Goal: Information Seeking & Learning: Learn about a topic

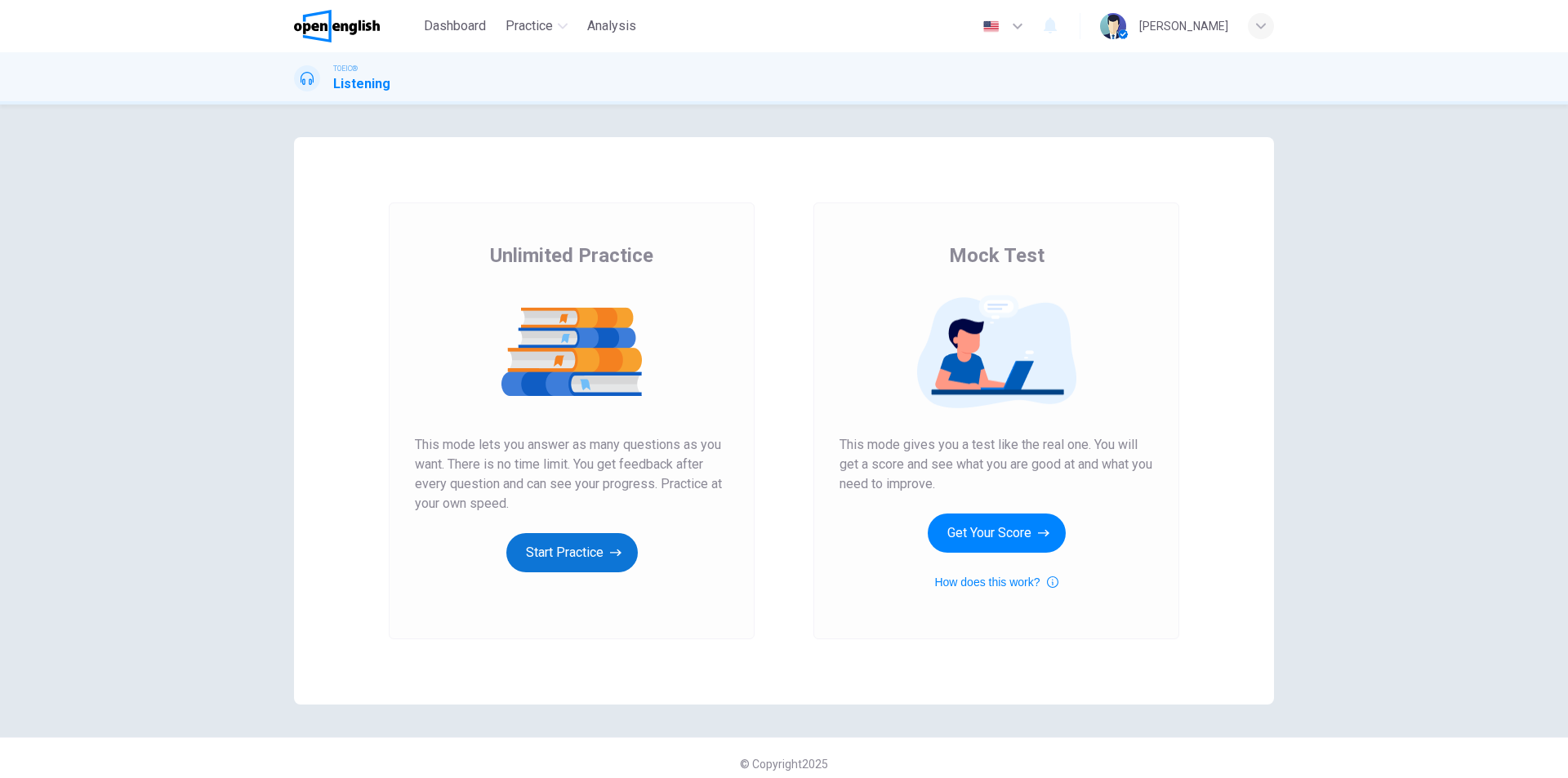
click at [563, 561] on button "Start Practice" at bounding box center [572, 553] width 132 height 39
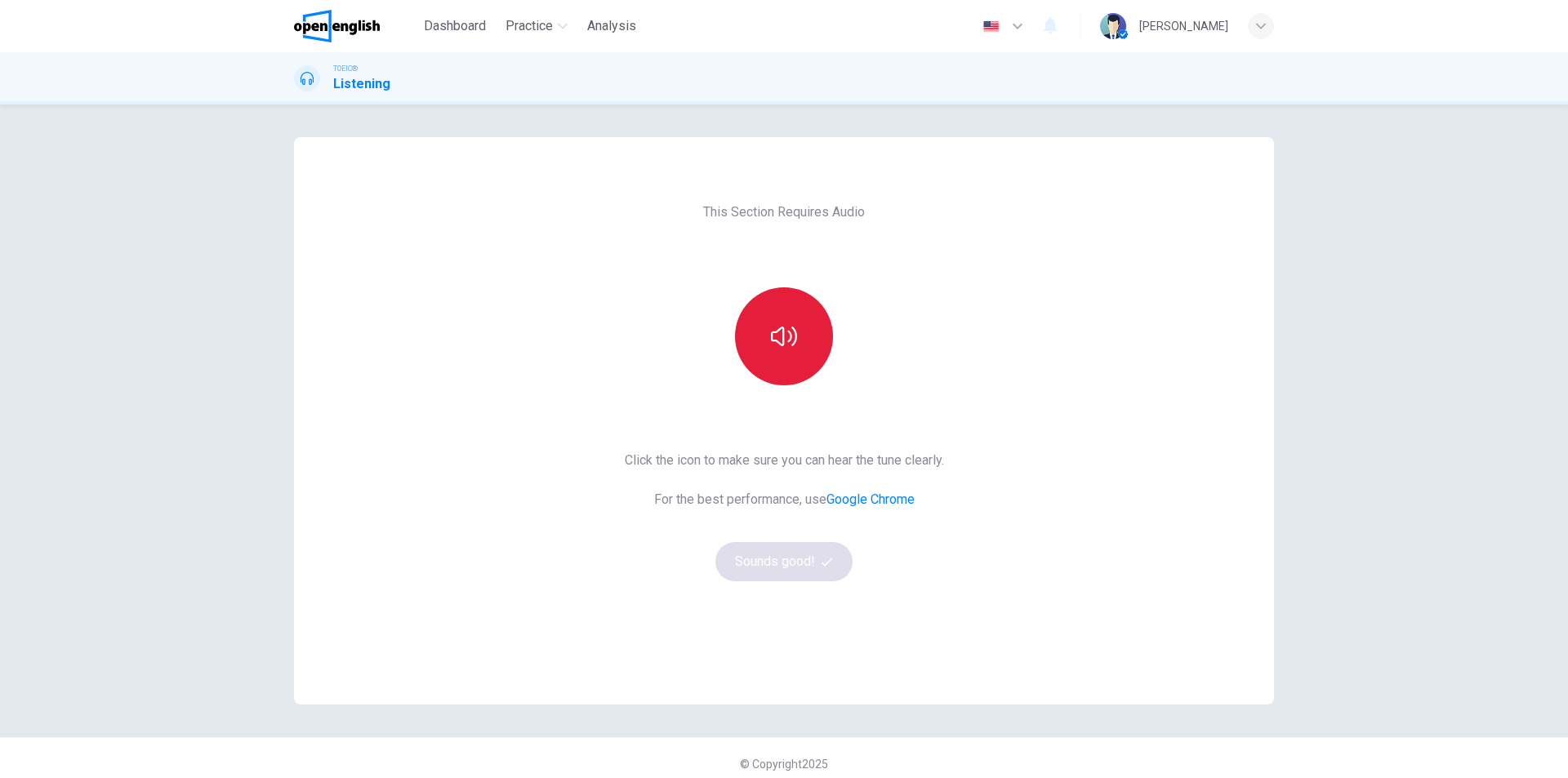
click at [785, 342] on icon "button" at bounding box center [784, 336] width 26 height 26
click at [792, 566] on button "Sounds good!" at bounding box center [784, 562] width 137 height 39
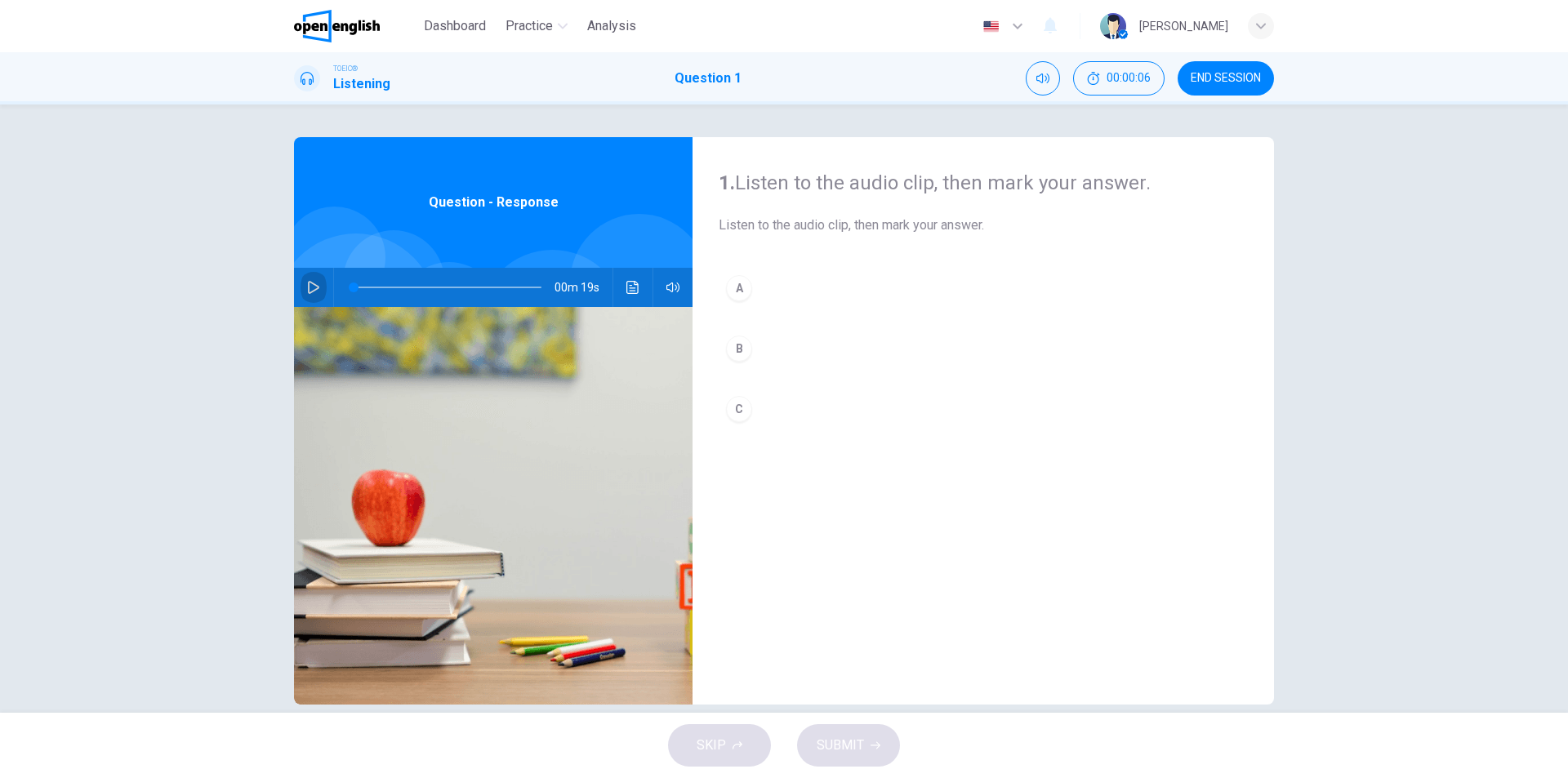
click at [308, 290] on icon "button" at bounding box center [313, 287] width 13 height 13
type input "*"
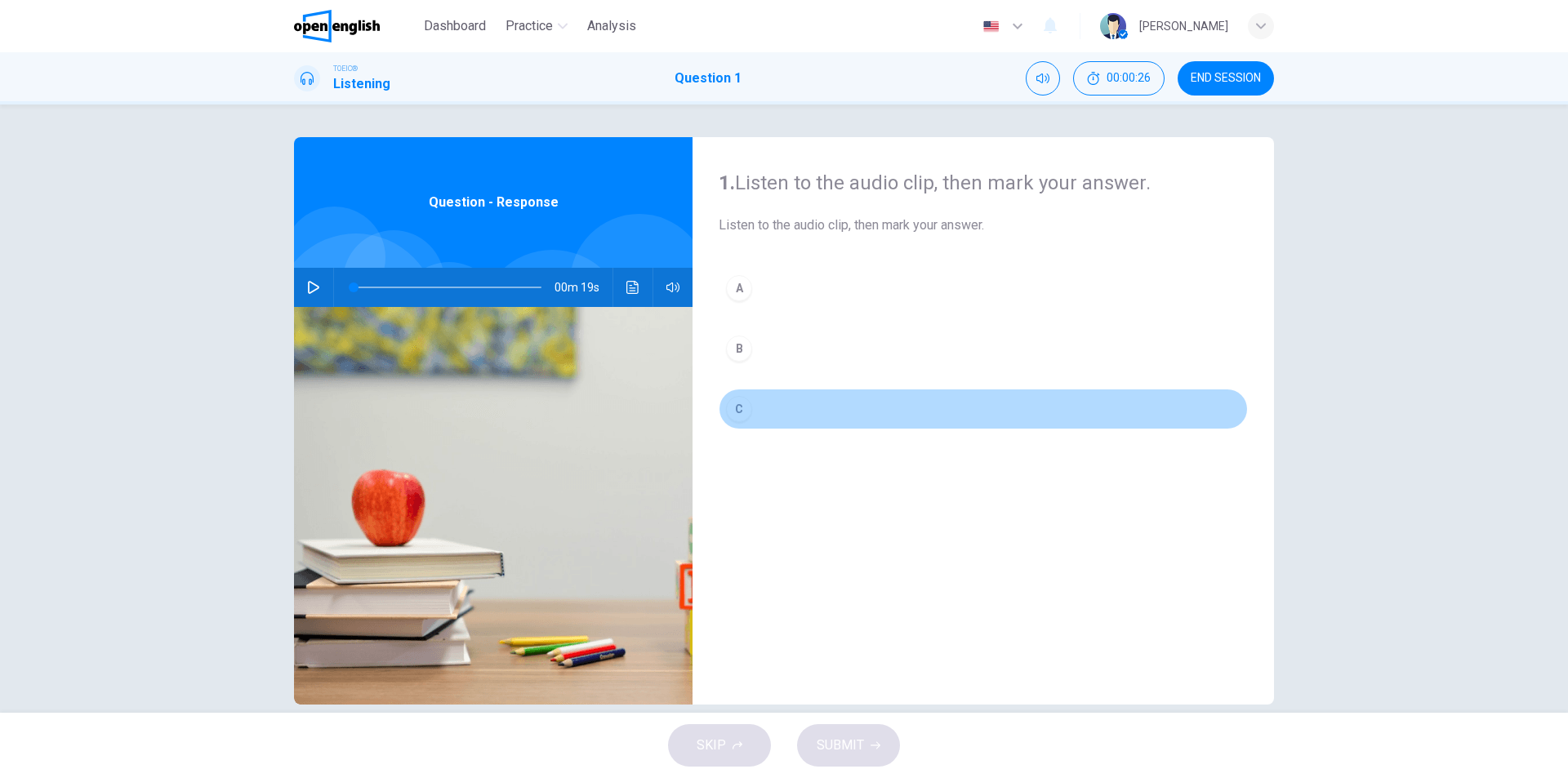
click at [738, 404] on div "C" at bounding box center [739, 409] width 26 height 26
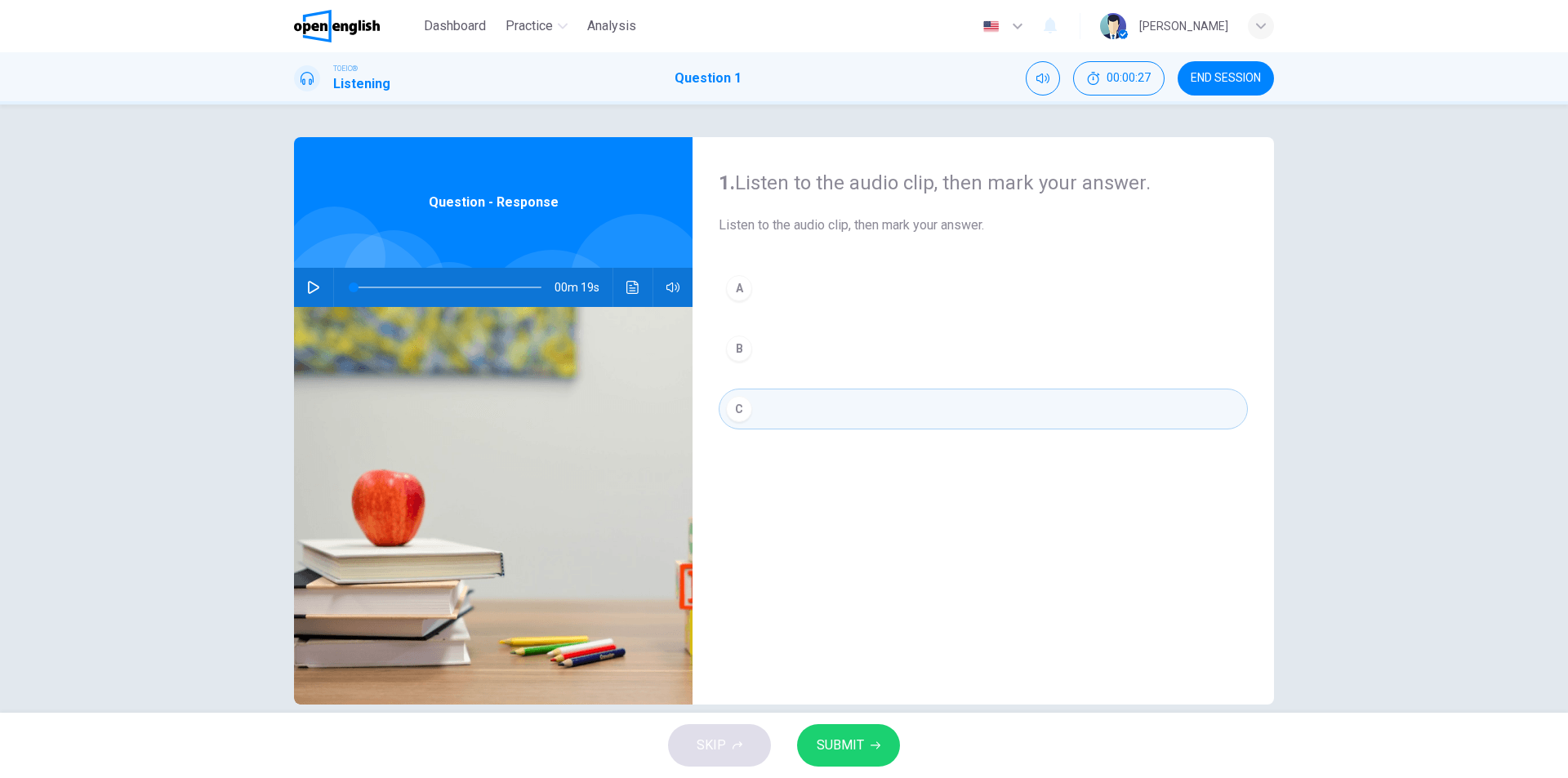
click at [864, 742] on button "SUBMIT" at bounding box center [848, 746] width 103 height 42
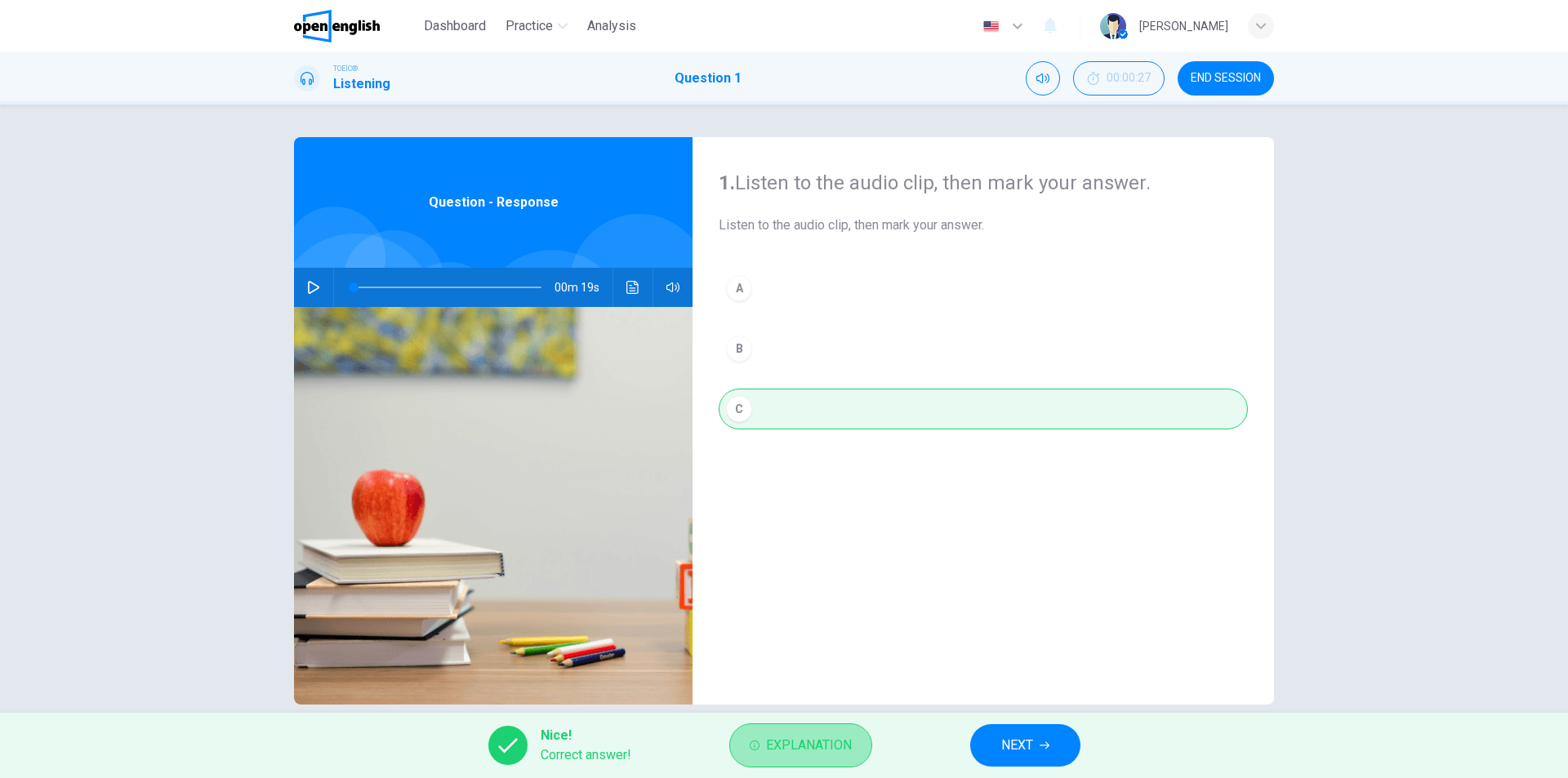
click at [809, 753] on span "Explanation" at bounding box center [809, 745] width 86 height 23
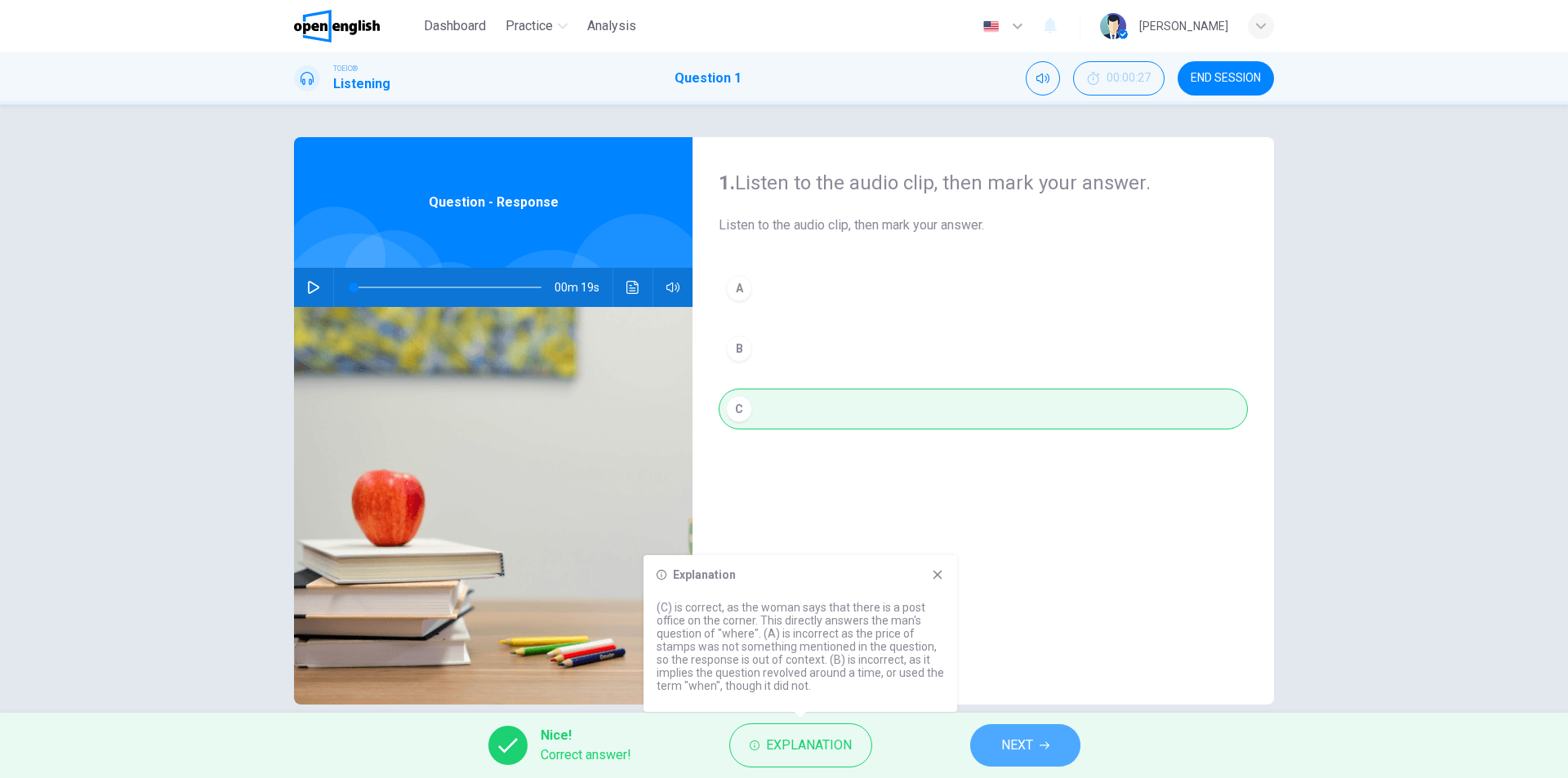
click at [1001, 747] on span "NEXT" at bounding box center [1017, 745] width 32 height 23
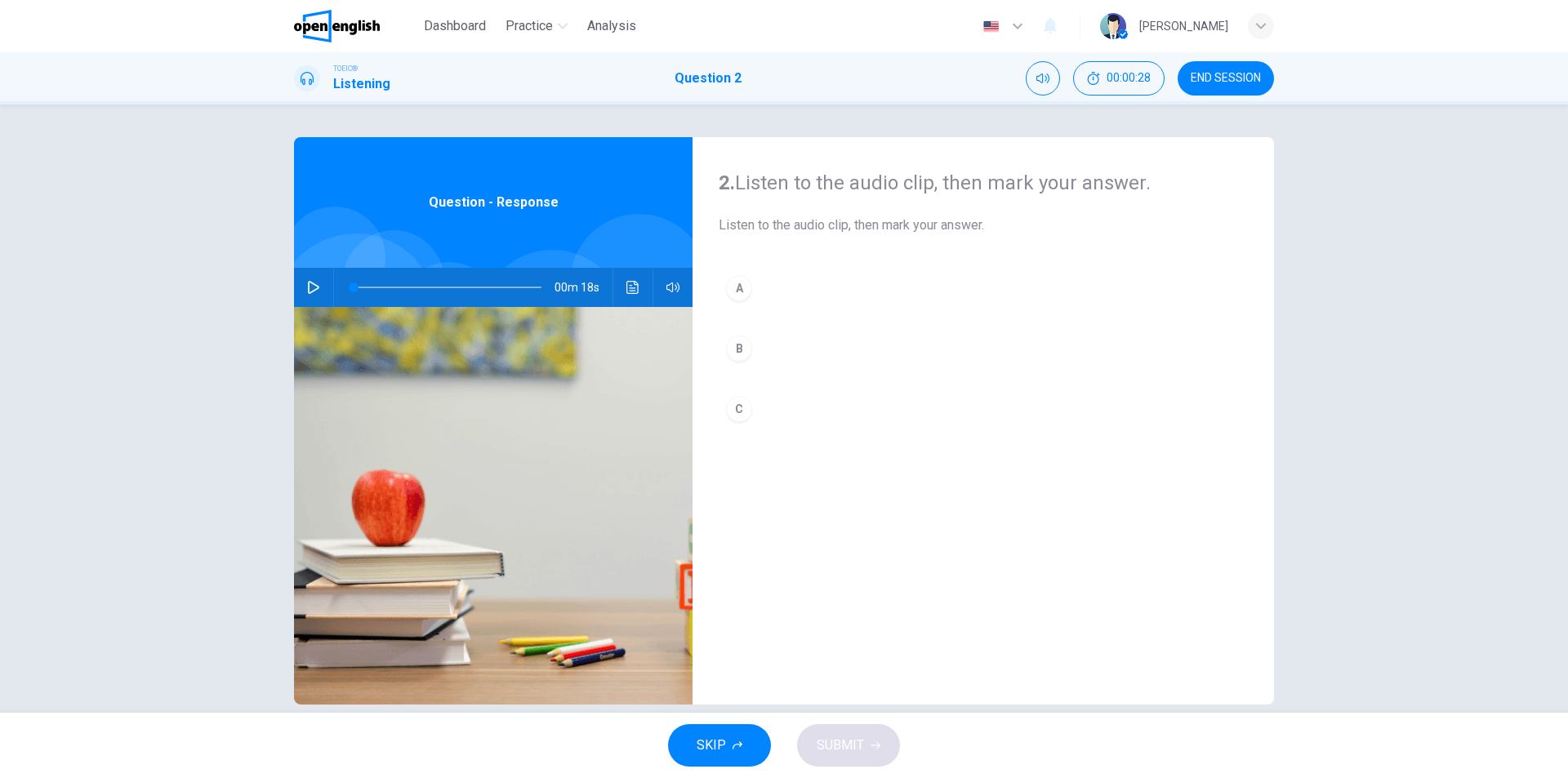
click at [311, 283] on icon "button" at bounding box center [313, 287] width 13 height 13
type input "*"
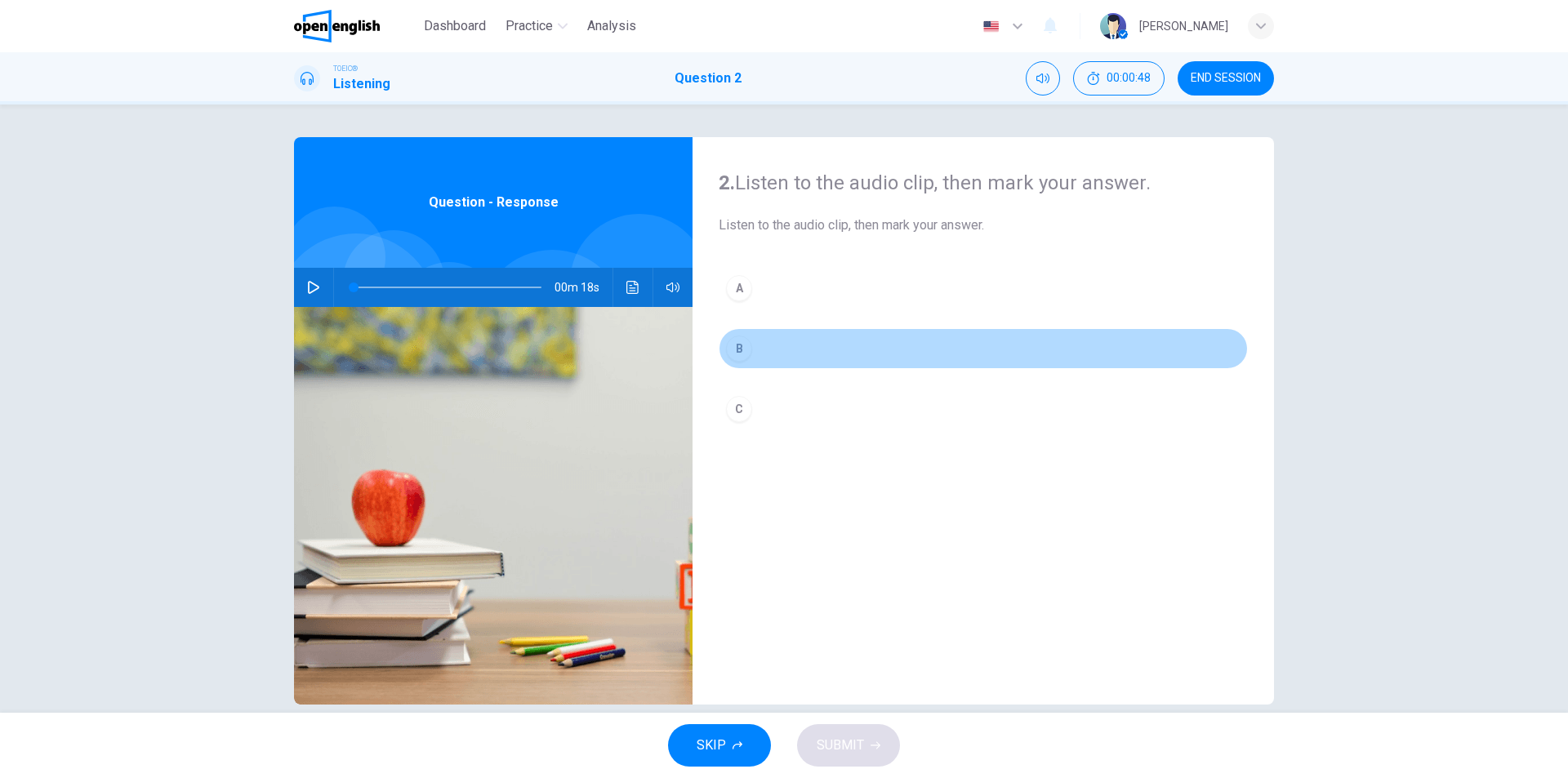
click at [748, 354] on button "B" at bounding box center [983, 349] width 529 height 41
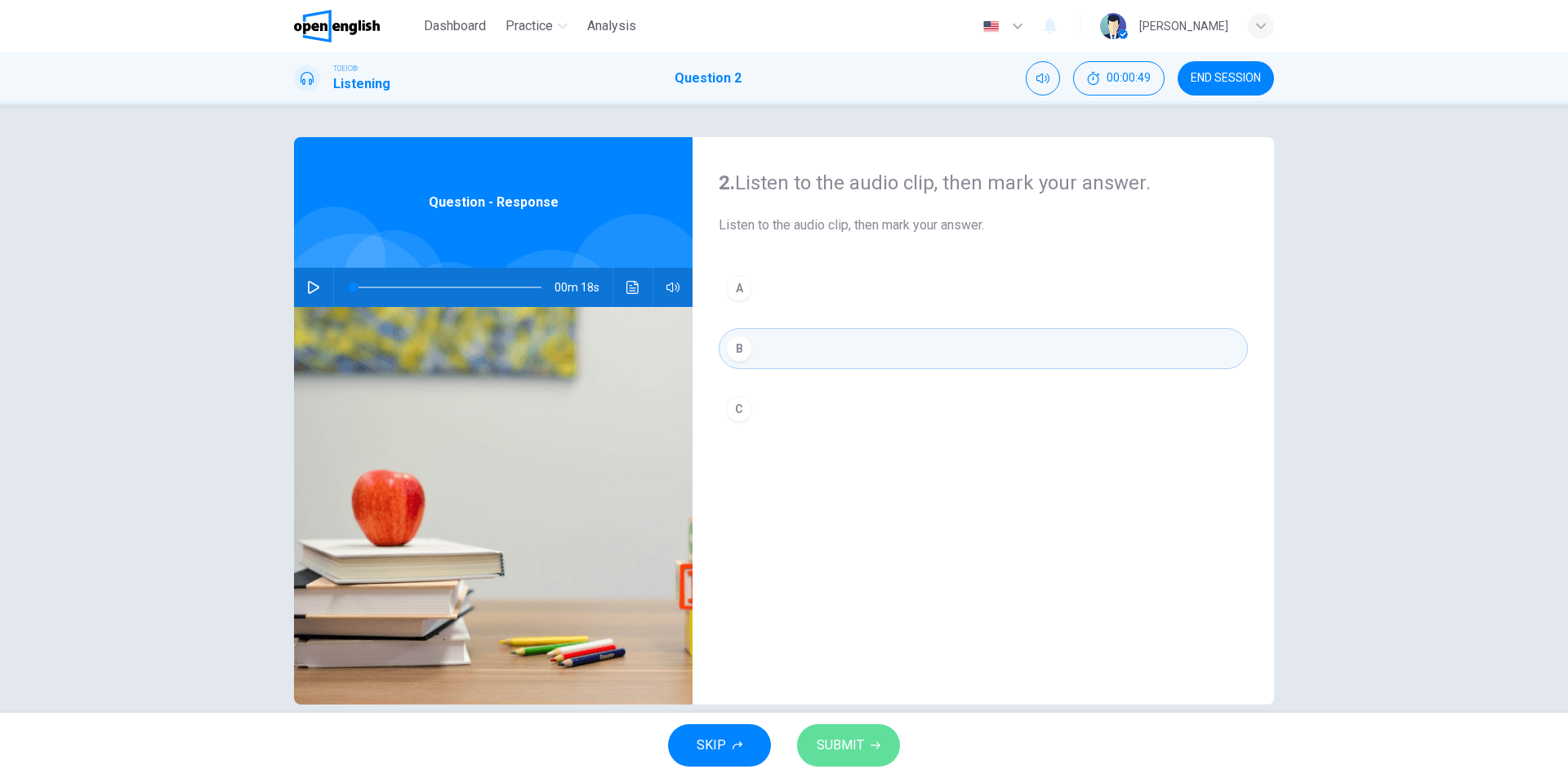
click at [863, 749] on span "SUBMIT" at bounding box center [841, 745] width 48 height 23
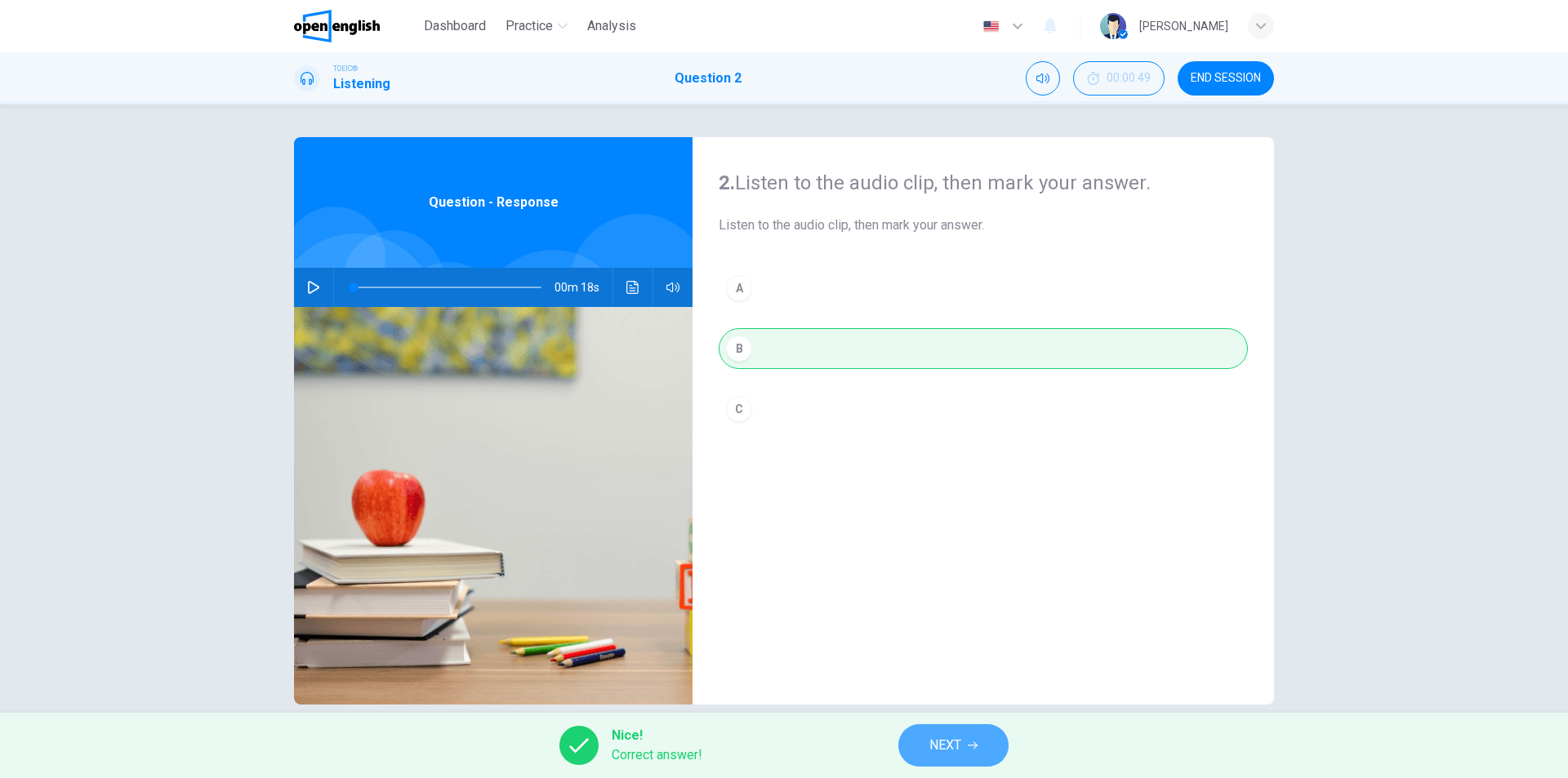
click at [938, 751] on span "NEXT" at bounding box center [945, 745] width 32 height 23
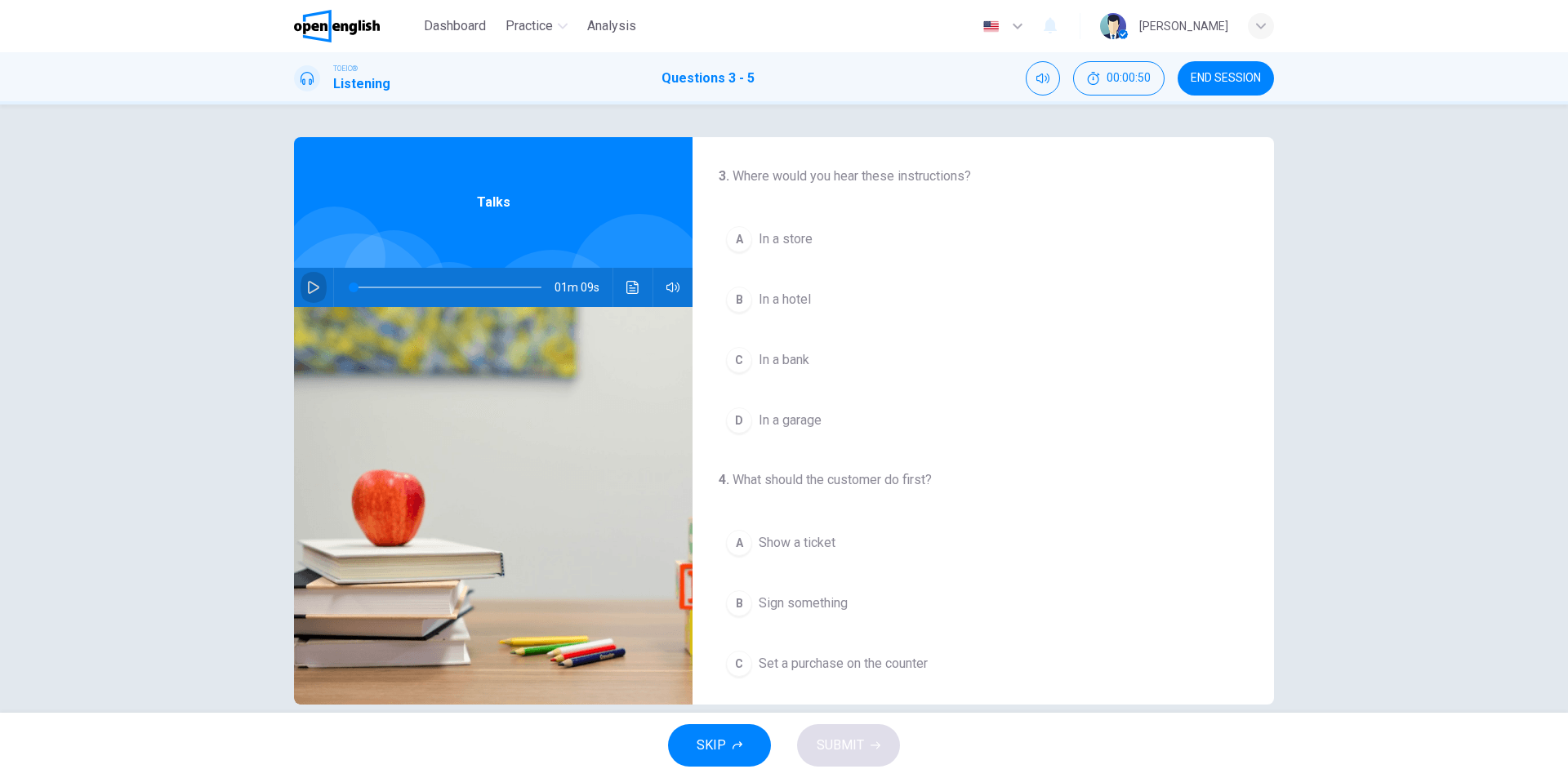
click at [312, 289] on icon "button" at bounding box center [313, 287] width 11 height 13
click at [796, 247] on span "In a store" at bounding box center [786, 238] width 54 height 20
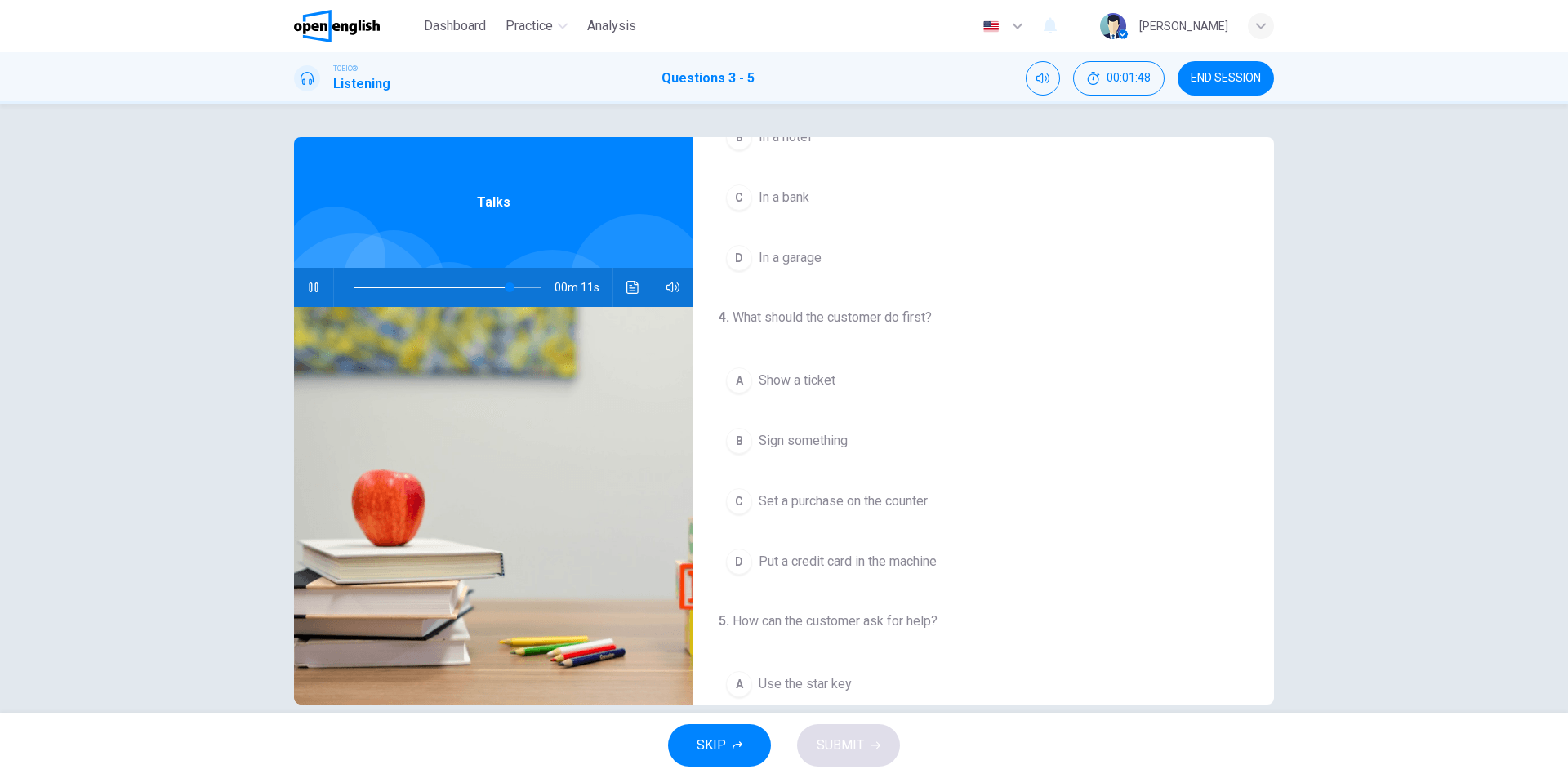
scroll to position [164, 0]
click at [832, 568] on span "Put a credit card in the machine" at bounding box center [848, 561] width 178 height 20
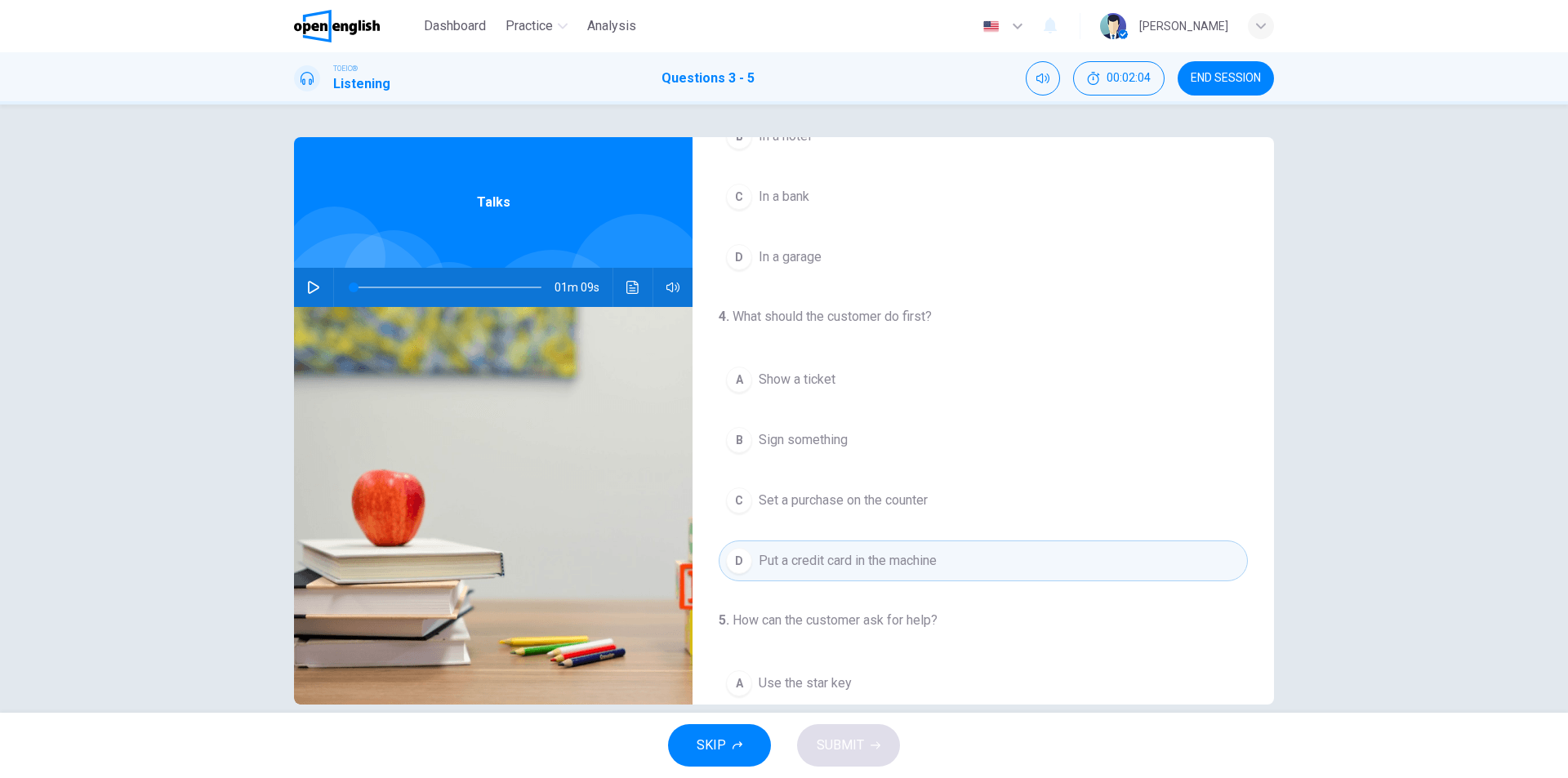
click at [311, 287] on icon "button" at bounding box center [313, 287] width 13 height 13
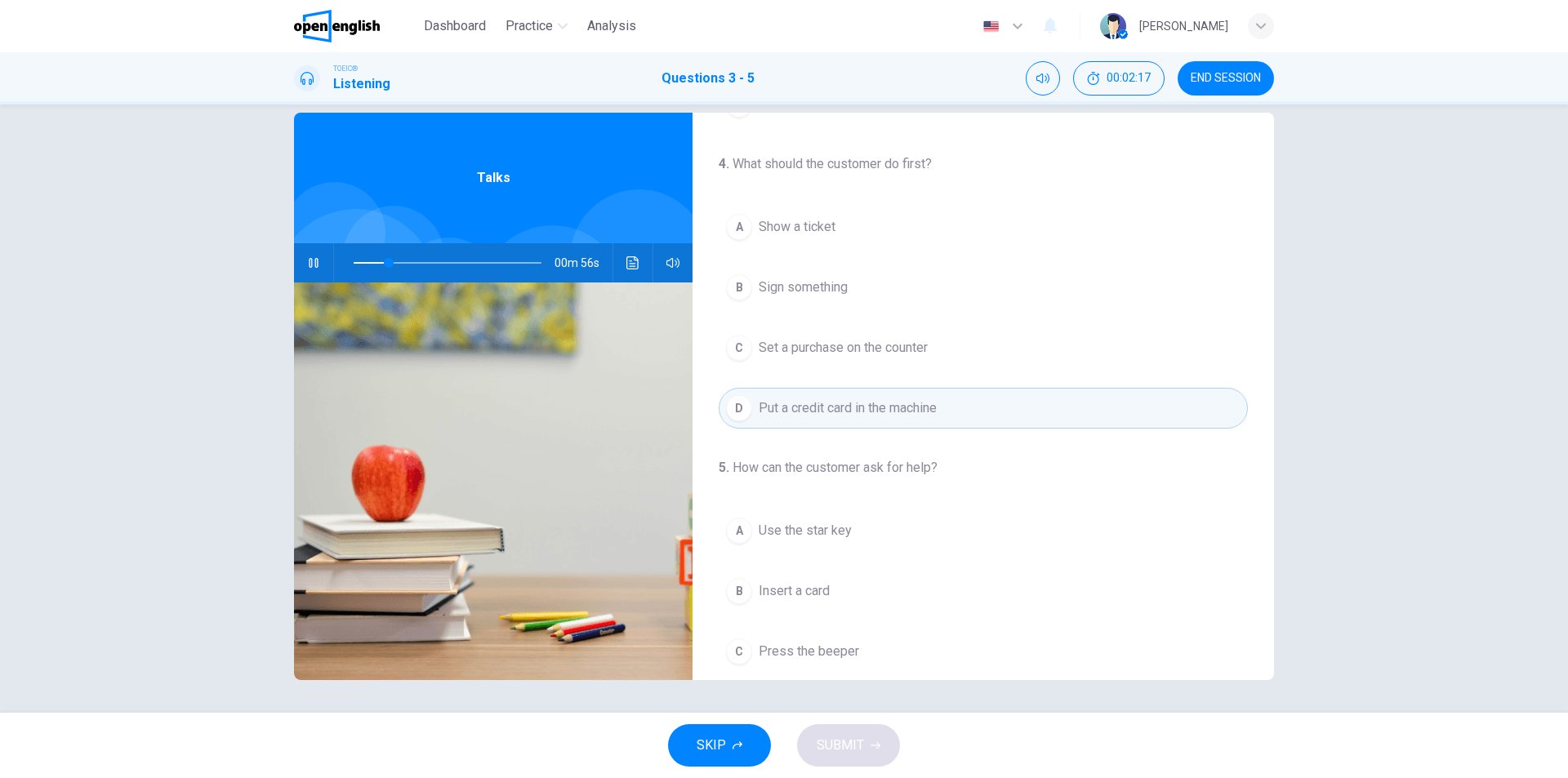
scroll to position [373, 0]
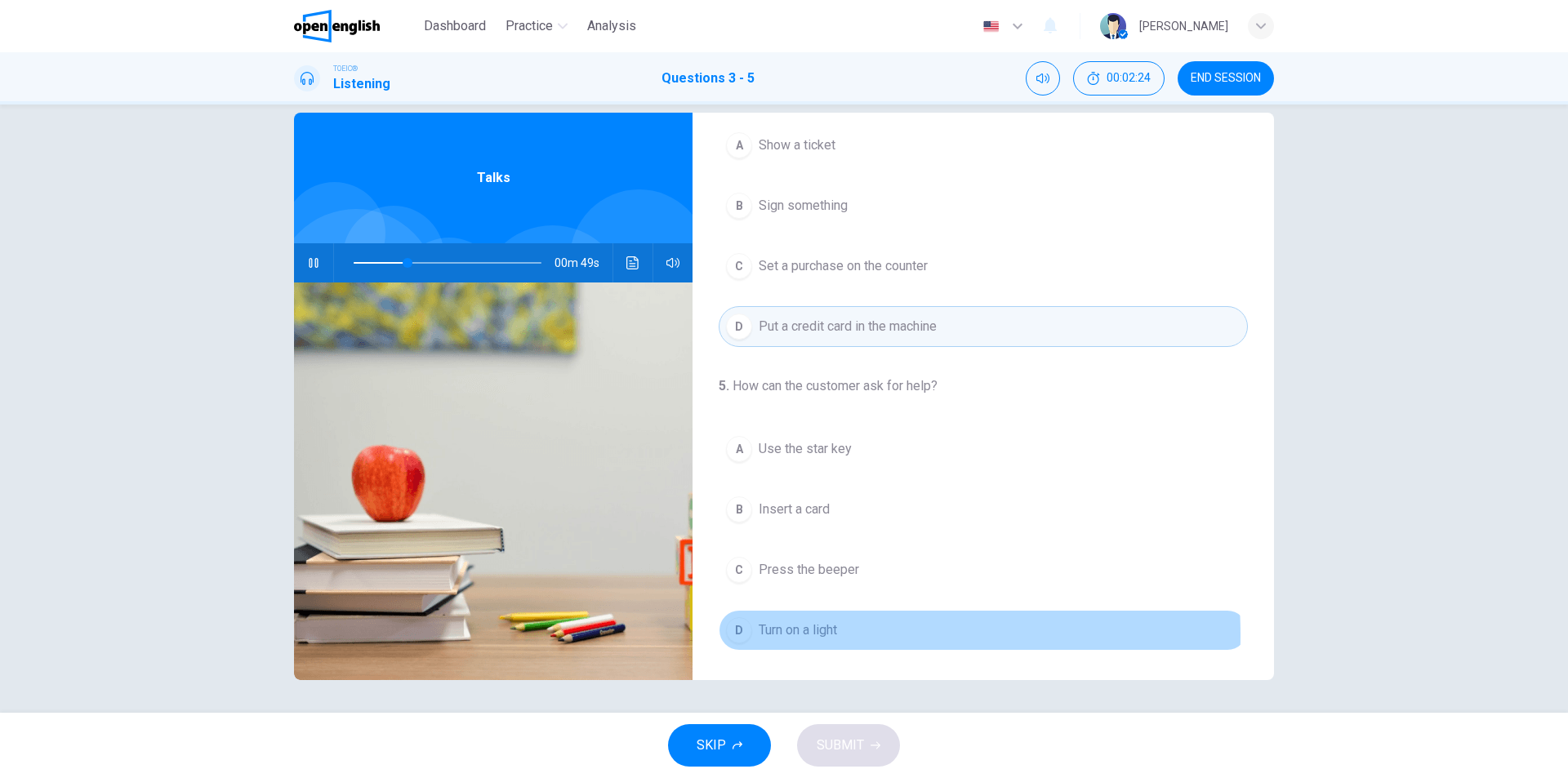
click at [802, 635] on span "Turn on a light" at bounding box center [798, 630] width 78 height 20
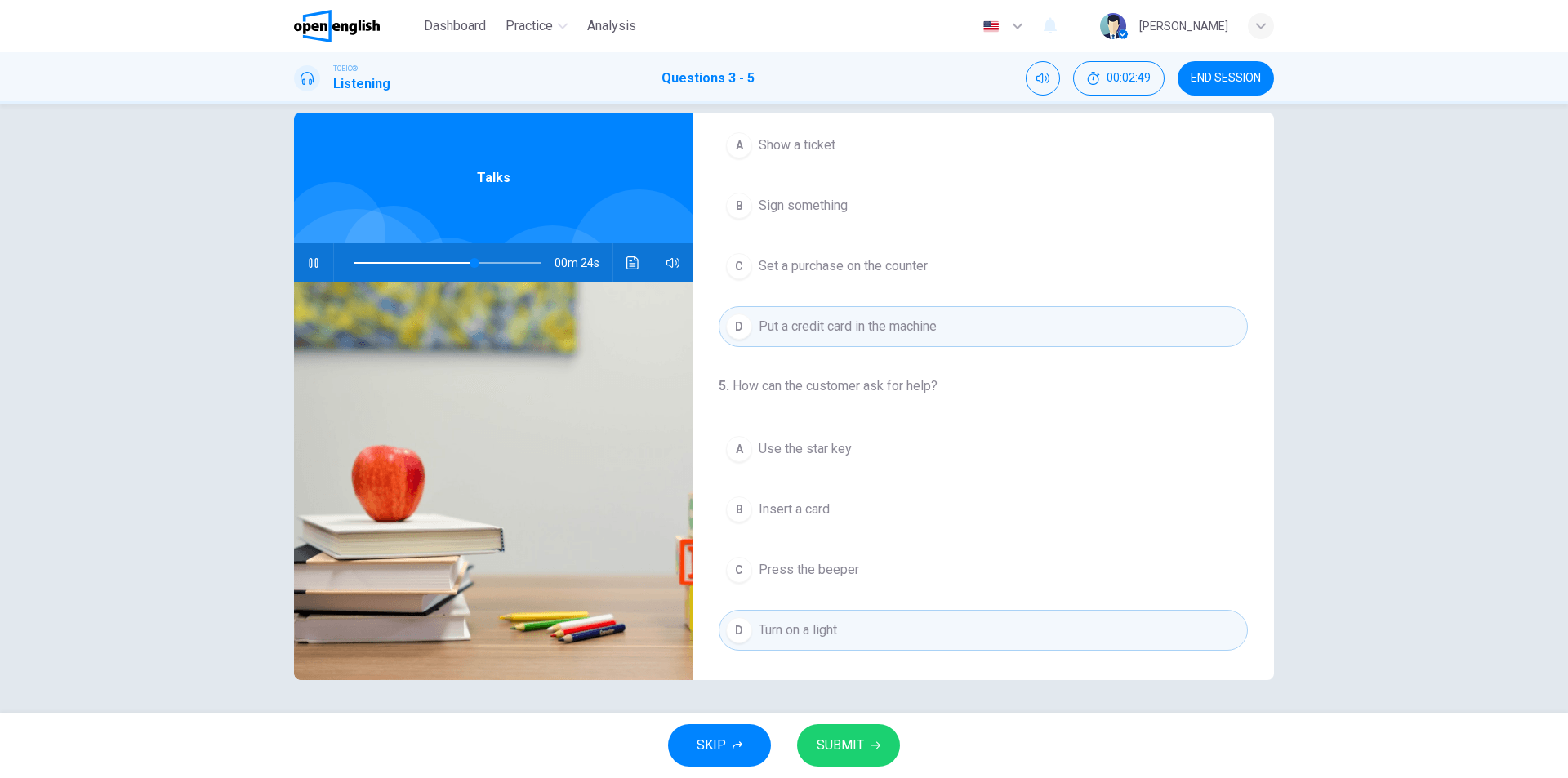
click at [854, 753] on span "SUBMIT" at bounding box center [841, 745] width 48 height 23
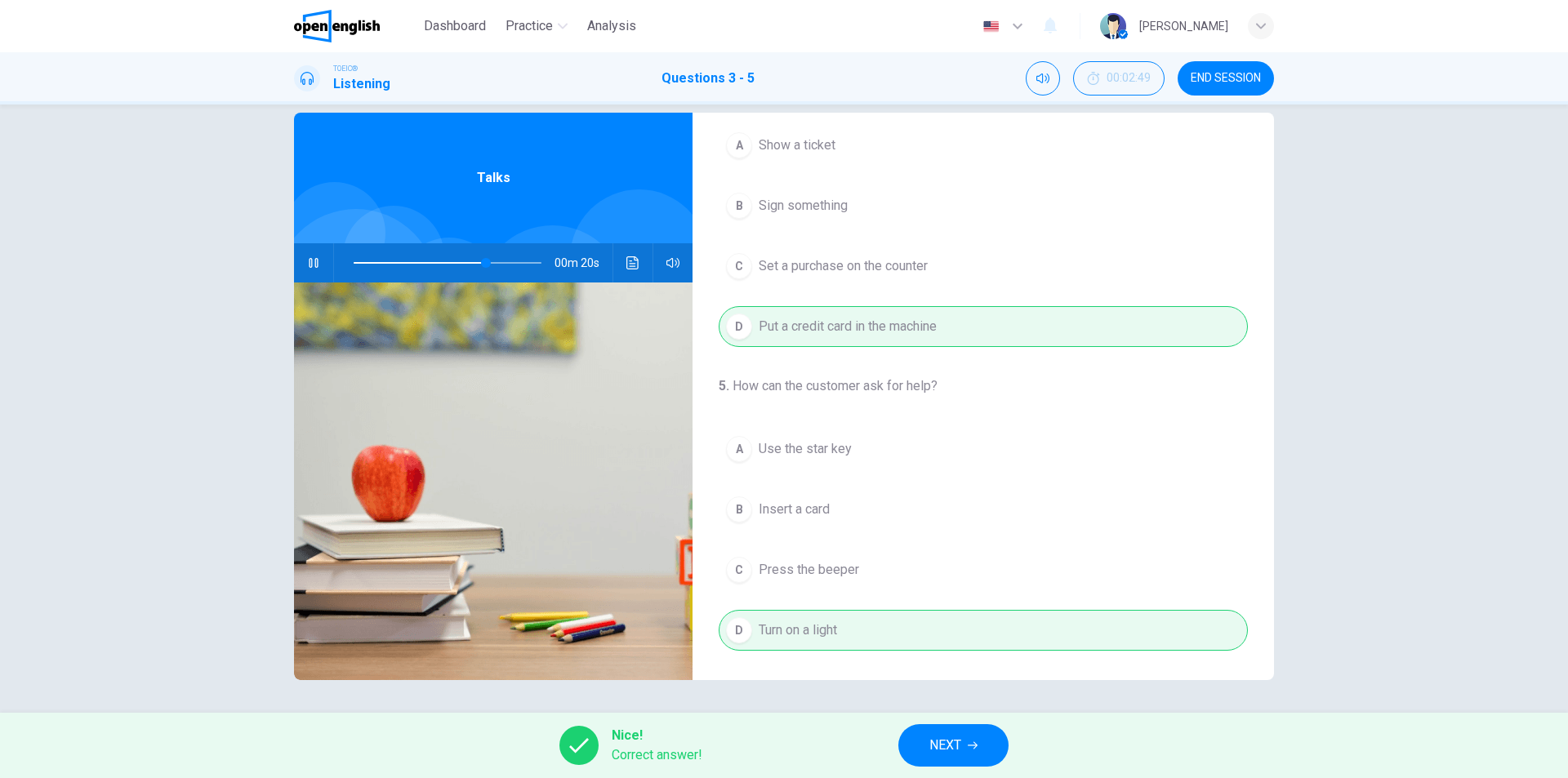
type input "**"
click at [949, 742] on span "NEXT" at bounding box center [945, 745] width 32 height 23
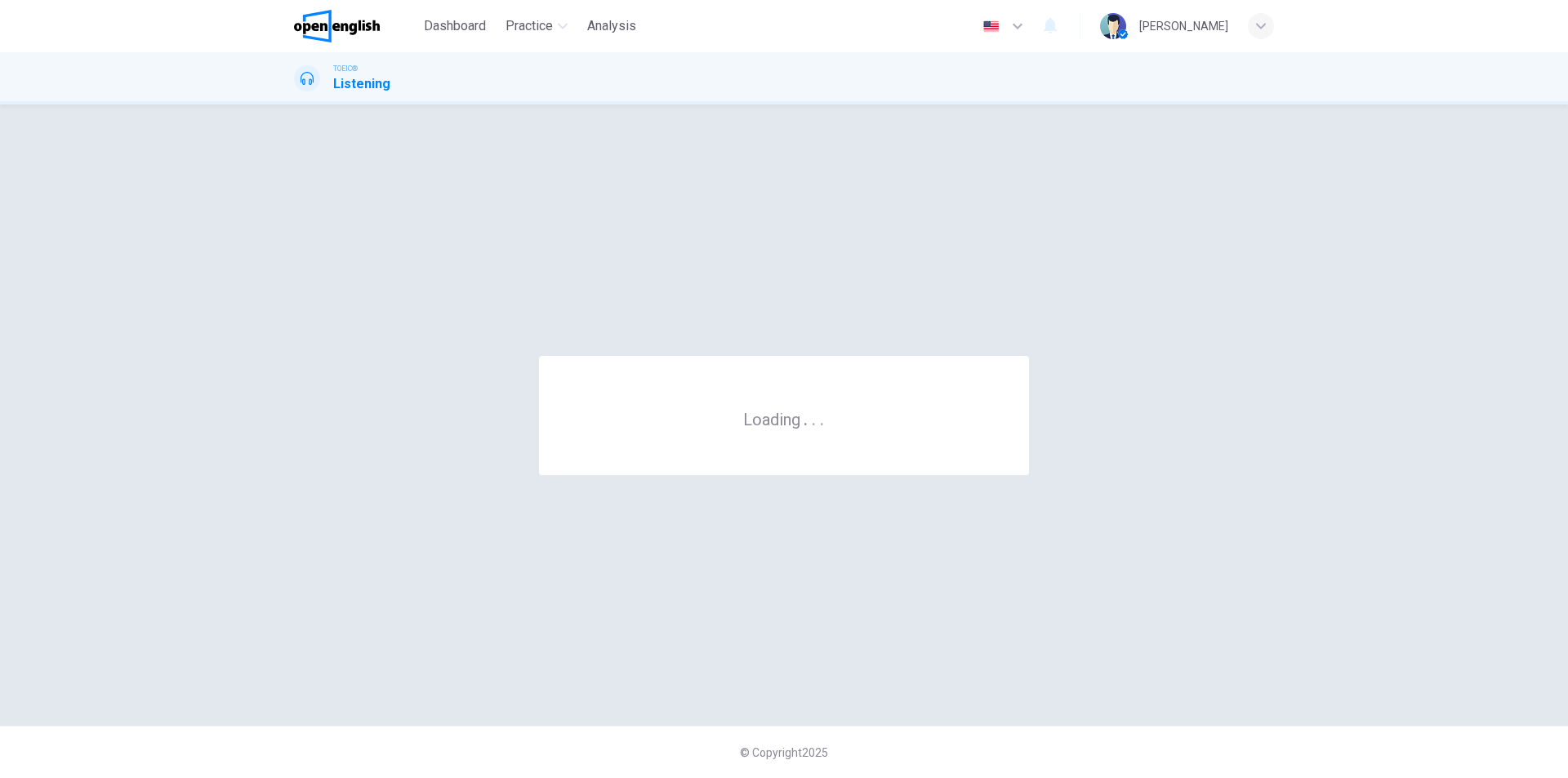
scroll to position [0, 0]
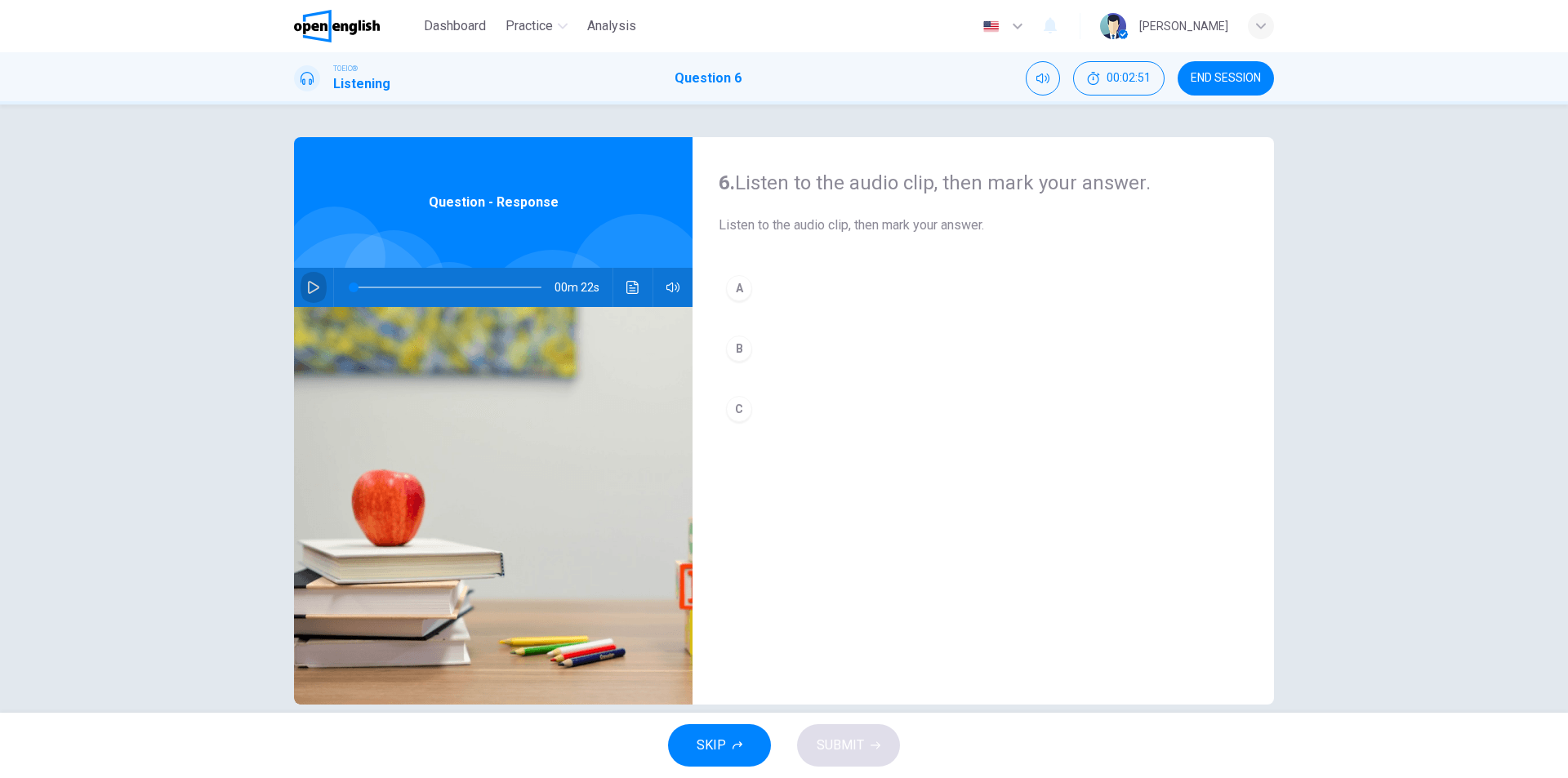
click at [307, 287] on icon "button" at bounding box center [313, 287] width 13 height 13
click at [759, 290] on button "A" at bounding box center [983, 288] width 529 height 41
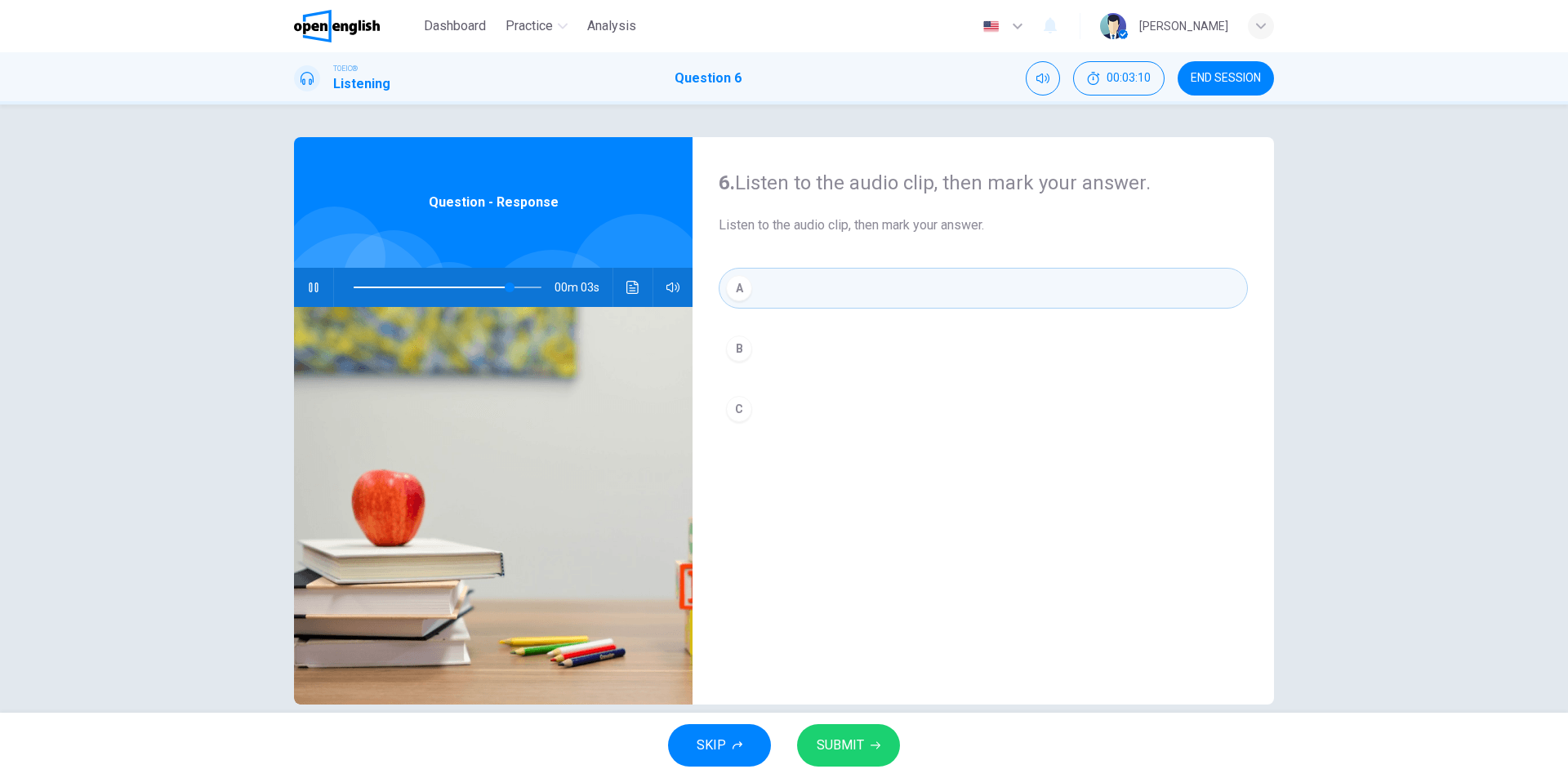
click at [850, 752] on span "SUBMIT" at bounding box center [841, 745] width 48 height 23
type input "**"
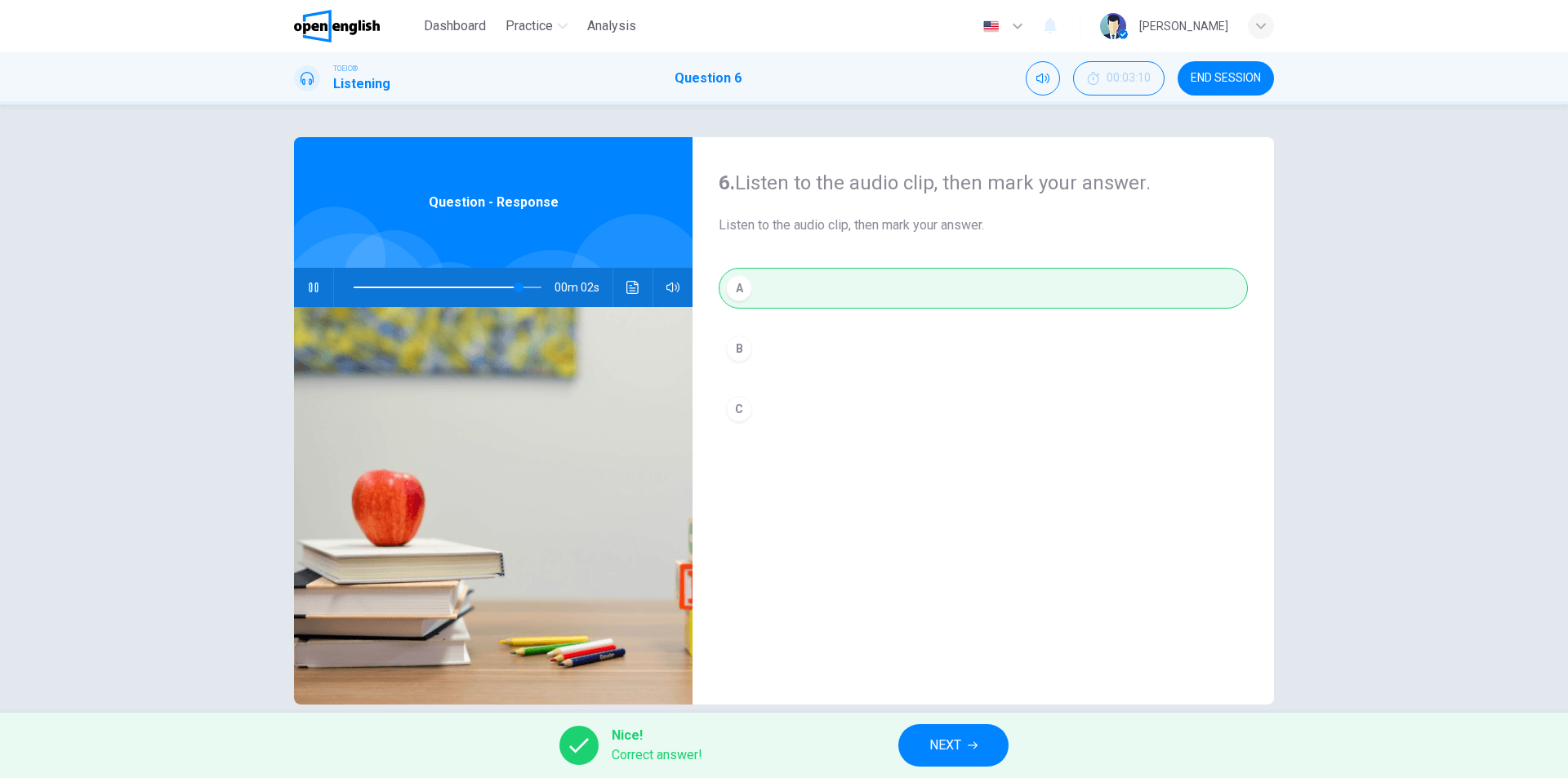
click at [955, 751] on span "NEXT" at bounding box center [945, 745] width 32 height 23
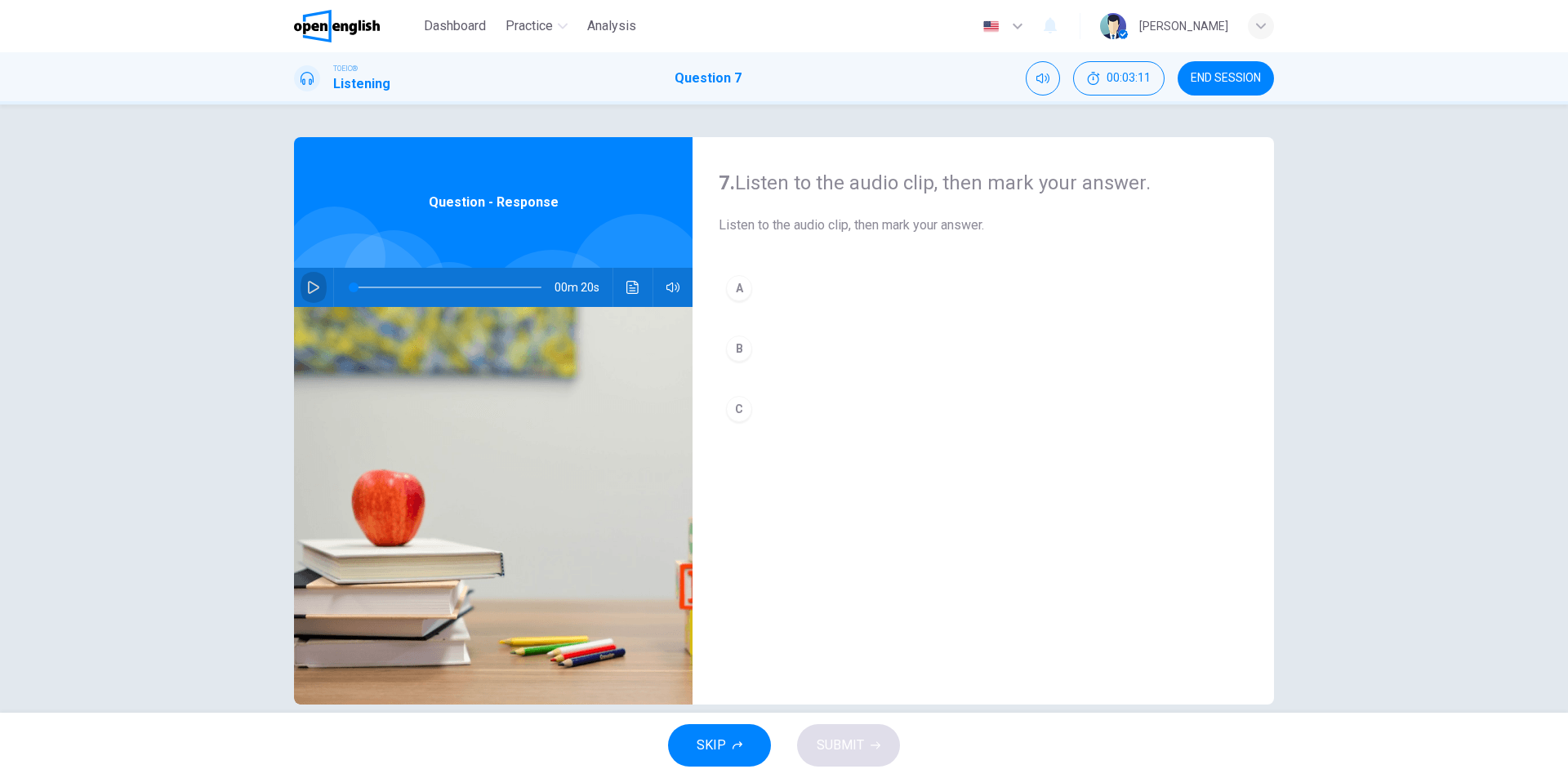
click at [308, 283] on icon "button" at bounding box center [313, 287] width 11 height 13
click at [753, 348] on button "B" at bounding box center [983, 349] width 529 height 41
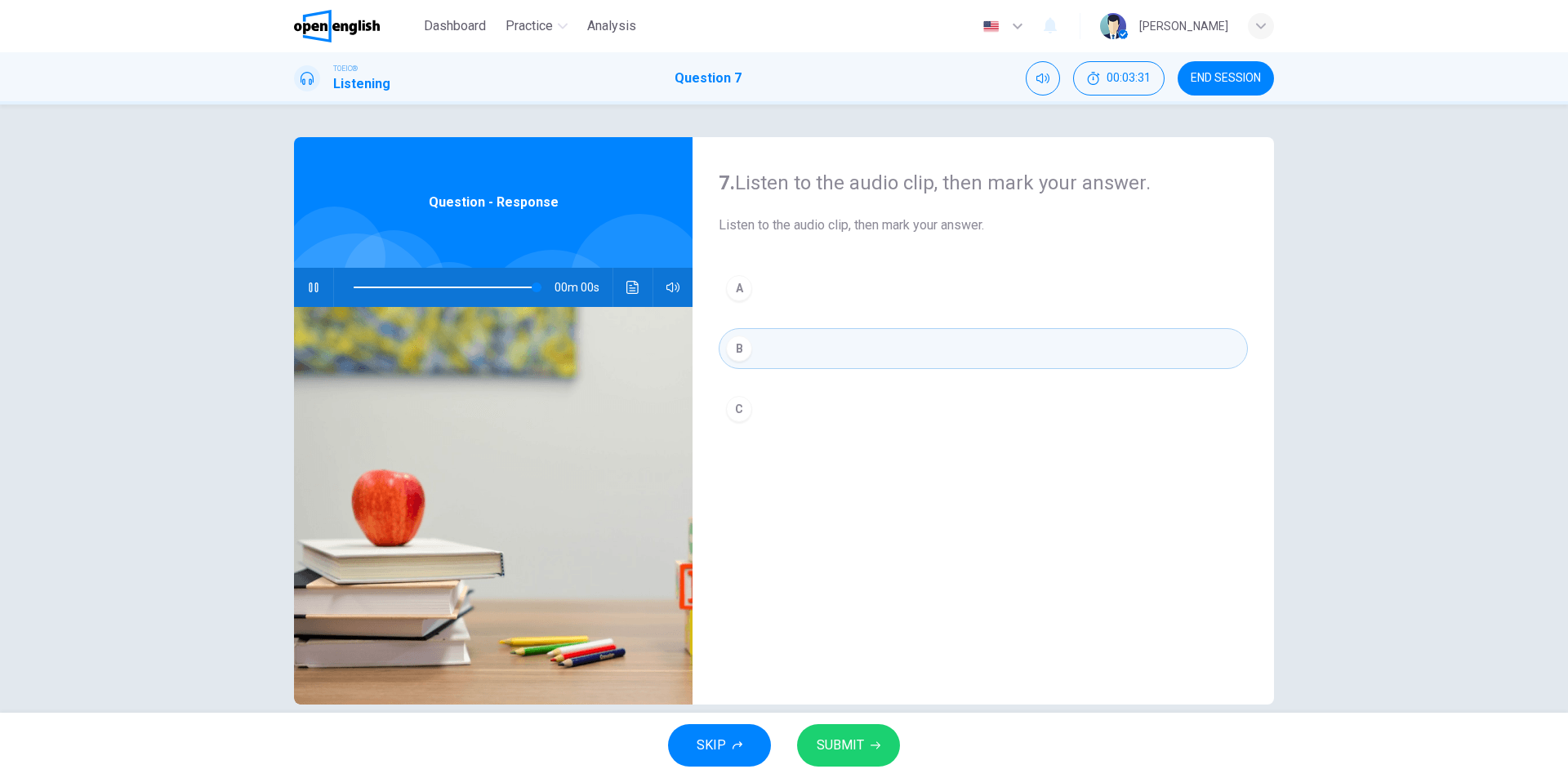
type input "*"
click at [853, 753] on span "SUBMIT" at bounding box center [841, 745] width 48 height 23
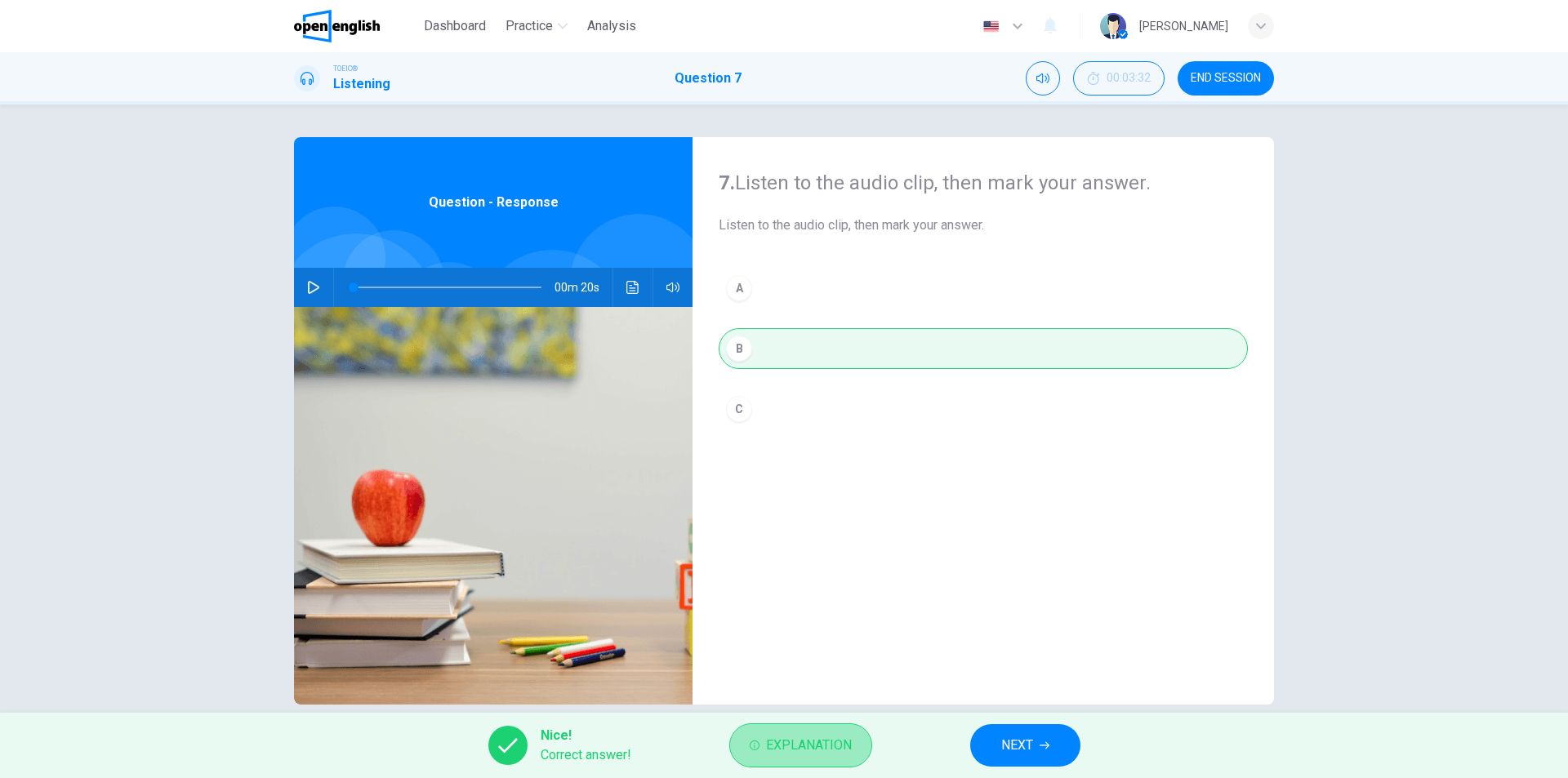
click at [844, 750] on span "Explanation" at bounding box center [809, 745] width 86 height 23
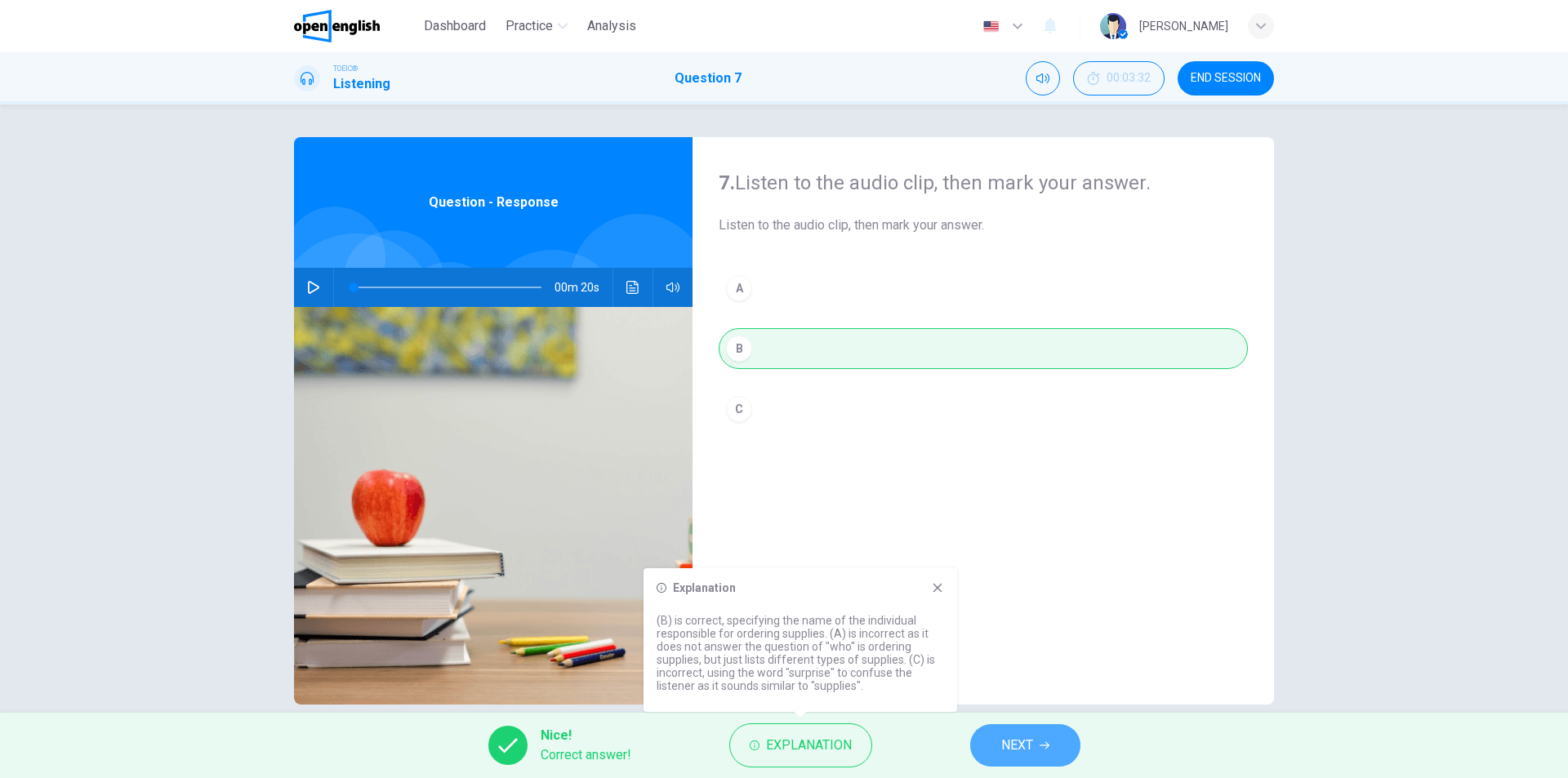
click at [1028, 747] on span "NEXT" at bounding box center [1017, 745] width 32 height 23
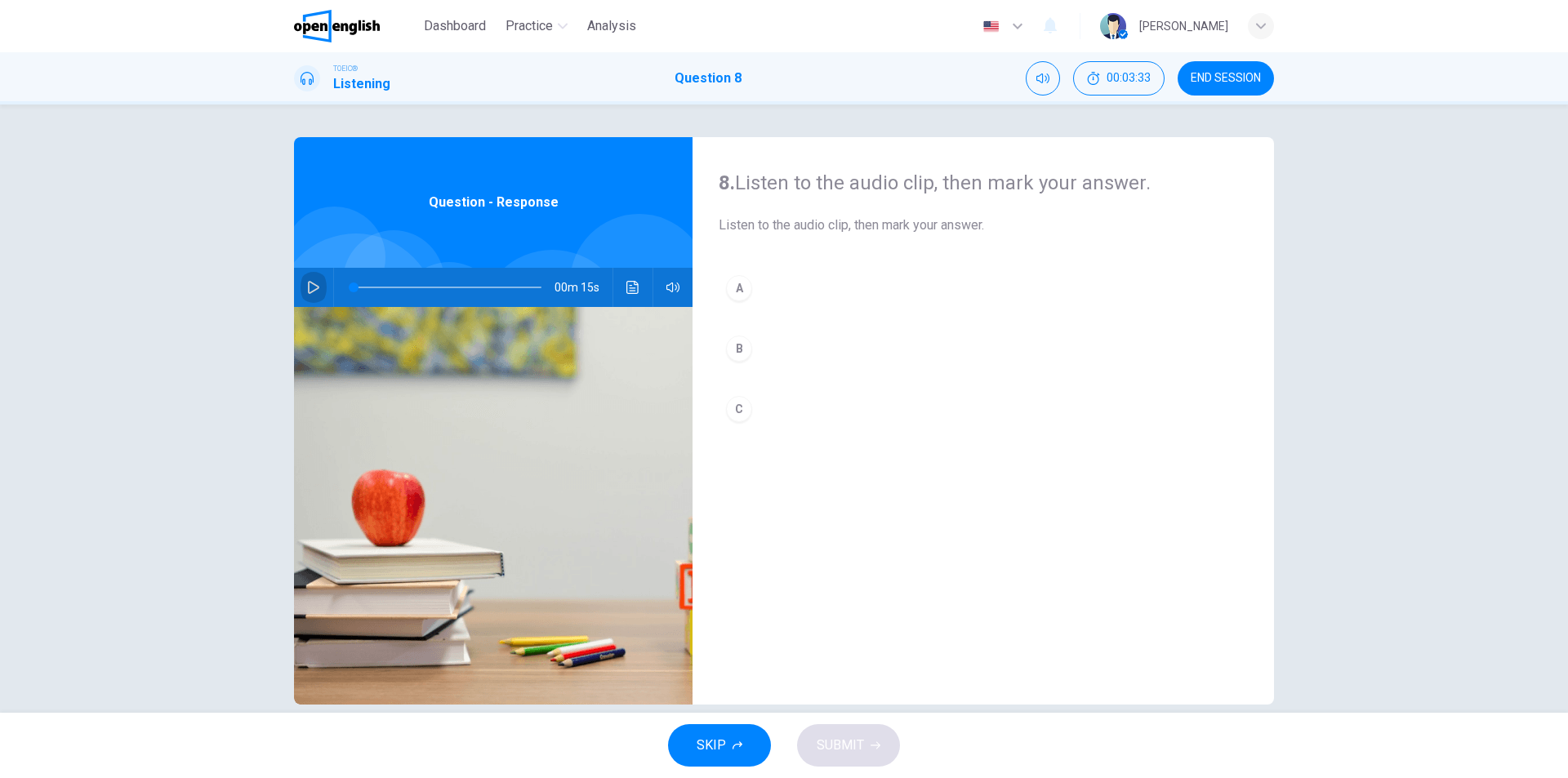
click at [311, 285] on icon "button" at bounding box center [313, 287] width 11 height 13
click at [764, 412] on button "C" at bounding box center [983, 409] width 529 height 41
type input "*"
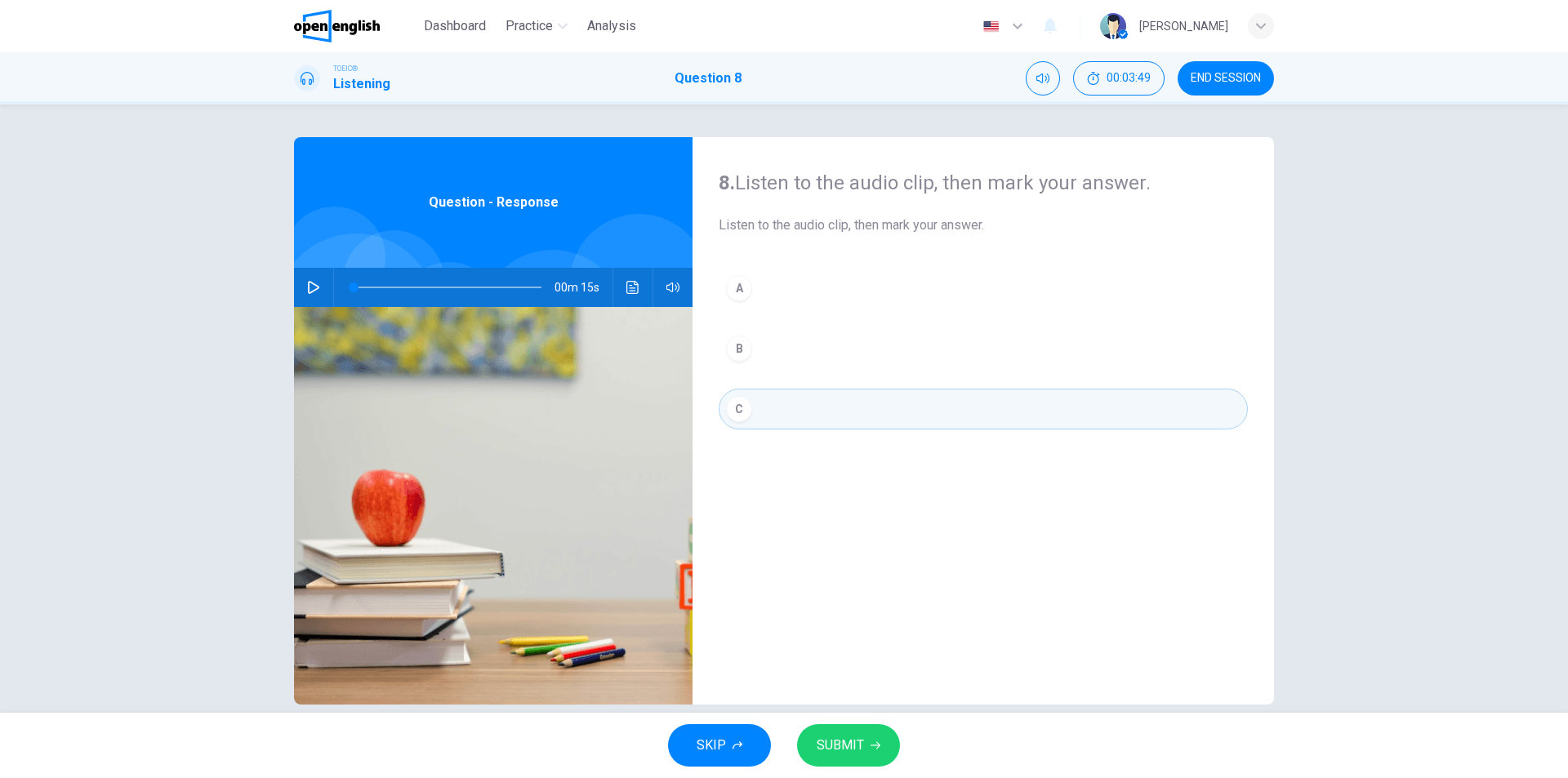
click at [836, 743] on span "SUBMIT" at bounding box center [841, 745] width 48 height 23
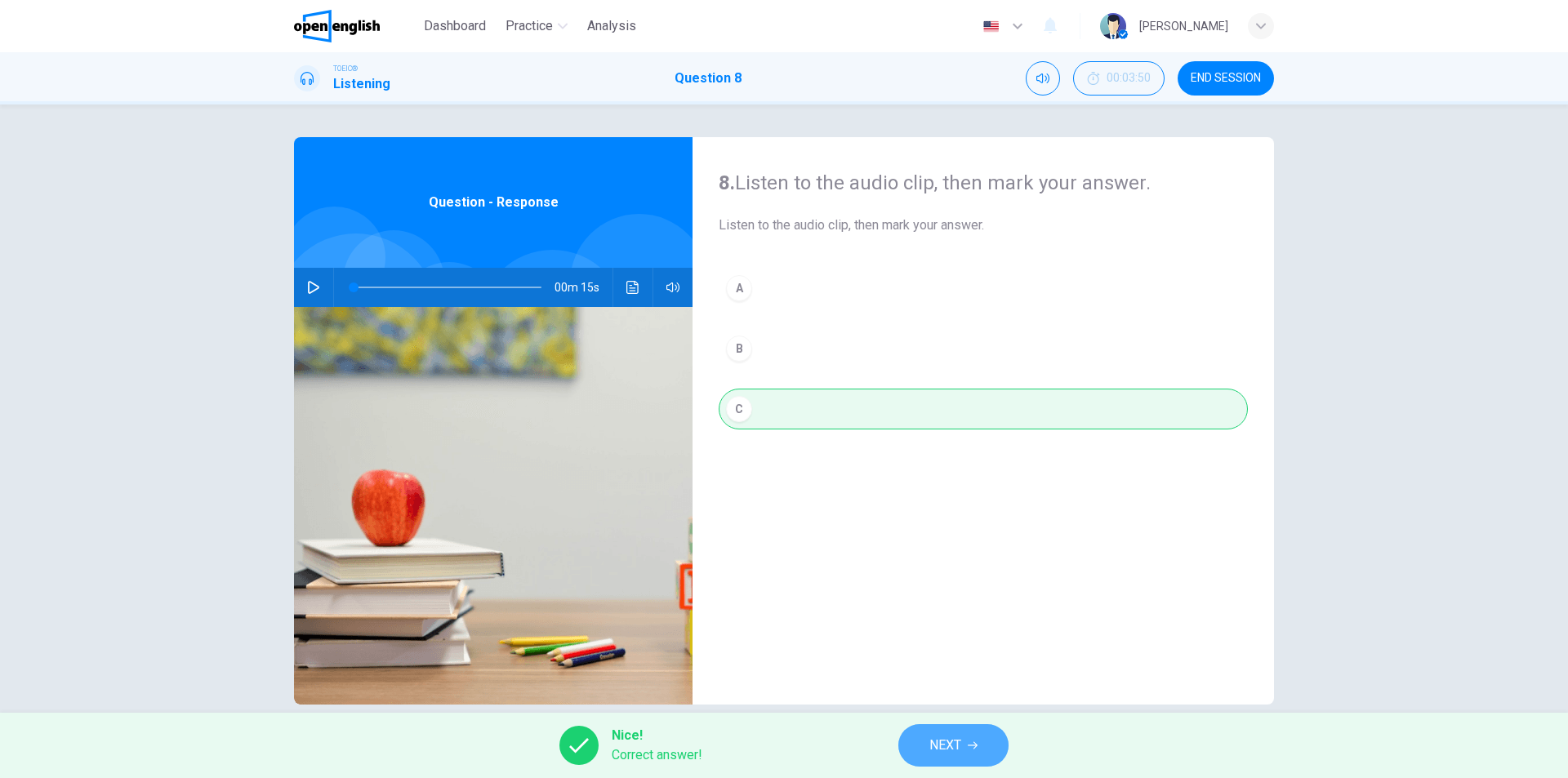
click at [934, 752] on span "NEXT" at bounding box center [945, 745] width 32 height 23
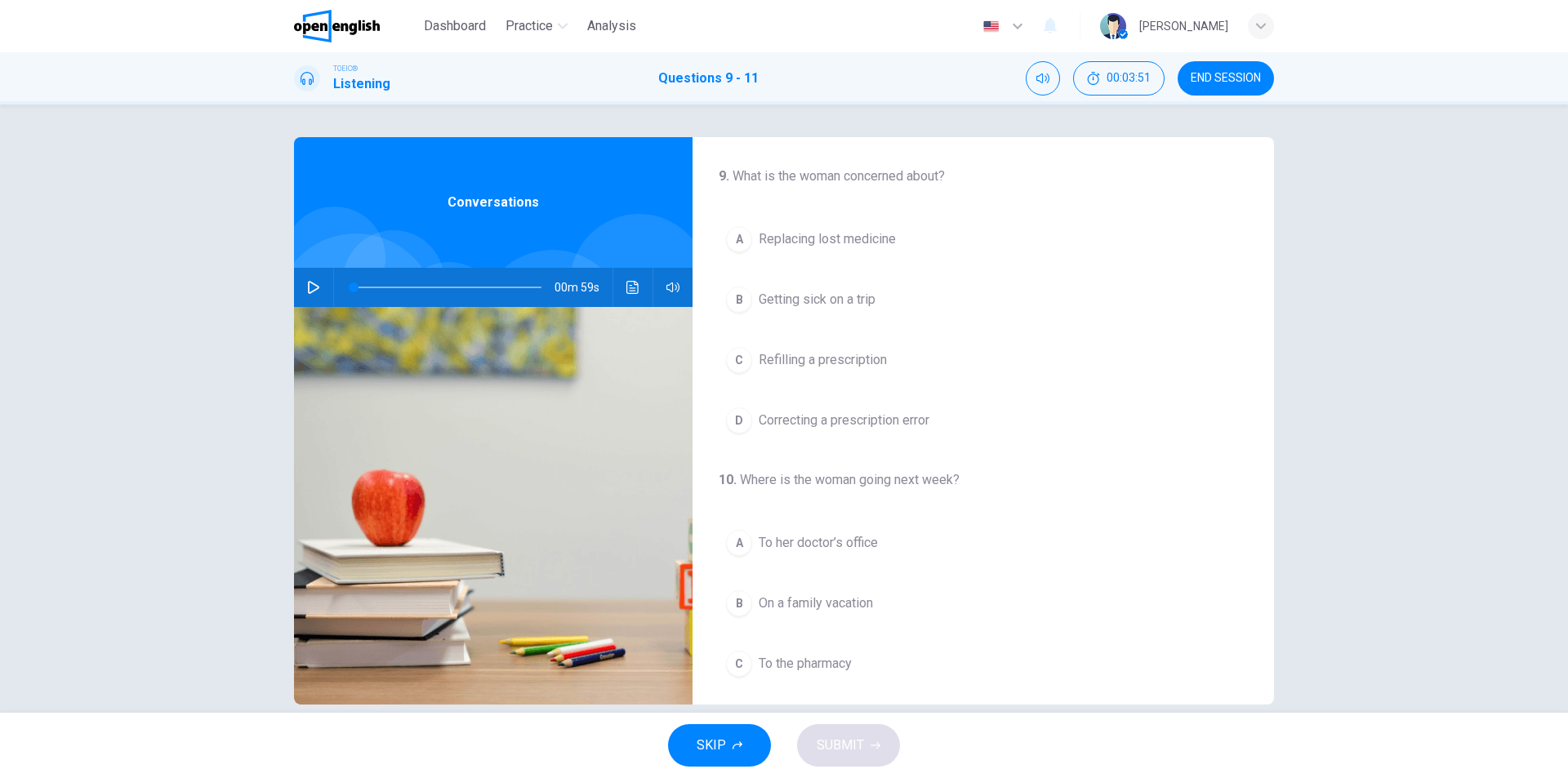
click at [307, 288] on icon "button" at bounding box center [313, 287] width 13 height 13
drag, startPoint x: 468, startPoint y: 288, endPoint x: 352, endPoint y: 295, distance: 116.2
click at [353, 293] on span at bounding box center [358, 288] width 10 height 10
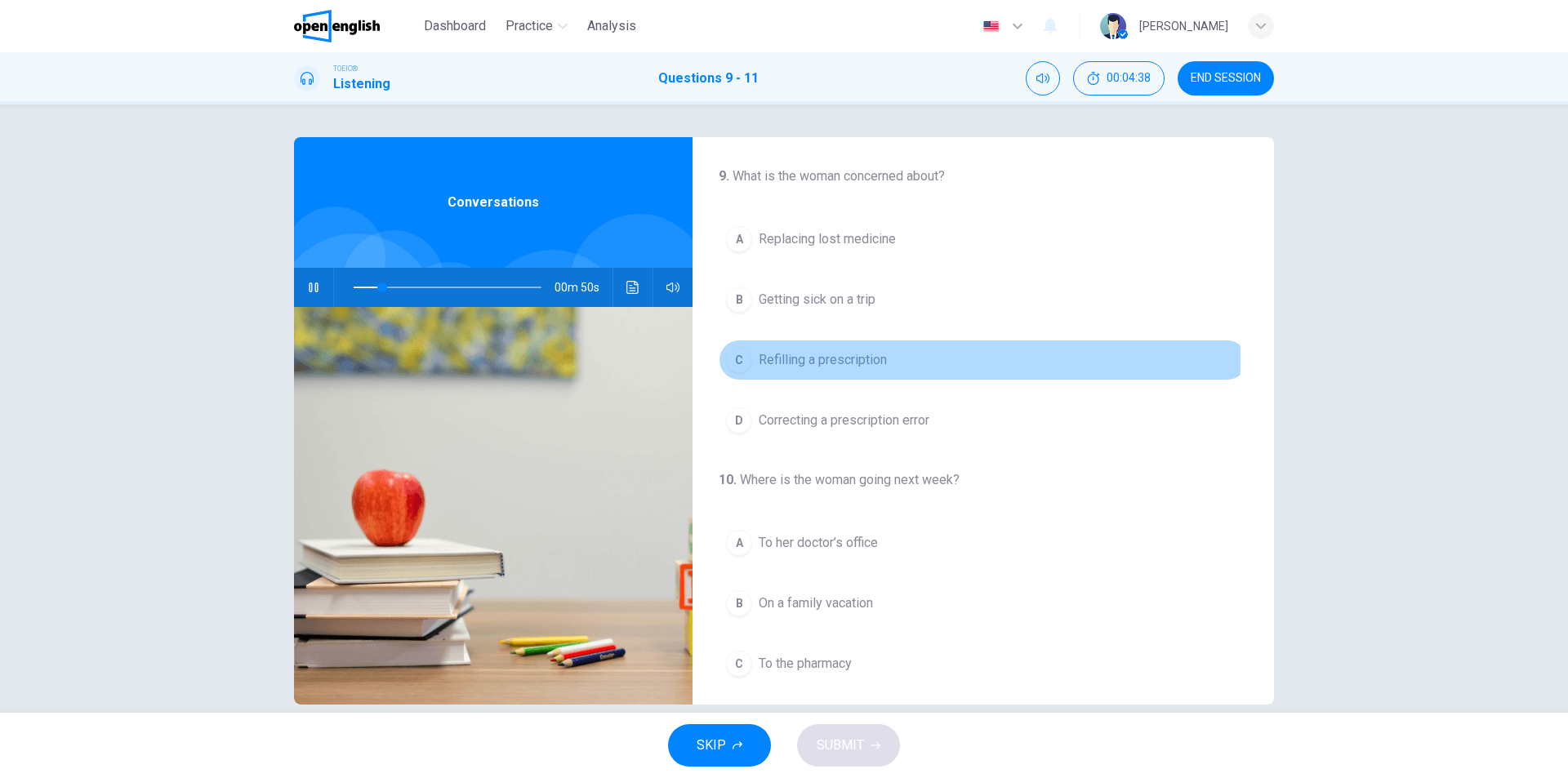
click at [873, 360] on span "Refilling a prescription" at bounding box center [822, 360] width 128 height 20
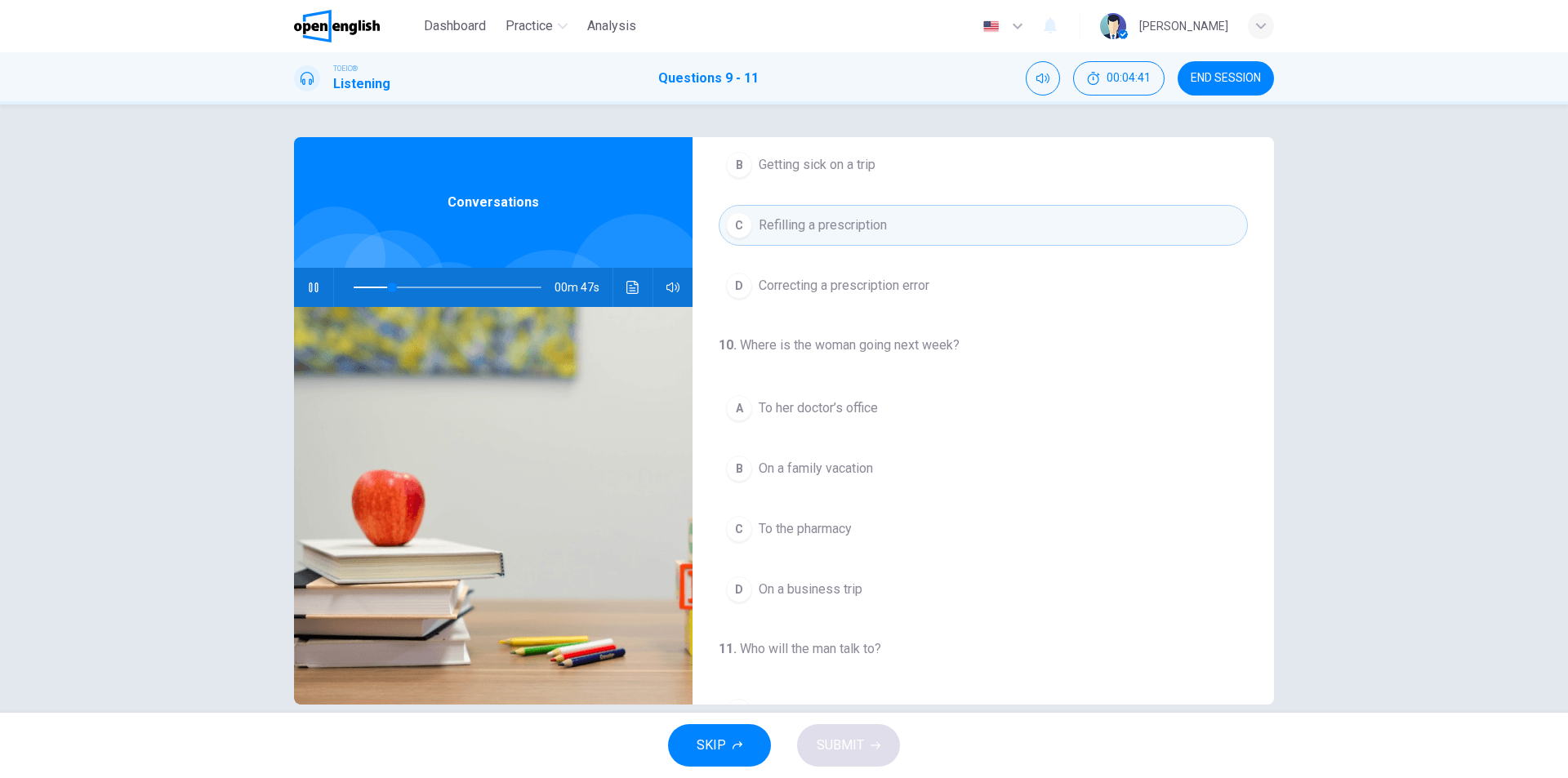
scroll to position [164, 0]
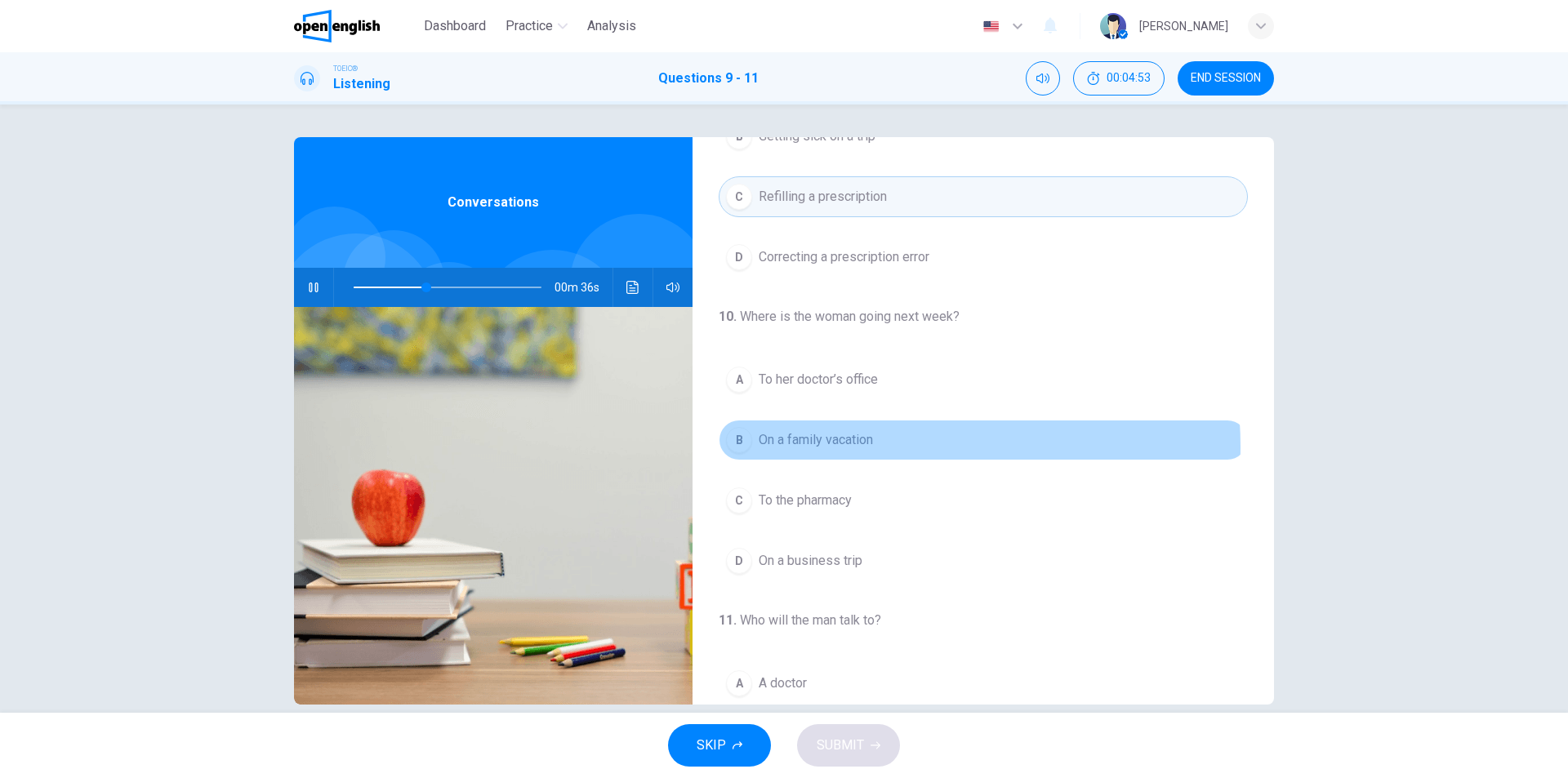
click at [849, 447] on span "On a family vacation" at bounding box center [815, 439] width 115 height 20
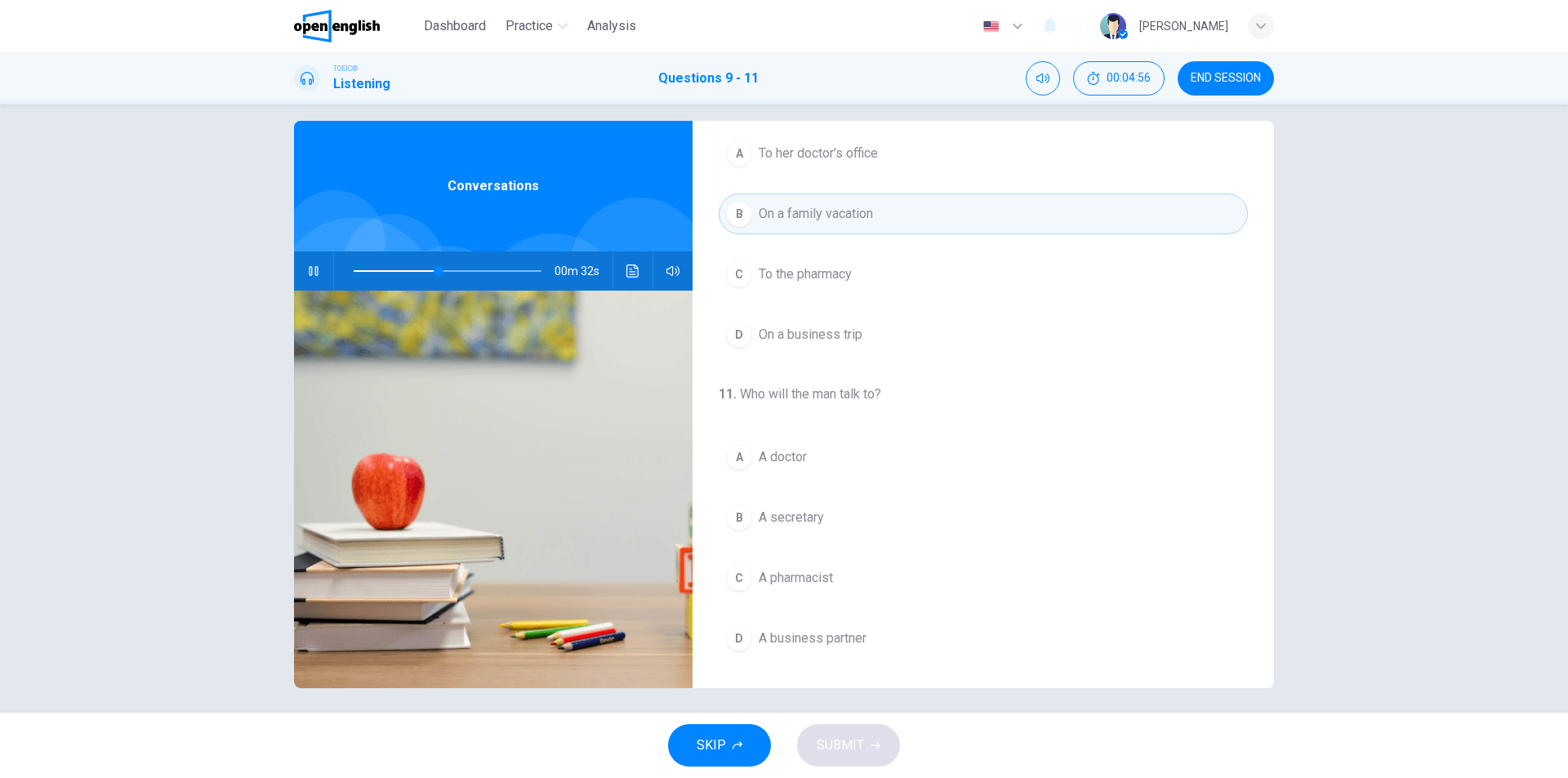
scroll to position [25, 0]
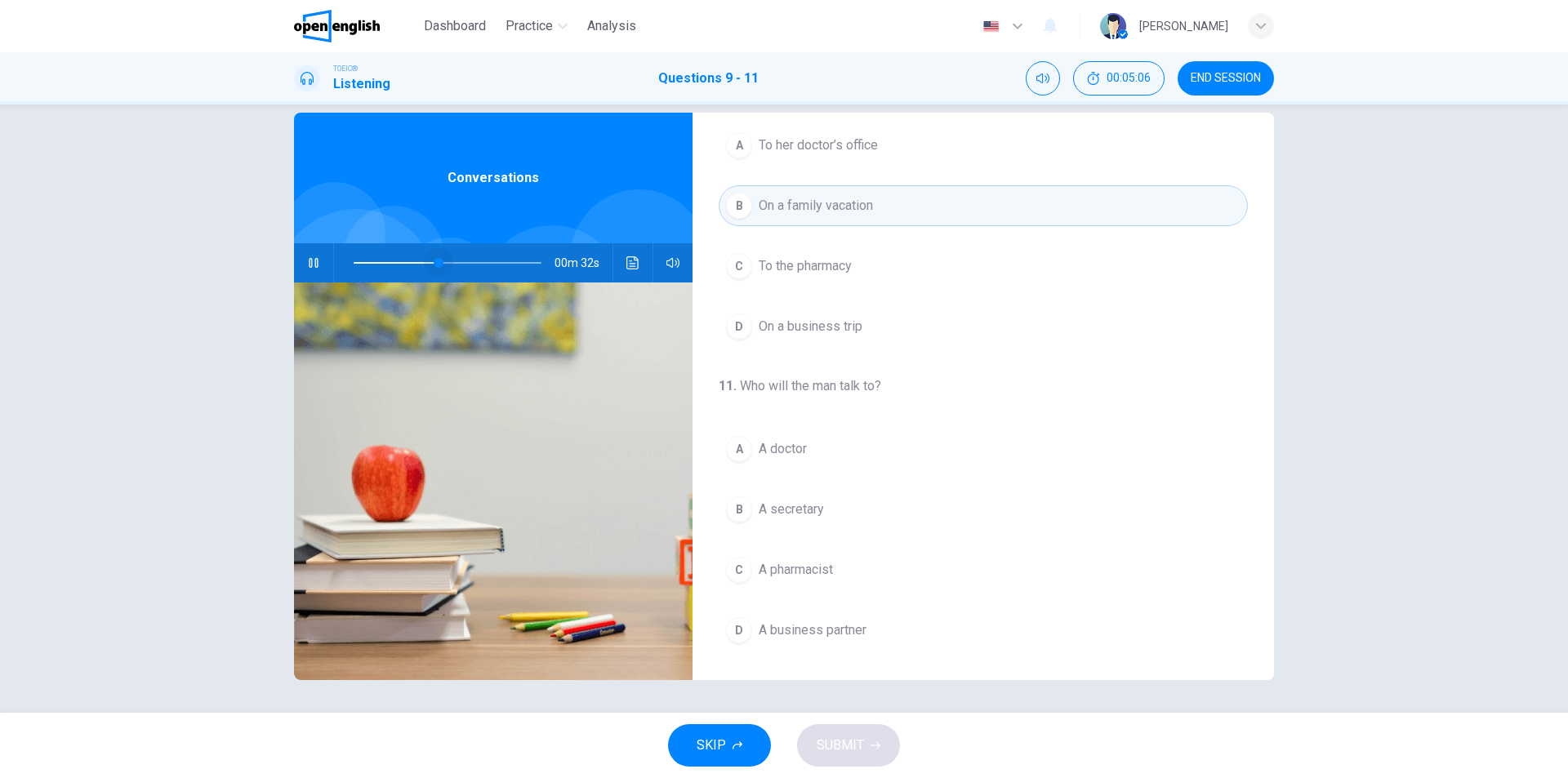
click at [434, 262] on span at bounding box center [447, 262] width 188 height 23
click at [406, 263] on span at bounding box center [447, 262] width 188 height 23
click at [417, 260] on span at bounding box center [447, 262] width 188 height 23
click at [790, 449] on span "A doctor" at bounding box center [782, 449] width 48 height 20
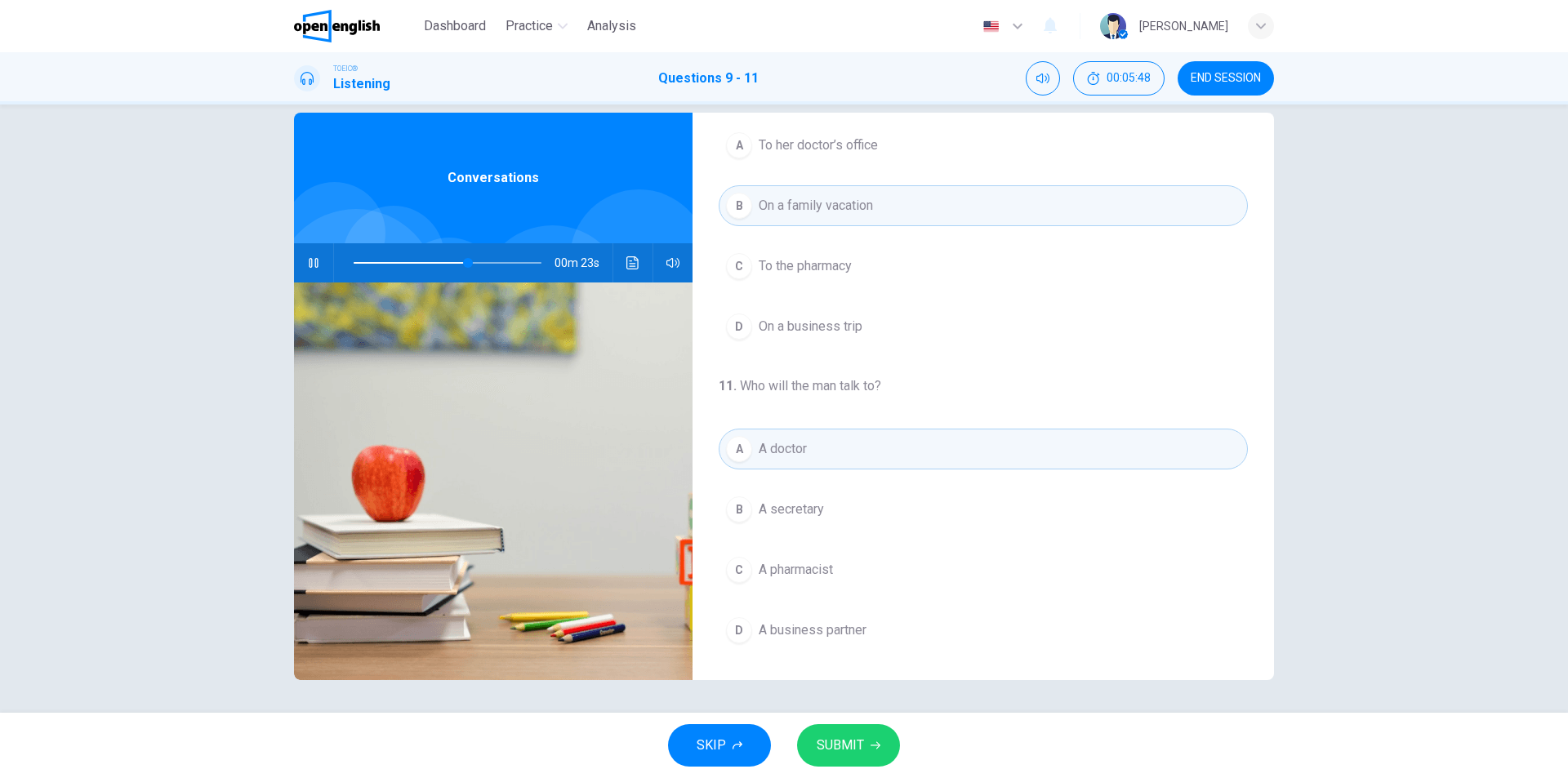
click at [848, 764] on button "SUBMIT" at bounding box center [848, 746] width 103 height 42
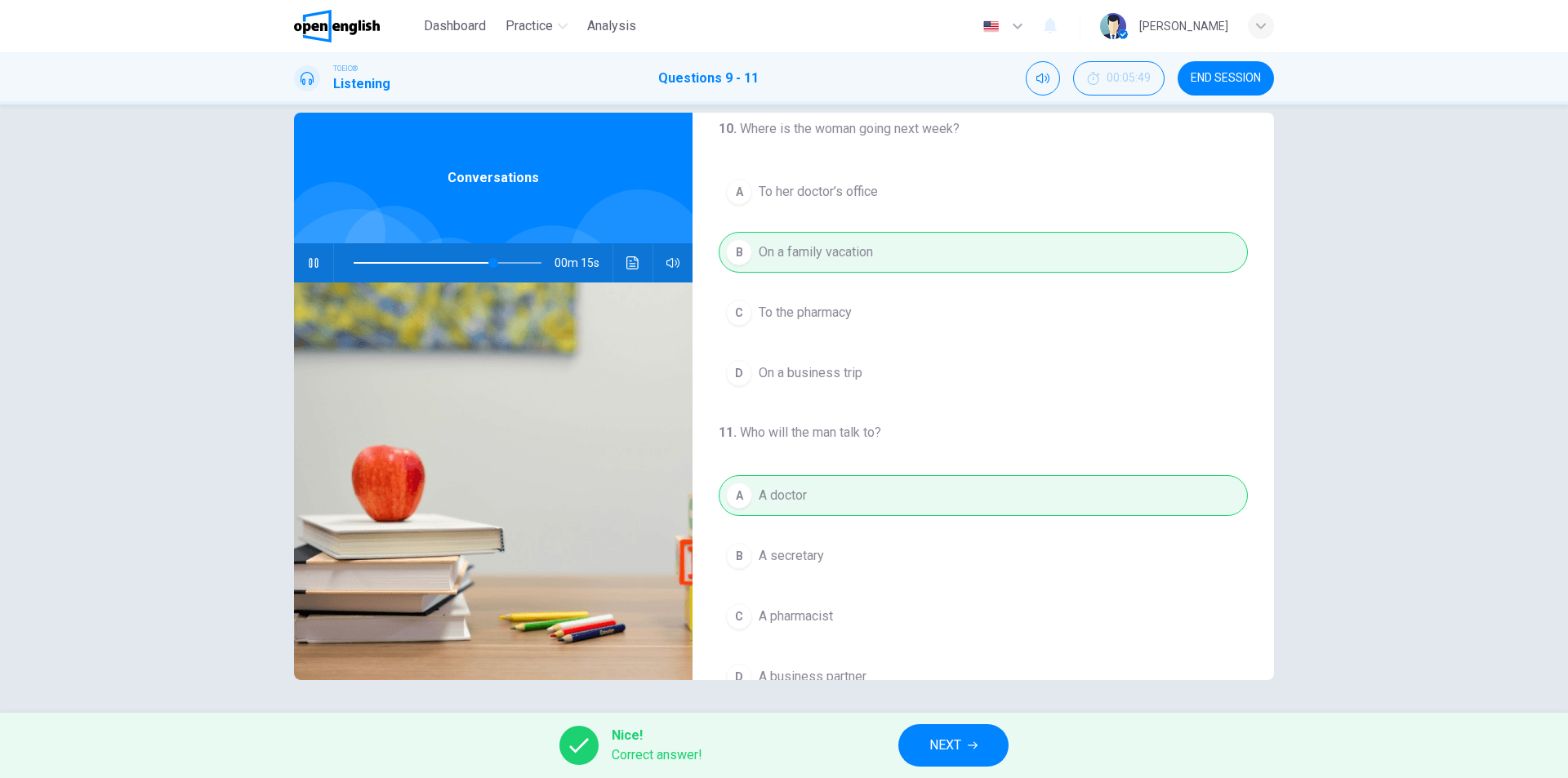
scroll to position [373, 0]
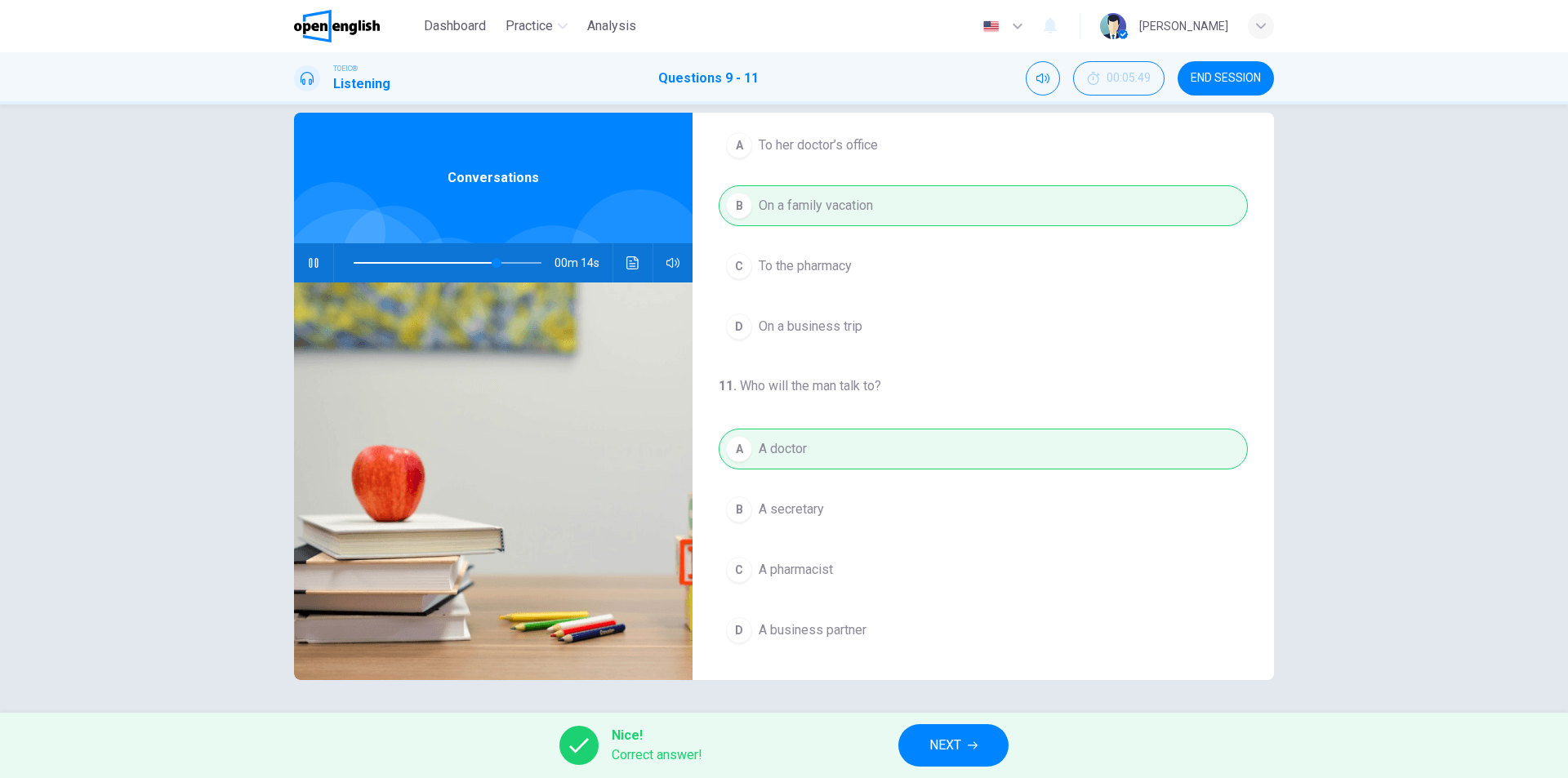
type input "**"
click at [960, 741] on span "NEXT" at bounding box center [945, 745] width 32 height 23
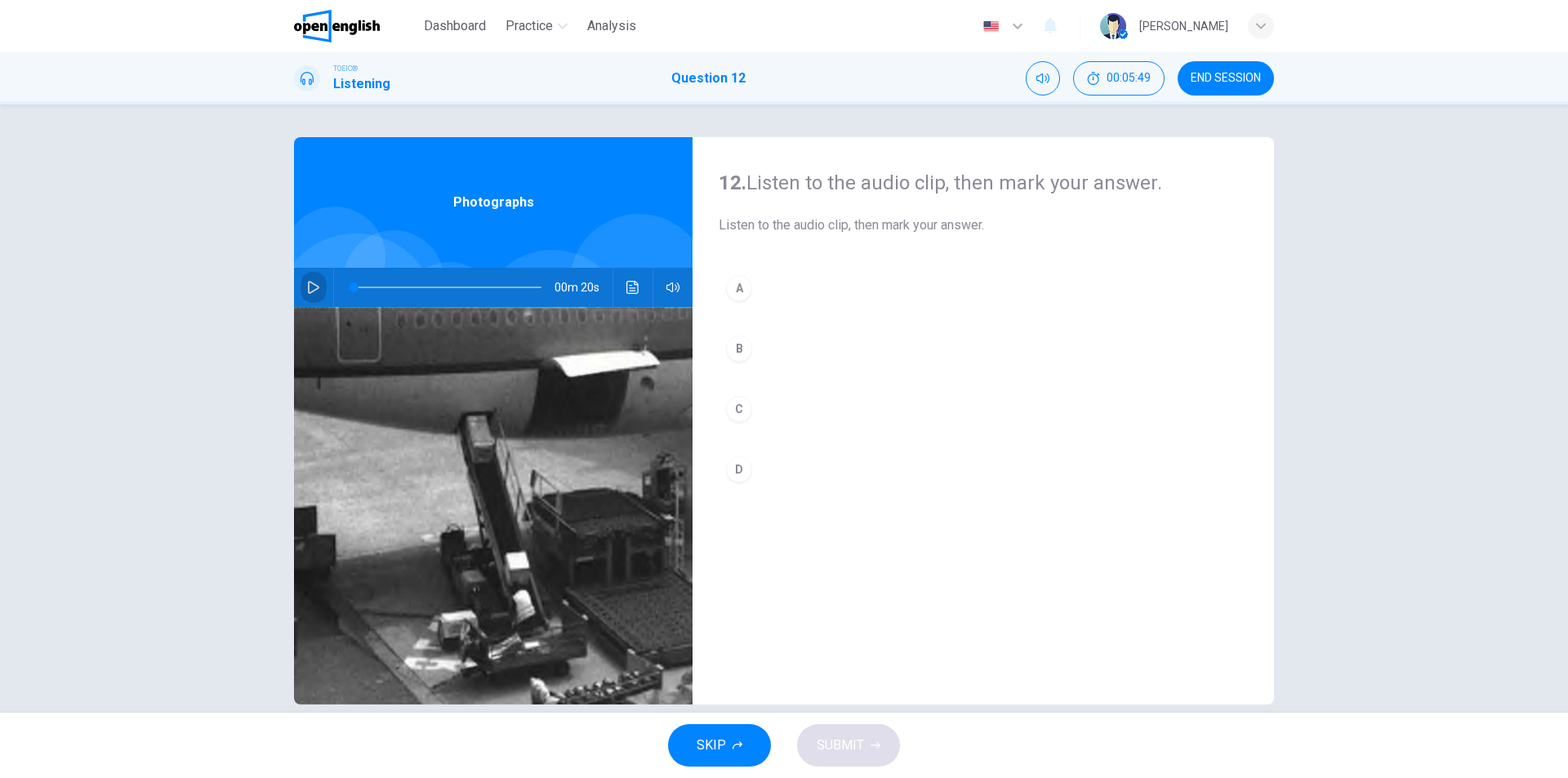
click at [307, 289] on icon "button" at bounding box center [313, 287] width 13 height 13
click at [311, 288] on icon "button" at bounding box center [313, 287] width 13 height 13
click at [738, 414] on div "C" at bounding box center [739, 409] width 26 height 26
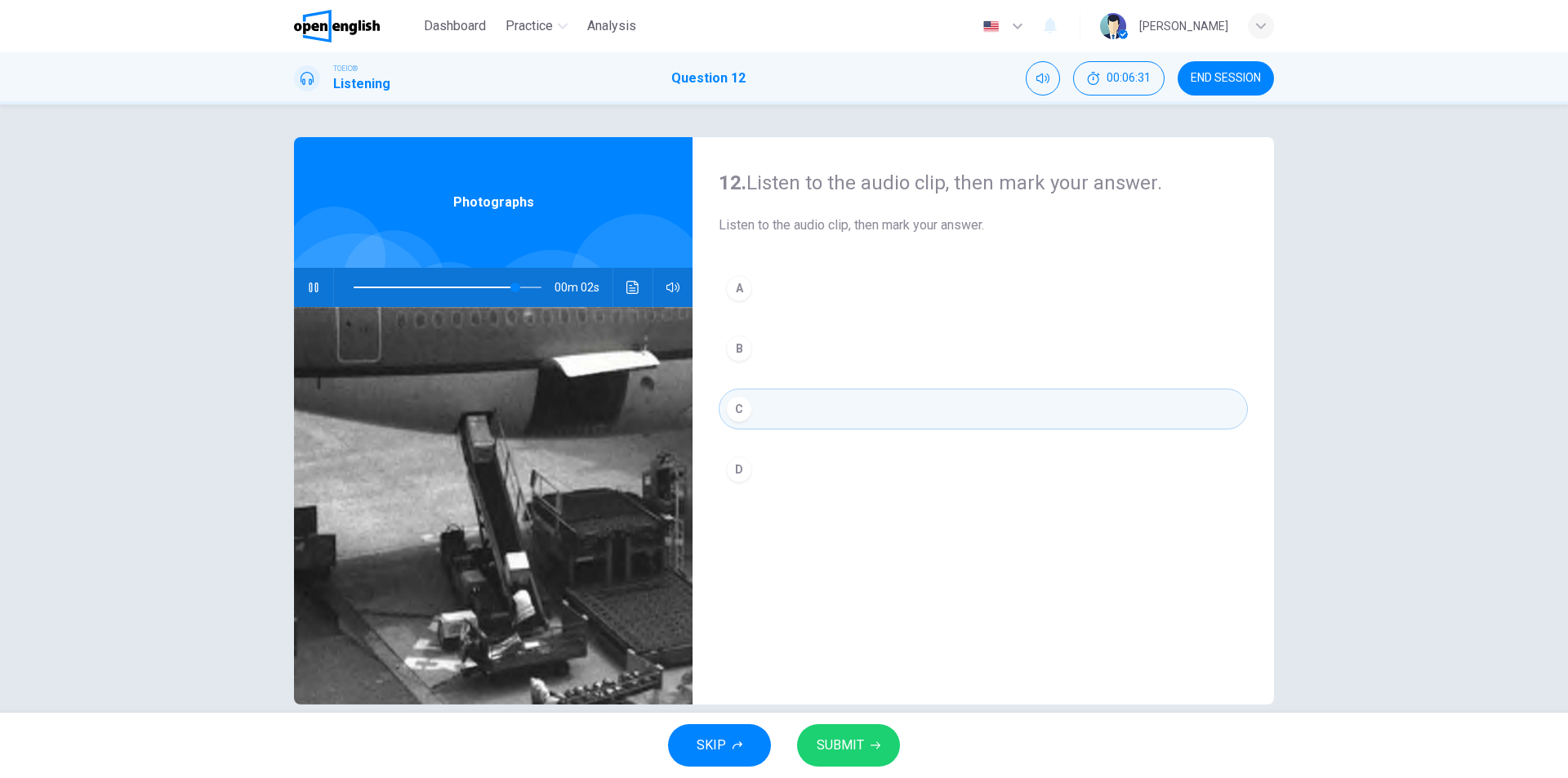
click at [848, 754] on span "SUBMIT" at bounding box center [841, 745] width 48 height 23
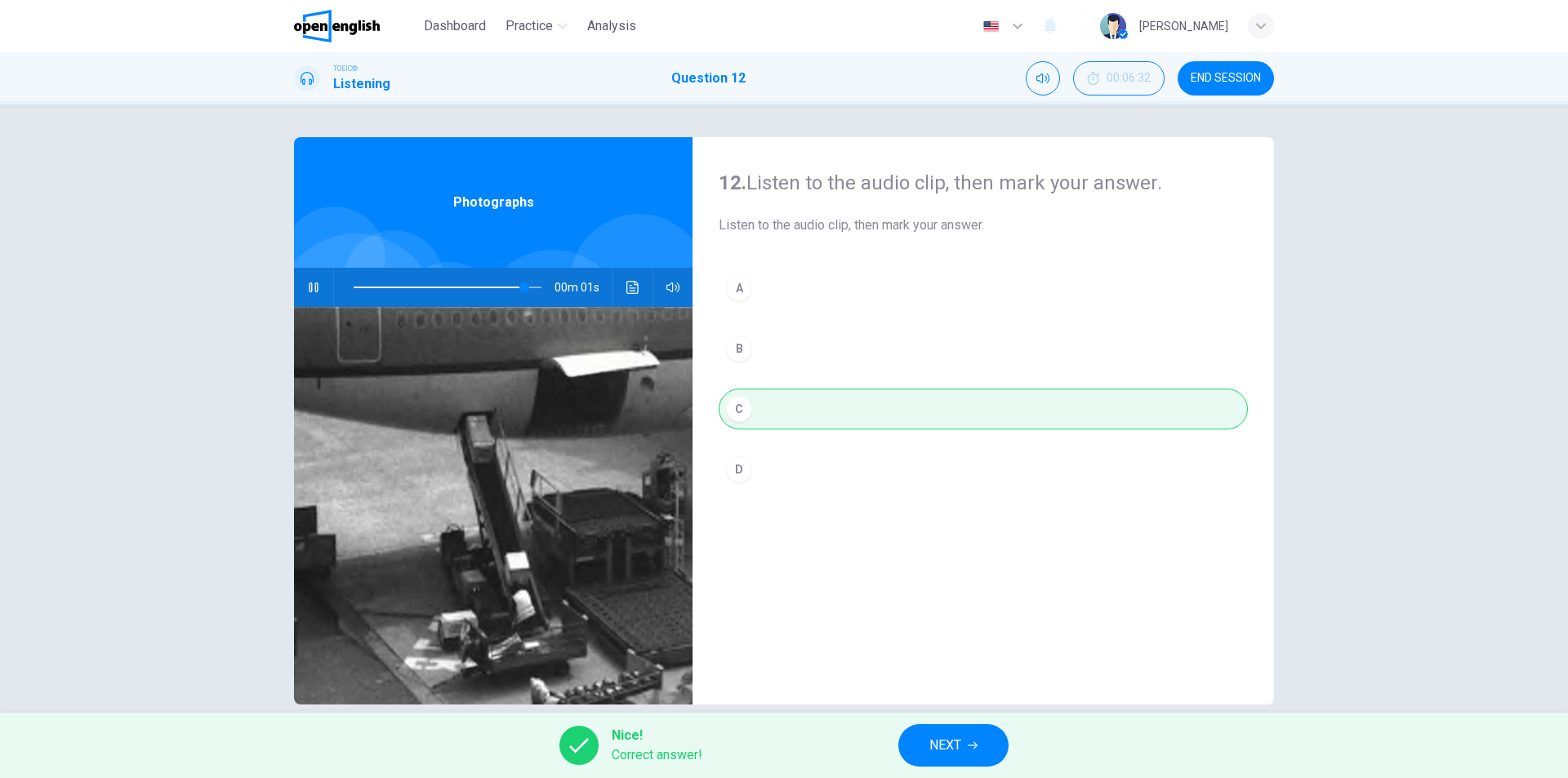
type input "**"
click at [933, 753] on span "NEXT" at bounding box center [945, 745] width 32 height 23
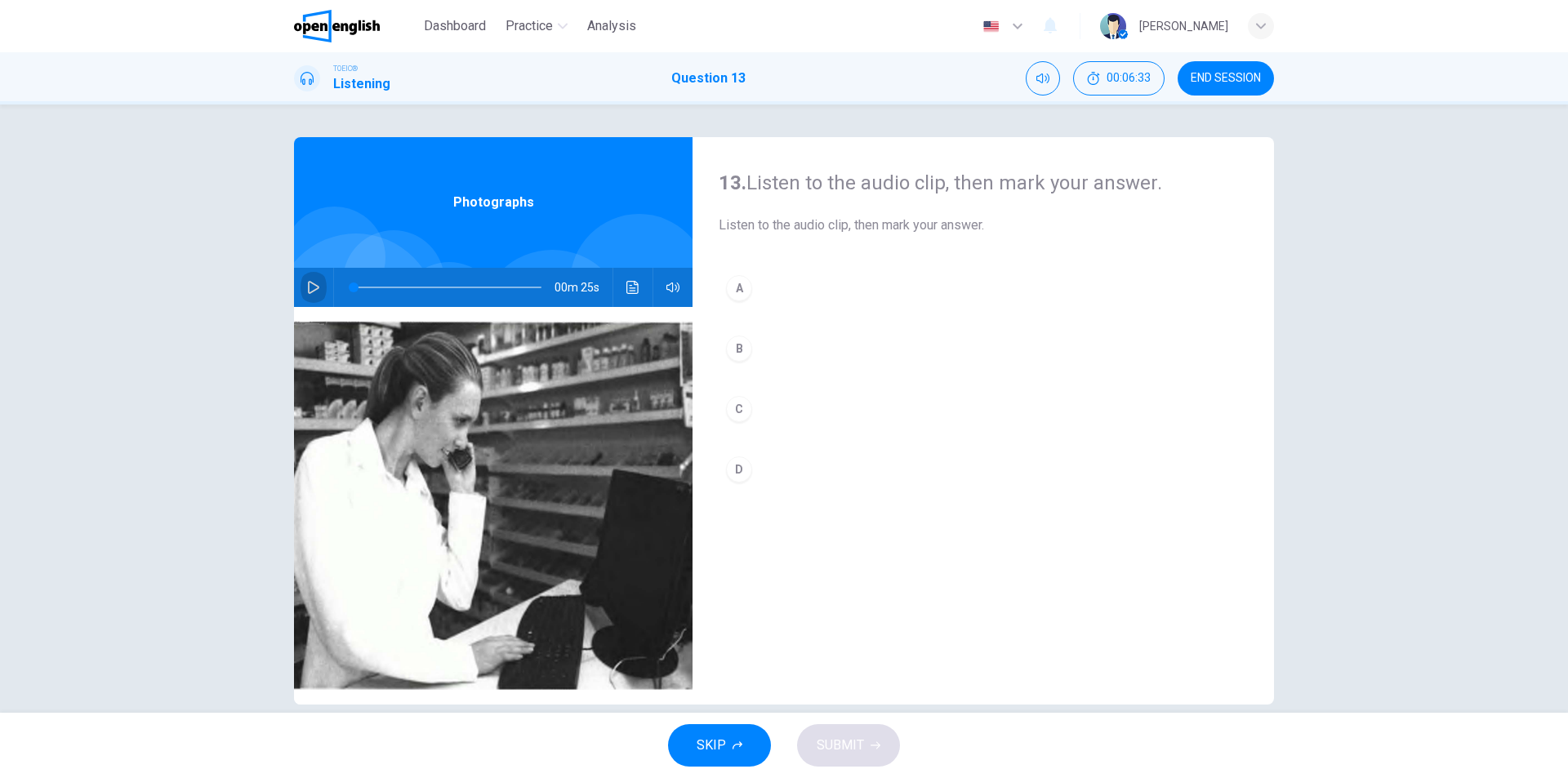
click at [307, 292] on icon "button" at bounding box center [313, 287] width 13 height 13
click at [728, 407] on div "C" at bounding box center [739, 409] width 26 height 26
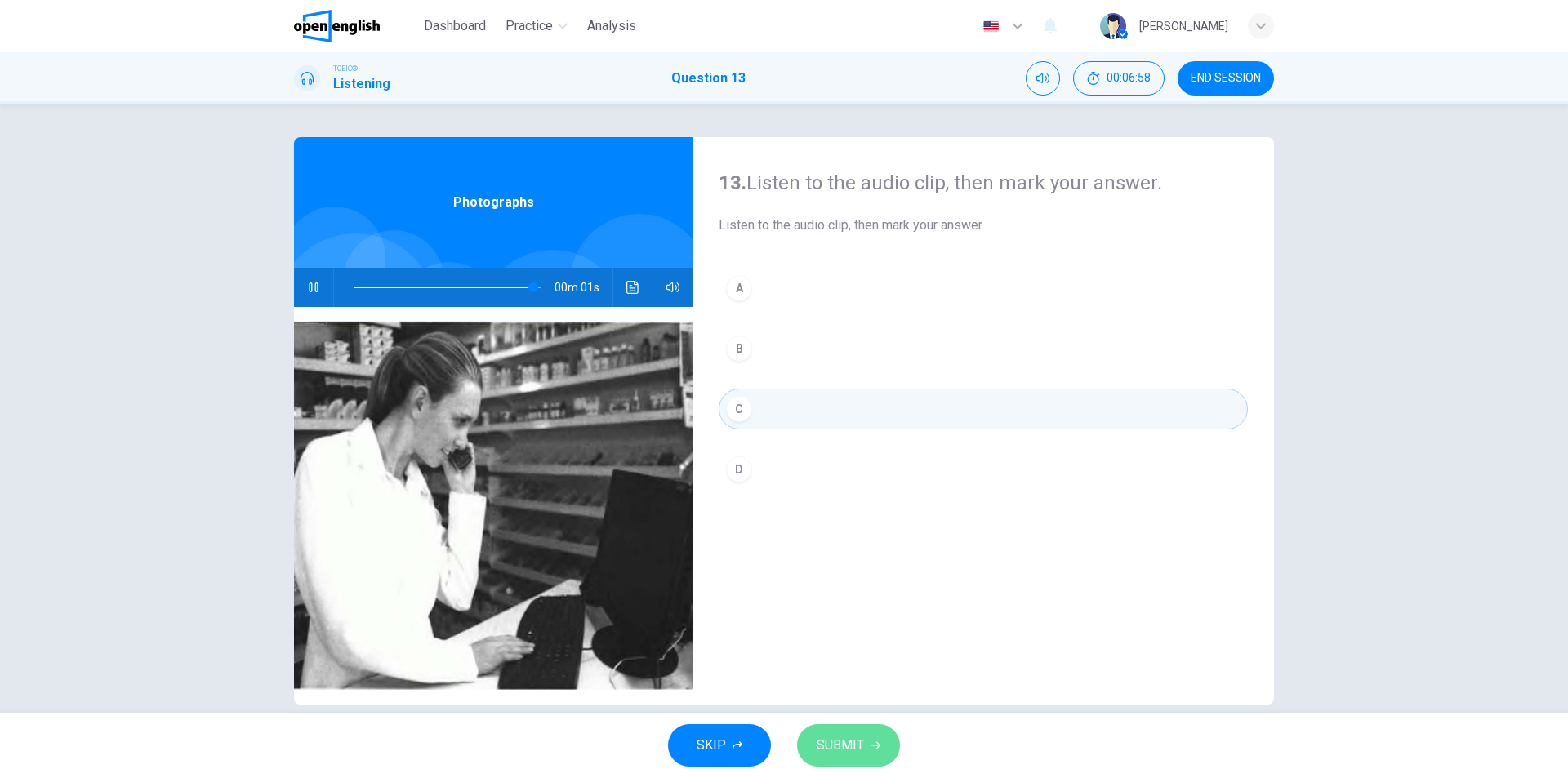
click at [840, 742] on span "SUBMIT" at bounding box center [841, 745] width 48 height 23
type input "*"
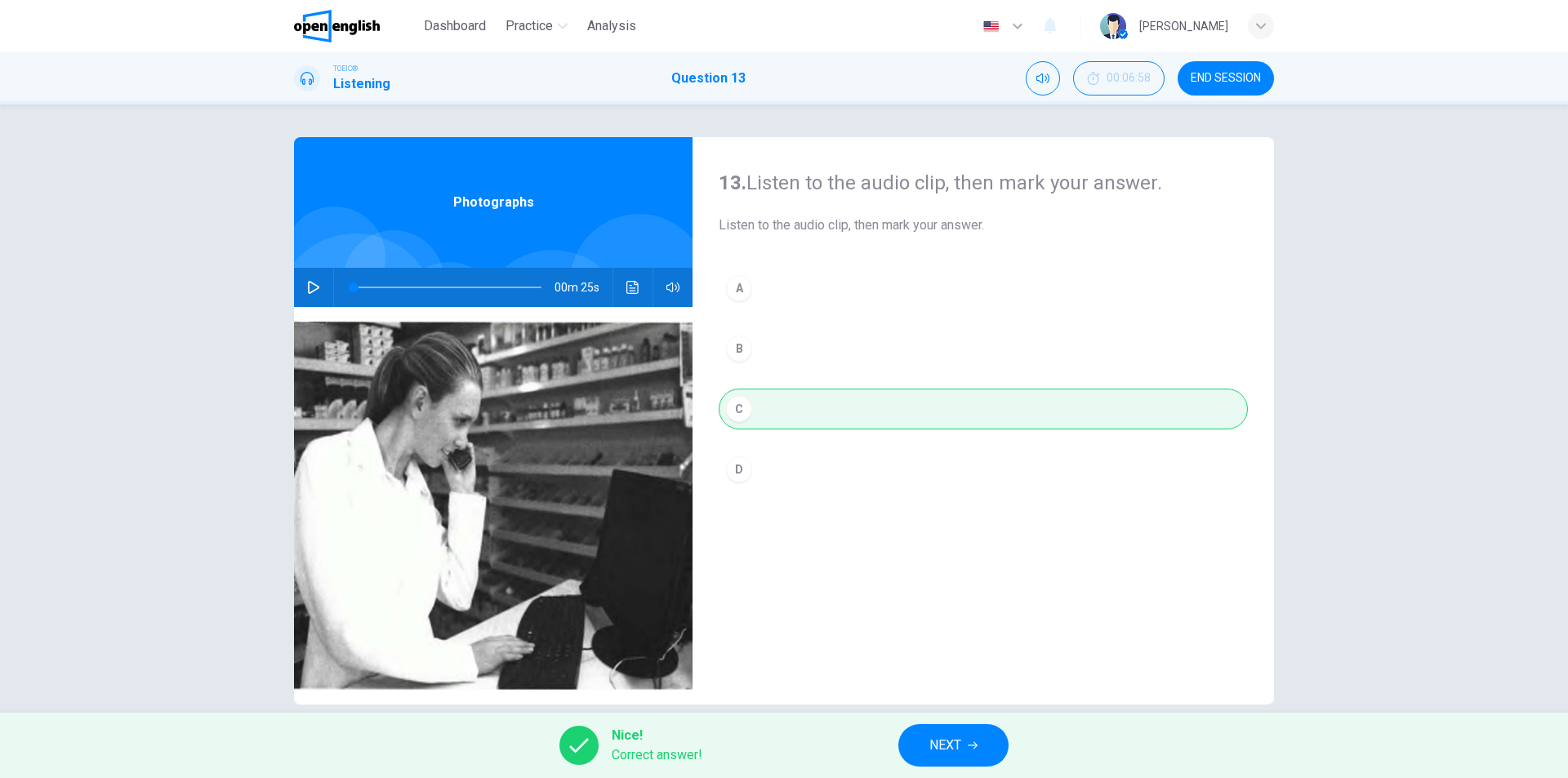
click at [954, 743] on span "NEXT" at bounding box center [945, 745] width 32 height 23
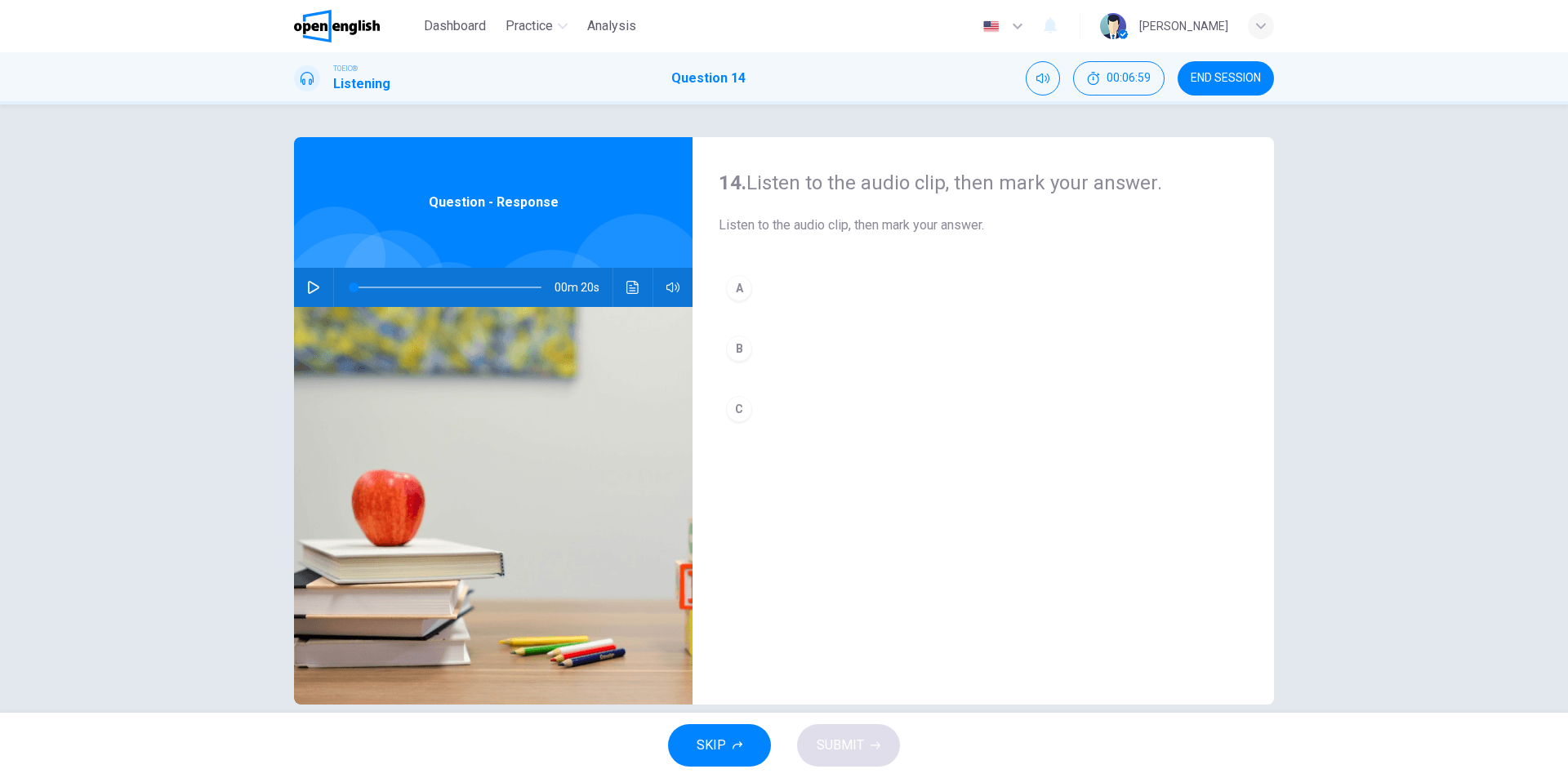
click at [308, 283] on icon "button" at bounding box center [313, 287] width 11 height 13
click at [759, 412] on button "C" at bounding box center [983, 409] width 529 height 41
type input "*"
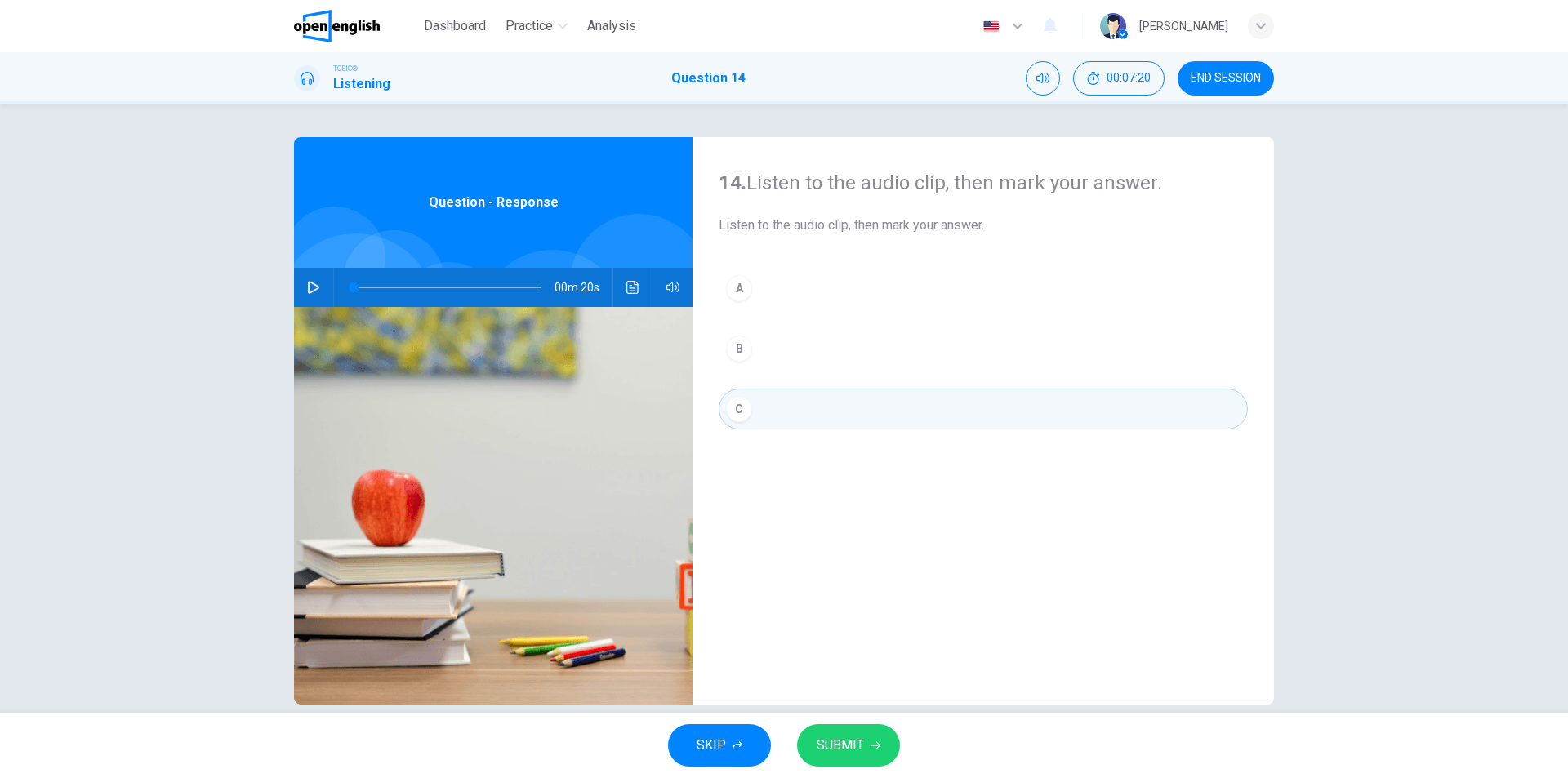
click at [856, 742] on span "SUBMIT" at bounding box center [841, 745] width 48 height 23
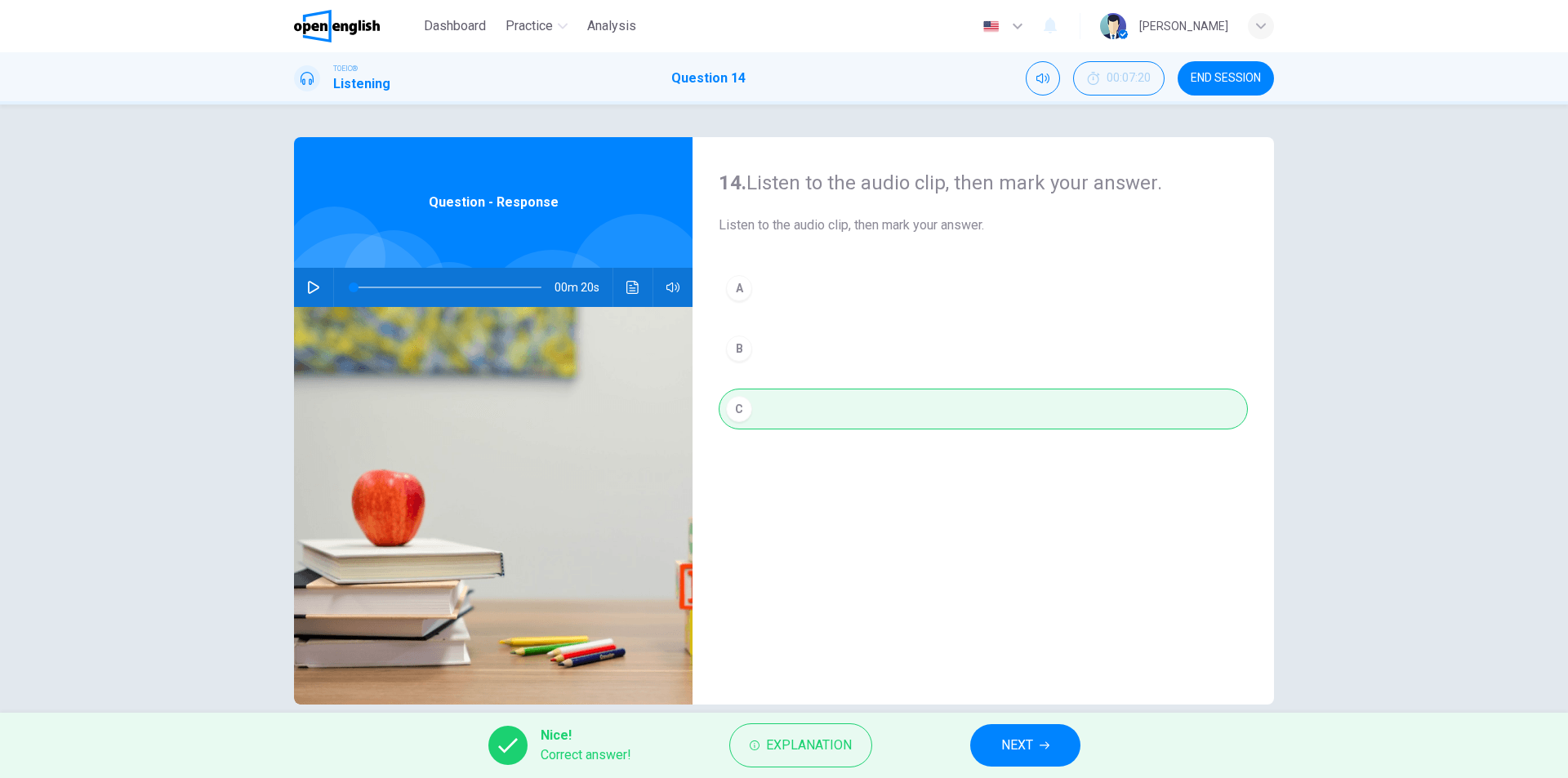
click at [1011, 748] on span "NEXT" at bounding box center [1017, 745] width 32 height 23
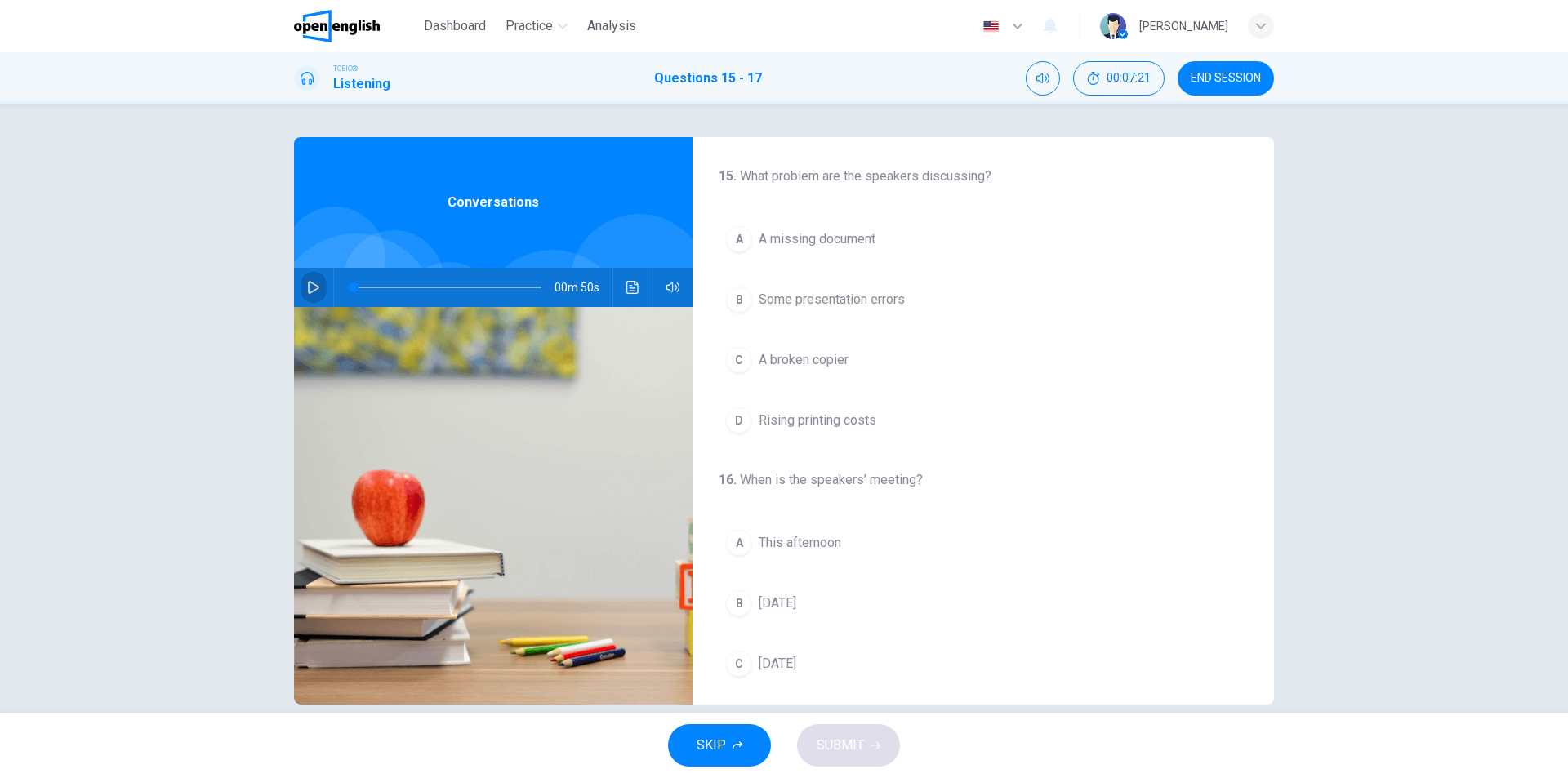
click at [315, 288] on icon "button" at bounding box center [313, 287] width 13 height 13
click at [309, 292] on icon "button" at bounding box center [313, 287] width 13 height 13
drag, startPoint x: 439, startPoint y: 288, endPoint x: 333, endPoint y: 285, distance: 106.0
click at [349, 285] on span at bounding box center [354, 288] width 10 height 10
click at [311, 288] on icon "button" at bounding box center [313, 287] width 13 height 13
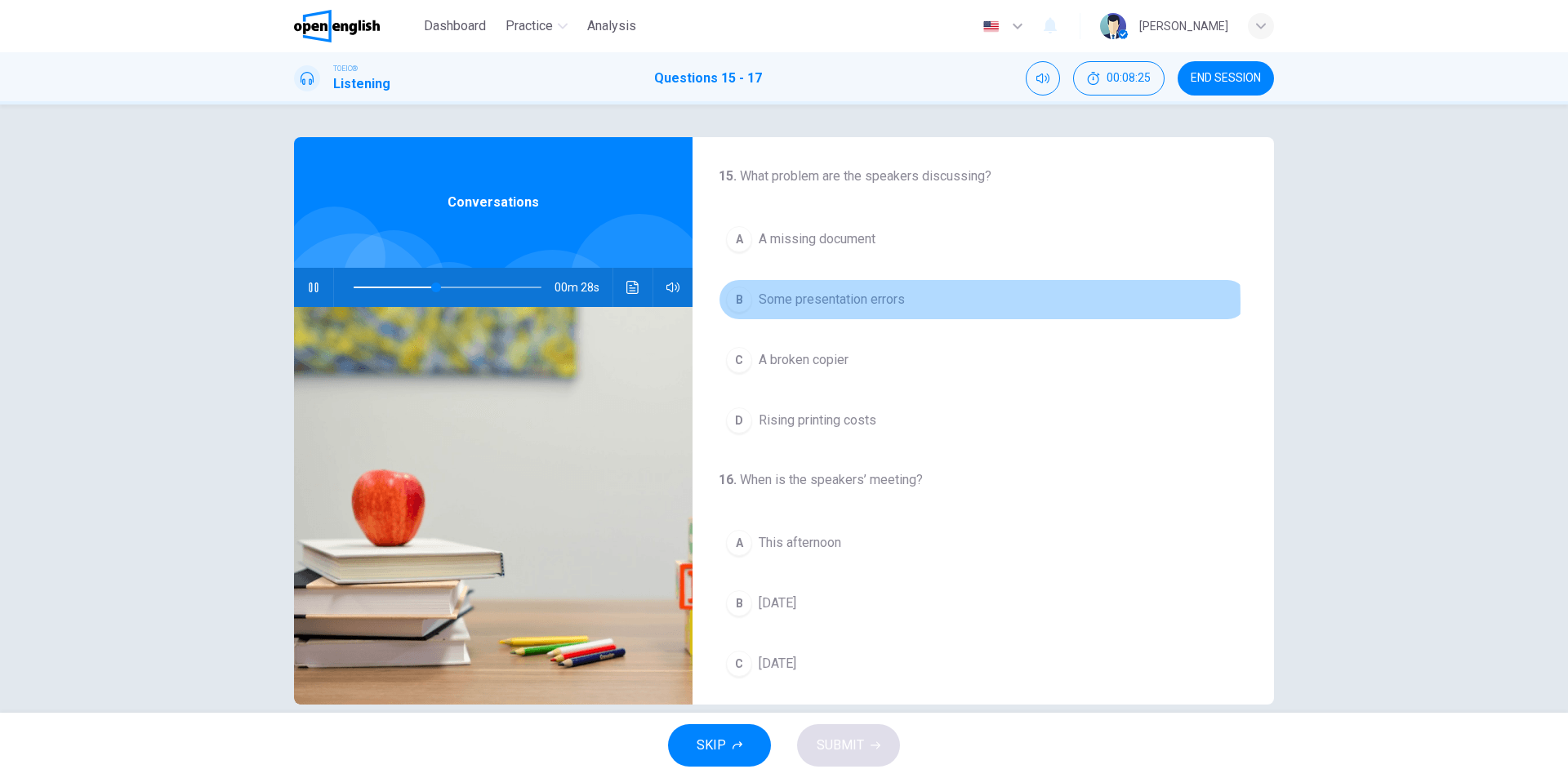
click at [842, 303] on span "Some presentation errors" at bounding box center [832, 299] width 146 height 20
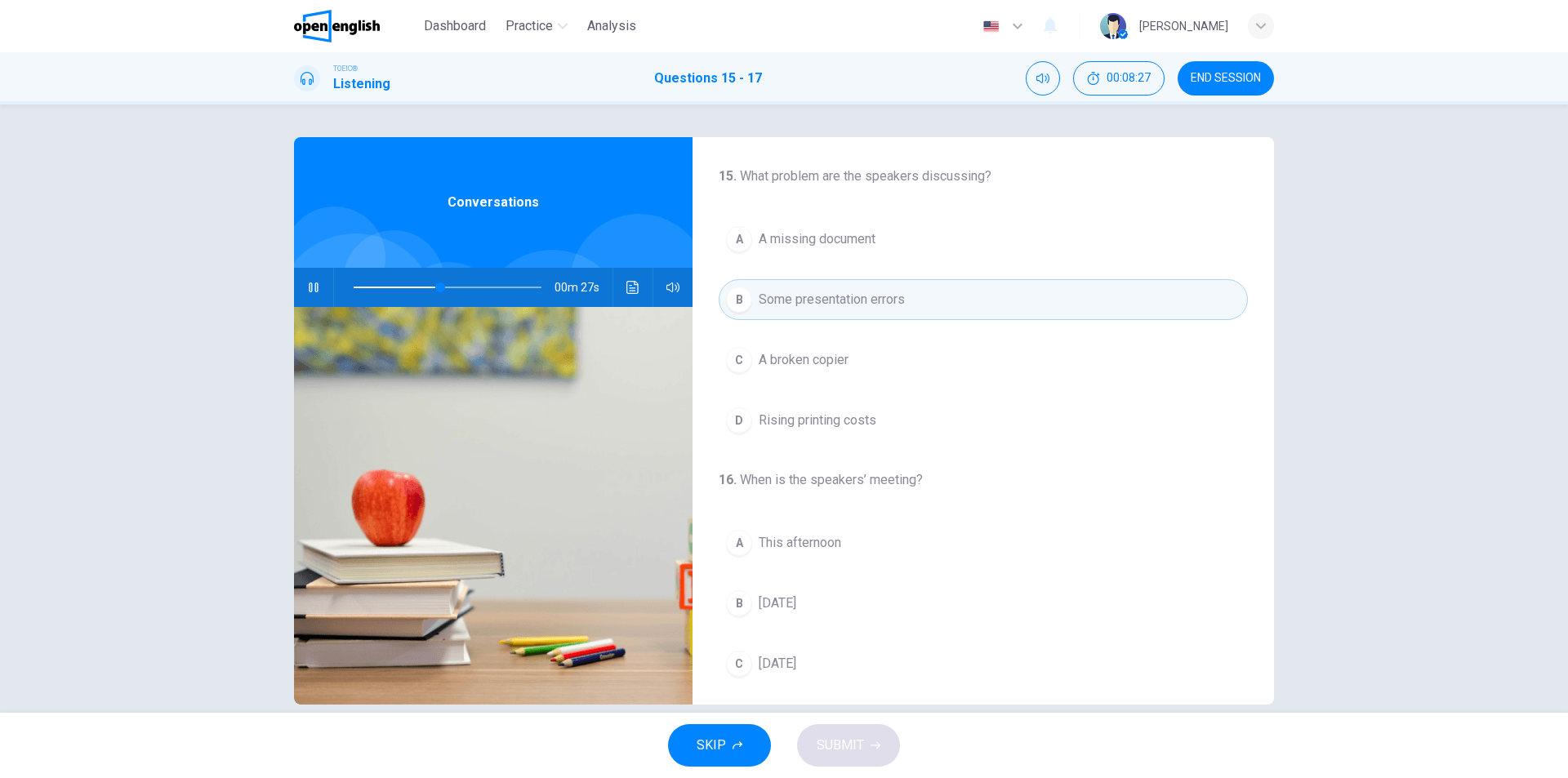
click at [792, 605] on span "Tomorrow" at bounding box center [777, 603] width 37 height 20
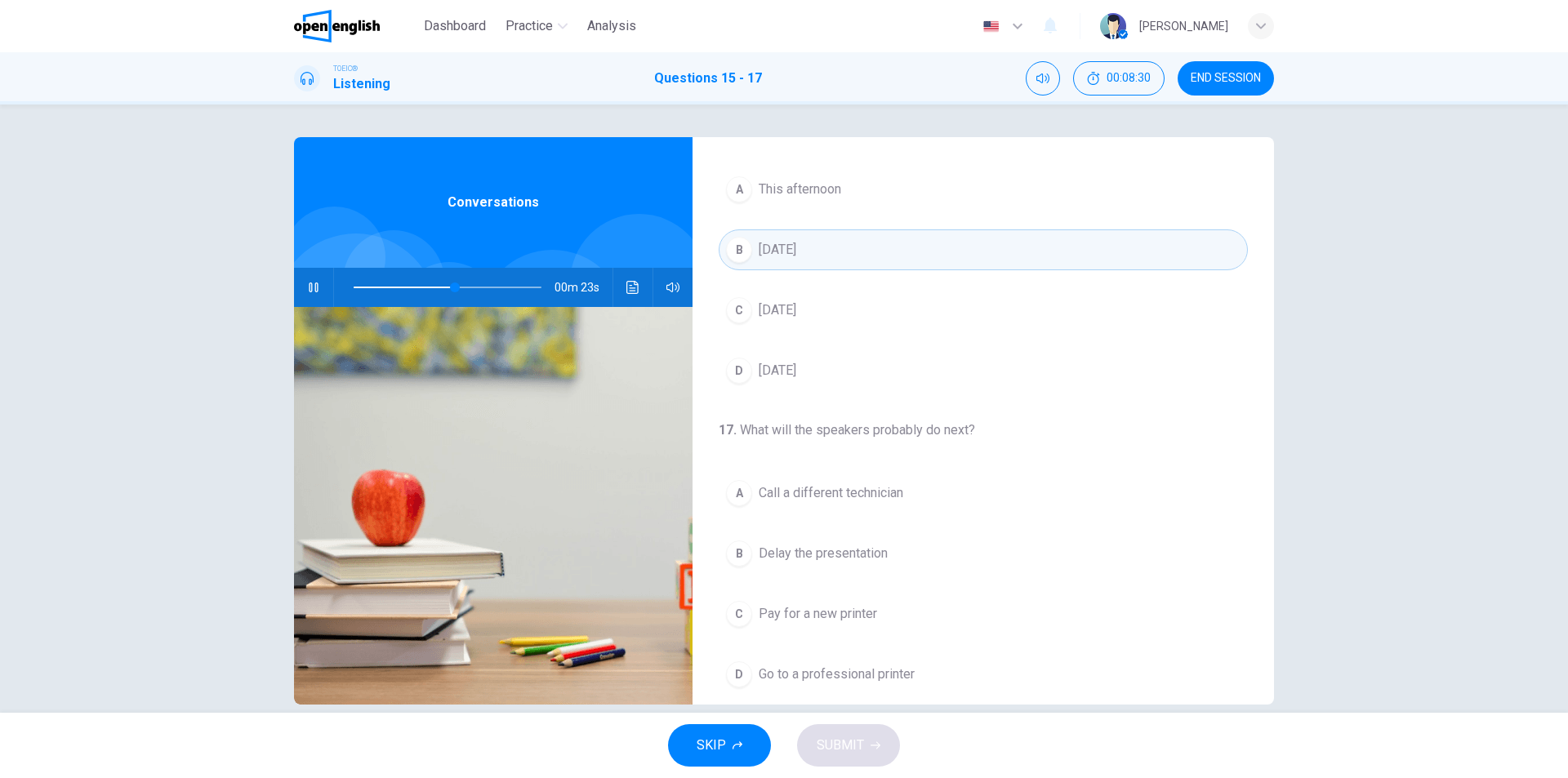
scroll to position [373, 0]
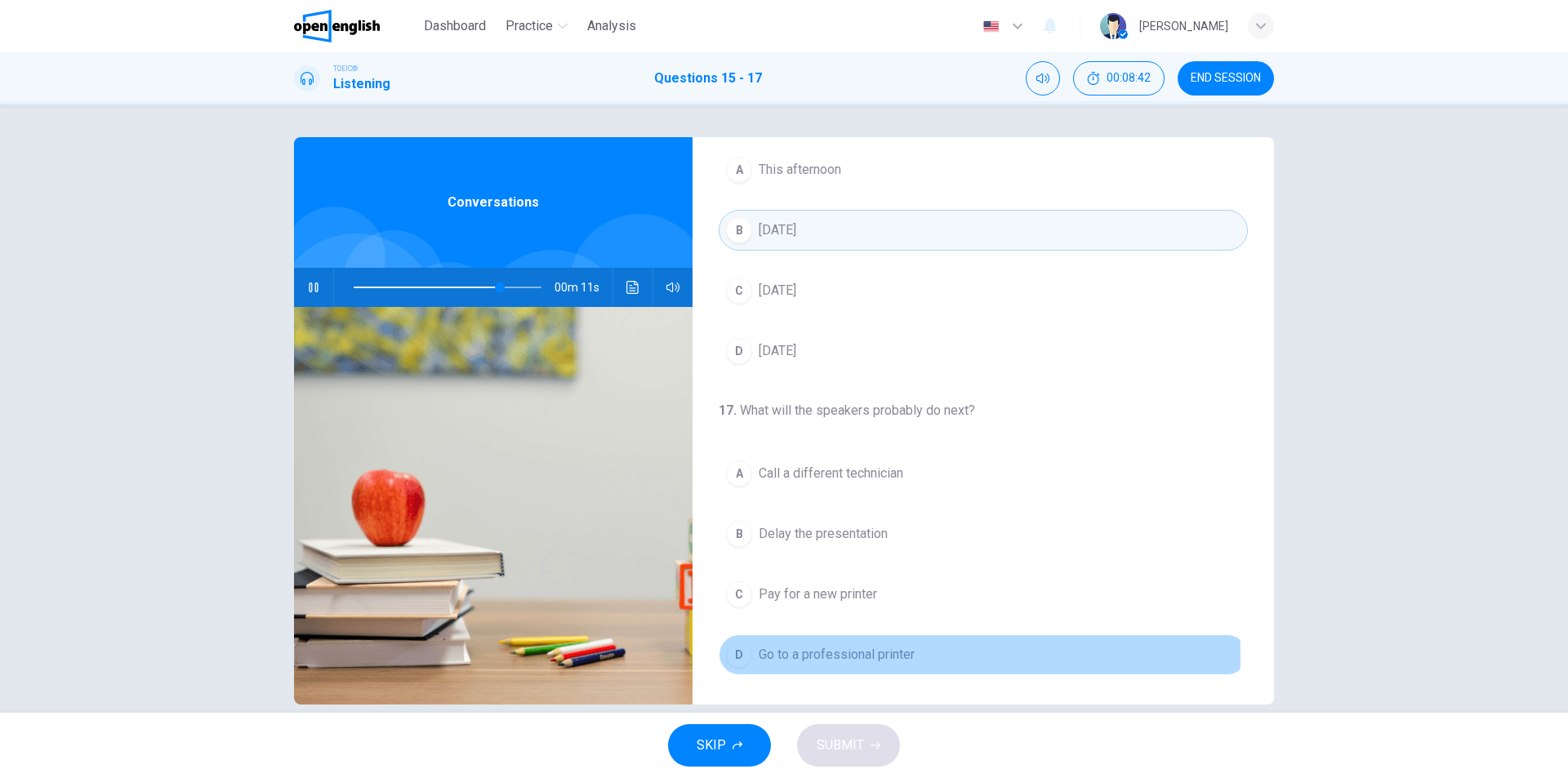
click at [871, 657] on span "Go to a professional printer" at bounding box center [837, 654] width 156 height 20
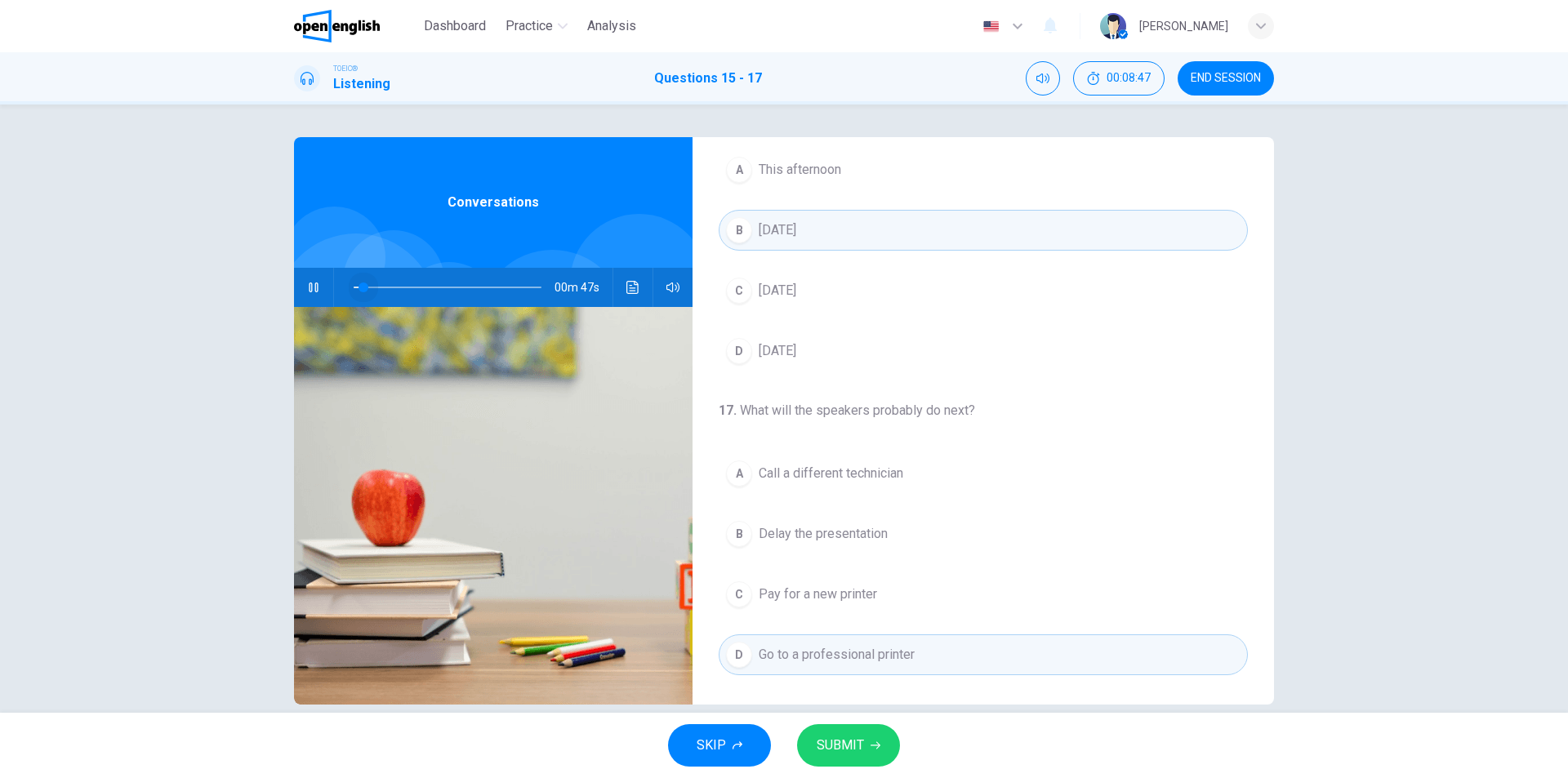
drag, startPoint x: 506, startPoint y: 287, endPoint x: 331, endPoint y: 288, distance: 175.0
click at [334, 288] on div at bounding box center [445, 288] width 221 height 39
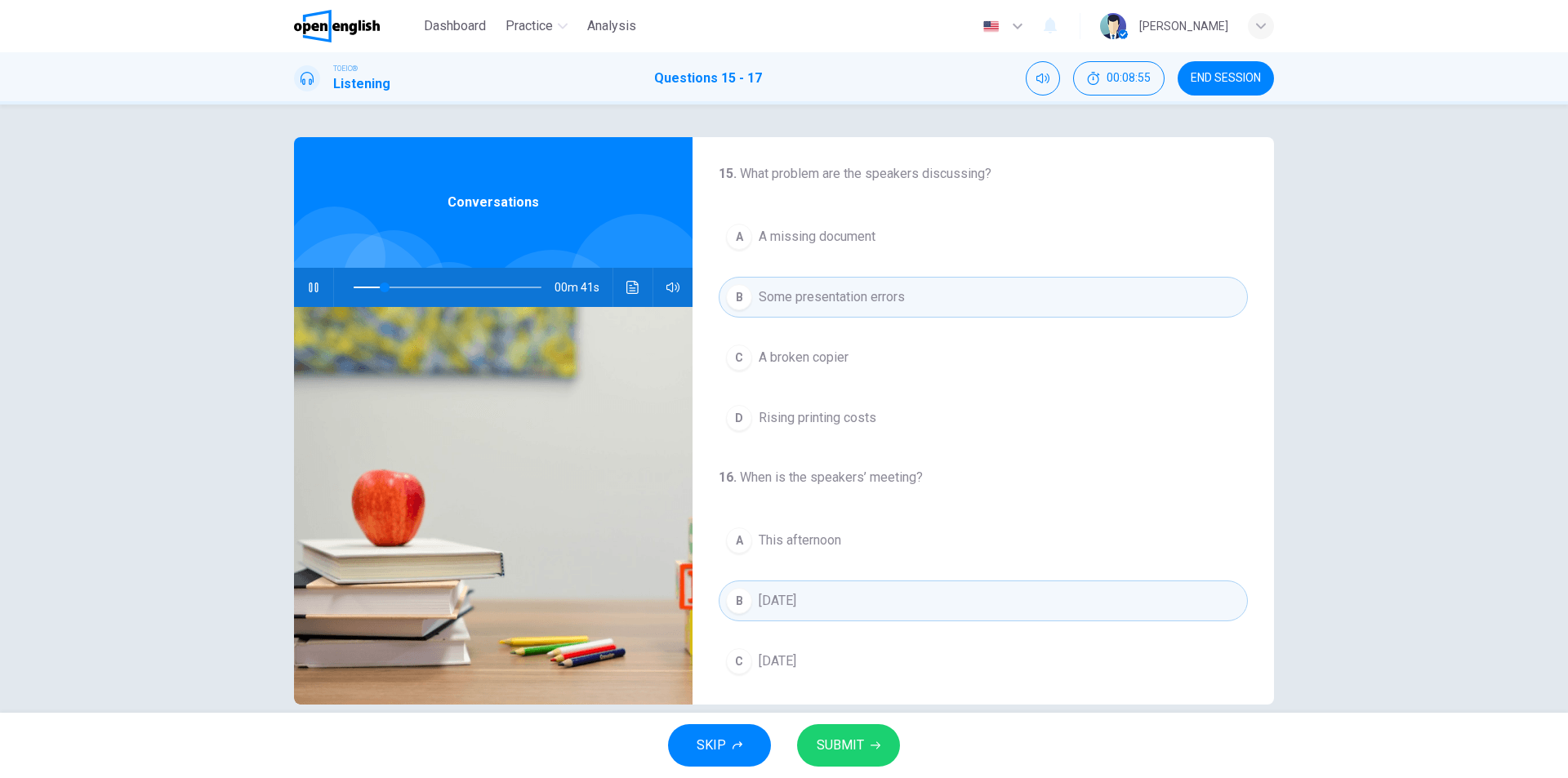
scroll to position [0, 0]
drag, startPoint x: 390, startPoint y: 293, endPoint x: 327, endPoint y: 285, distance: 63.5
click at [327, 285] on div "00m 50s" at bounding box center [494, 288] width 399 height 39
click at [840, 367] on span "A broken copier" at bounding box center [804, 360] width 90 height 20
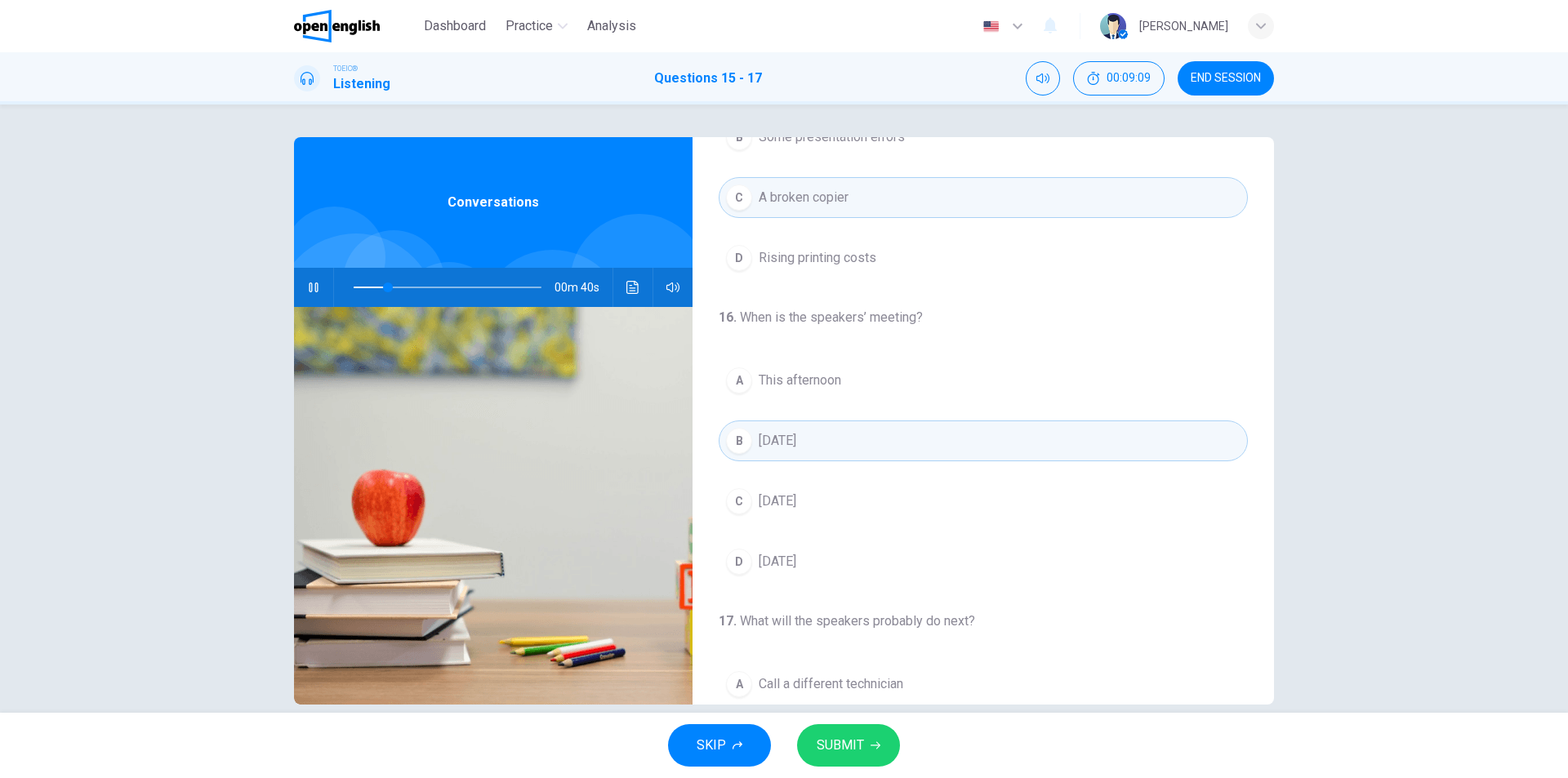
scroll to position [164, 0]
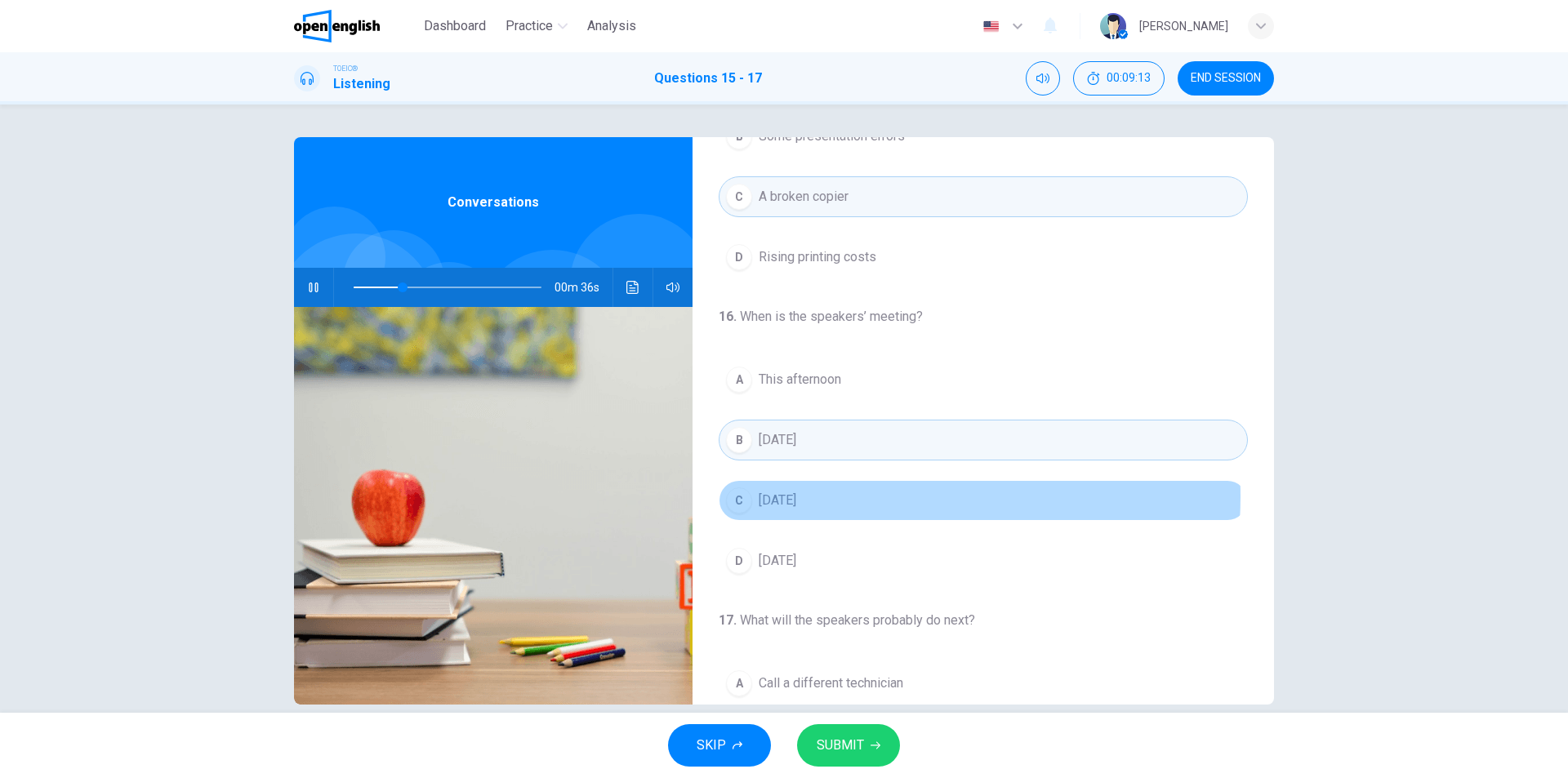
click at [821, 496] on button "C This Friday" at bounding box center [983, 501] width 529 height 41
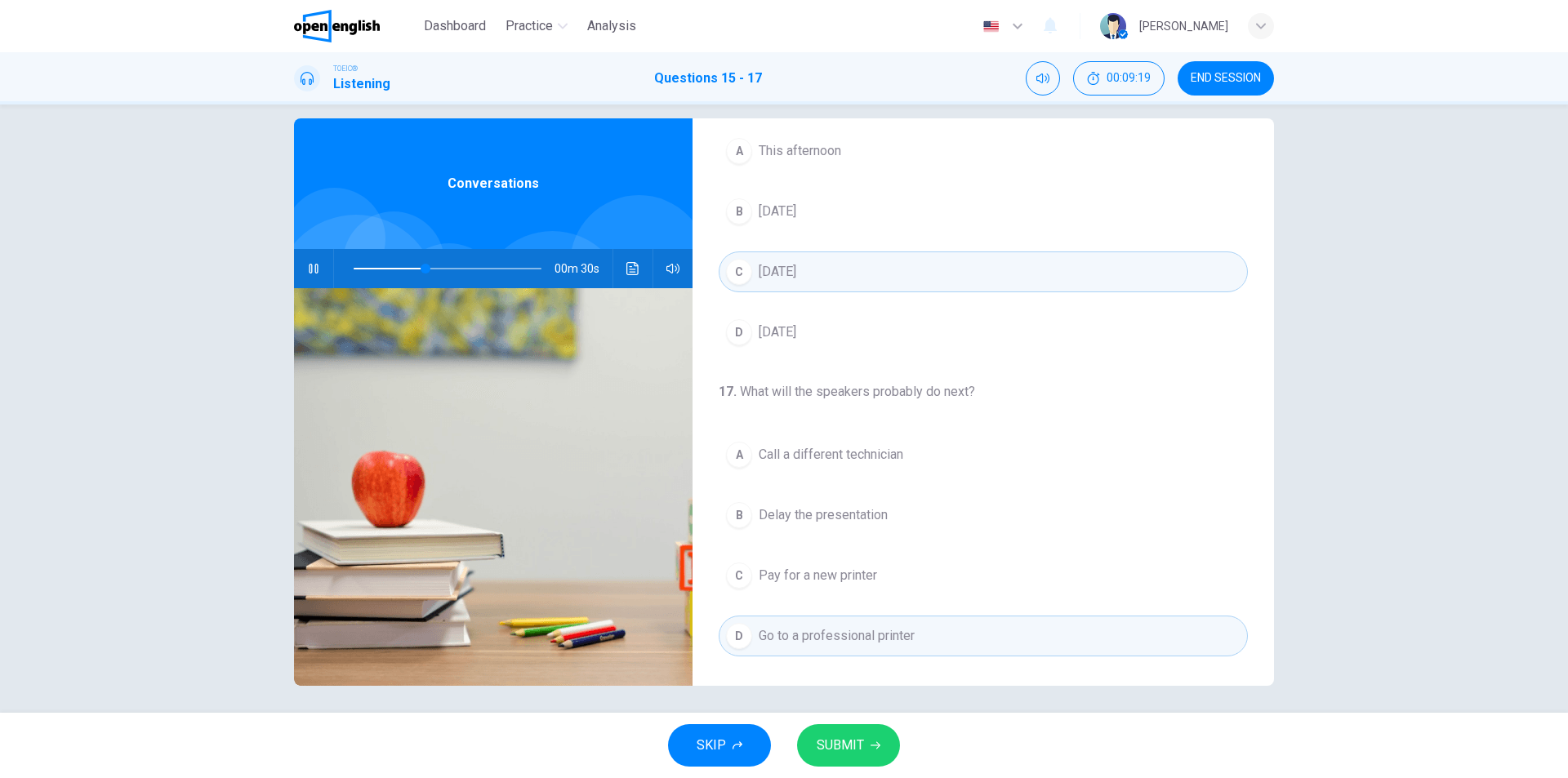
scroll to position [25, 0]
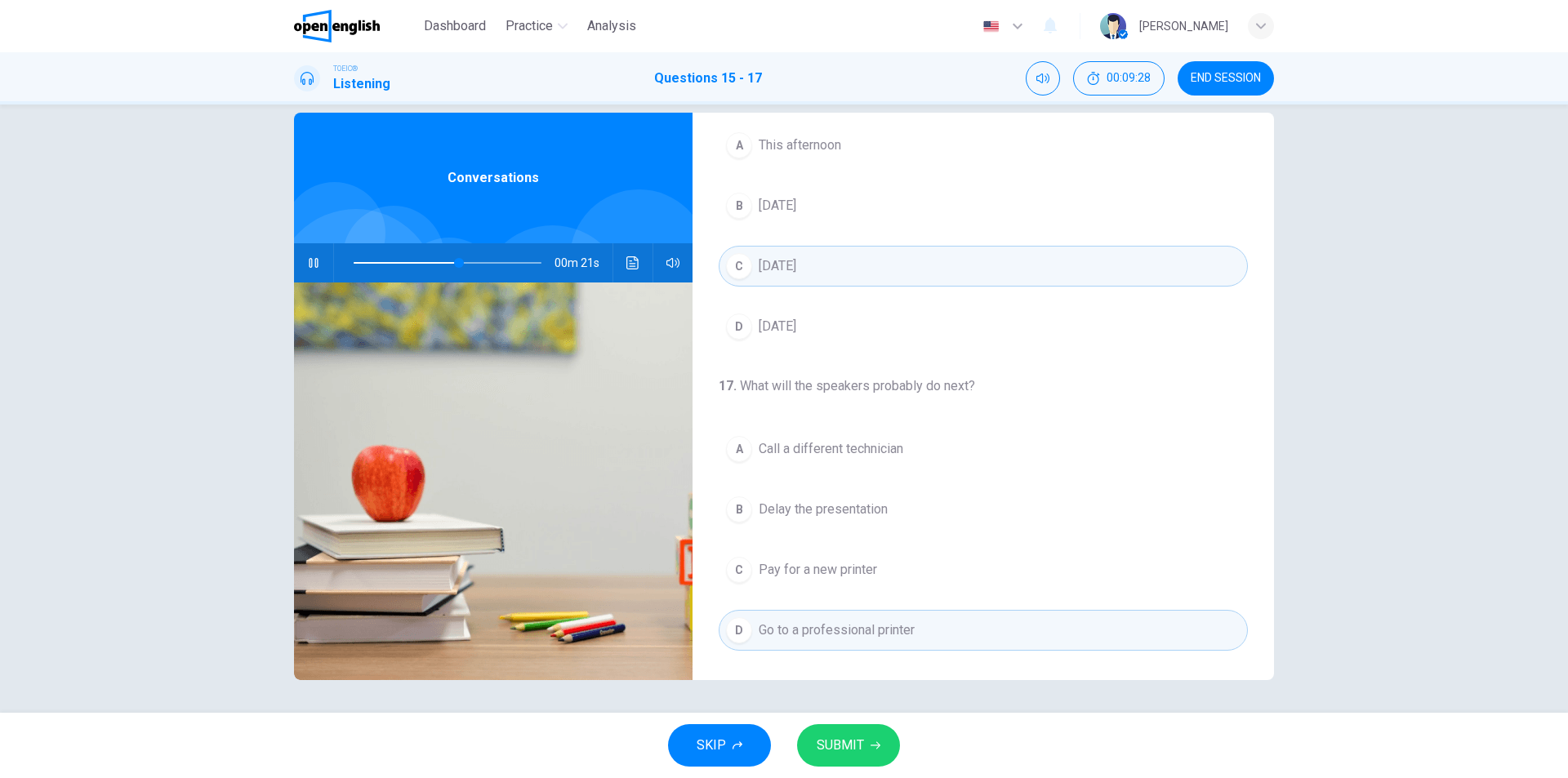
click at [901, 564] on button "C Pay for a new printer" at bounding box center [983, 570] width 529 height 41
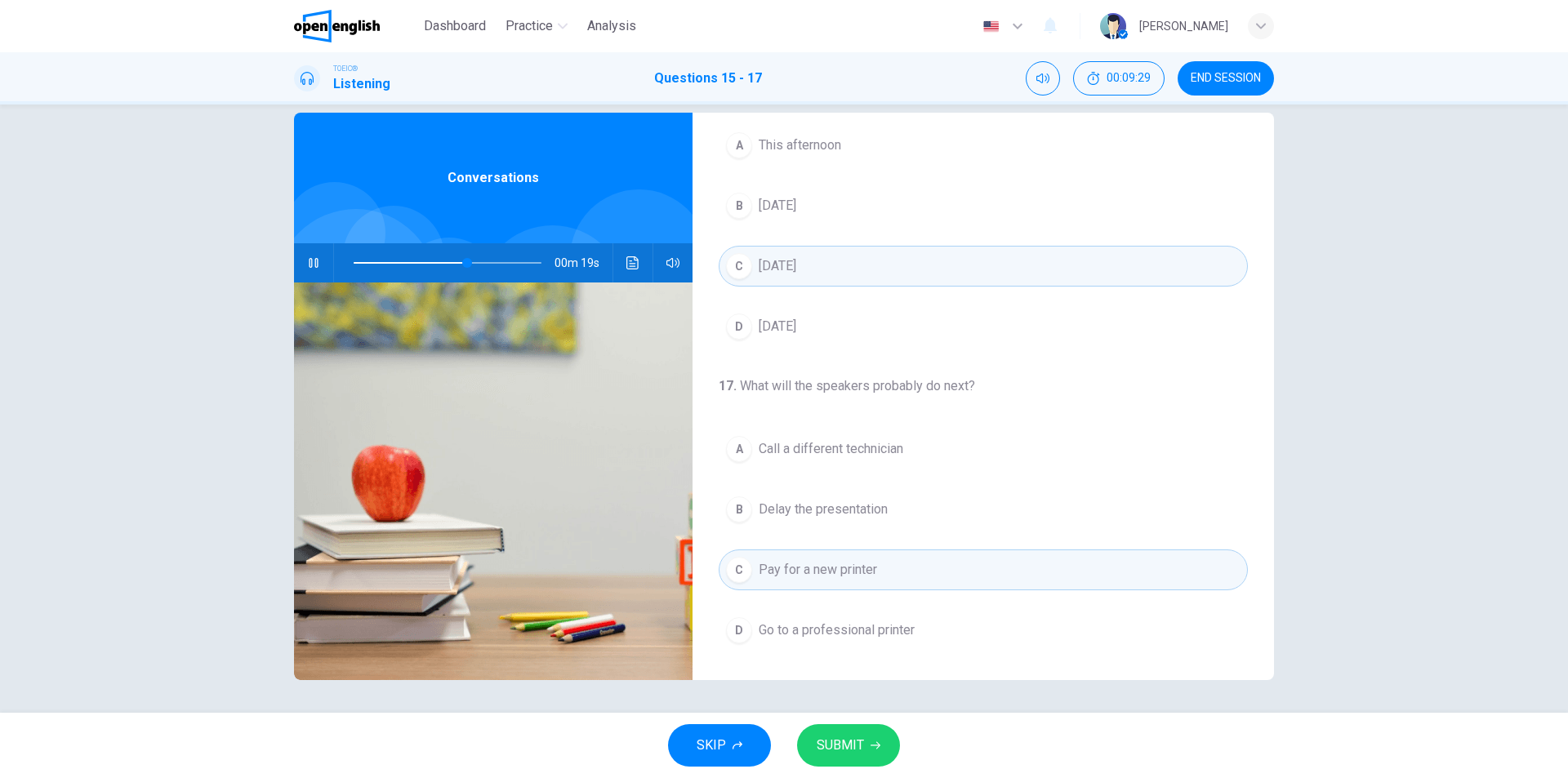
click at [843, 739] on span "SUBMIT" at bounding box center [841, 745] width 48 height 23
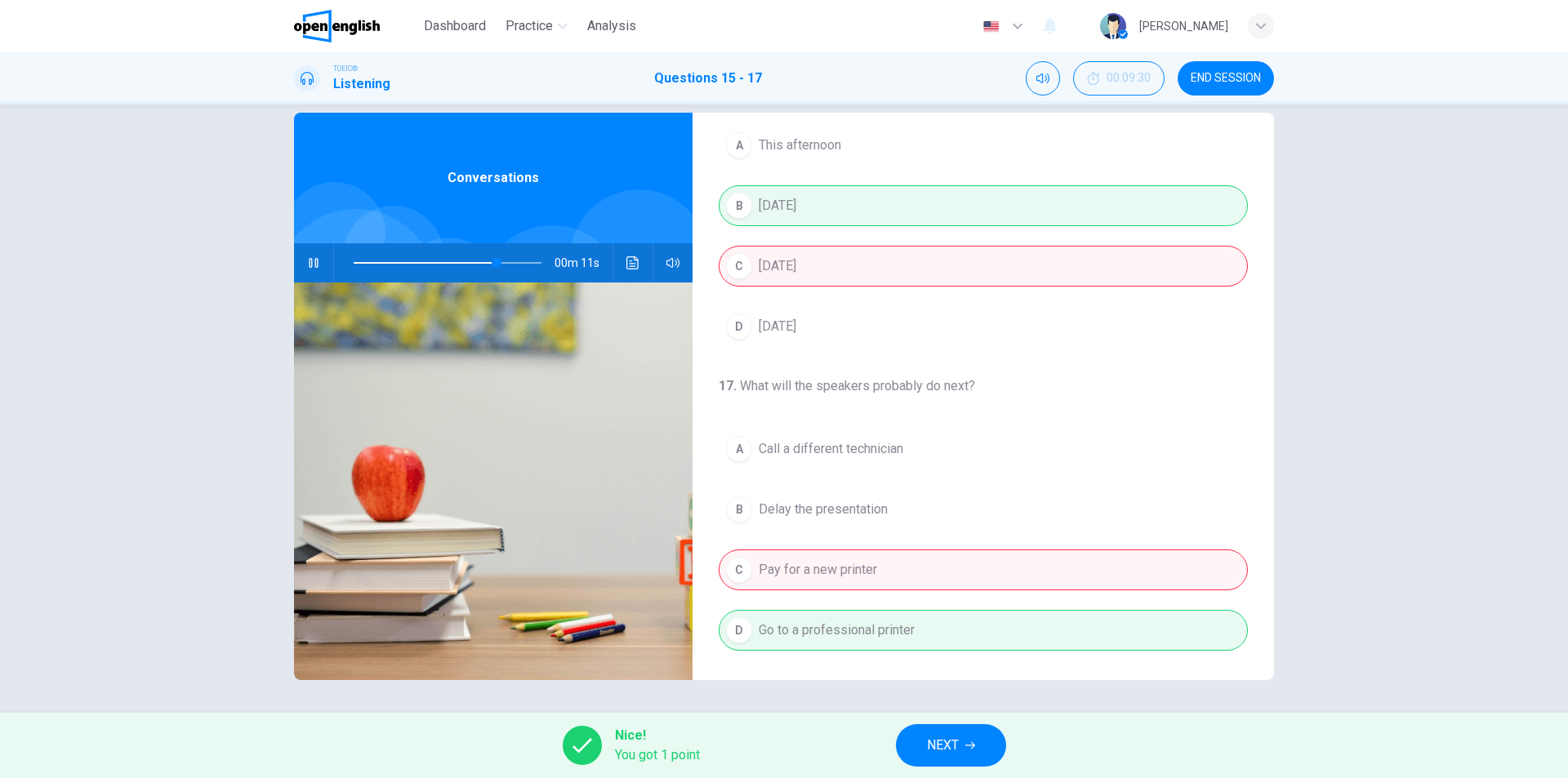
type input "**"
click at [934, 747] on span "NEXT" at bounding box center [944, 745] width 32 height 23
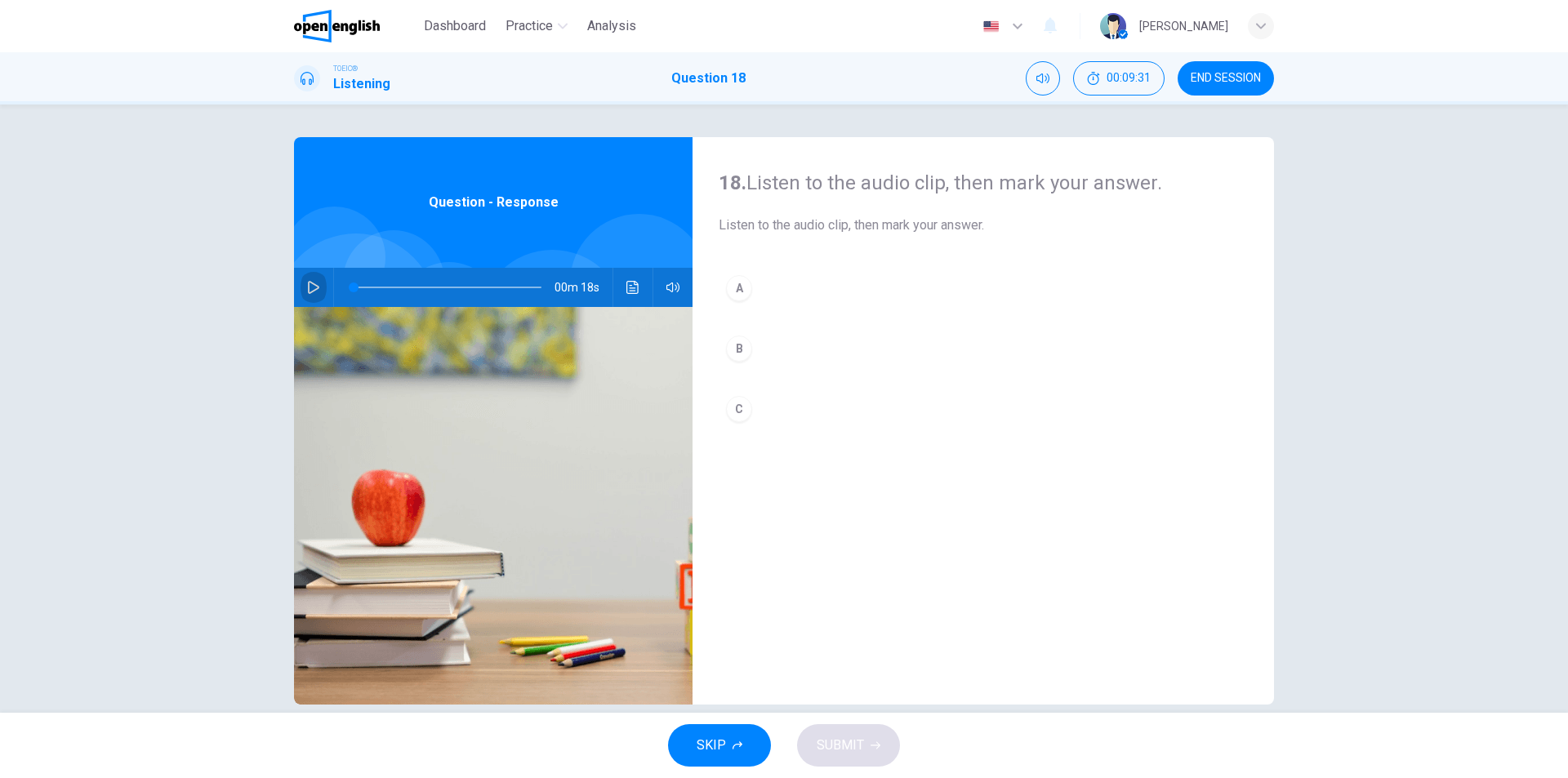
click at [311, 290] on icon "button" at bounding box center [313, 287] width 13 height 13
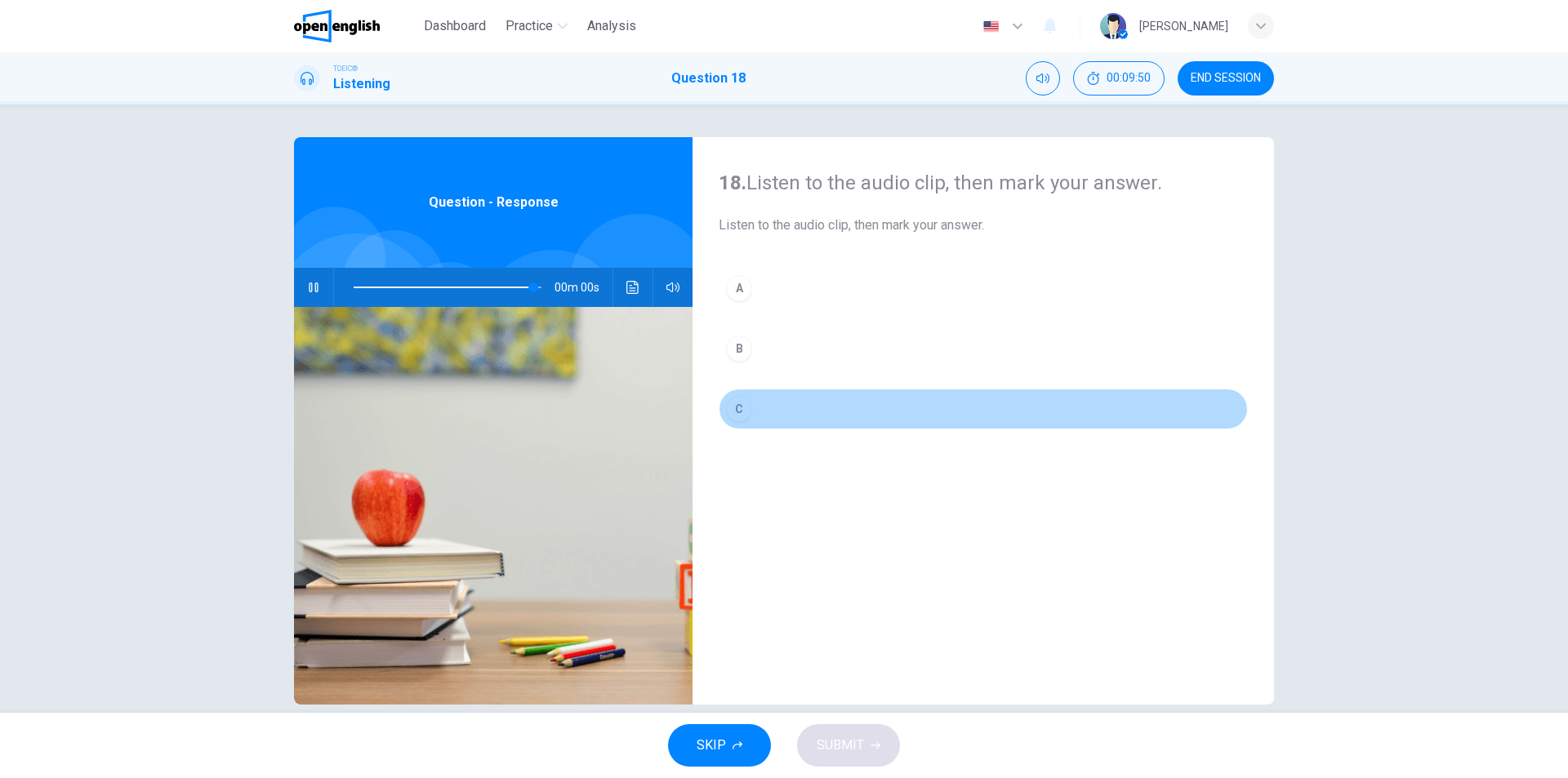
click at [746, 401] on div "C" at bounding box center [739, 409] width 26 height 26
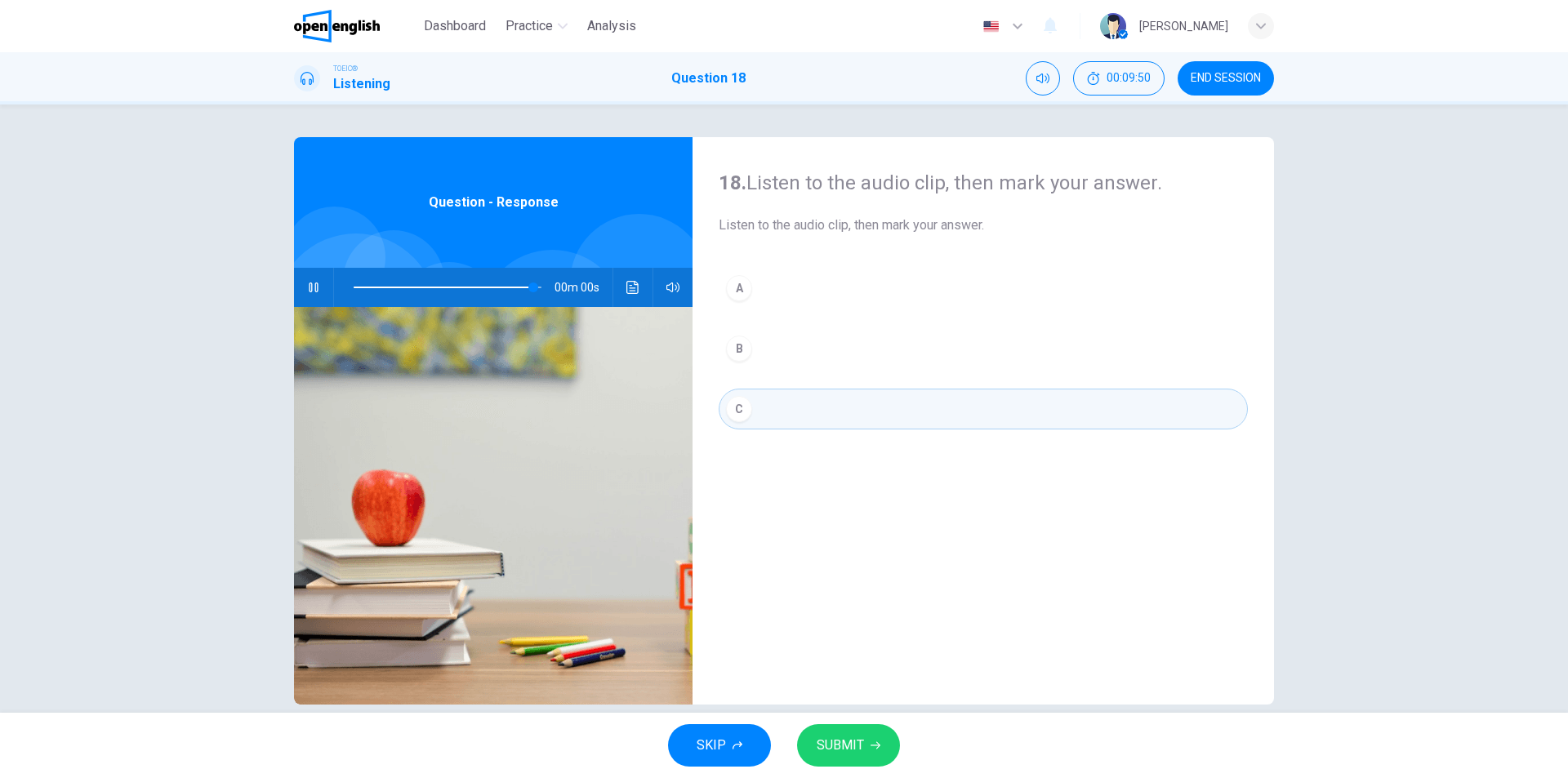
type input "*"
click at [828, 738] on span "SUBMIT" at bounding box center [841, 745] width 48 height 23
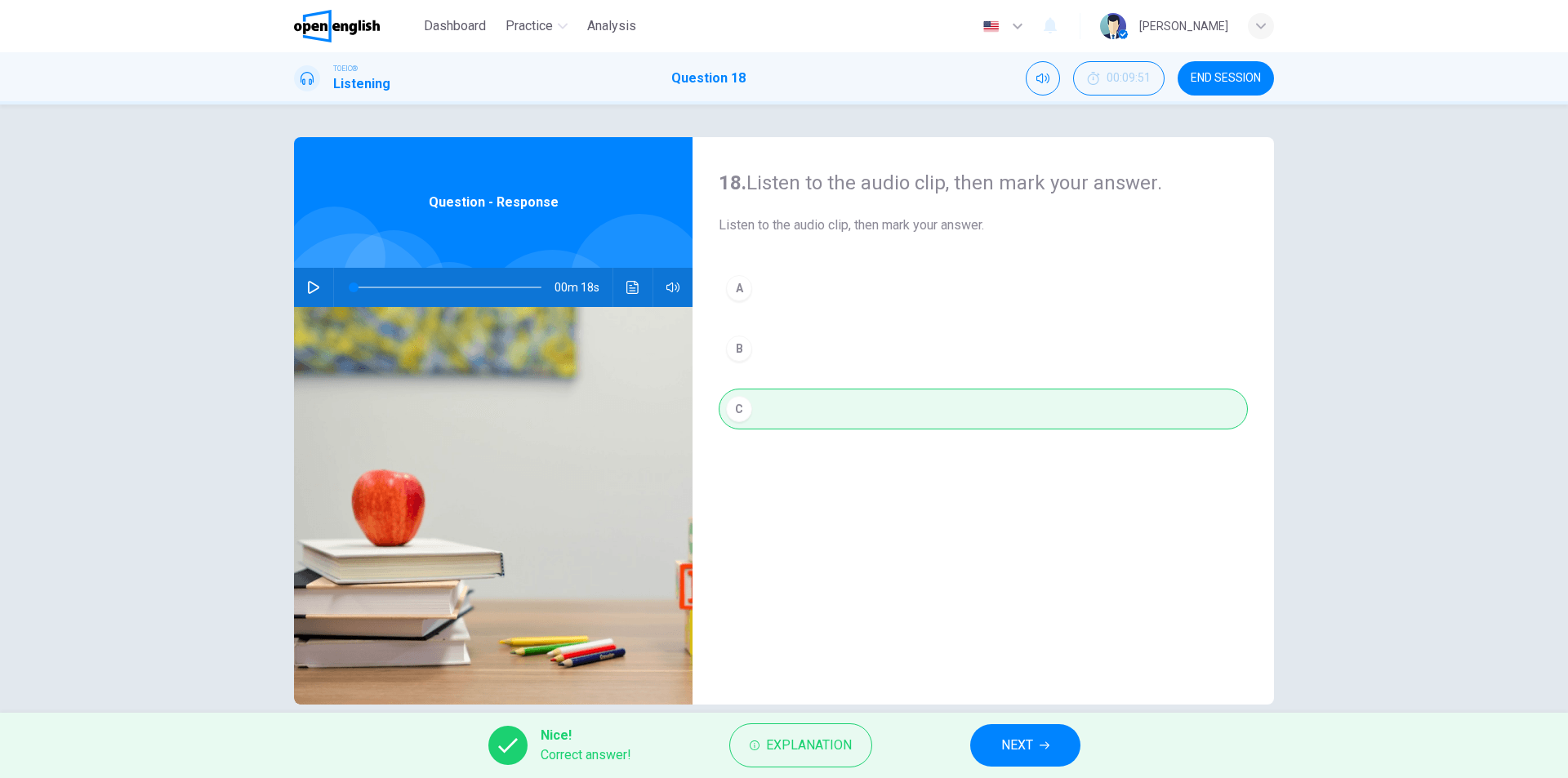
click at [1018, 742] on span "NEXT" at bounding box center [1017, 745] width 32 height 23
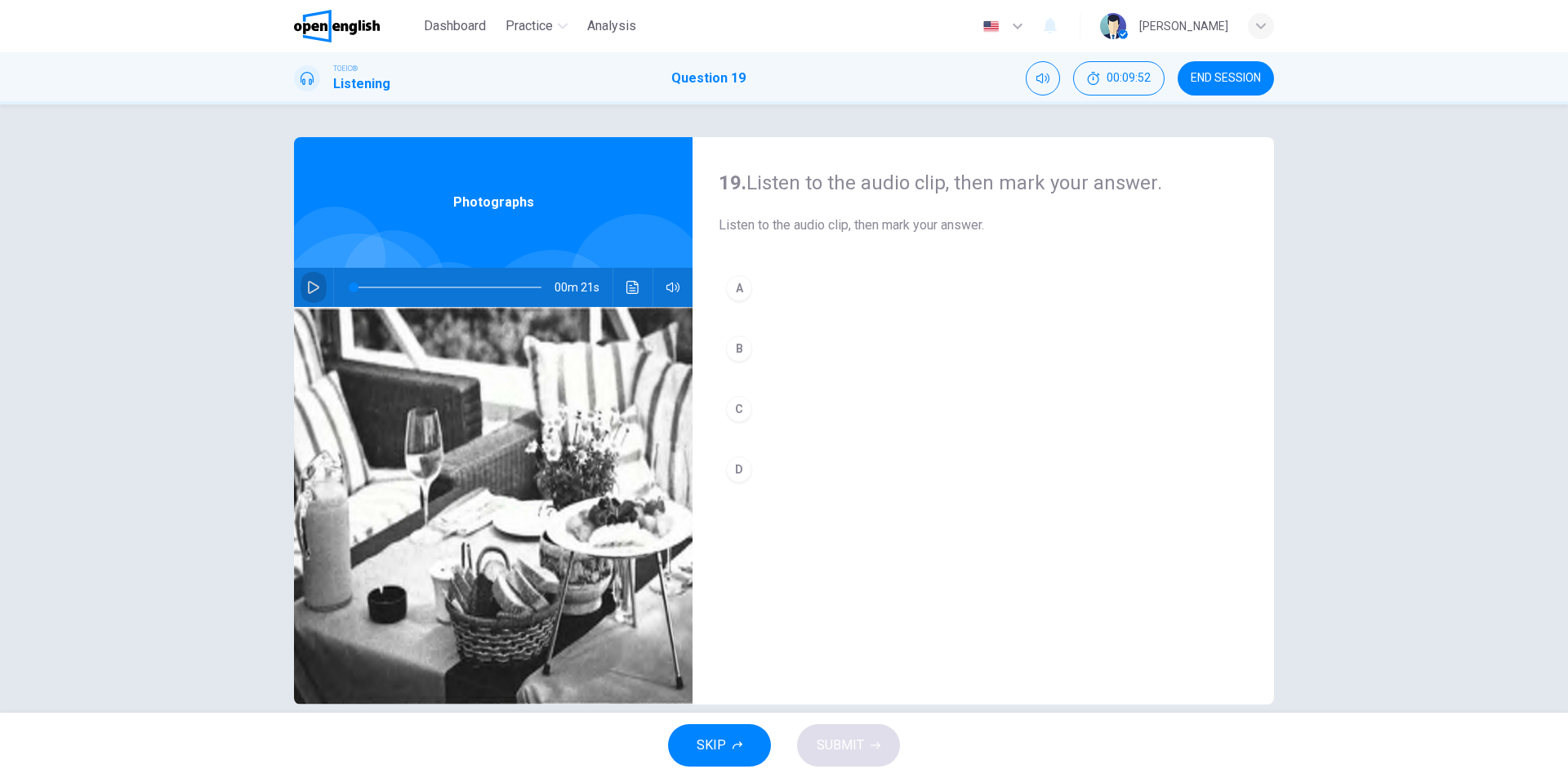
click at [311, 284] on icon "button" at bounding box center [313, 287] width 11 height 13
click at [316, 292] on button "button" at bounding box center [313, 288] width 26 height 39
click at [735, 413] on div "C" at bounding box center [739, 409] width 26 height 26
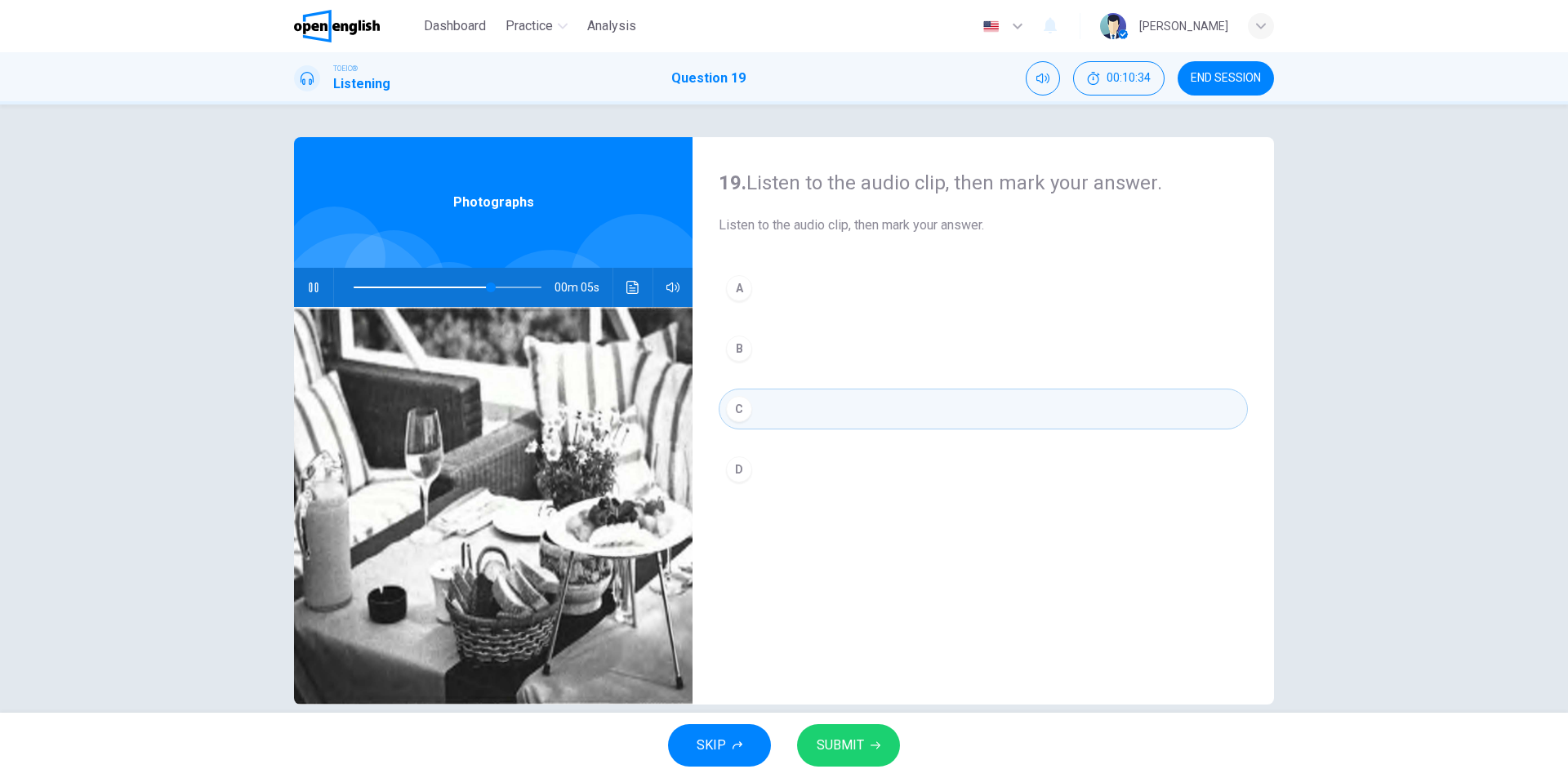
click at [848, 747] on span "SUBMIT" at bounding box center [841, 745] width 48 height 23
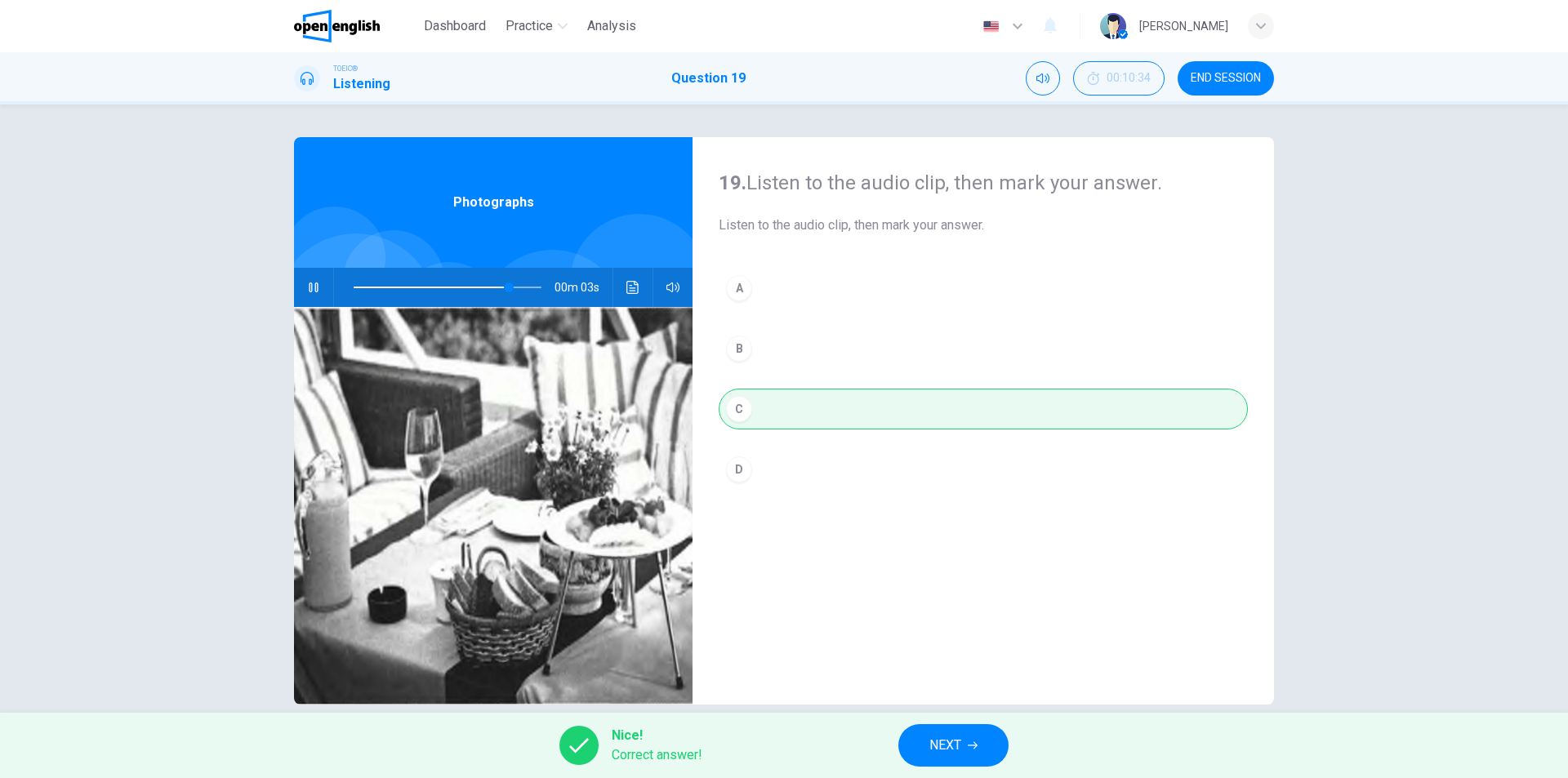
type input "**"
click at [938, 744] on span "NEXT" at bounding box center [945, 745] width 32 height 23
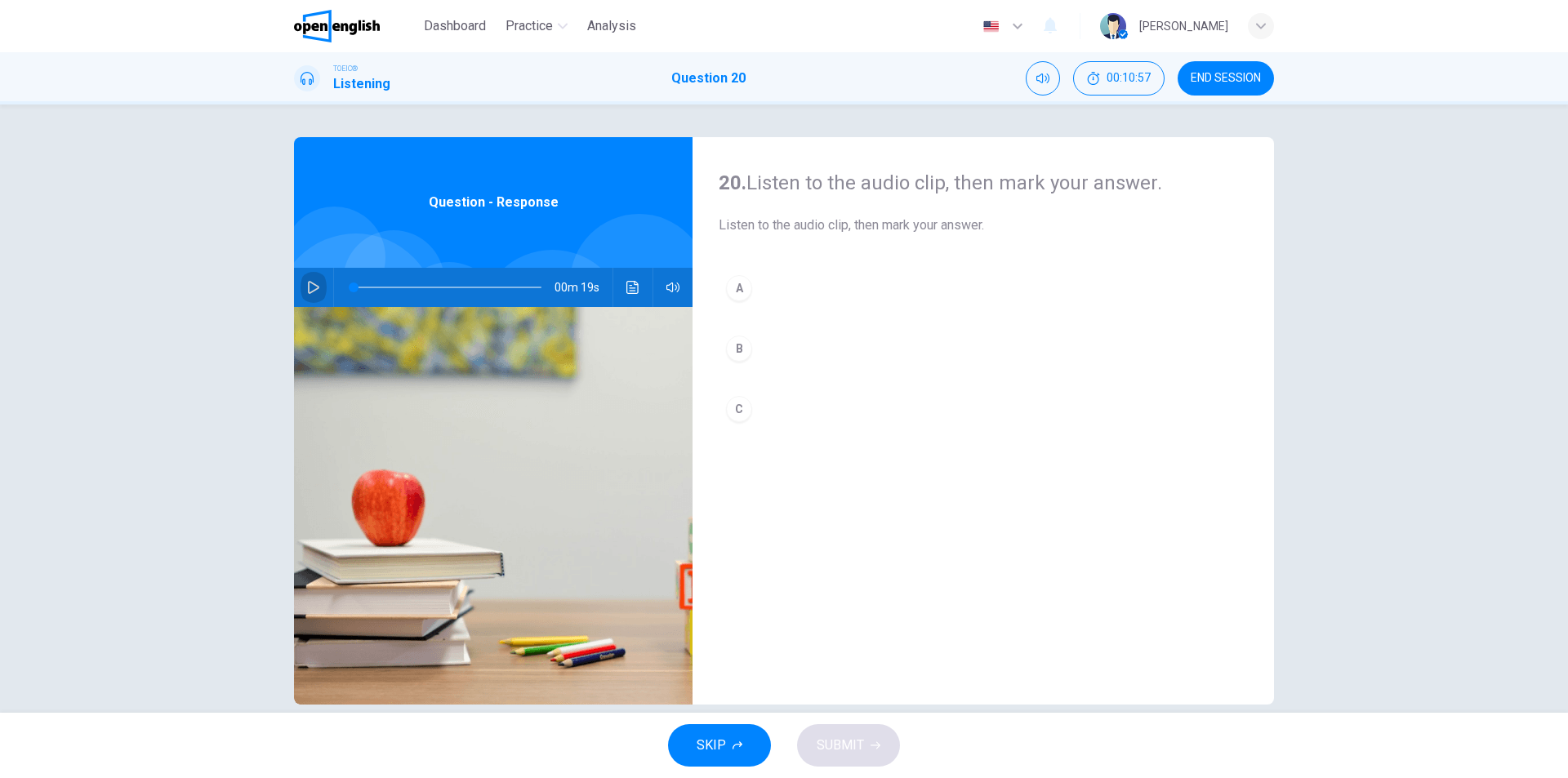
click at [307, 288] on icon "button" at bounding box center [313, 287] width 13 height 13
type input "*"
click at [745, 291] on div "A" at bounding box center [739, 288] width 26 height 26
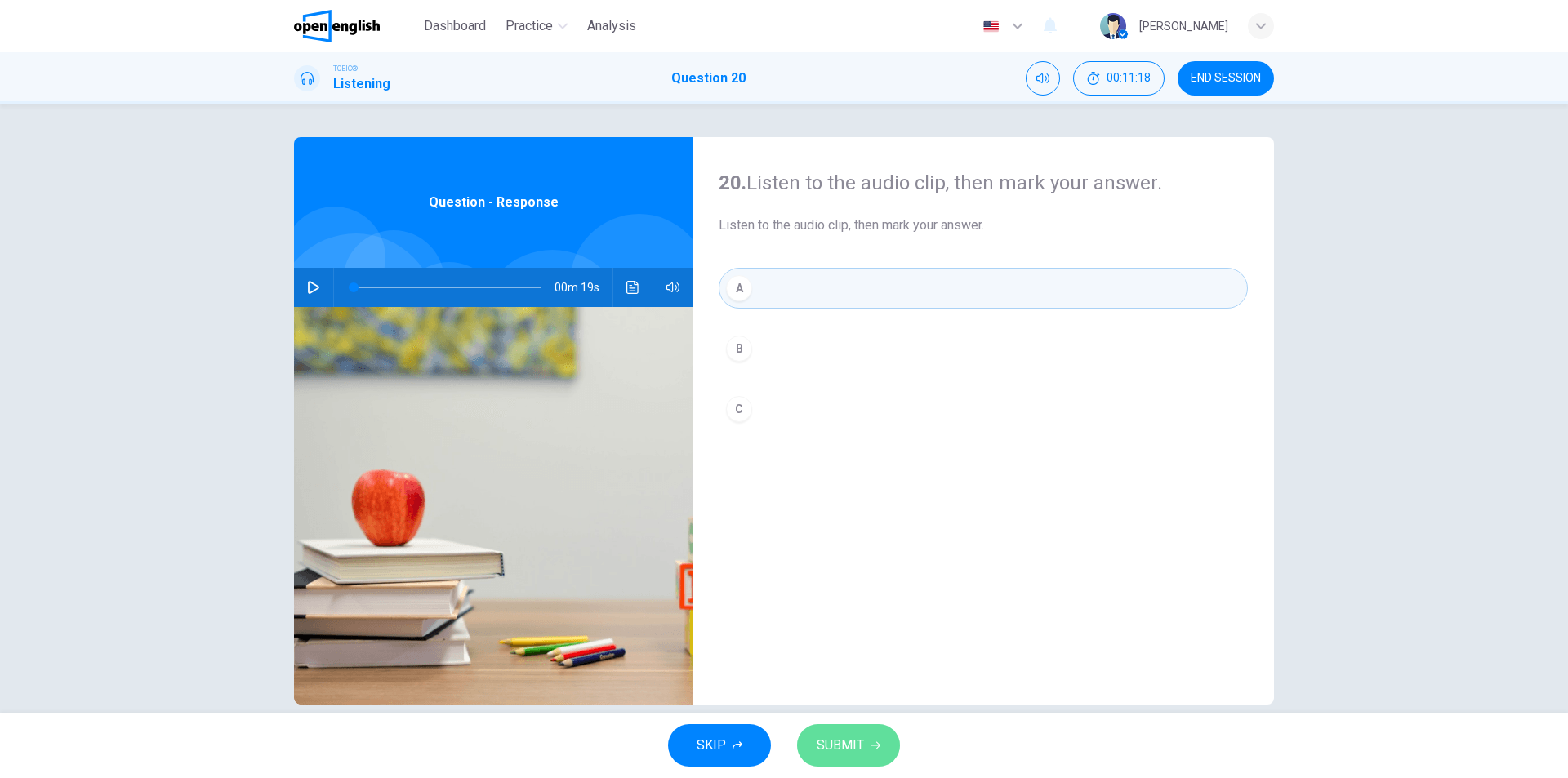
click at [858, 735] on button "SUBMIT" at bounding box center [848, 746] width 103 height 42
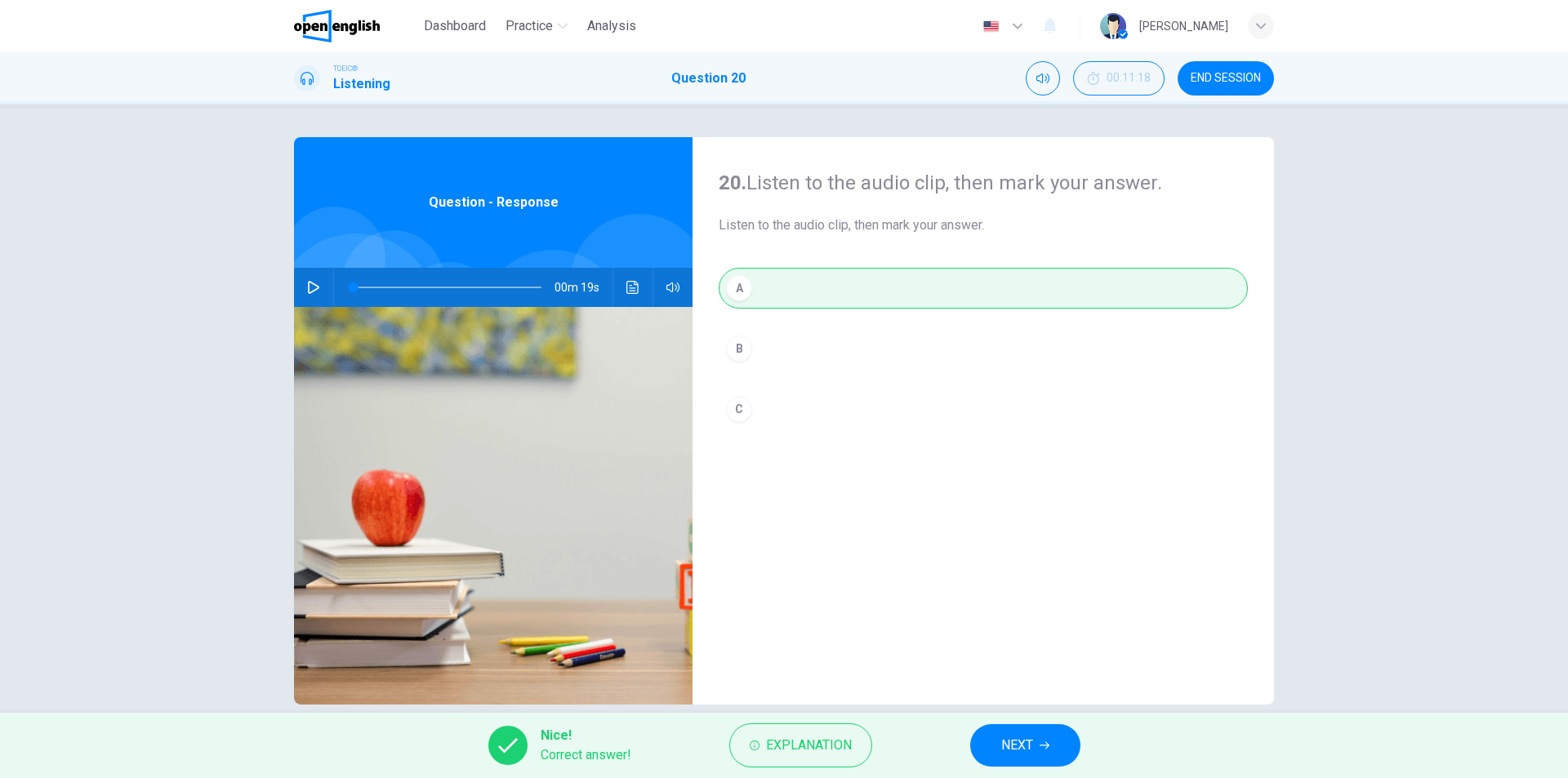
click at [1005, 748] on span "NEXT" at bounding box center [1017, 745] width 32 height 23
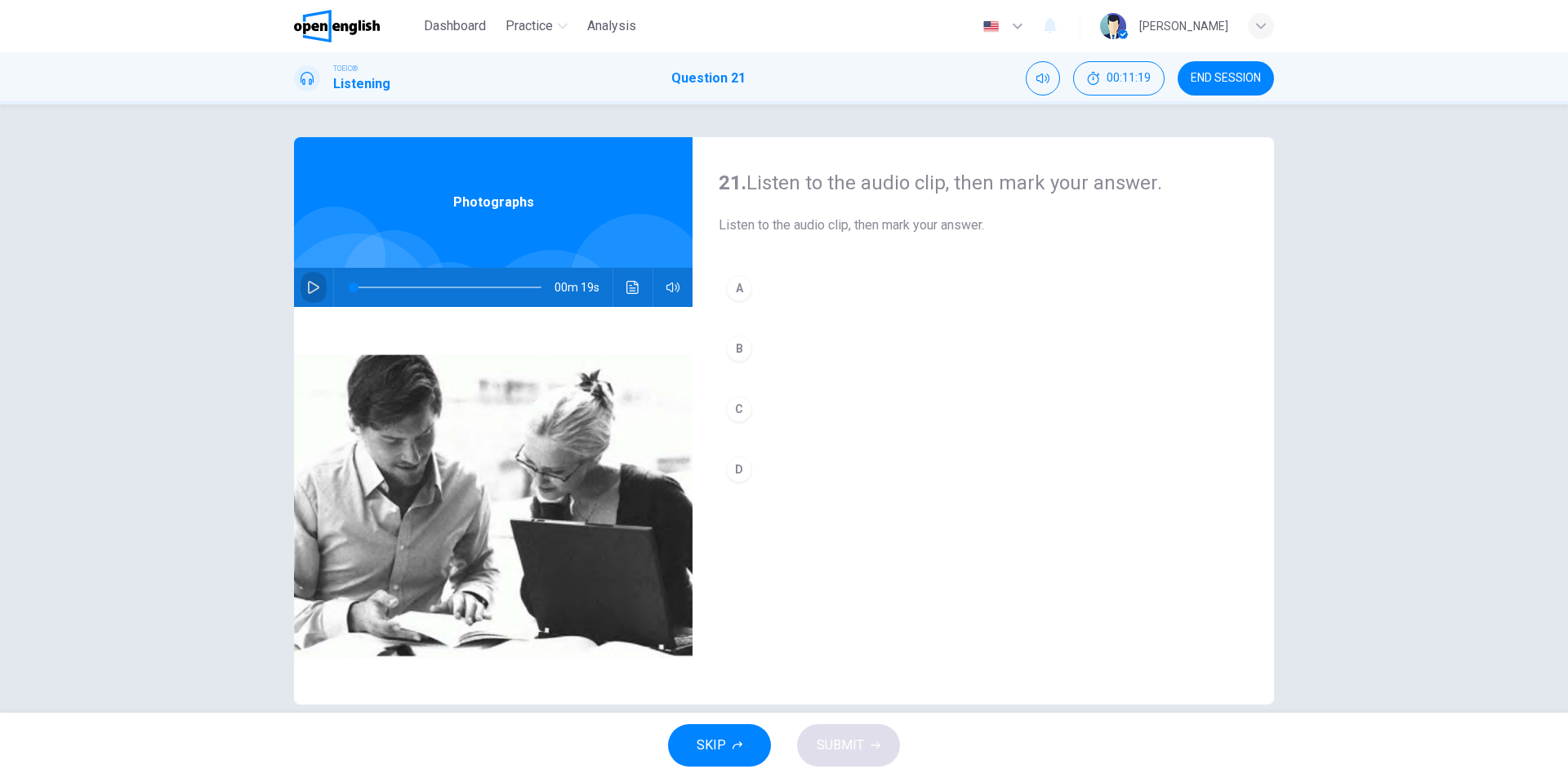
click at [310, 283] on icon "button" at bounding box center [313, 287] width 13 height 13
click at [316, 287] on icon "button" at bounding box center [313, 287] width 13 height 13
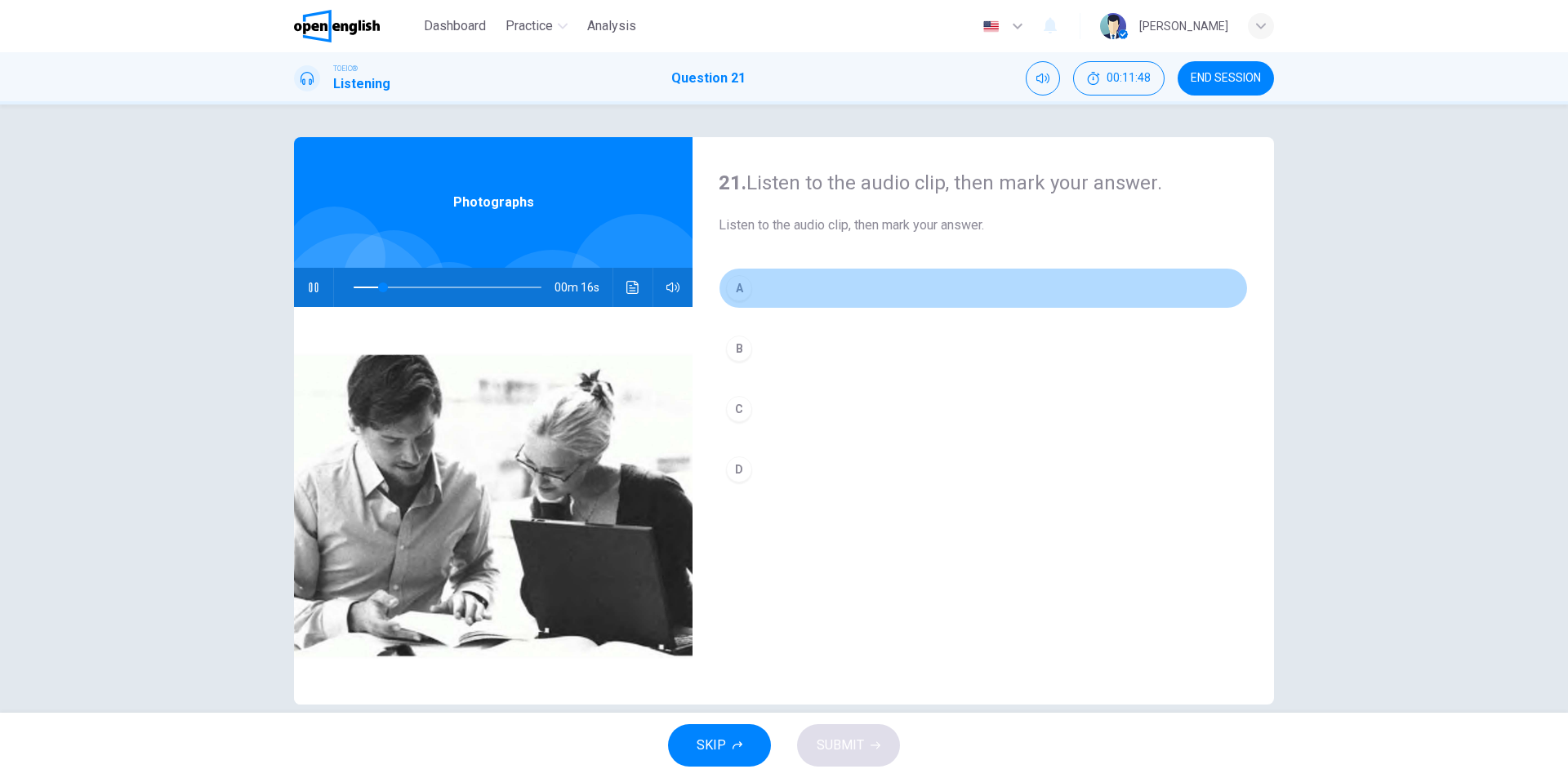
click at [737, 292] on div "A" at bounding box center [739, 288] width 26 height 26
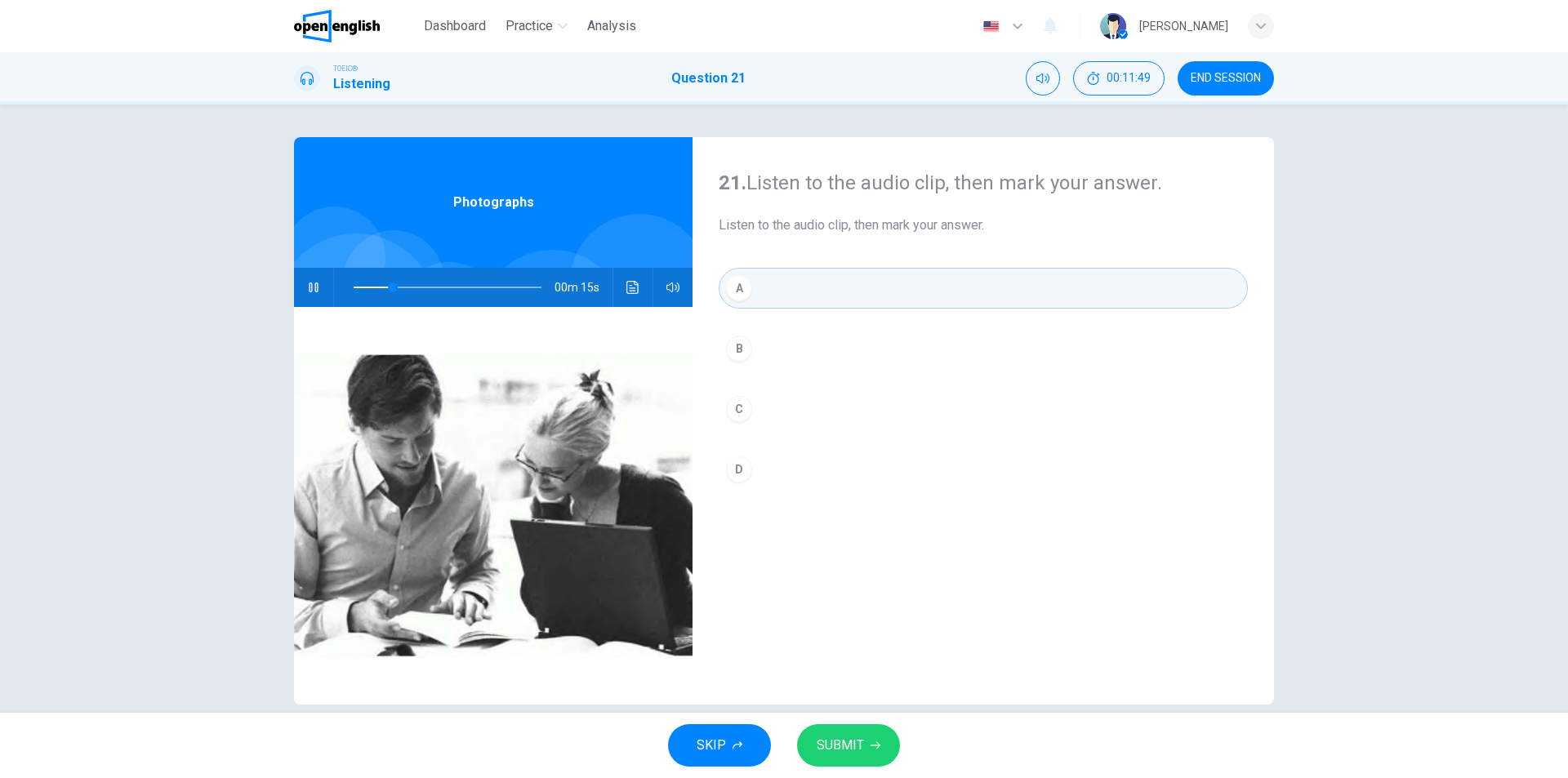
click at [854, 749] on span "SUBMIT" at bounding box center [841, 745] width 48 height 23
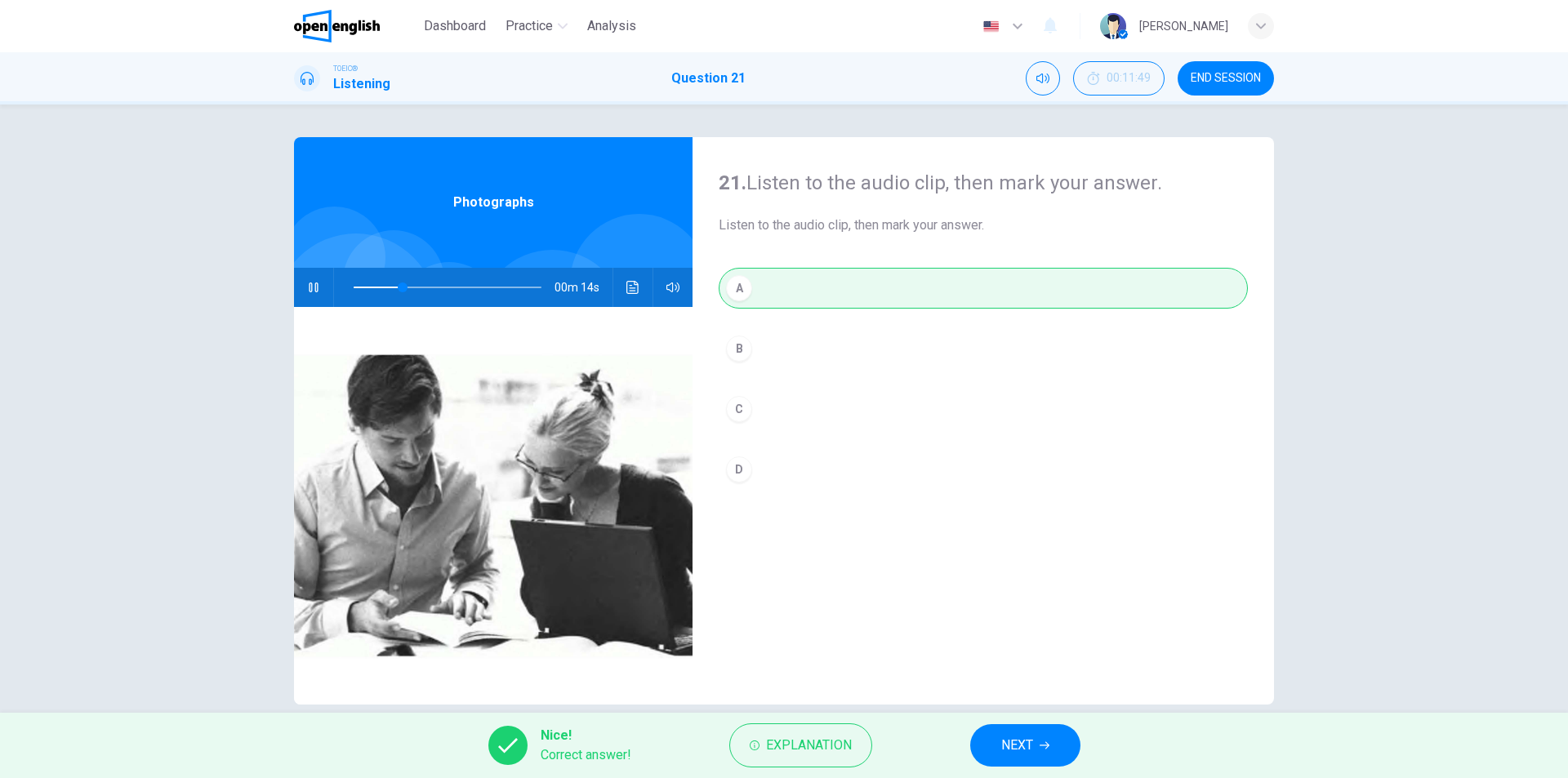
type input "**"
click at [995, 753] on button "NEXT" at bounding box center [1026, 746] width 110 height 42
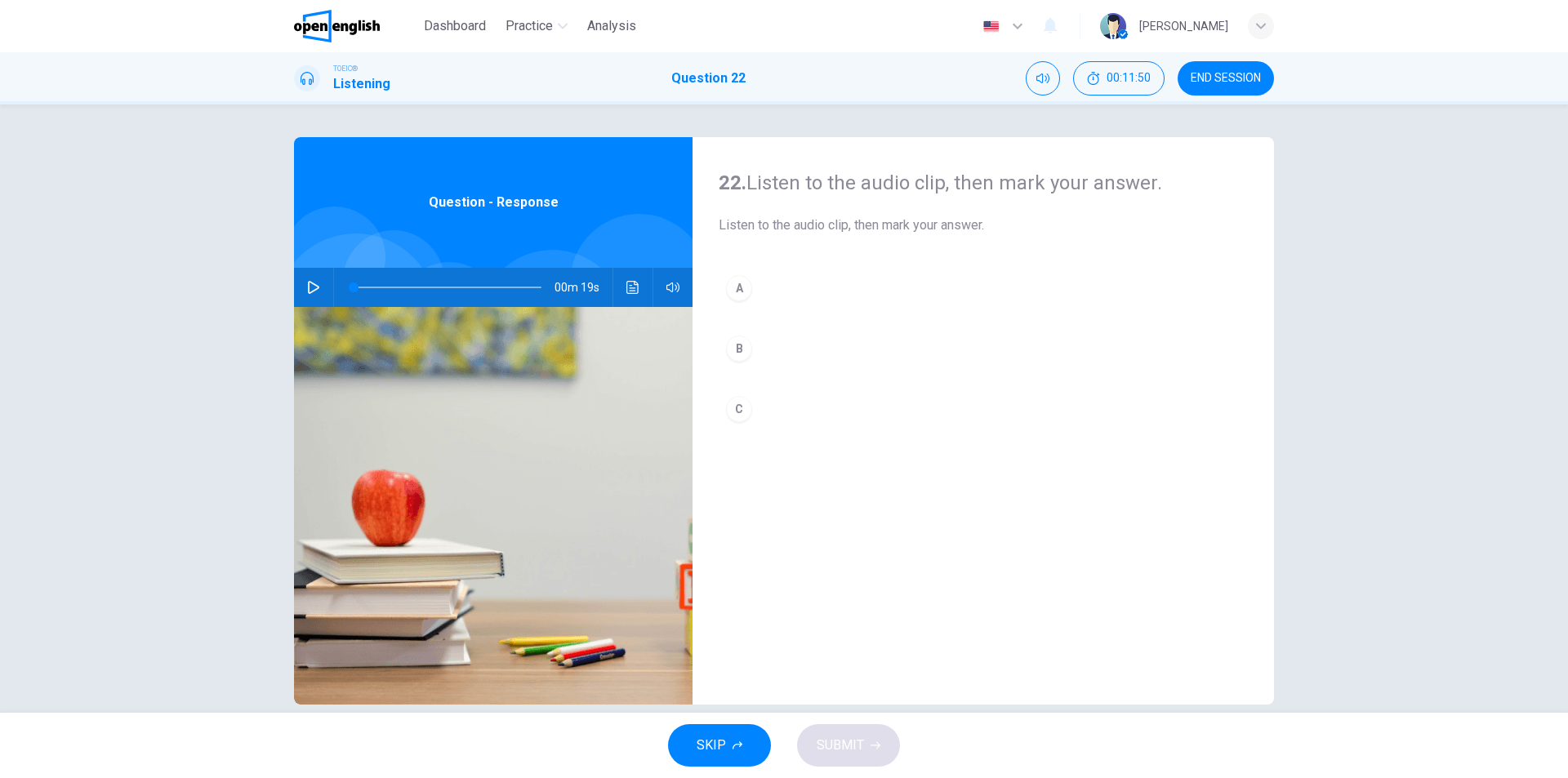
click at [306, 295] on button "button" at bounding box center [313, 288] width 26 height 39
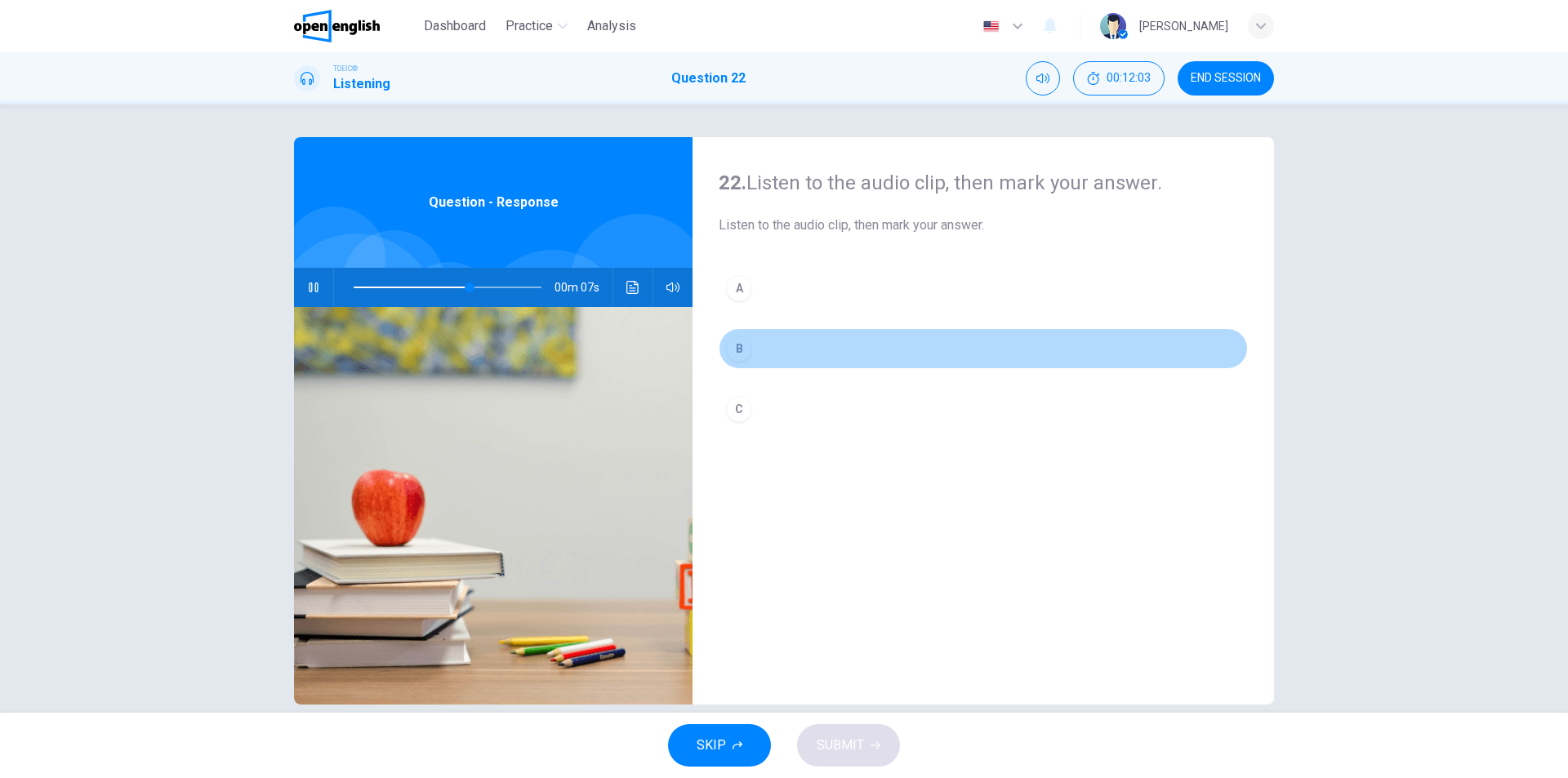
click at [756, 353] on button "B" at bounding box center [983, 349] width 529 height 41
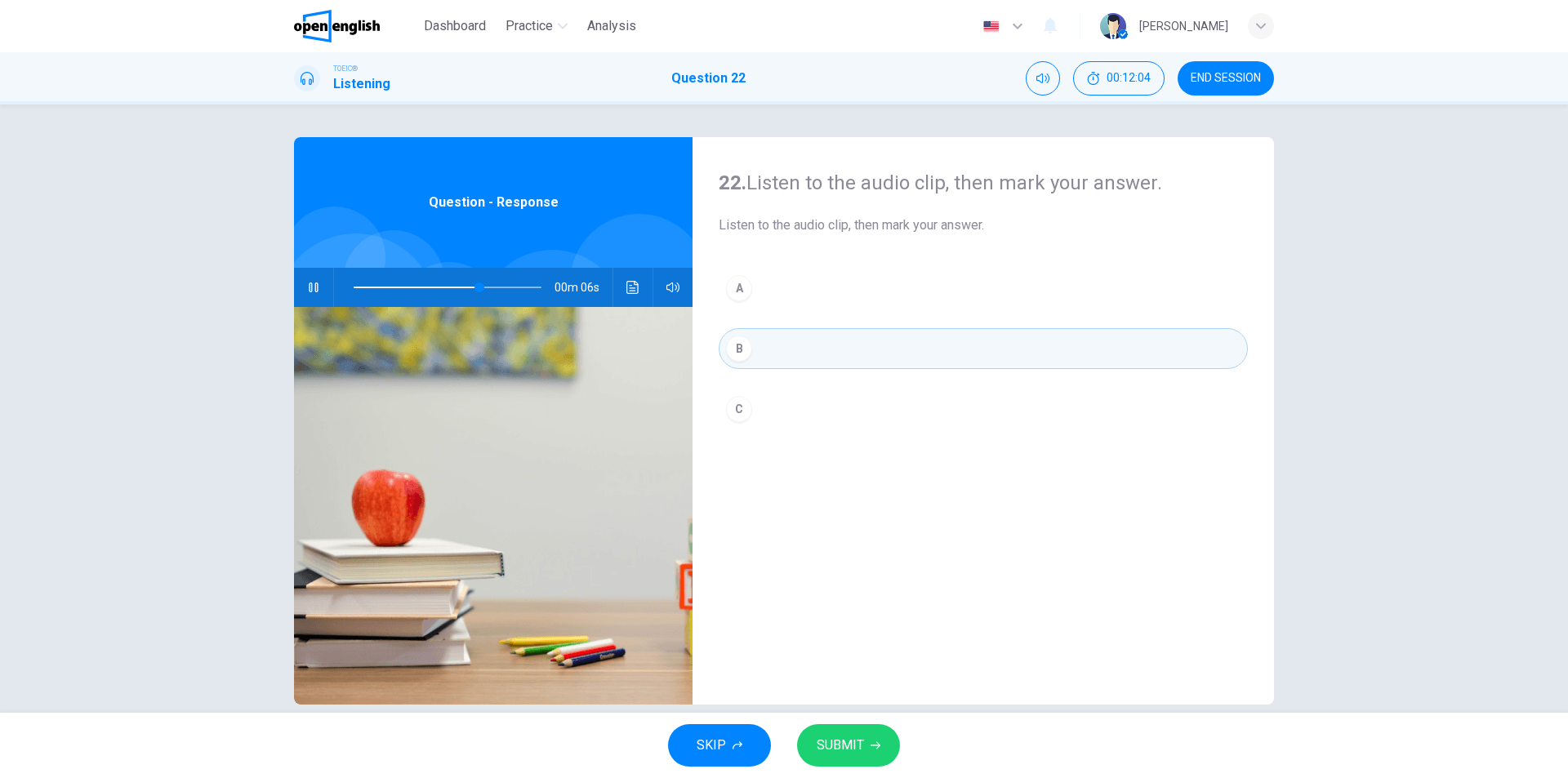
click at [852, 742] on span "SUBMIT" at bounding box center [841, 745] width 48 height 23
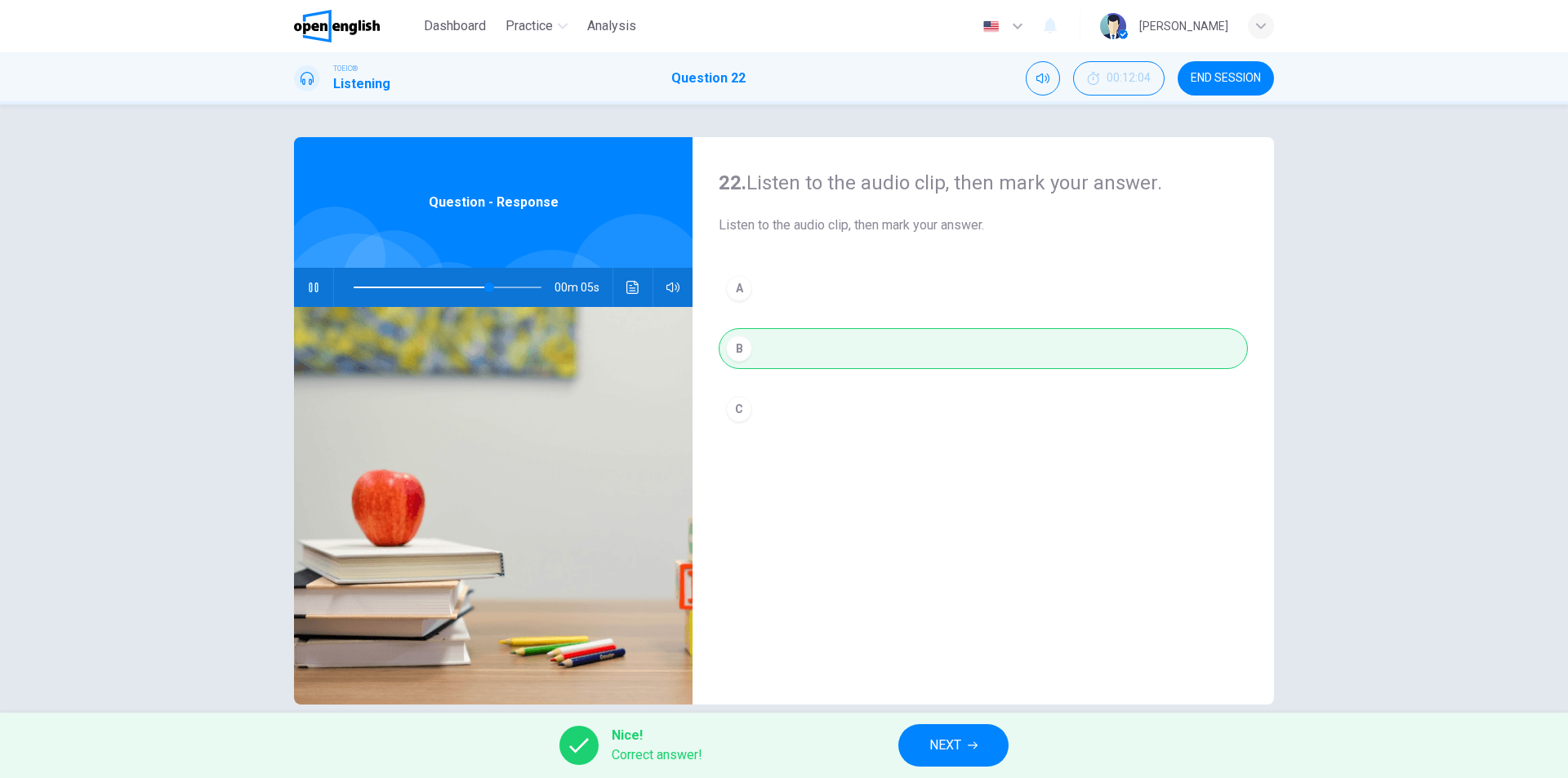
type input "**"
click at [948, 746] on span "NEXT" at bounding box center [945, 745] width 32 height 23
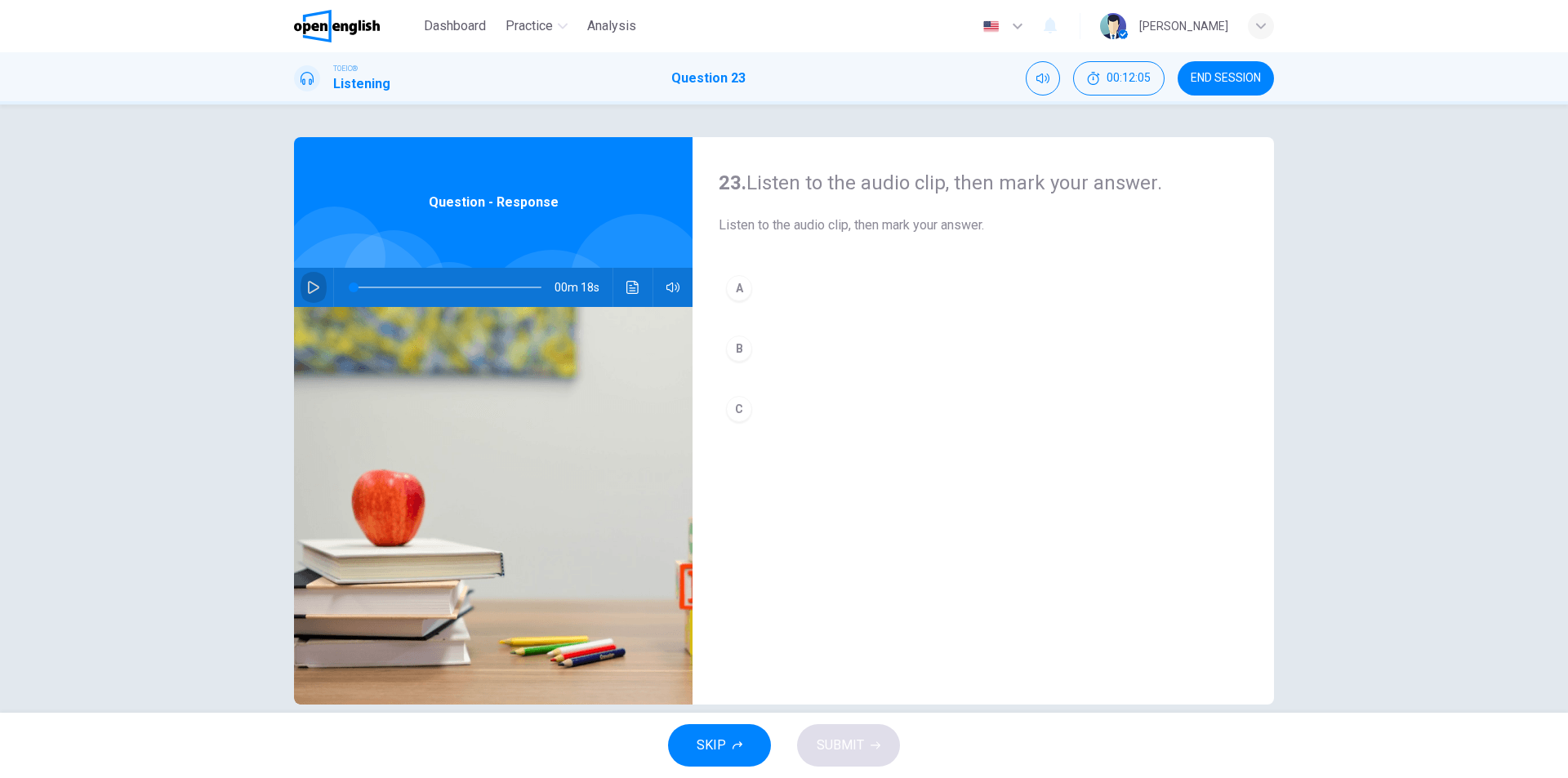
click at [310, 288] on icon "button" at bounding box center [313, 287] width 13 height 13
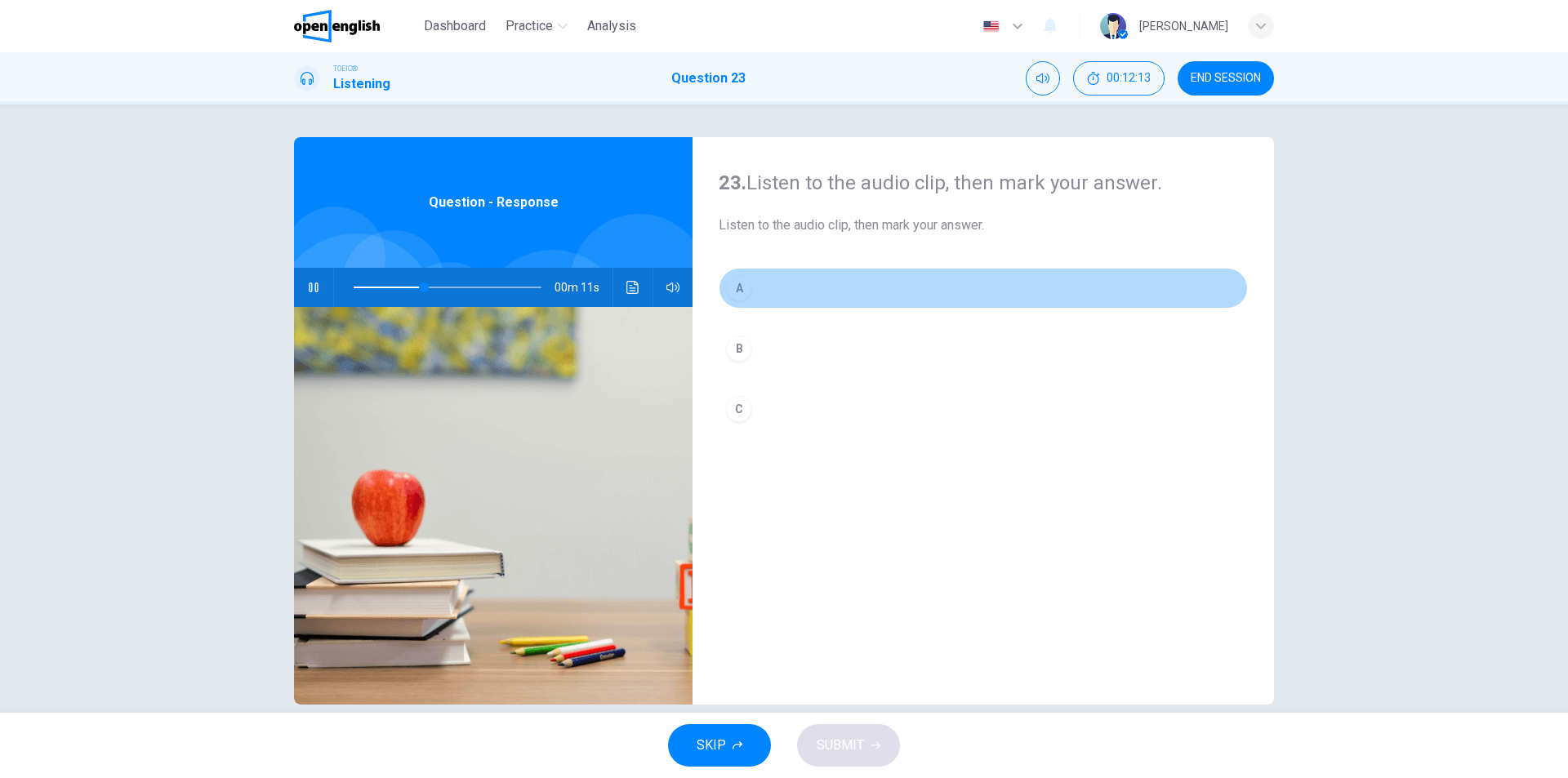
click at [754, 294] on button "A" at bounding box center [983, 288] width 529 height 41
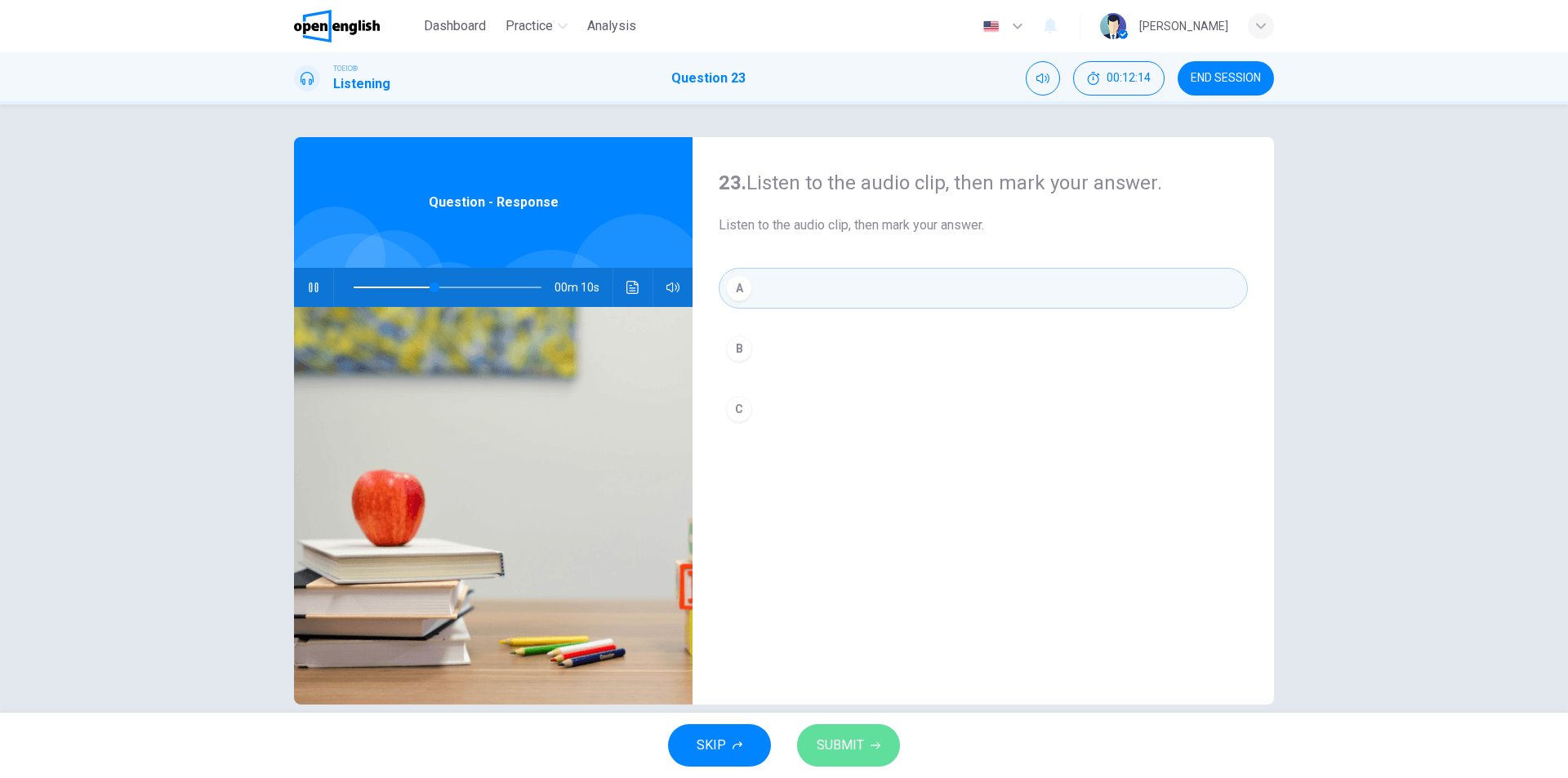
click at [862, 747] on span "SUBMIT" at bounding box center [841, 745] width 48 height 23
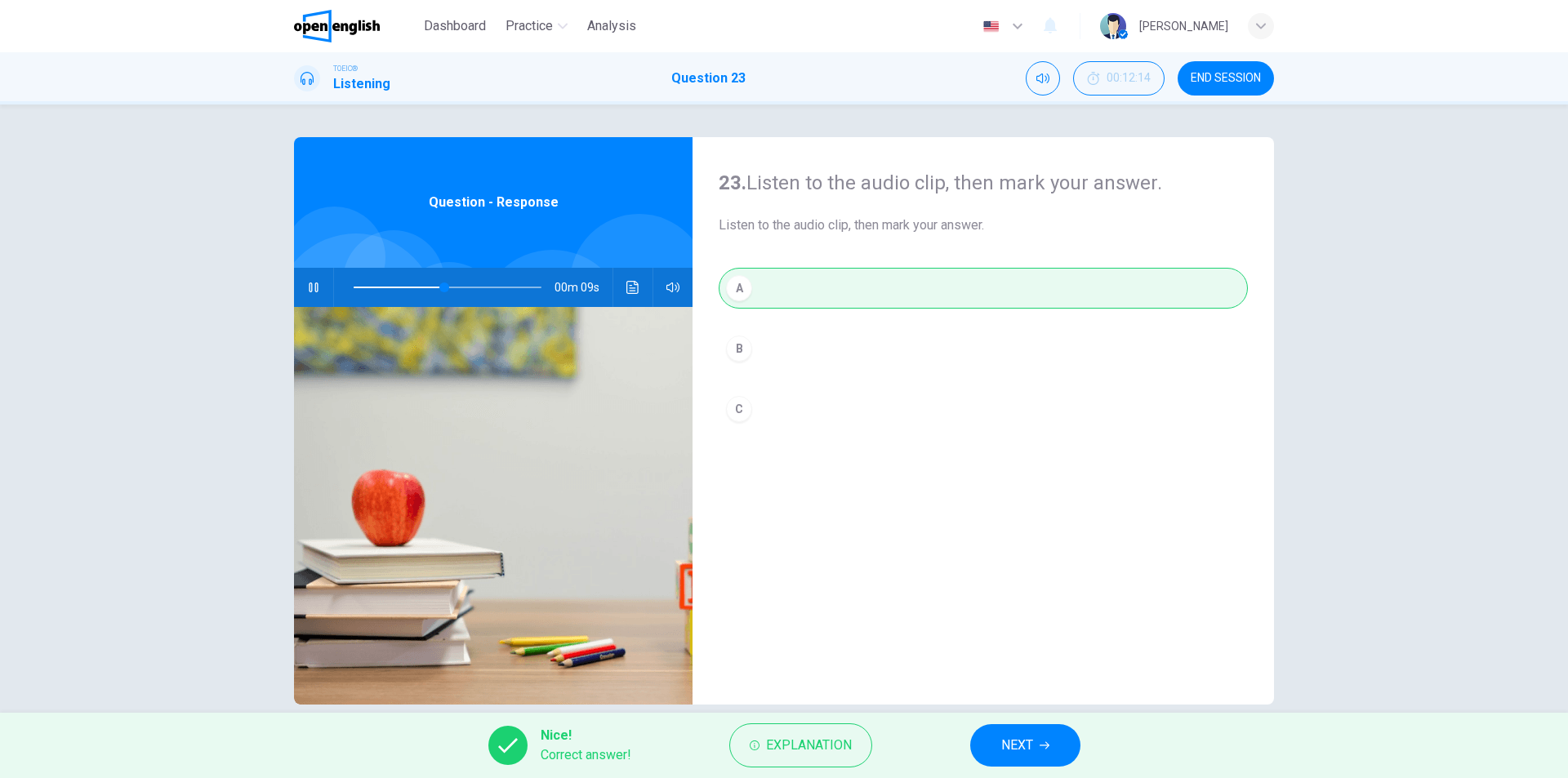
type input "**"
click at [1018, 744] on span "NEXT" at bounding box center [1017, 745] width 32 height 23
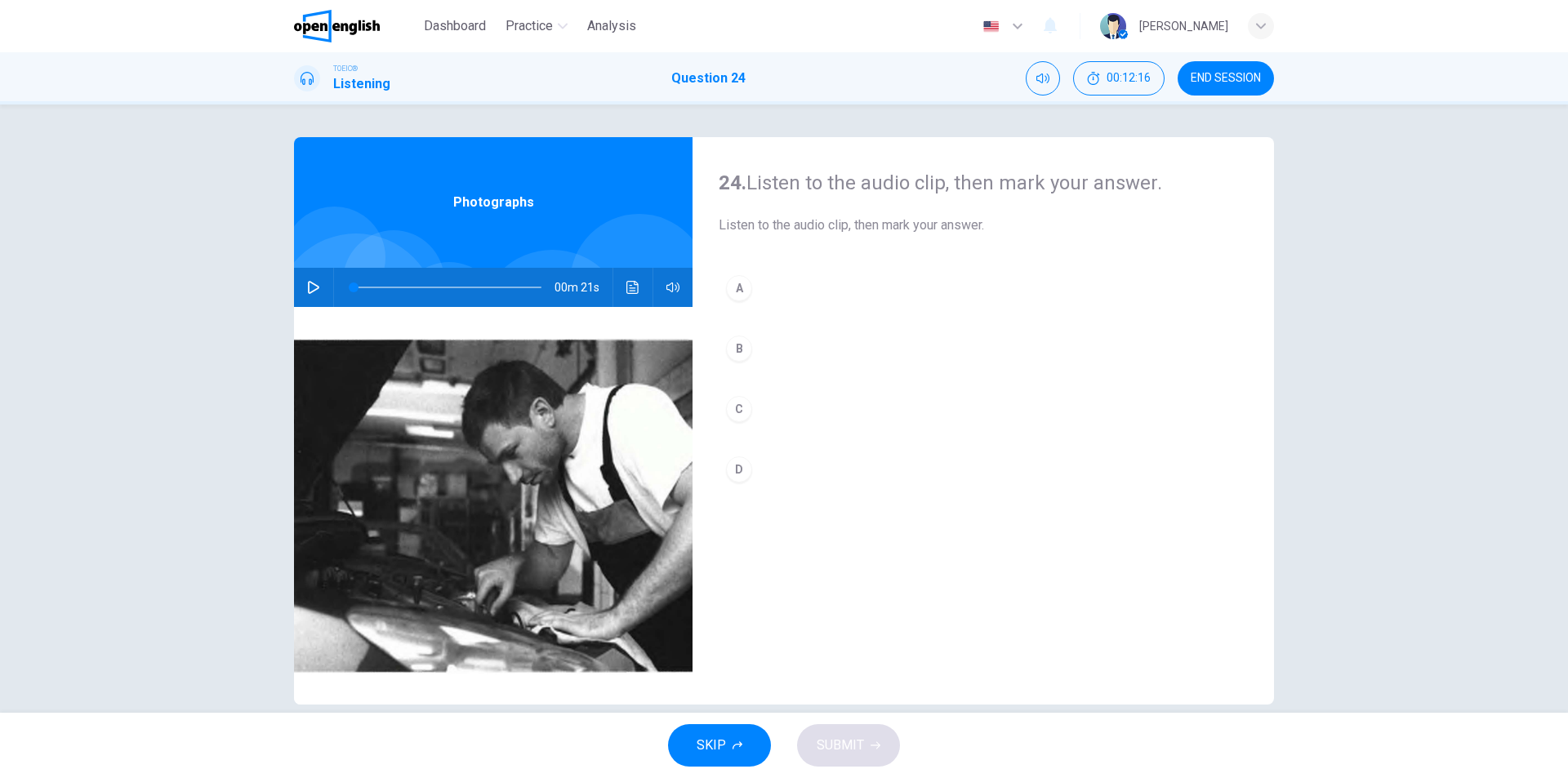
click at [307, 284] on icon "button" at bounding box center [313, 287] width 13 height 13
click at [761, 286] on button "A" at bounding box center [983, 288] width 529 height 41
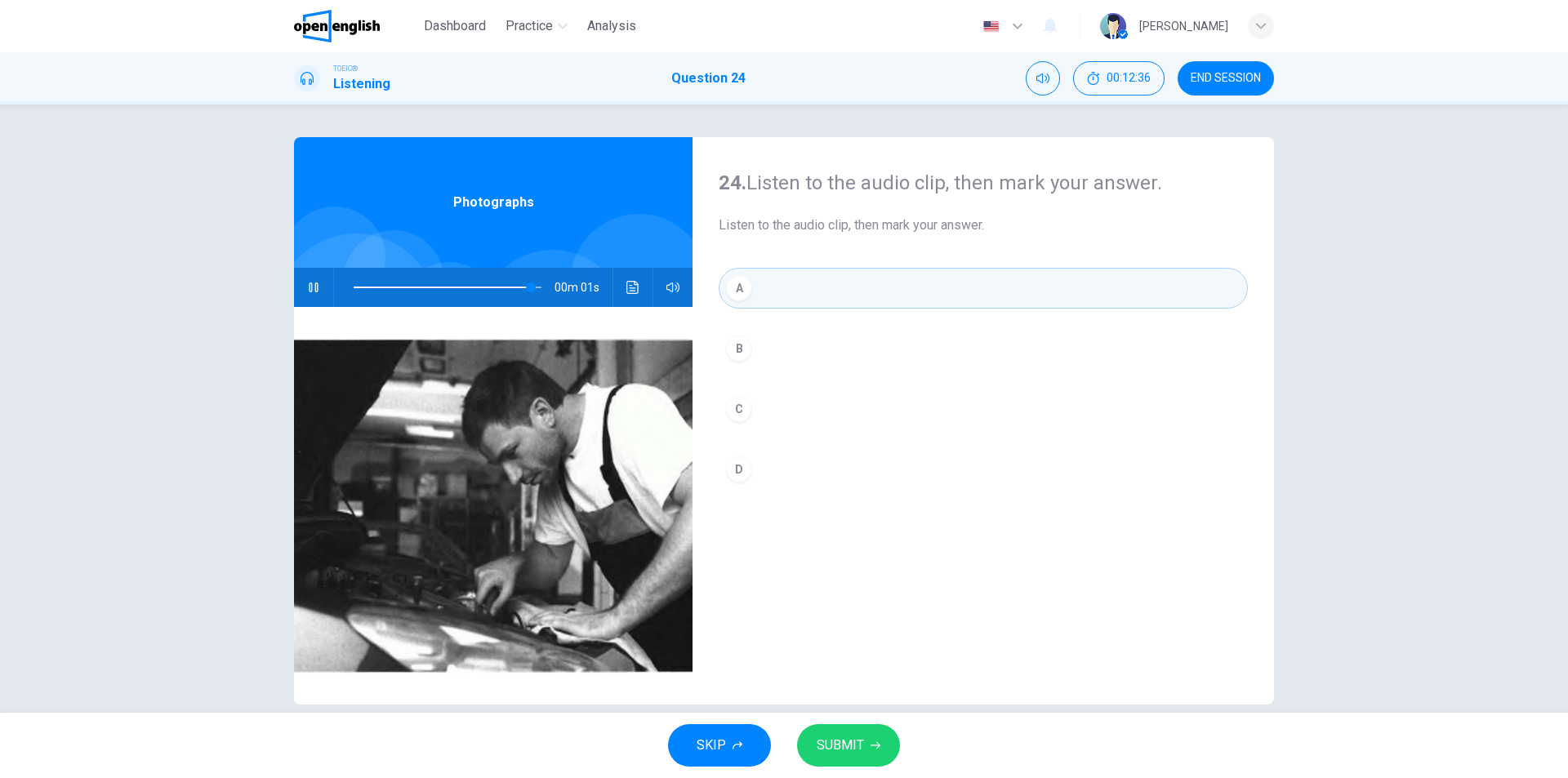
click at [856, 742] on span "SUBMIT" at bounding box center [841, 745] width 48 height 23
type input "*"
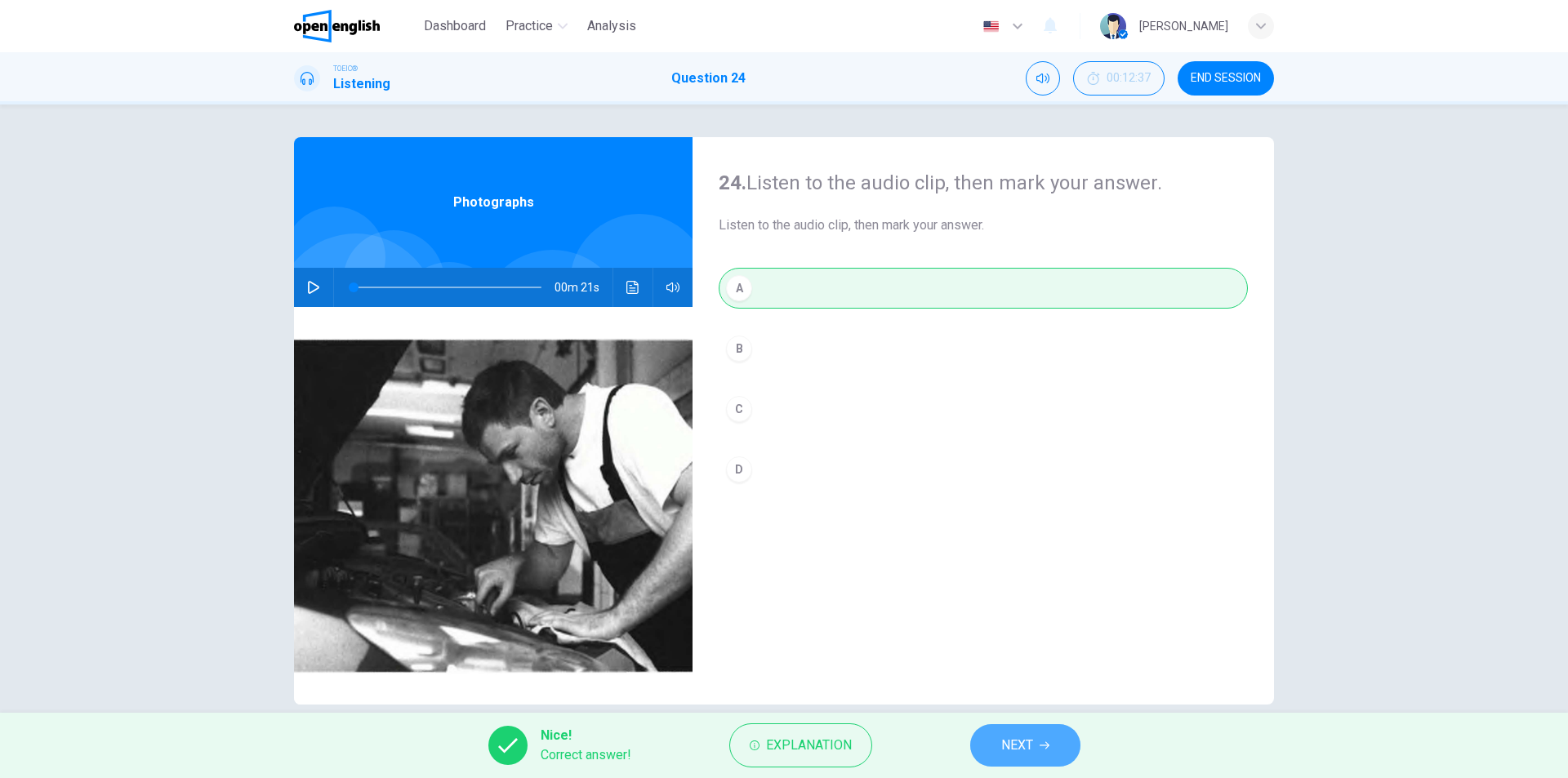
click at [1005, 744] on span "NEXT" at bounding box center [1017, 745] width 32 height 23
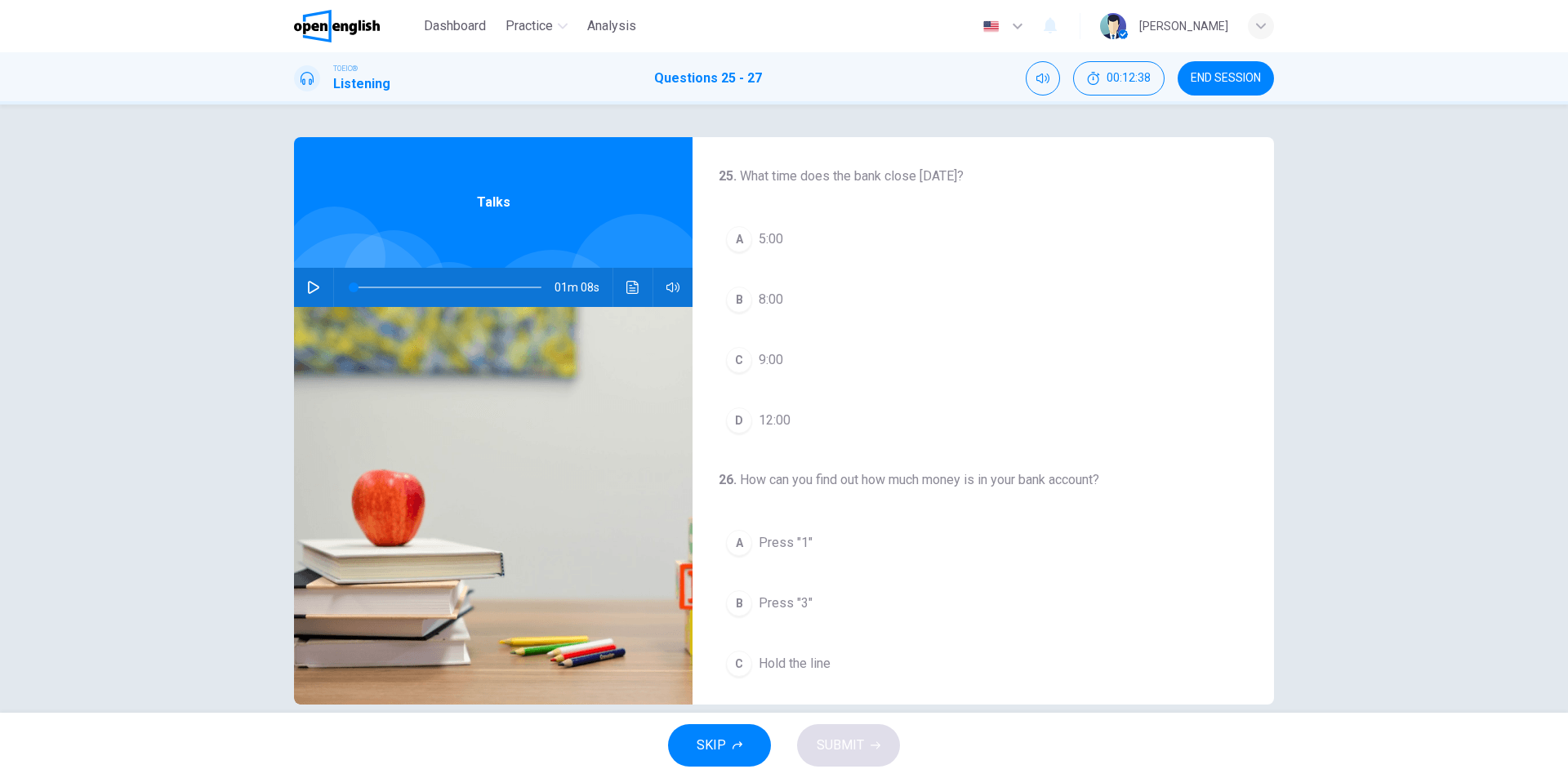
click at [311, 289] on icon "button" at bounding box center [313, 287] width 13 height 13
click at [354, 288] on span at bounding box center [447, 287] width 188 height 23
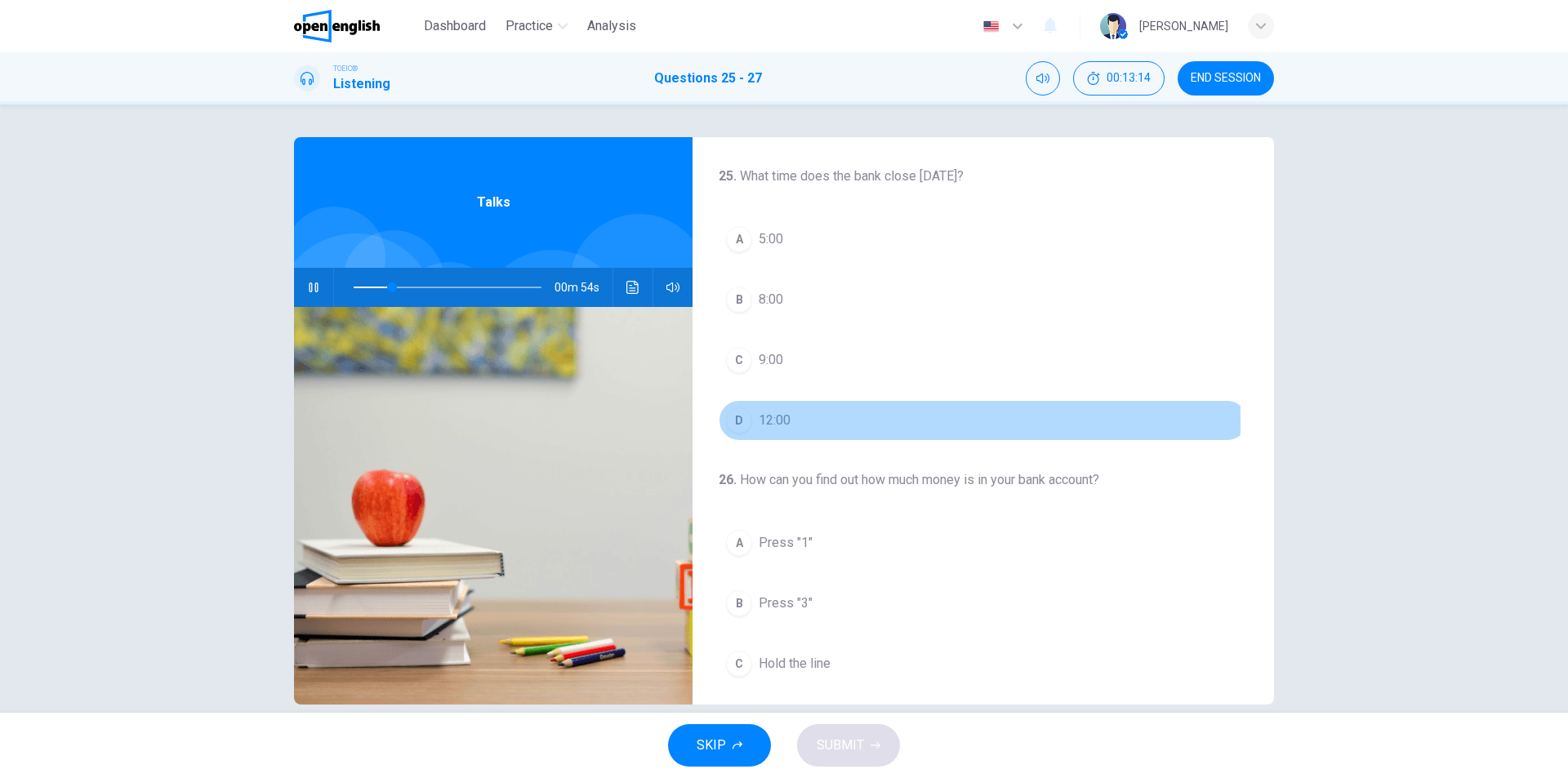
click at [780, 422] on span "12:00" at bounding box center [775, 420] width 32 height 20
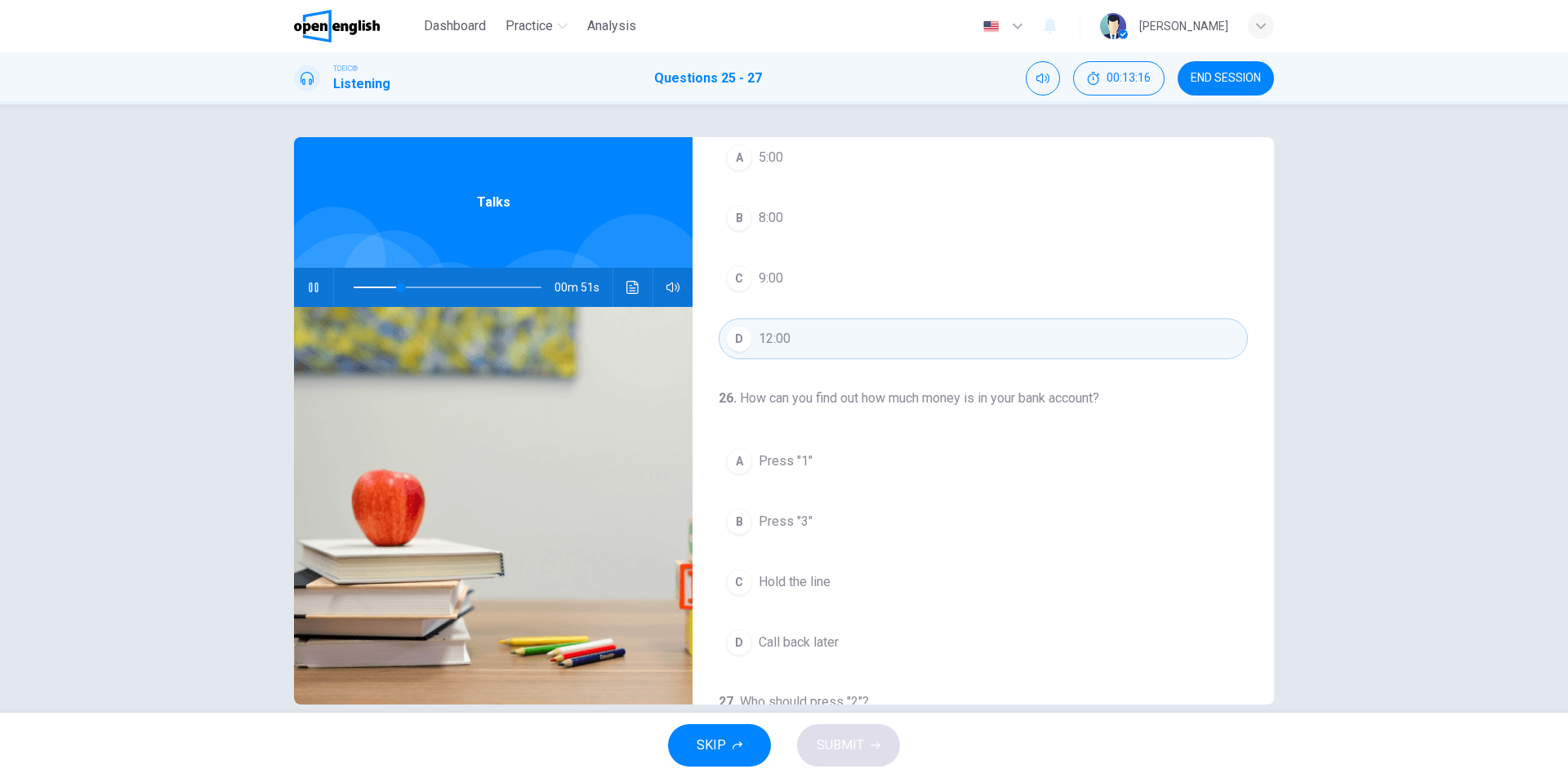
scroll to position [164, 0]
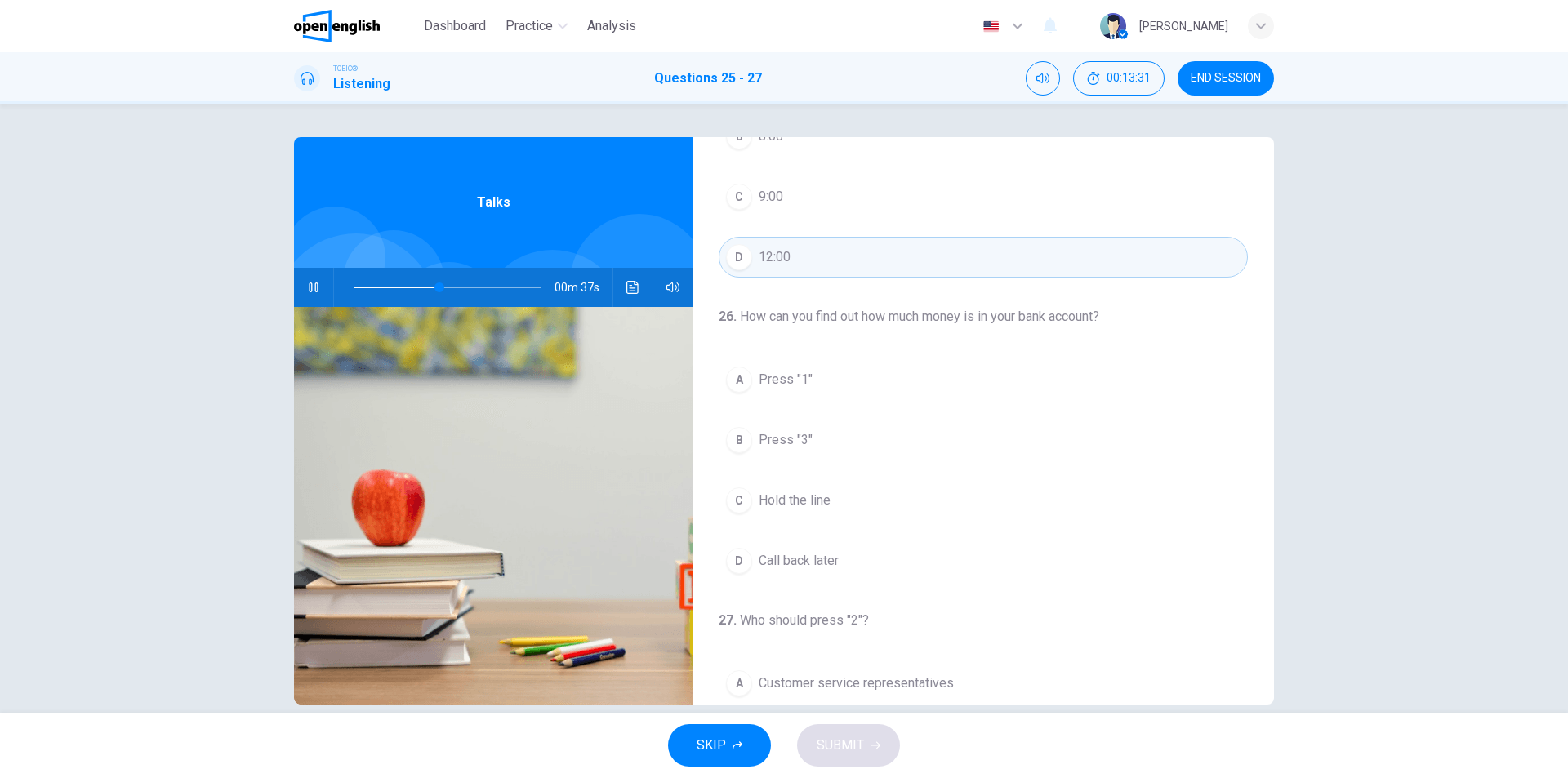
click at [802, 380] on span "Press "1"" at bounding box center [786, 379] width 54 height 20
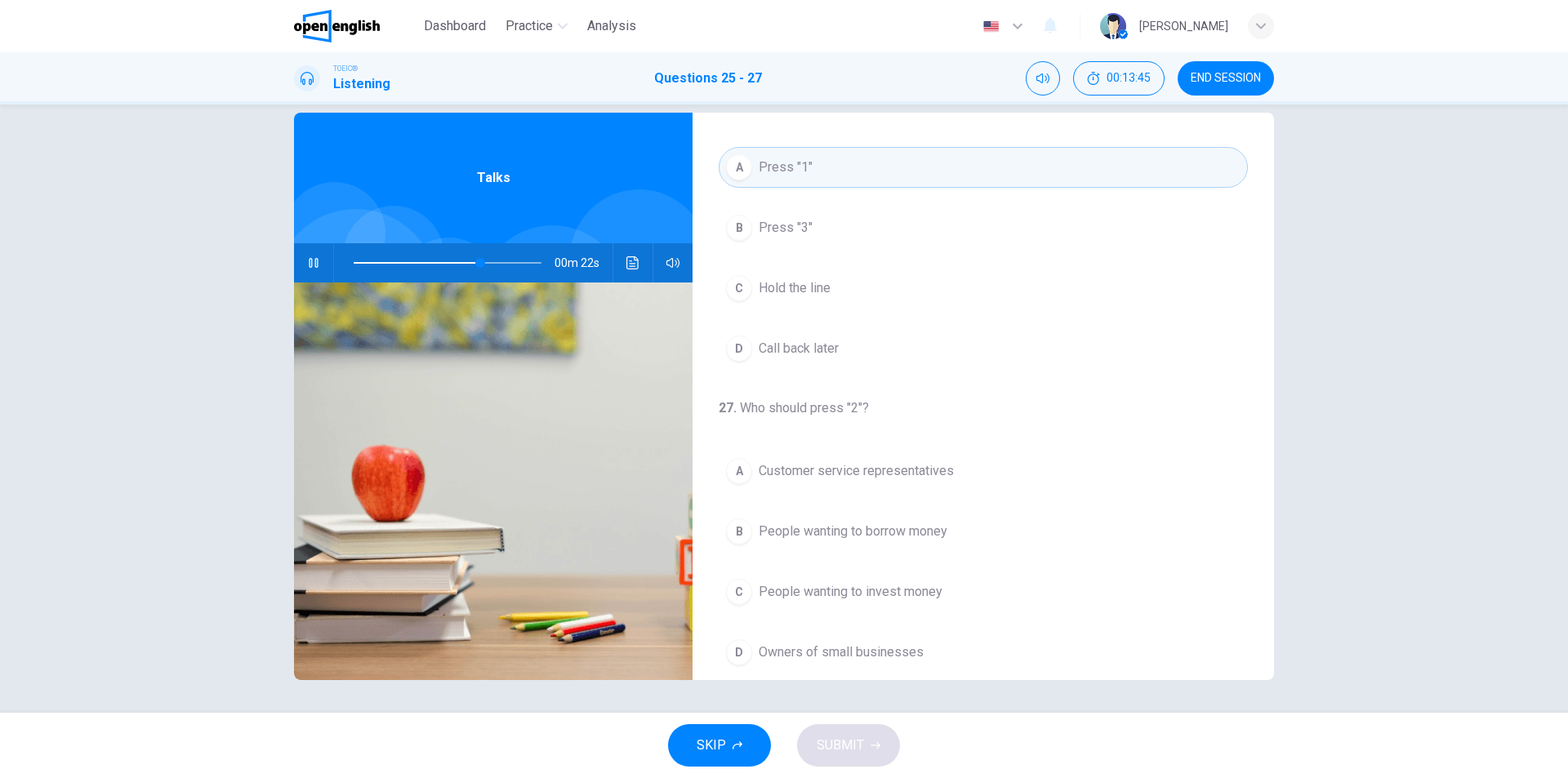
scroll to position [373, 0]
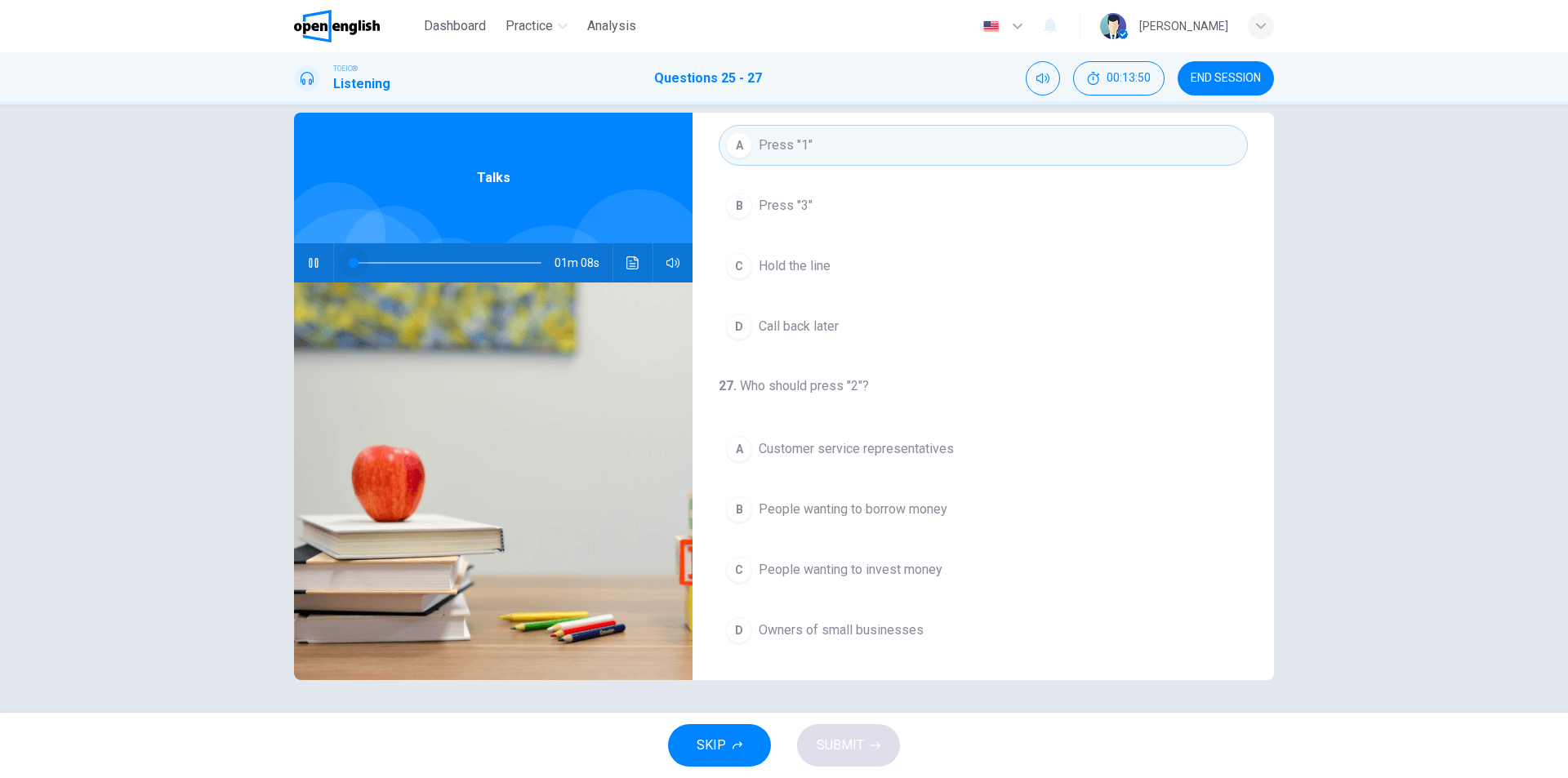
drag, startPoint x: 487, startPoint y: 262, endPoint x: 349, endPoint y: 265, distance: 138.0
click at [349, 265] on span at bounding box center [354, 263] width 10 height 10
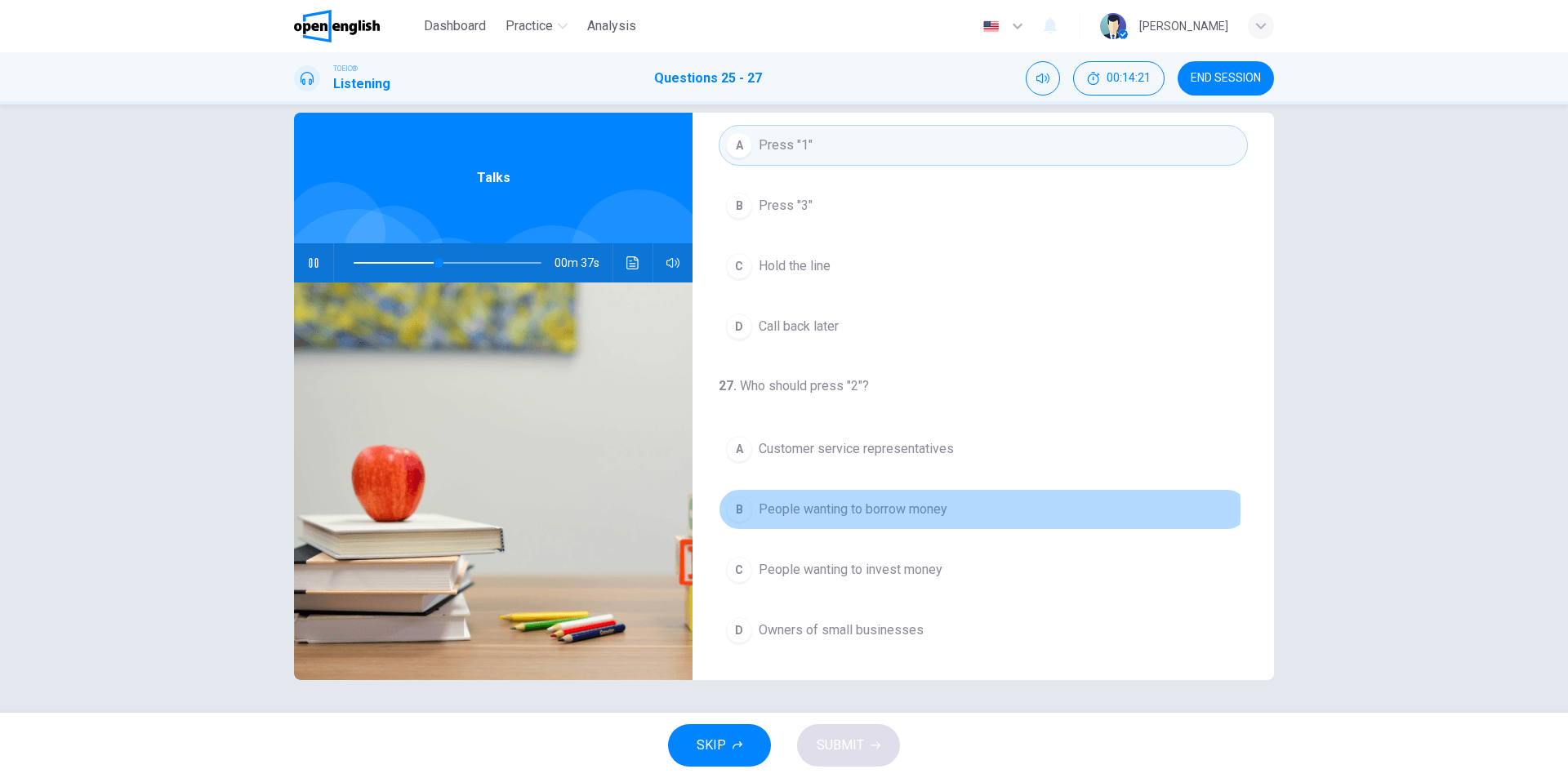
drag, startPoint x: 913, startPoint y: 510, endPoint x: 943, endPoint y: 509, distance: 30.0
click at [913, 509] on span "People wanting to borrow money" at bounding box center [853, 509] width 188 height 20
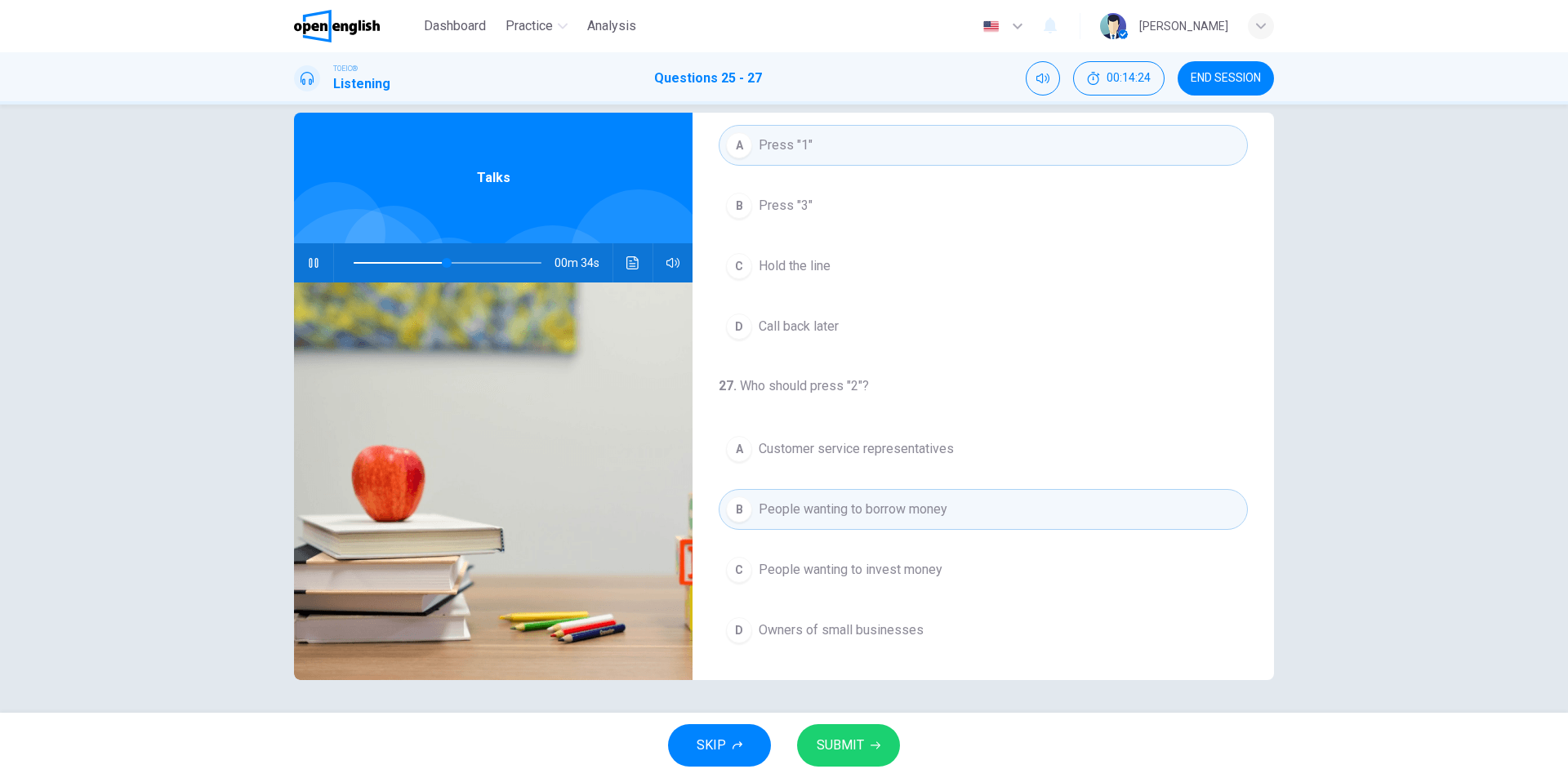
click at [859, 743] on span "SUBMIT" at bounding box center [841, 745] width 48 height 23
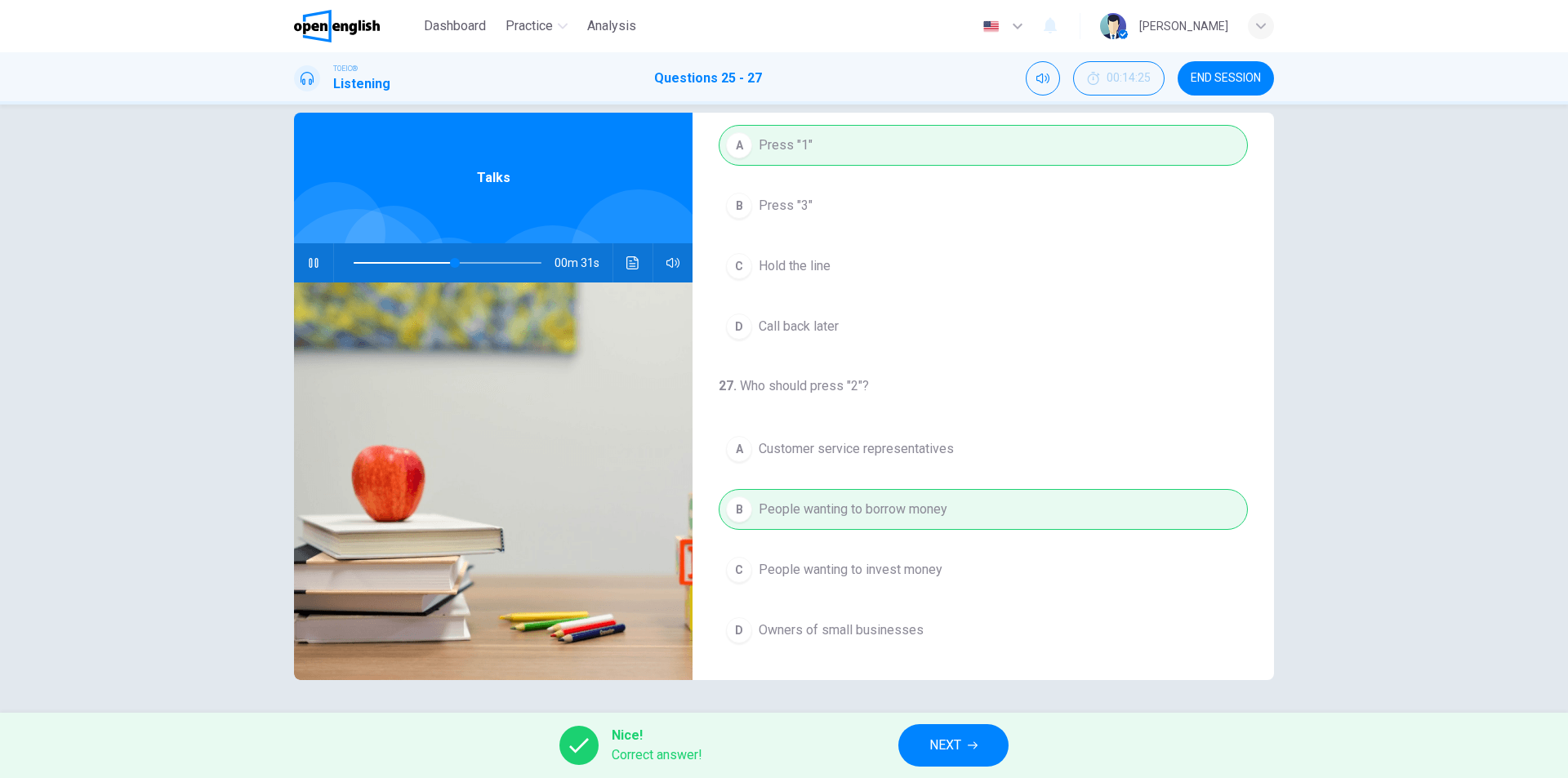
type input "**"
click at [949, 748] on span "NEXT" at bounding box center [945, 745] width 32 height 23
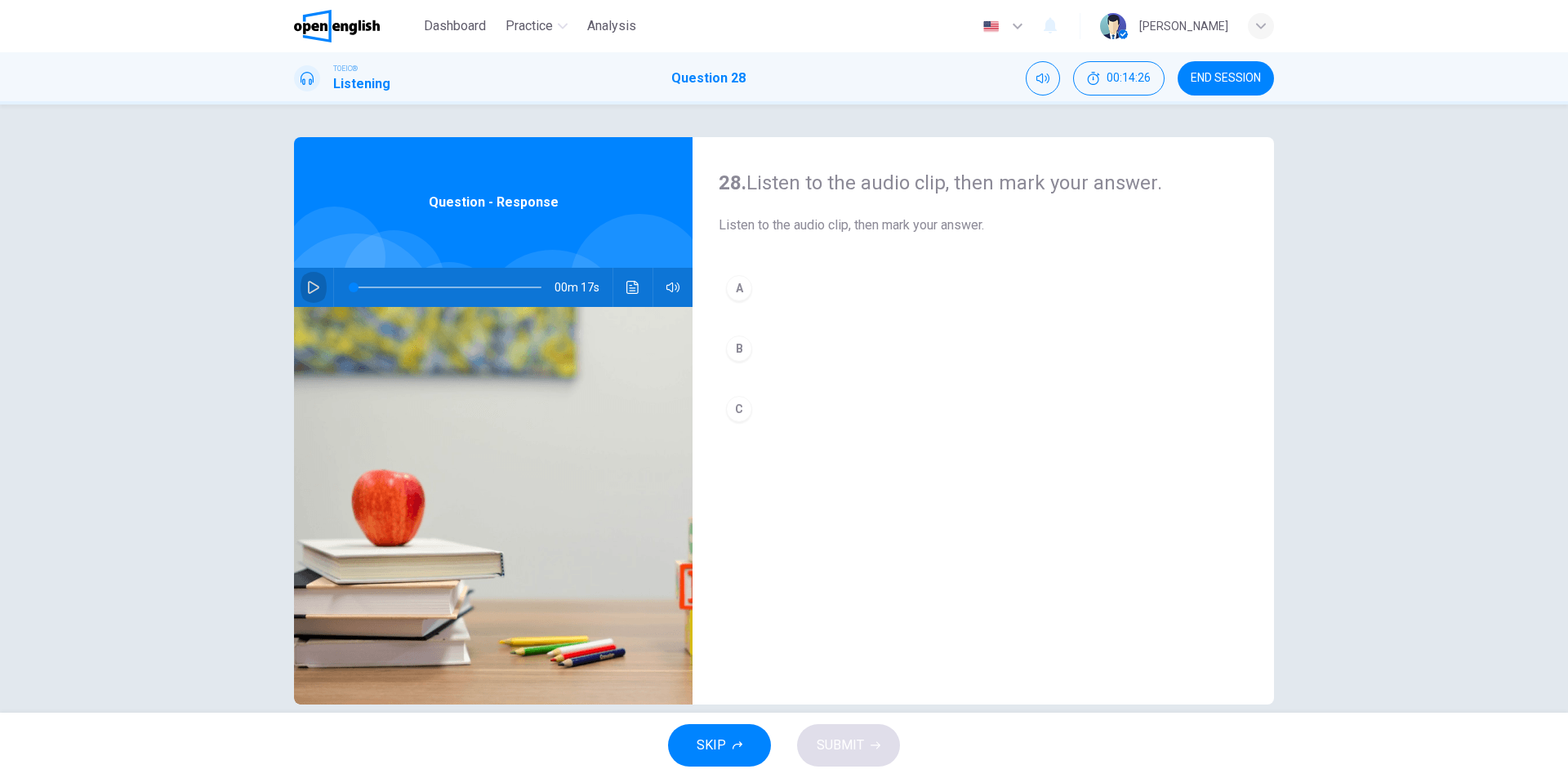
click at [301, 289] on button "button" at bounding box center [313, 288] width 26 height 39
click at [316, 287] on button "button" at bounding box center [313, 288] width 26 height 39
click at [316, 290] on icon "button" at bounding box center [313, 287] width 13 height 13
click at [776, 289] on button "A" at bounding box center [983, 288] width 529 height 41
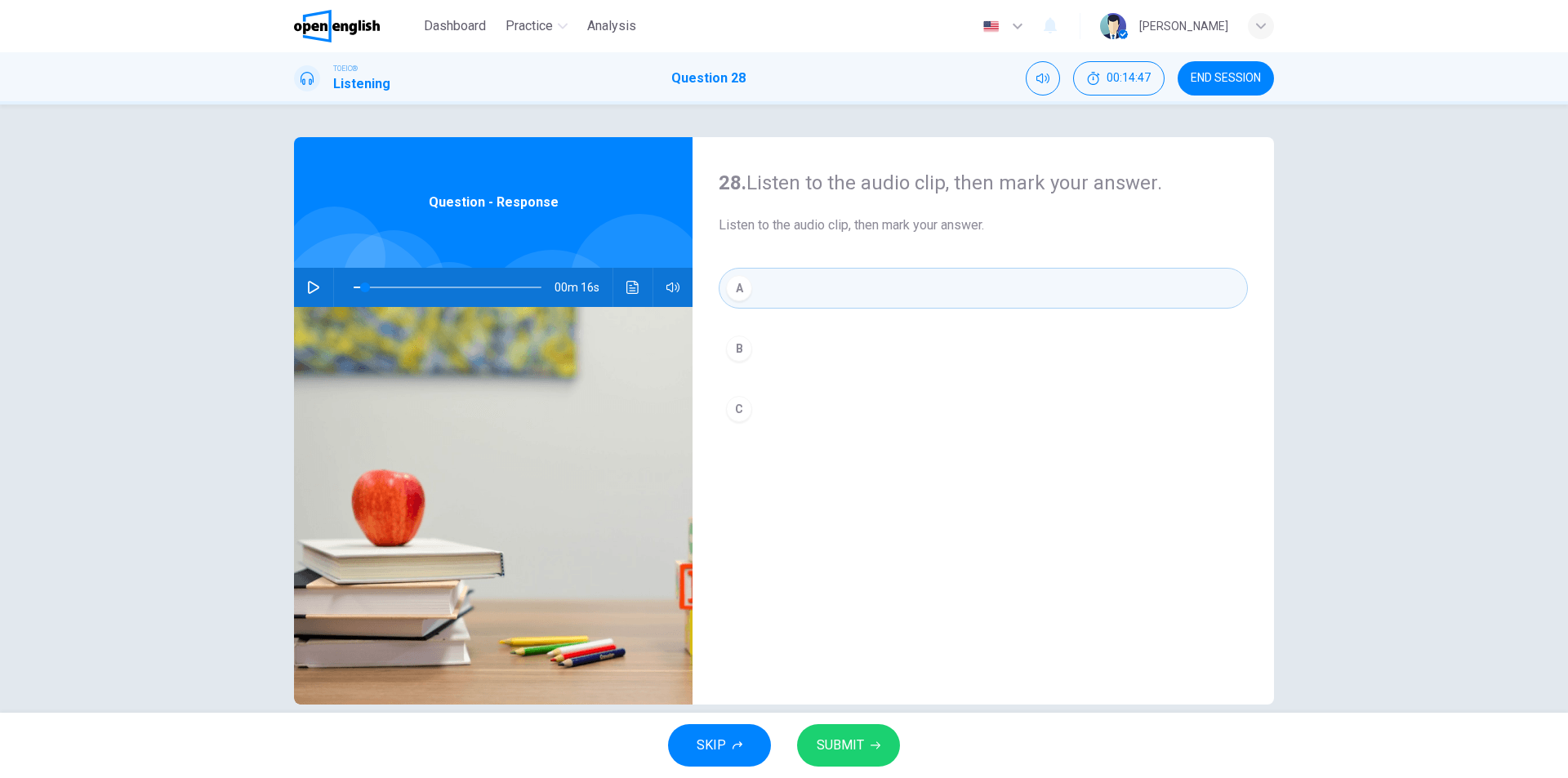
click at [852, 742] on span "SUBMIT" at bounding box center [841, 745] width 48 height 23
type input "*"
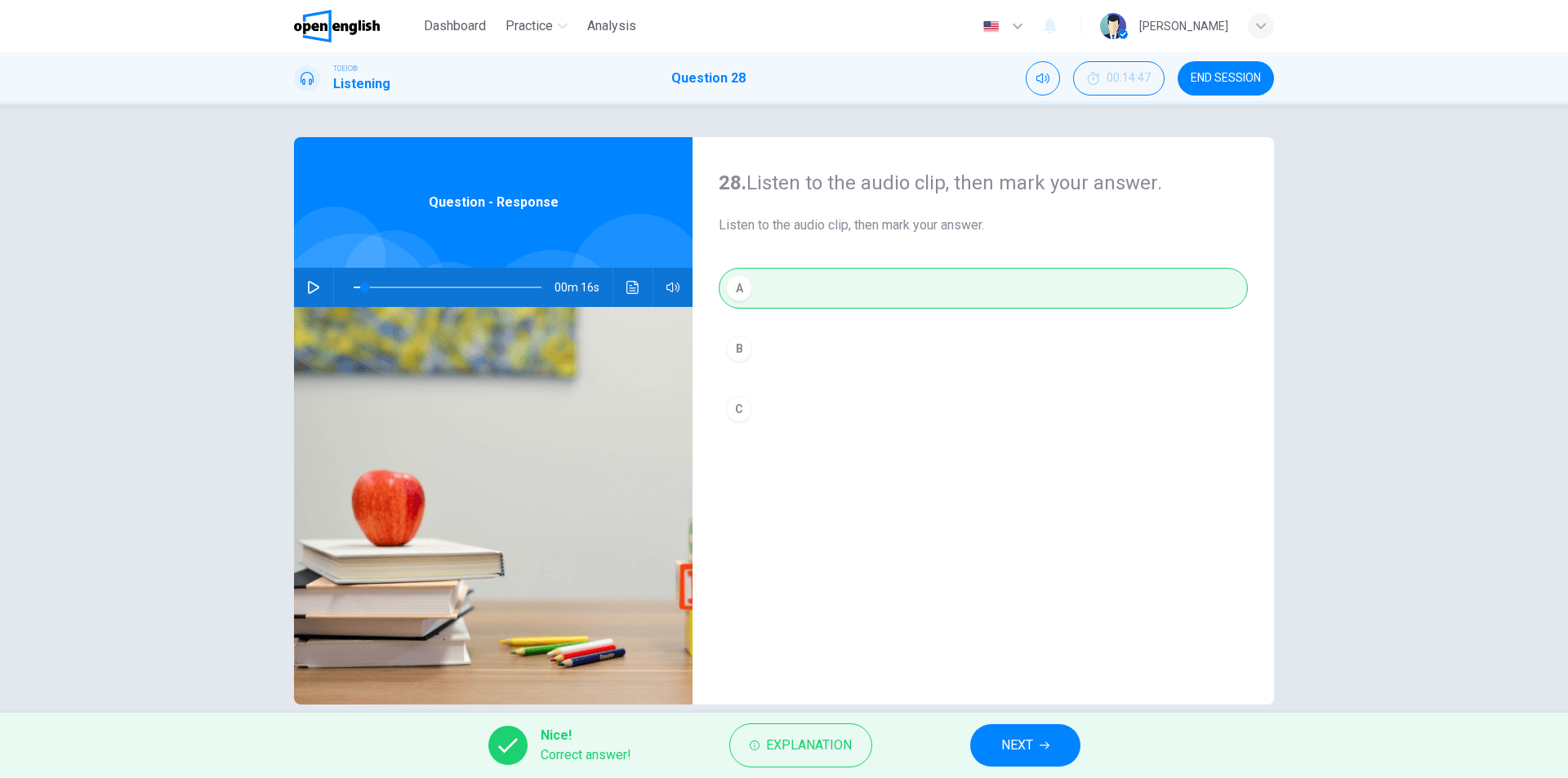
click at [1002, 744] on span "NEXT" at bounding box center [1017, 745] width 32 height 23
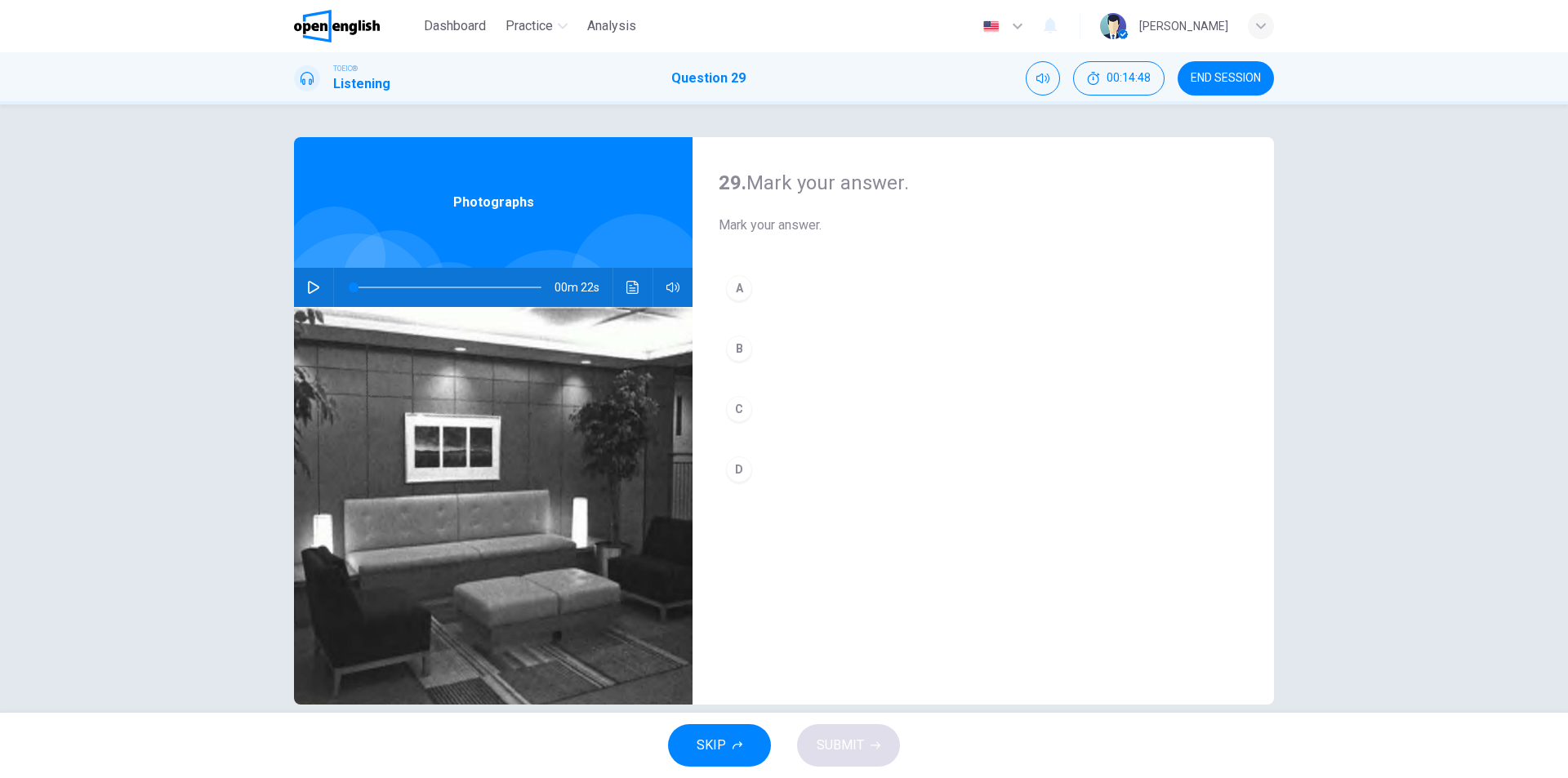
click at [310, 287] on icon "button" at bounding box center [313, 287] width 13 height 13
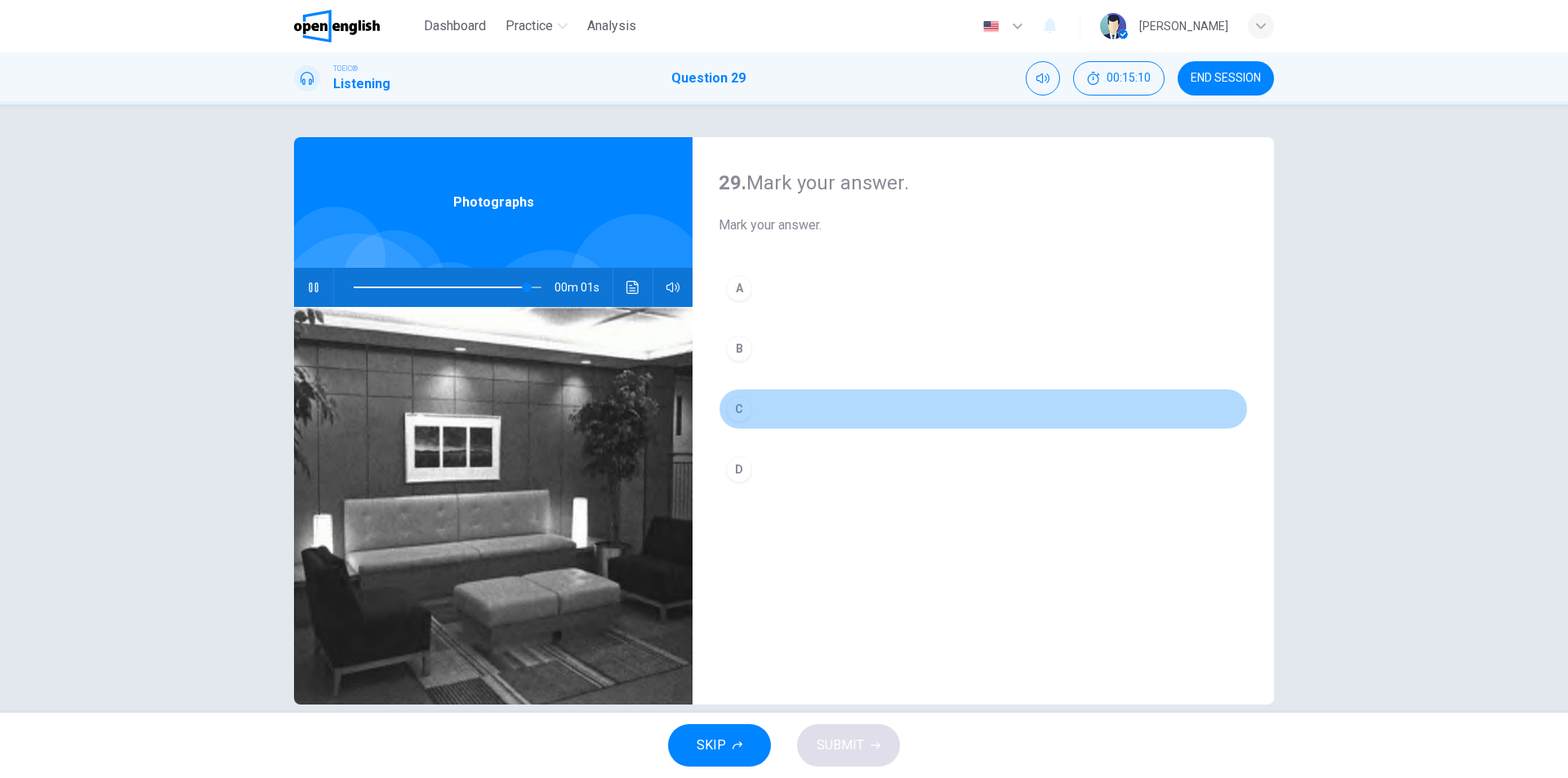
click at [748, 411] on button "C" at bounding box center [983, 409] width 529 height 41
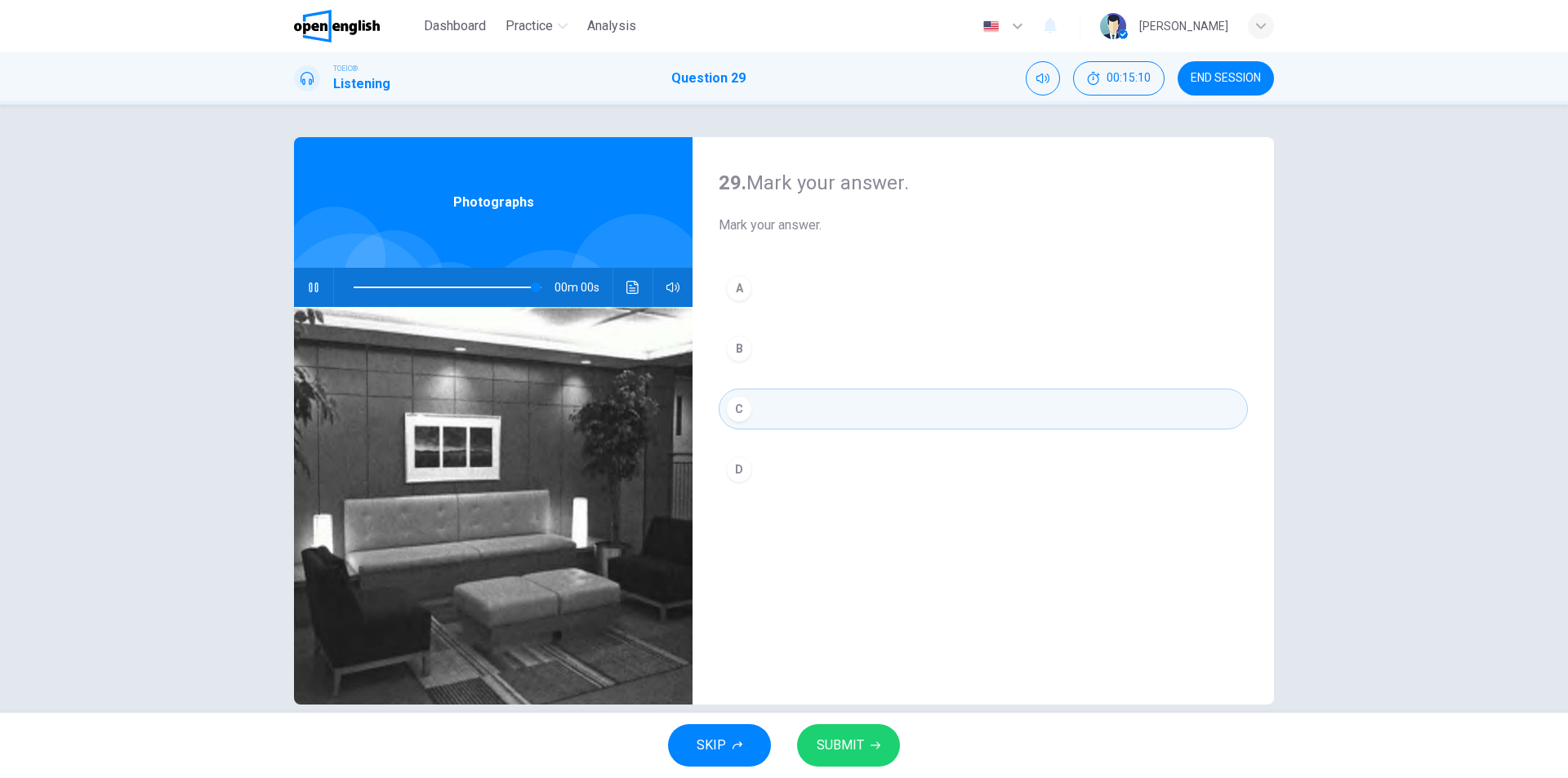
click at [853, 747] on span "SUBMIT" at bounding box center [841, 745] width 48 height 23
type input "*"
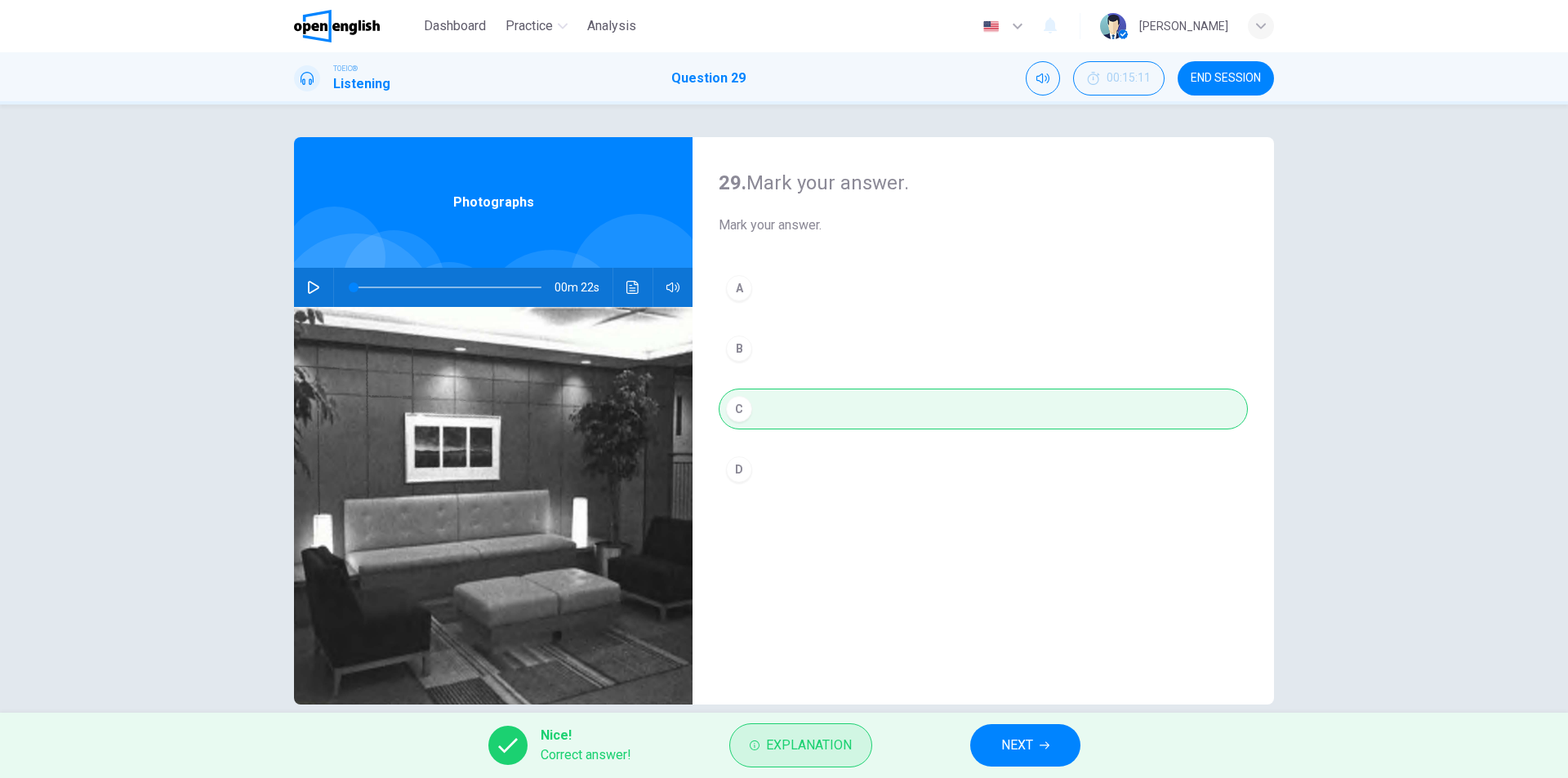
click at [838, 759] on button "Explanation" at bounding box center [801, 746] width 143 height 44
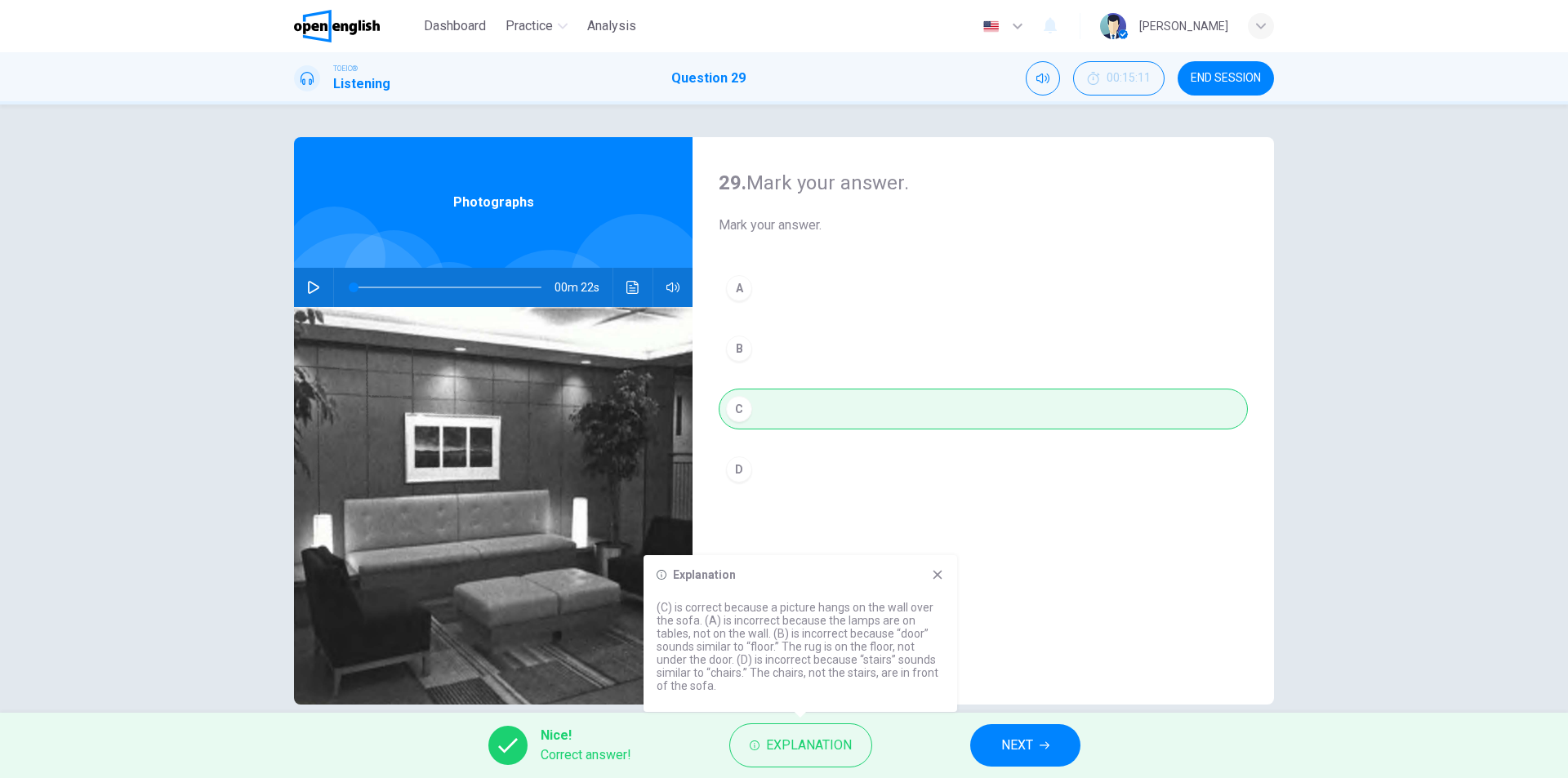
click at [1011, 747] on span "NEXT" at bounding box center [1017, 745] width 32 height 23
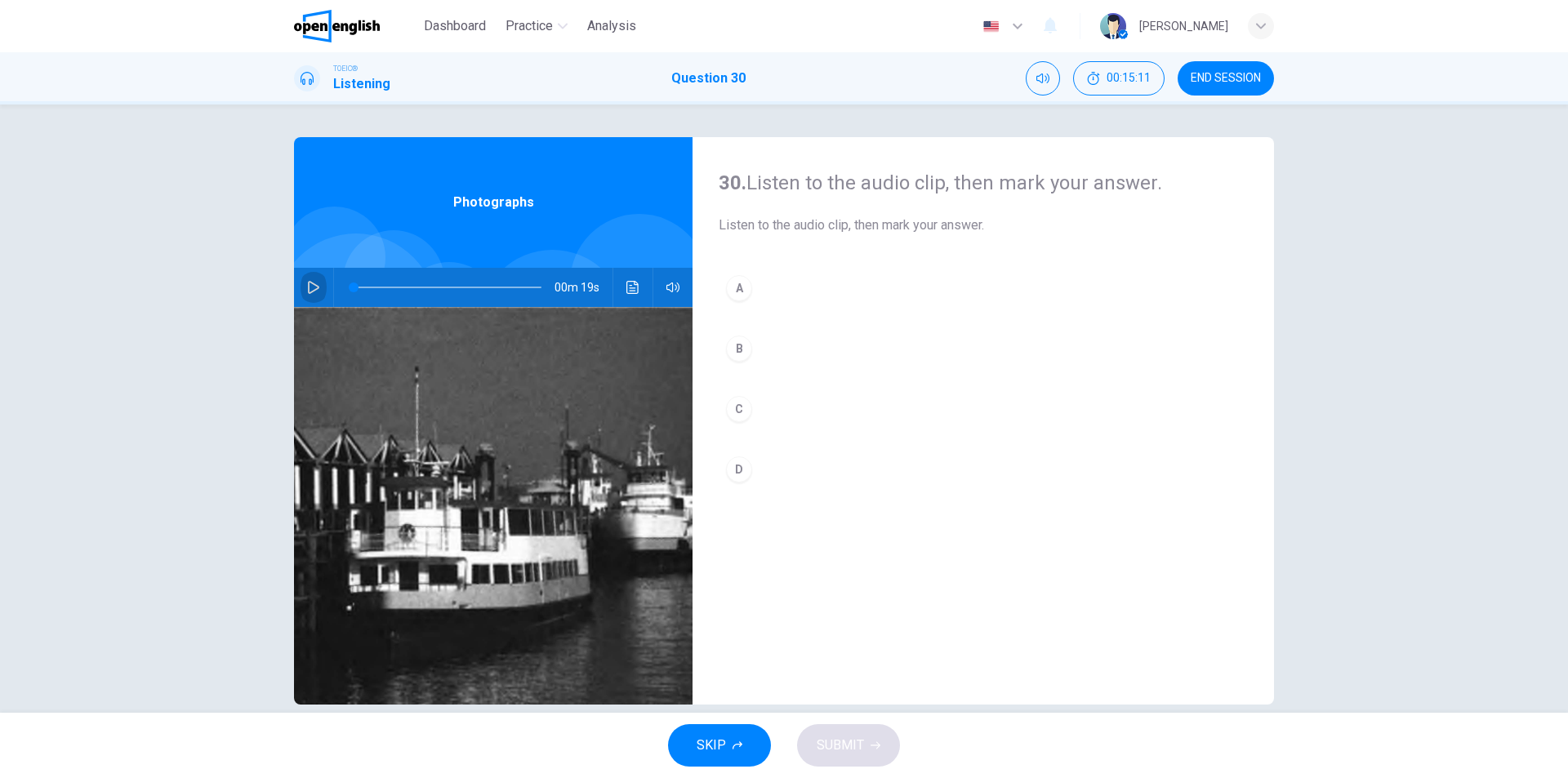
click at [307, 287] on icon "button" at bounding box center [313, 287] width 13 height 13
click at [307, 288] on icon "button" at bounding box center [313, 287] width 13 height 13
type input "*"
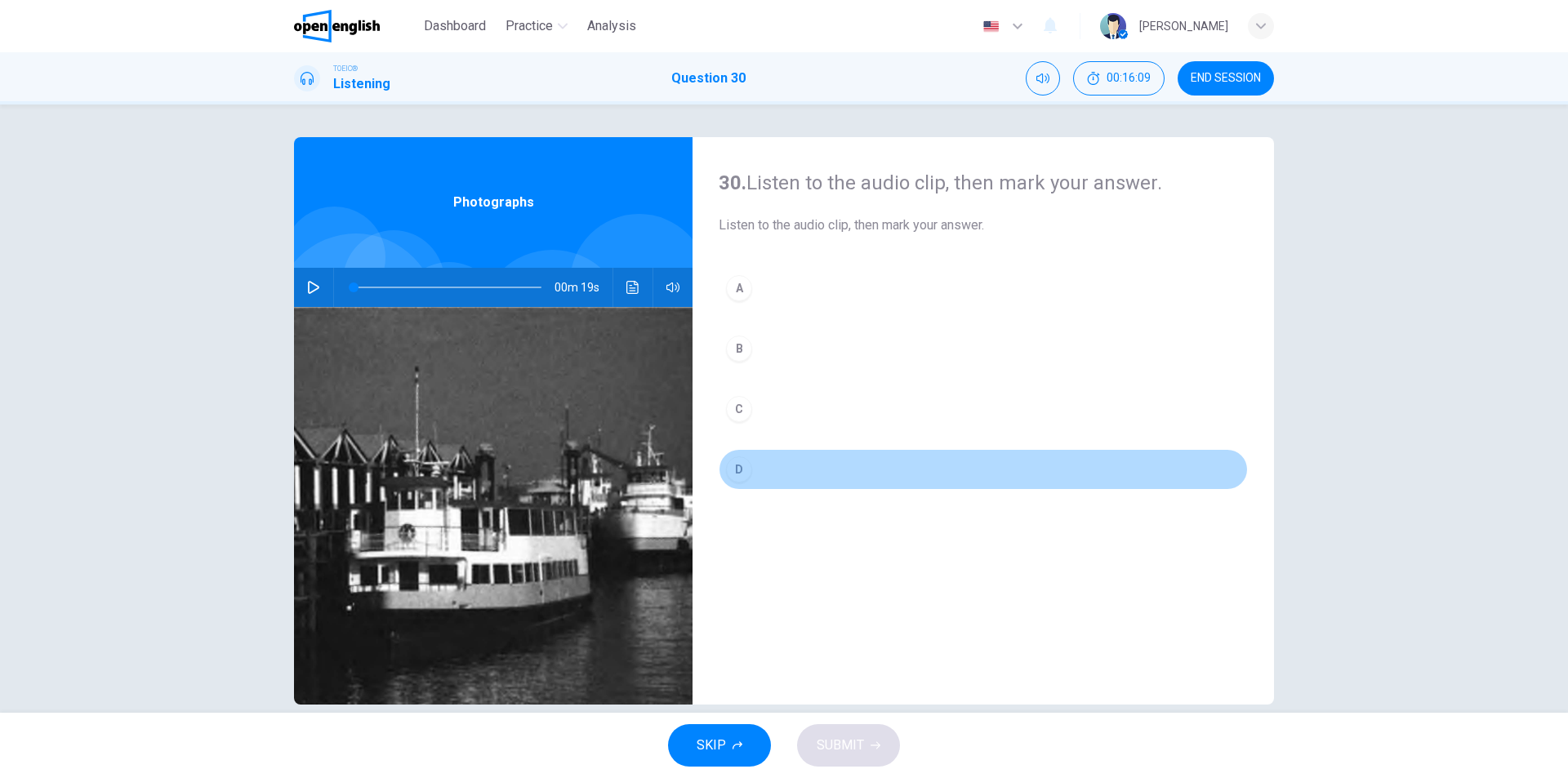
click at [742, 464] on div "D" at bounding box center [739, 469] width 26 height 26
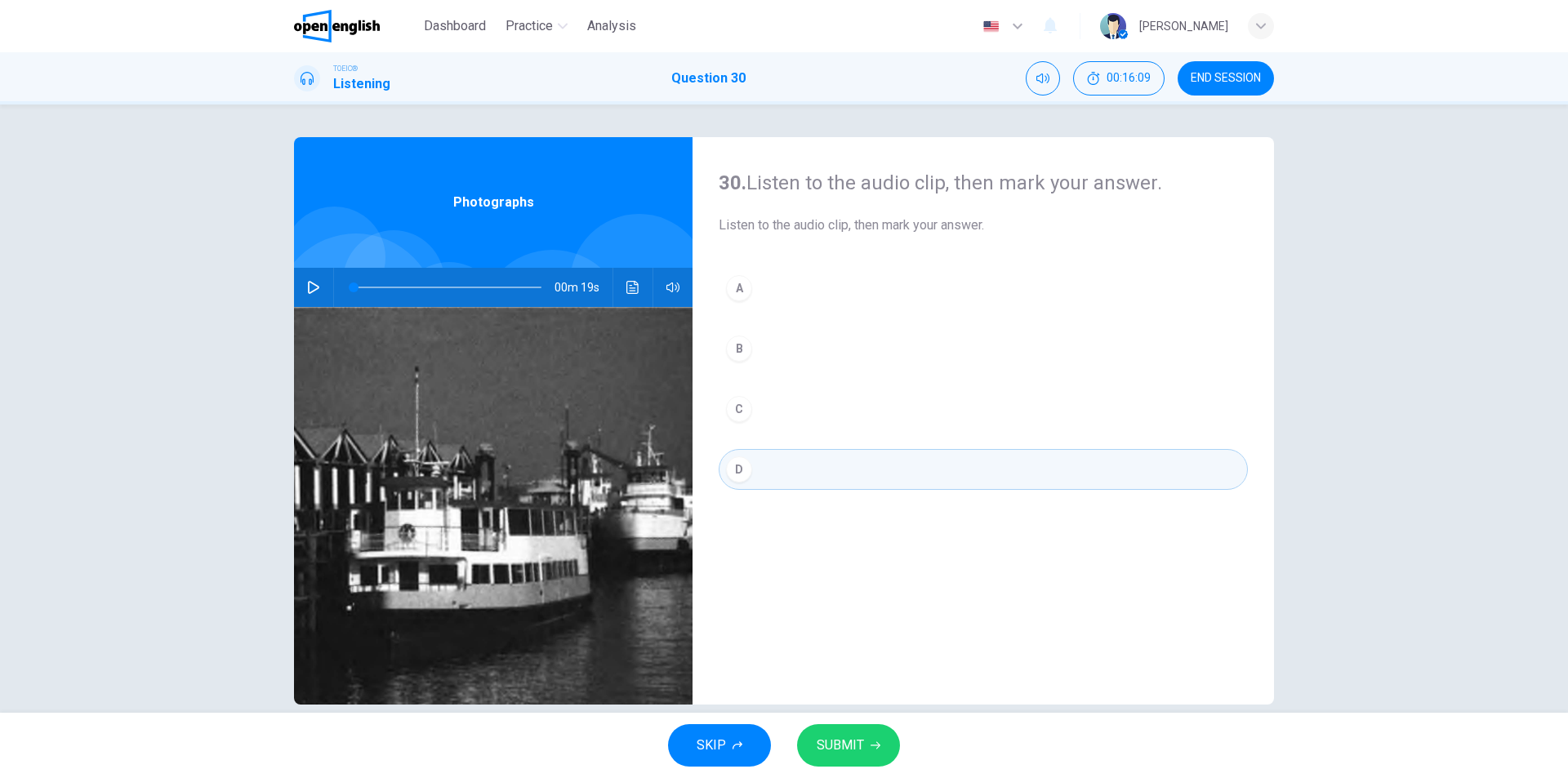
click at [850, 740] on span "SUBMIT" at bounding box center [841, 745] width 48 height 23
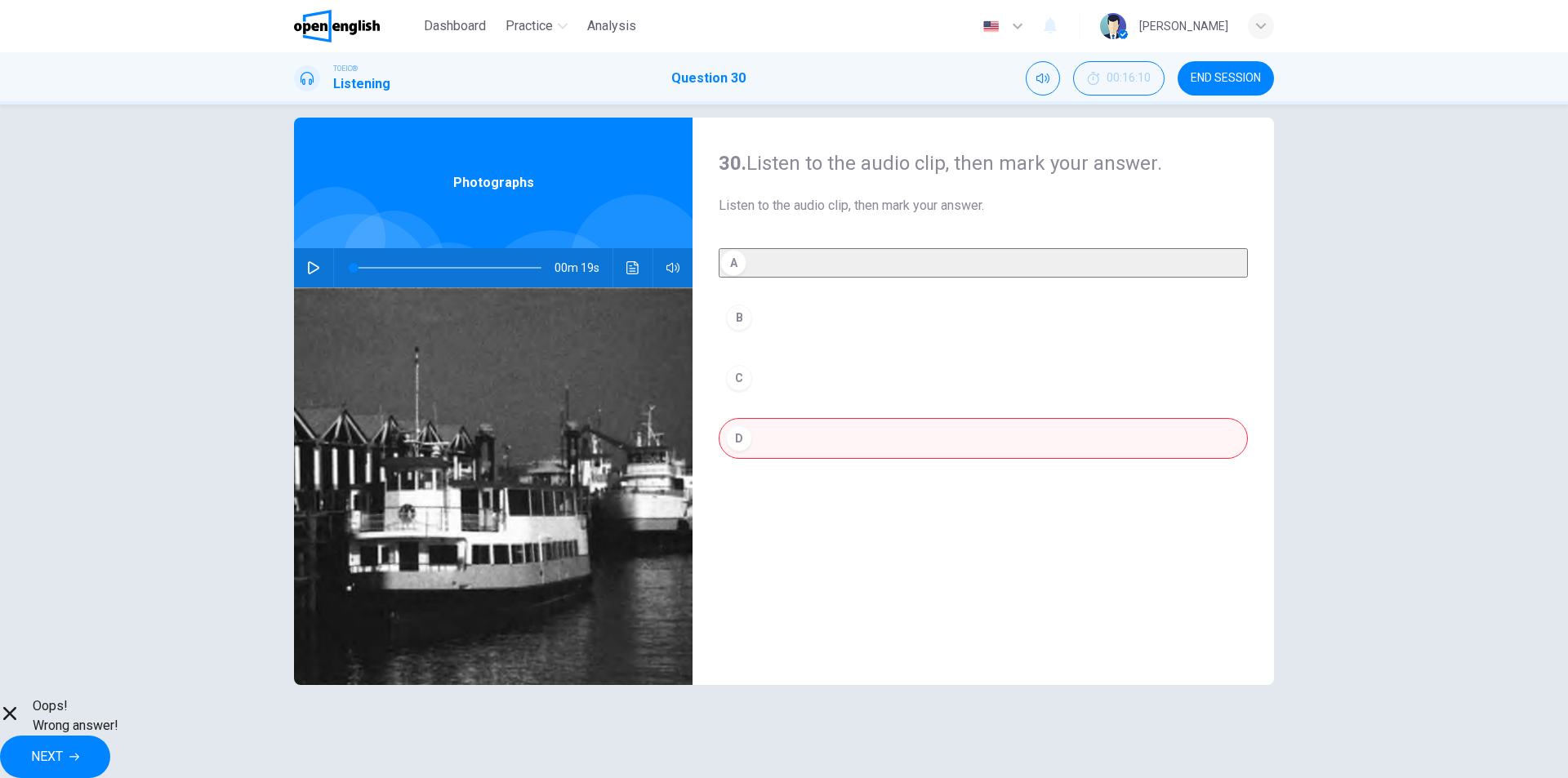
scroll to position [25, 0]
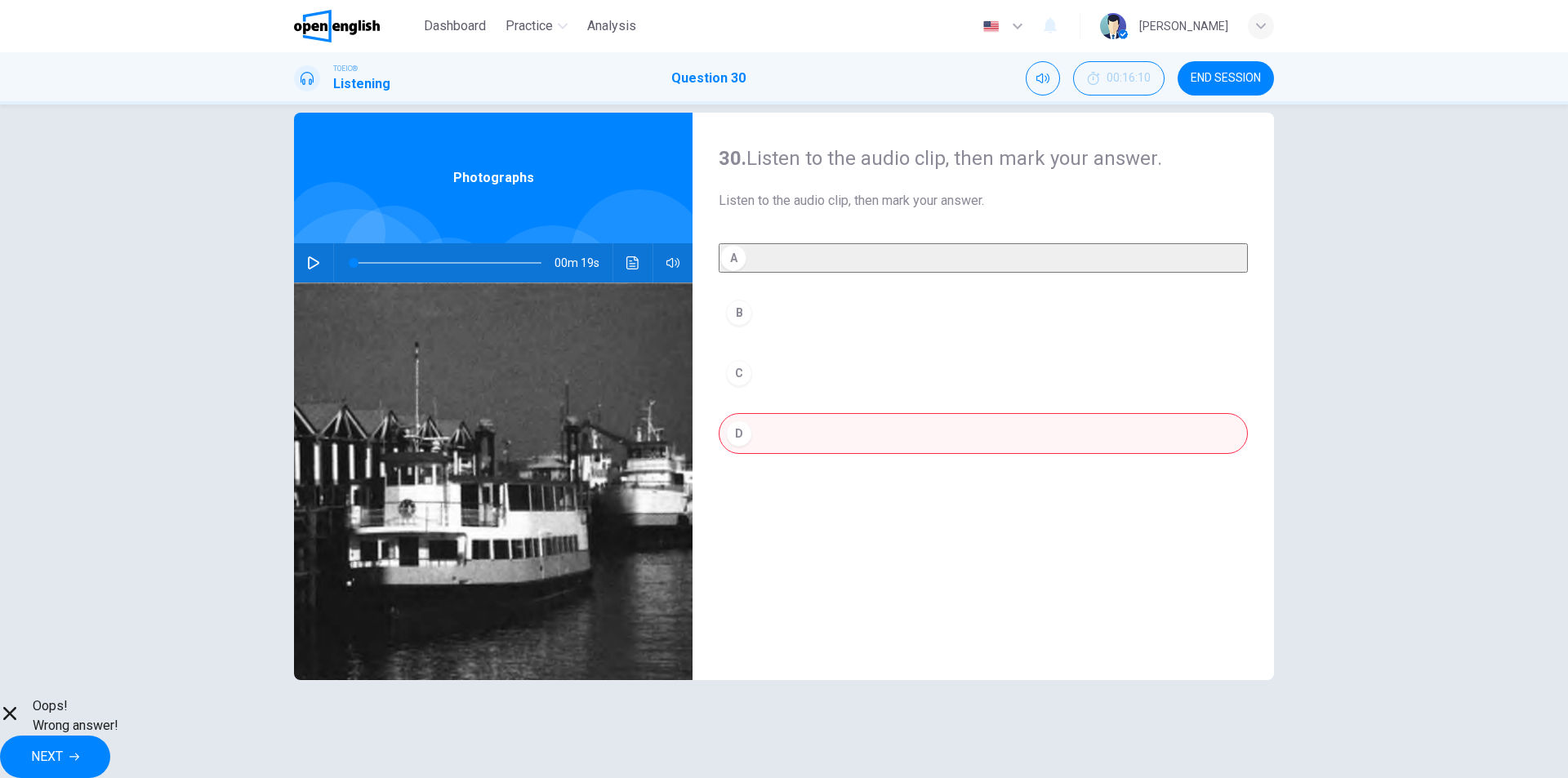
click at [63, 746] on span "NEXT" at bounding box center [48, 757] width 32 height 23
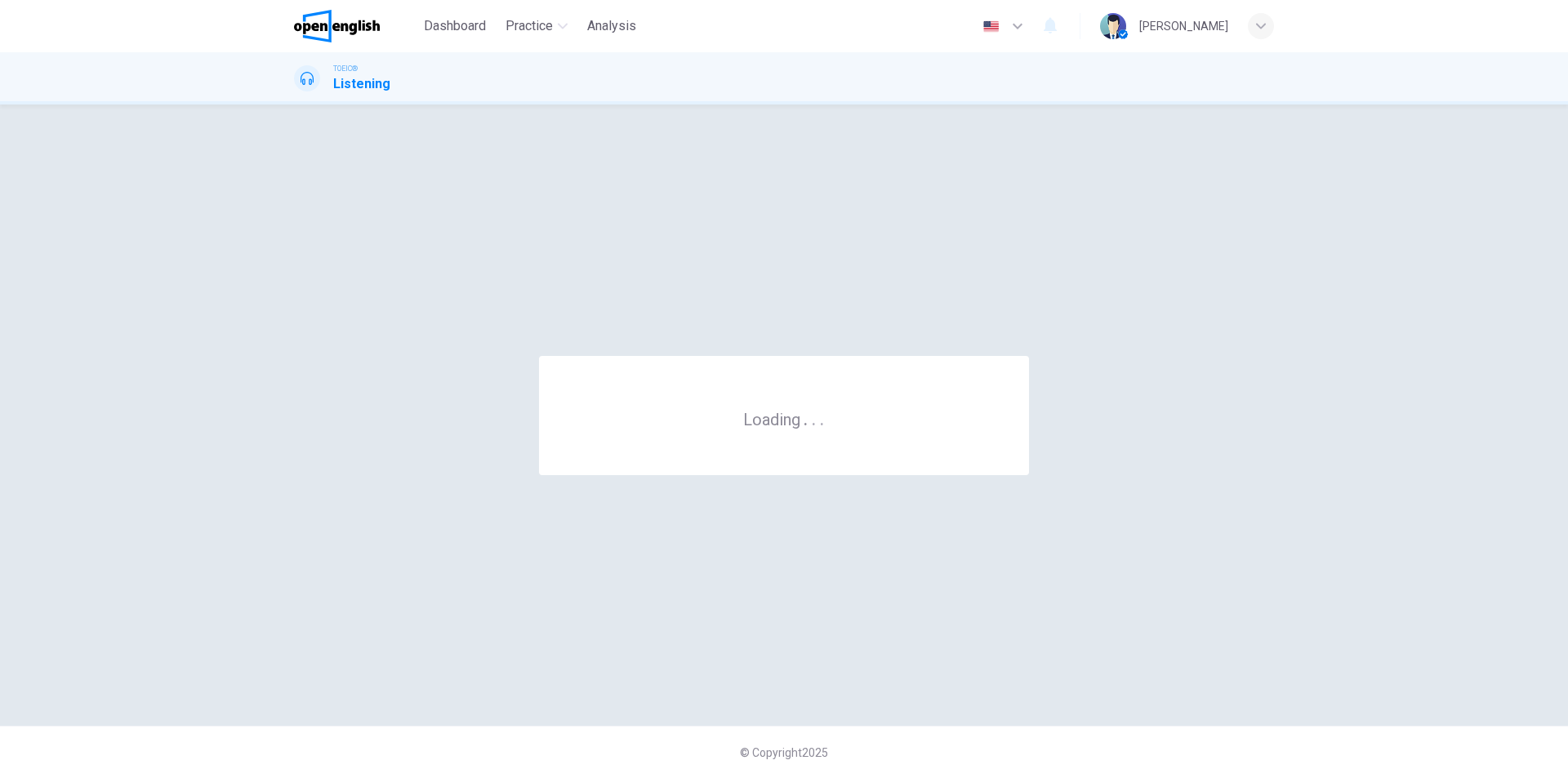
scroll to position [0, 0]
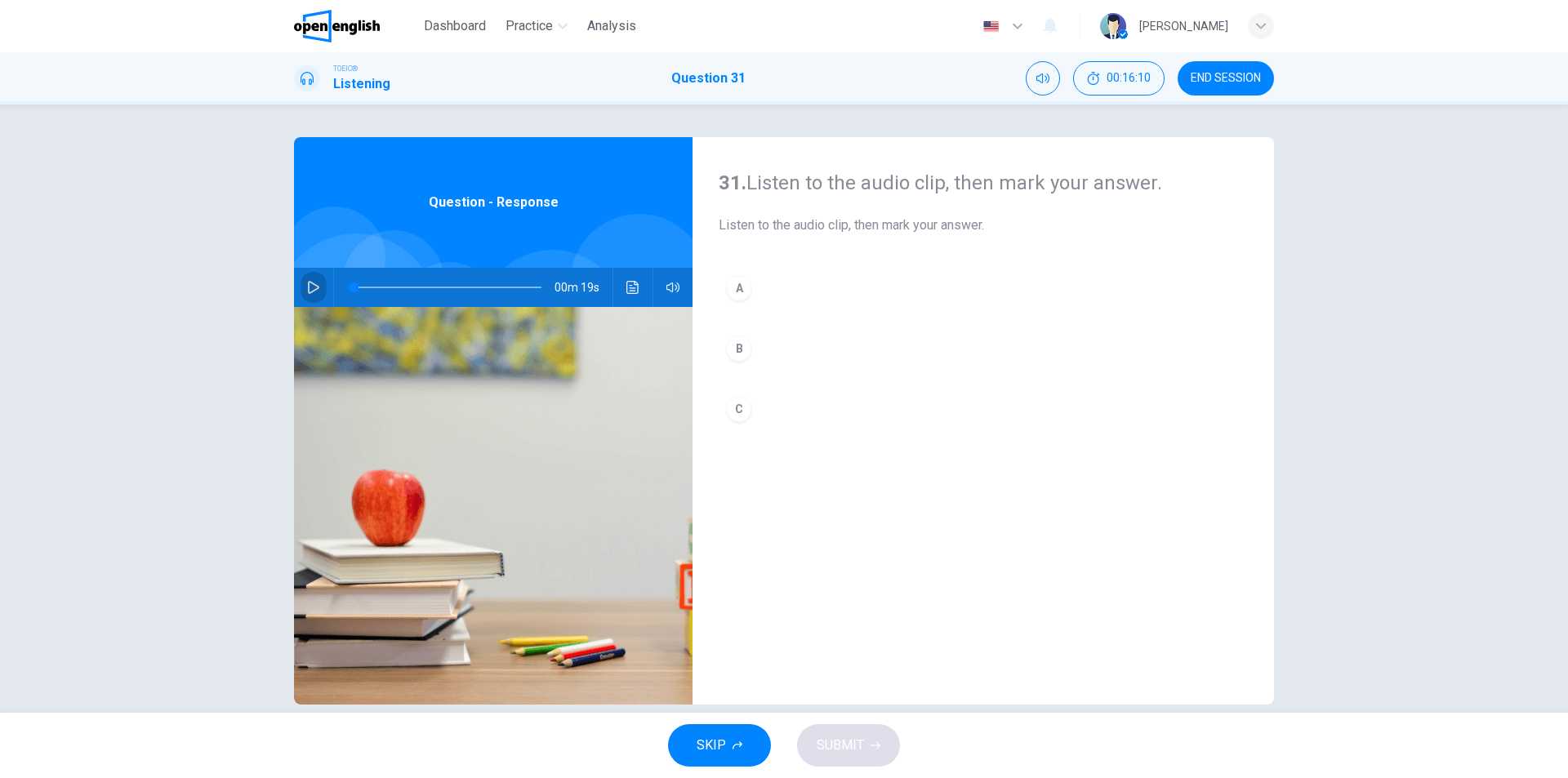
click at [307, 289] on icon "button" at bounding box center [313, 287] width 13 height 13
click at [757, 409] on button "C" at bounding box center [983, 409] width 529 height 41
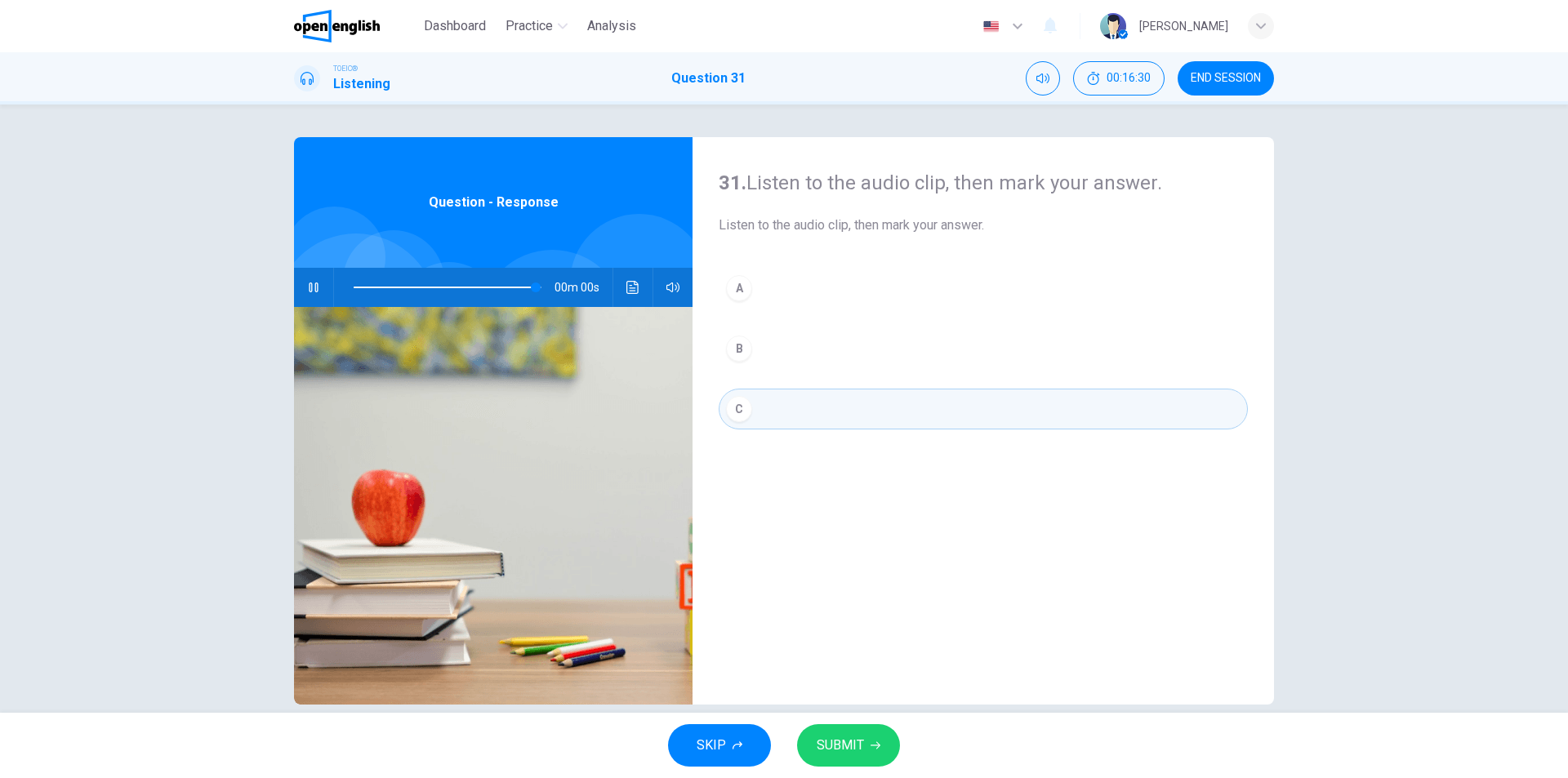
type input "*"
click at [836, 756] on span "SUBMIT" at bounding box center [841, 745] width 48 height 23
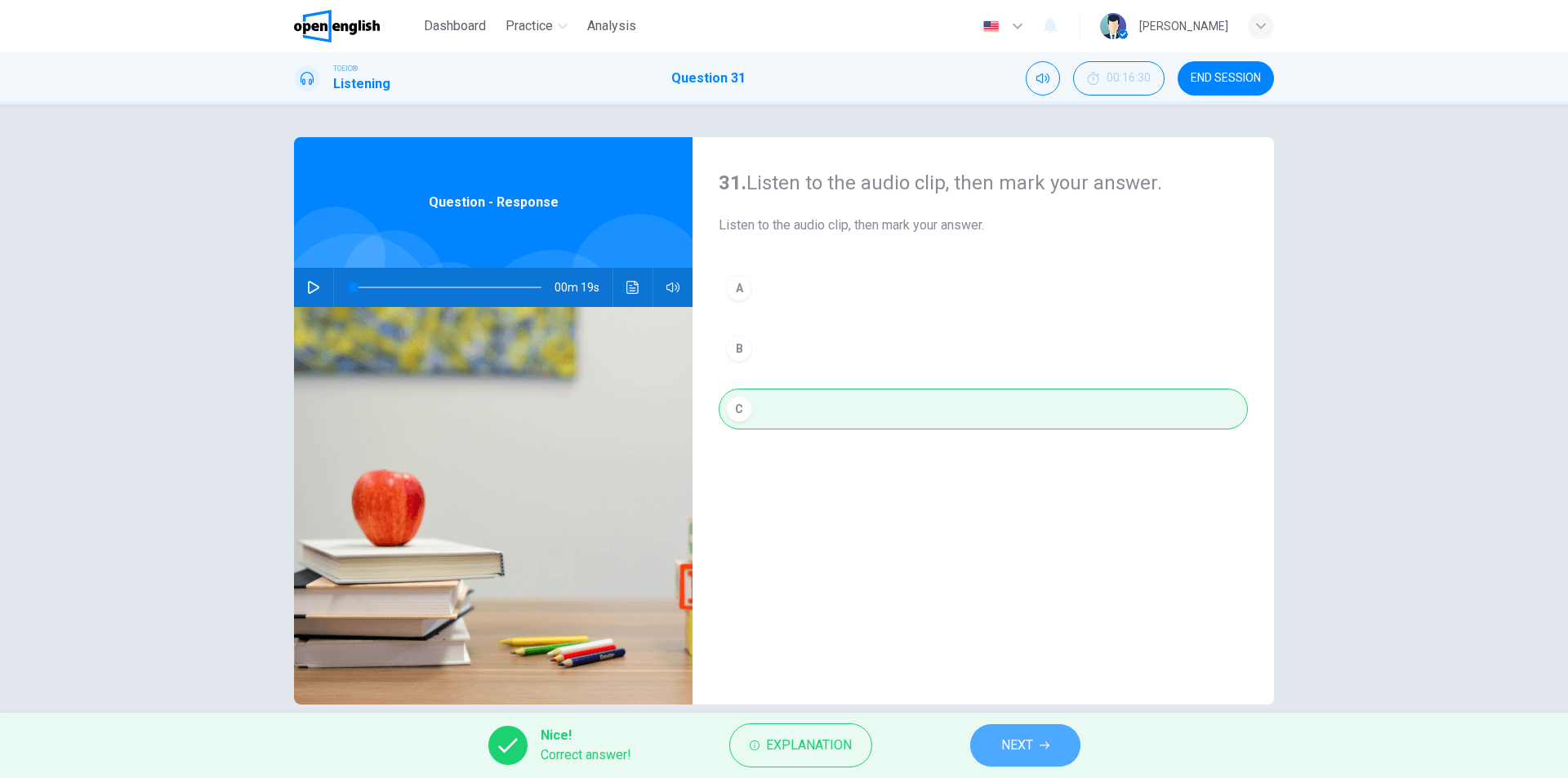
click at [1028, 736] on span "NEXT" at bounding box center [1017, 745] width 32 height 23
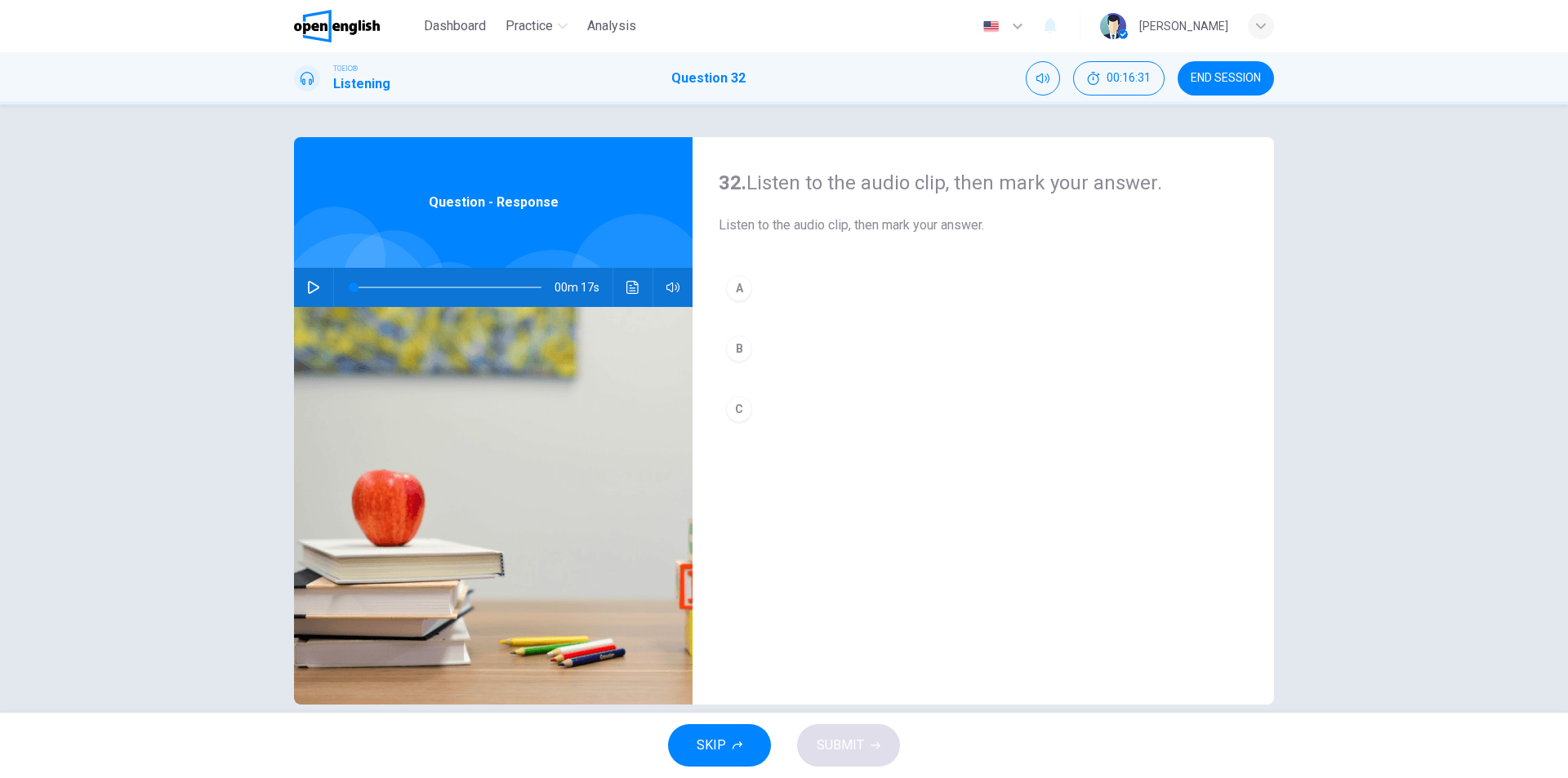
click at [313, 291] on icon "button" at bounding box center [313, 287] width 13 height 13
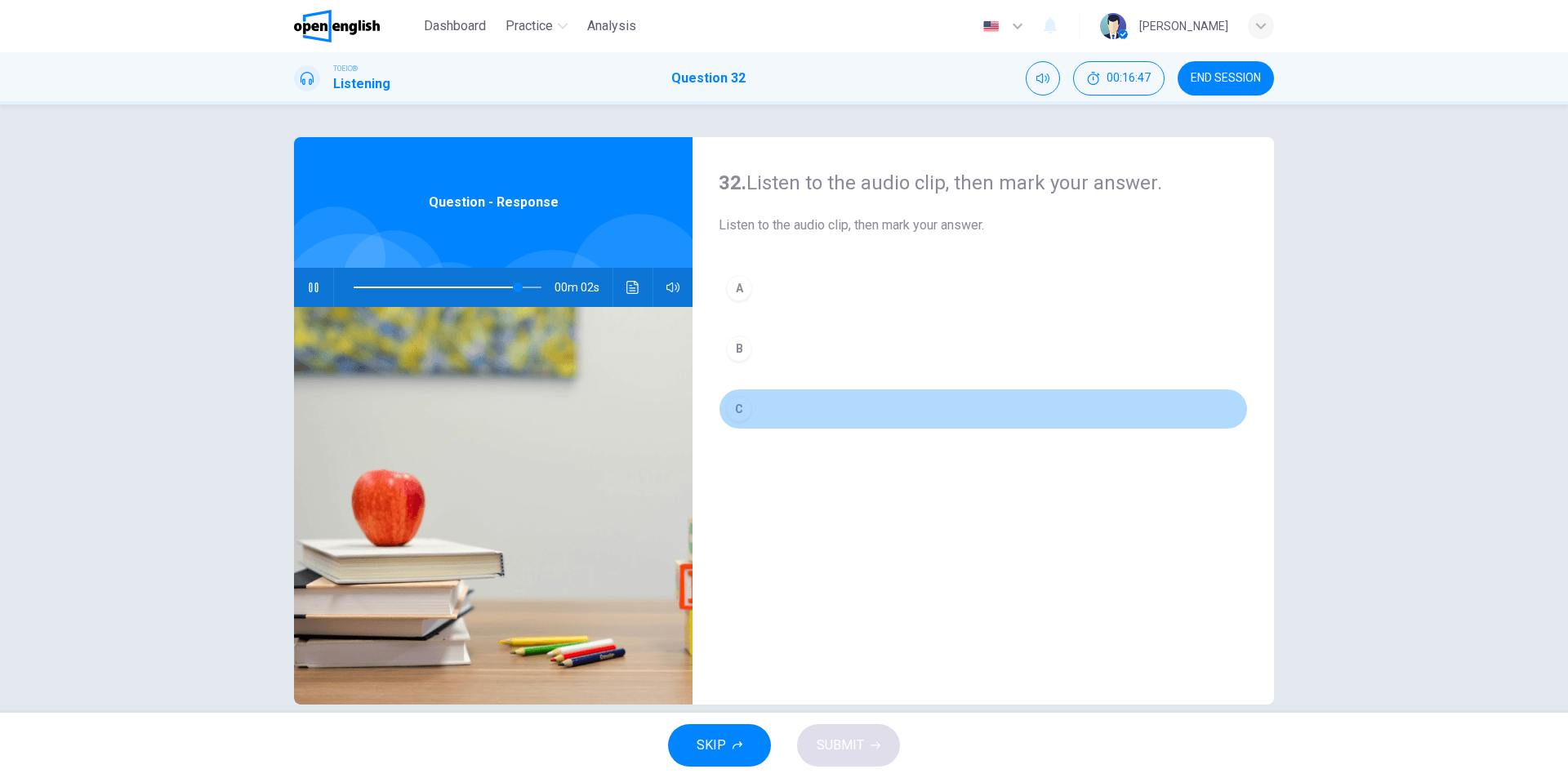
click at [742, 410] on div "C" at bounding box center [739, 409] width 26 height 26
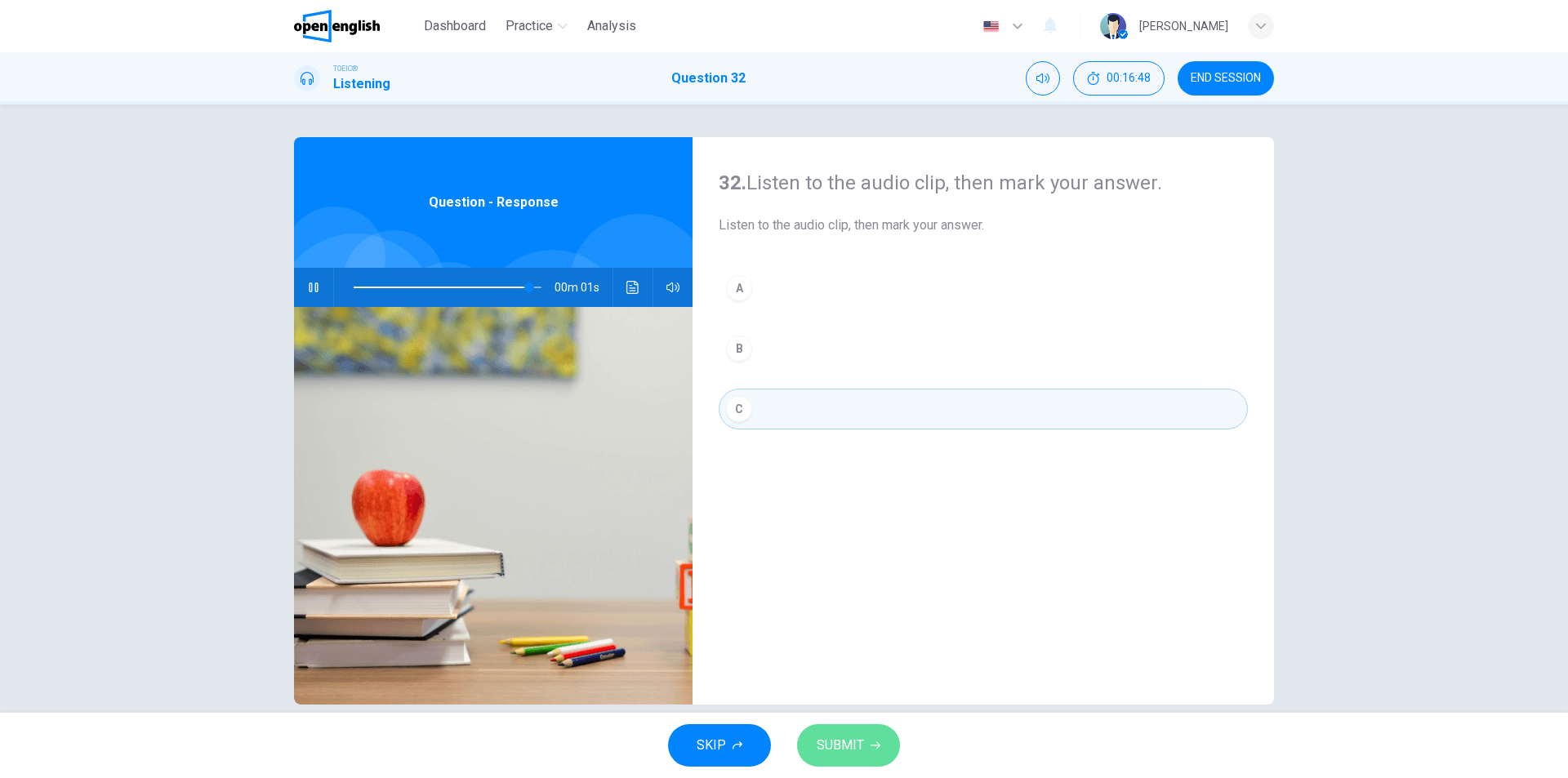
click at [848, 744] on span "SUBMIT" at bounding box center [841, 745] width 48 height 23
type input "*"
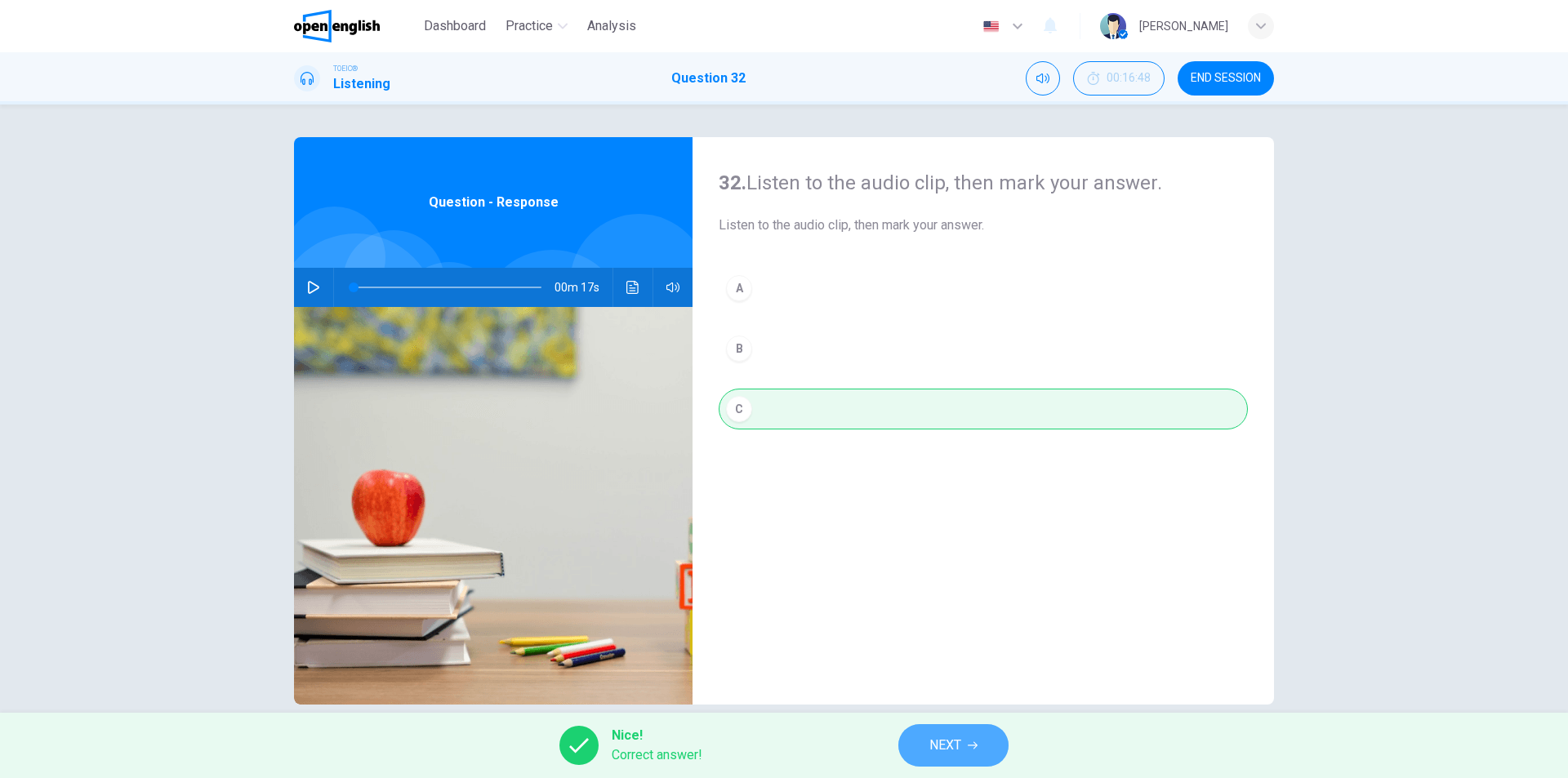
click at [960, 742] on span "NEXT" at bounding box center [945, 745] width 32 height 23
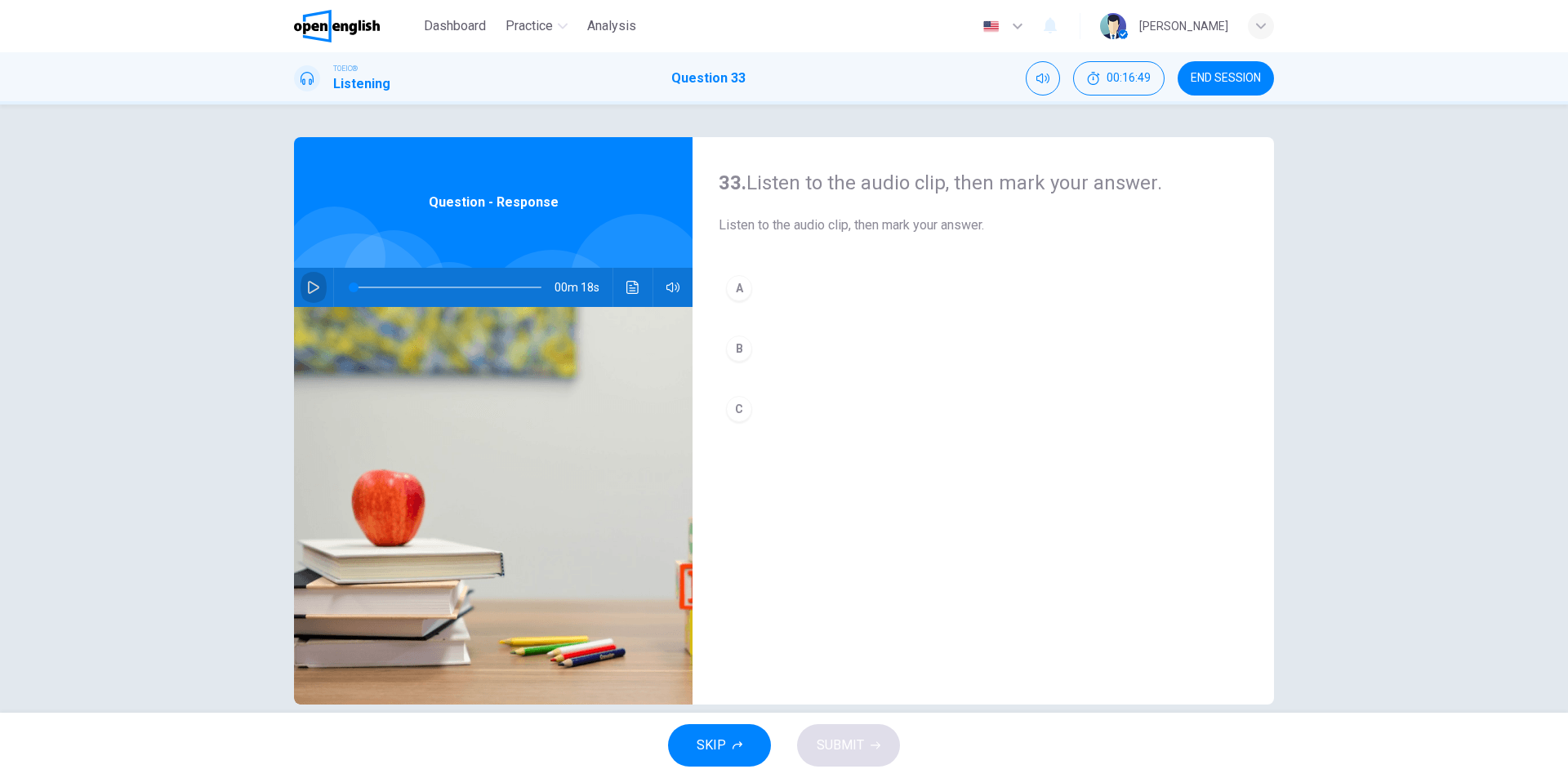
click at [307, 290] on icon "button" at bounding box center [313, 287] width 13 height 13
click at [784, 344] on button "B" at bounding box center [983, 349] width 529 height 41
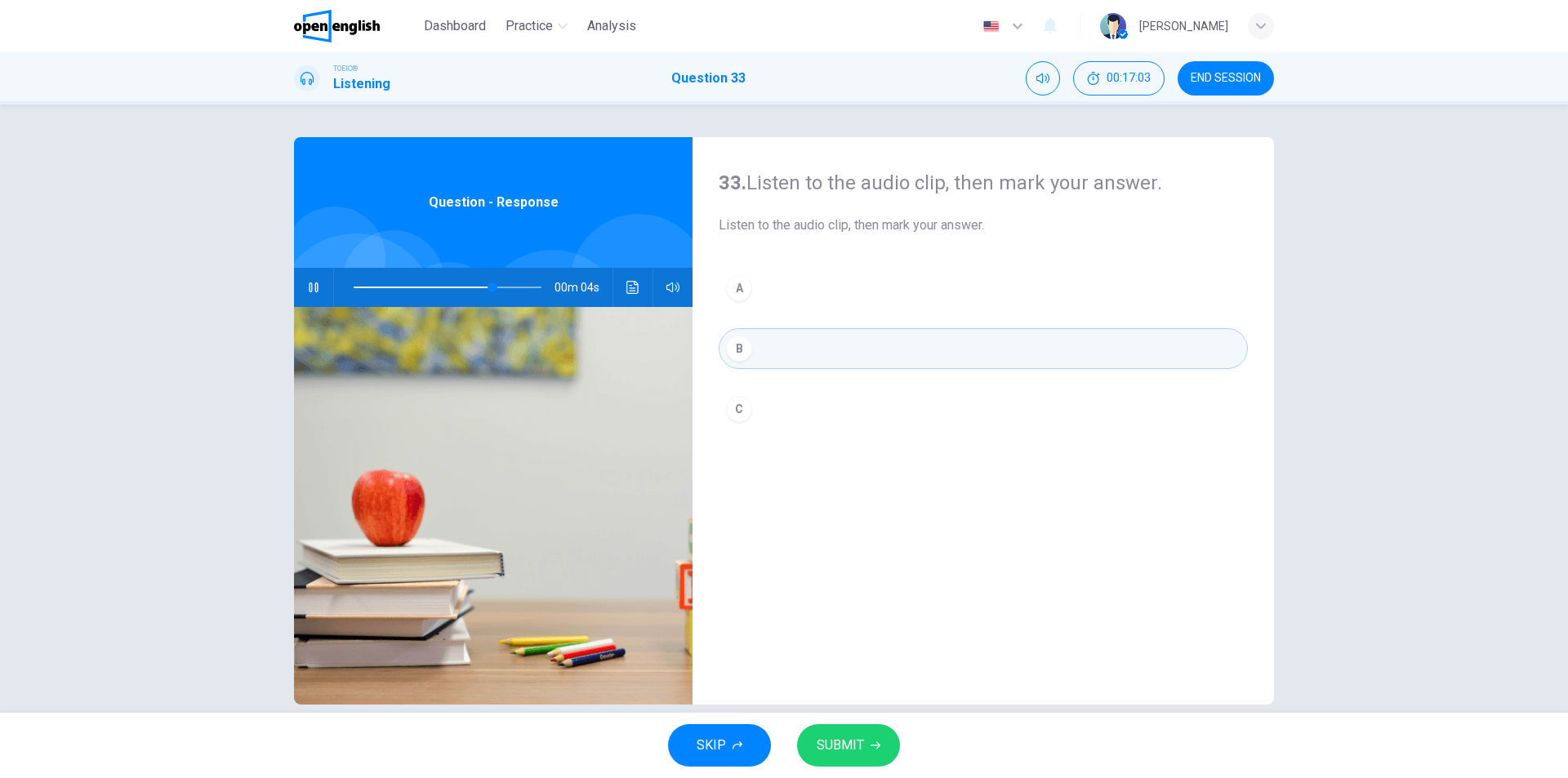
click at [863, 749] on button "SUBMIT" at bounding box center [848, 746] width 103 height 42
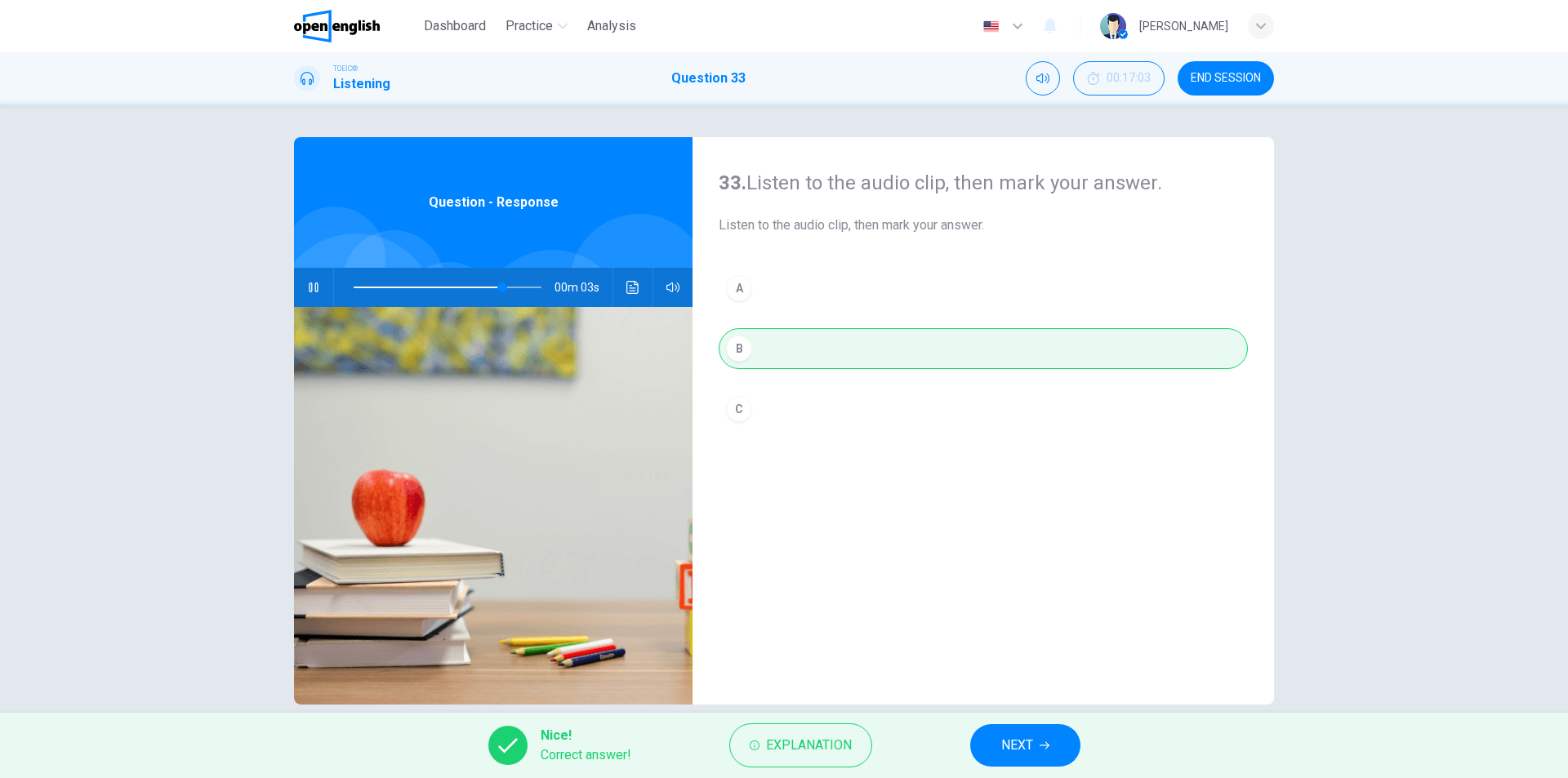
type input "**"
click at [1028, 754] on span "NEXT" at bounding box center [1017, 745] width 32 height 23
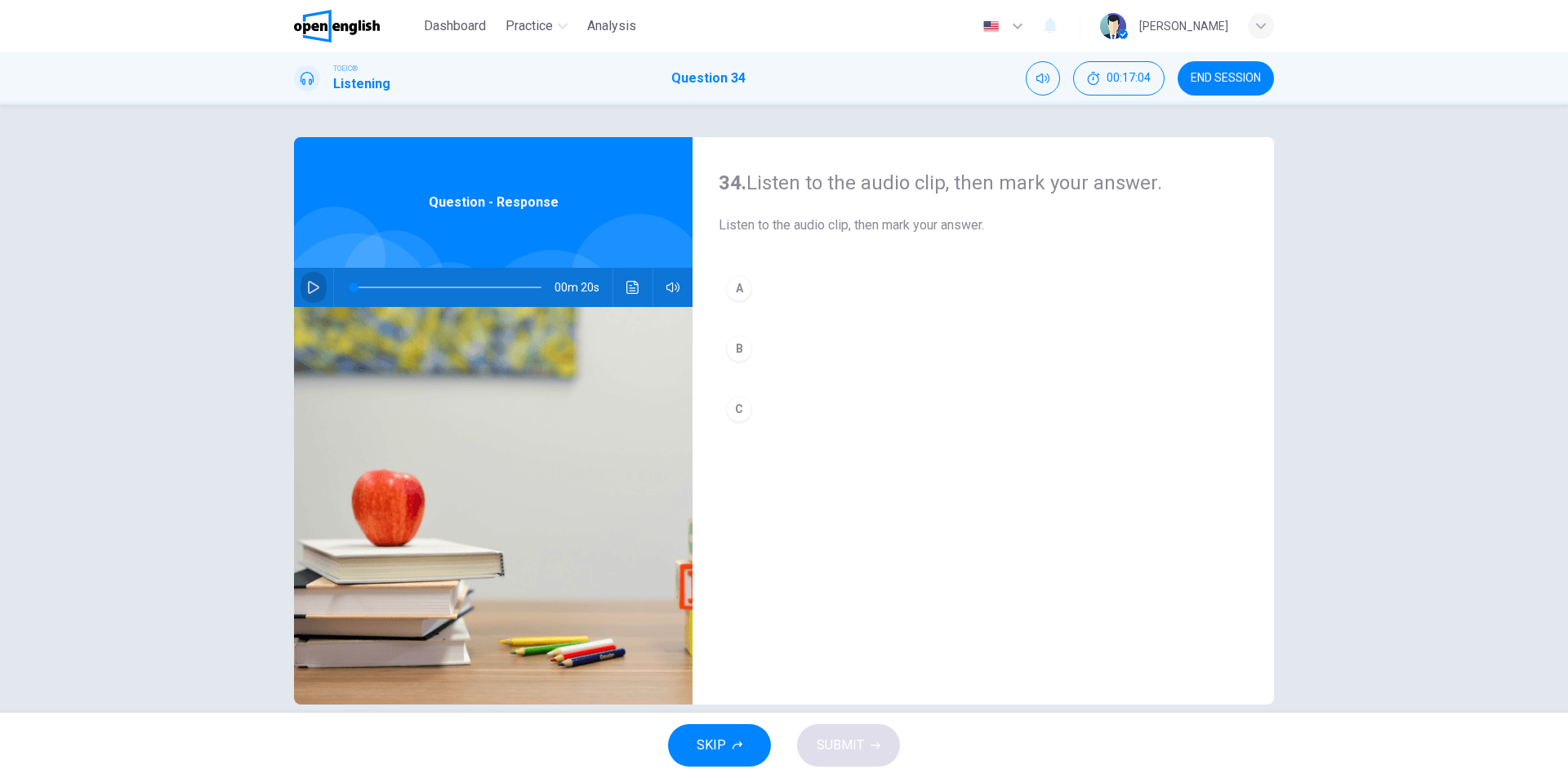
click at [315, 283] on icon "button" at bounding box center [313, 287] width 13 height 13
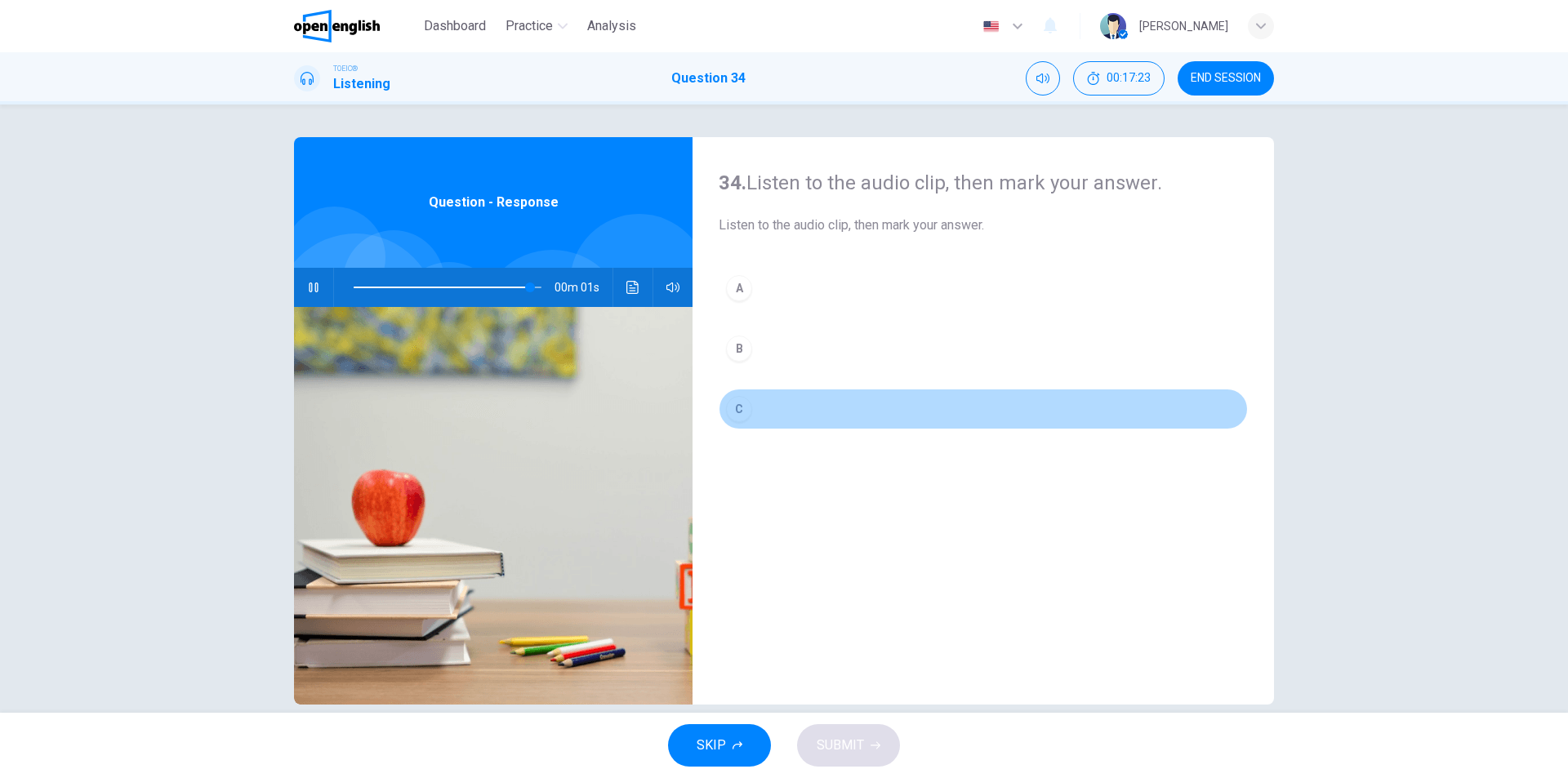
click at [749, 413] on button "C" at bounding box center [983, 409] width 529 height 41
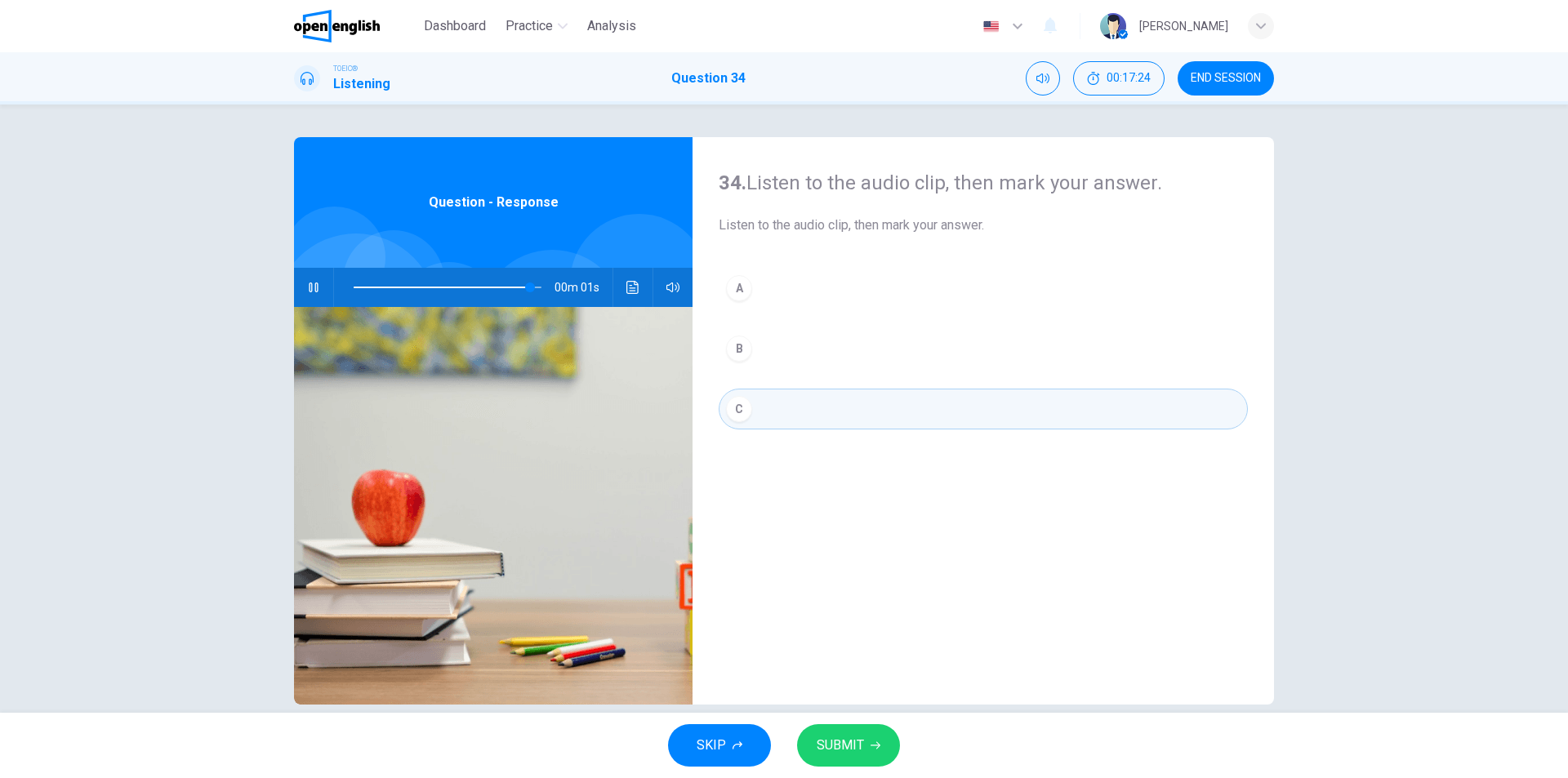
click at [843, 745] on span "SUBMIT" at bounding box center [841, 745] width 48 height 23
type input "*"
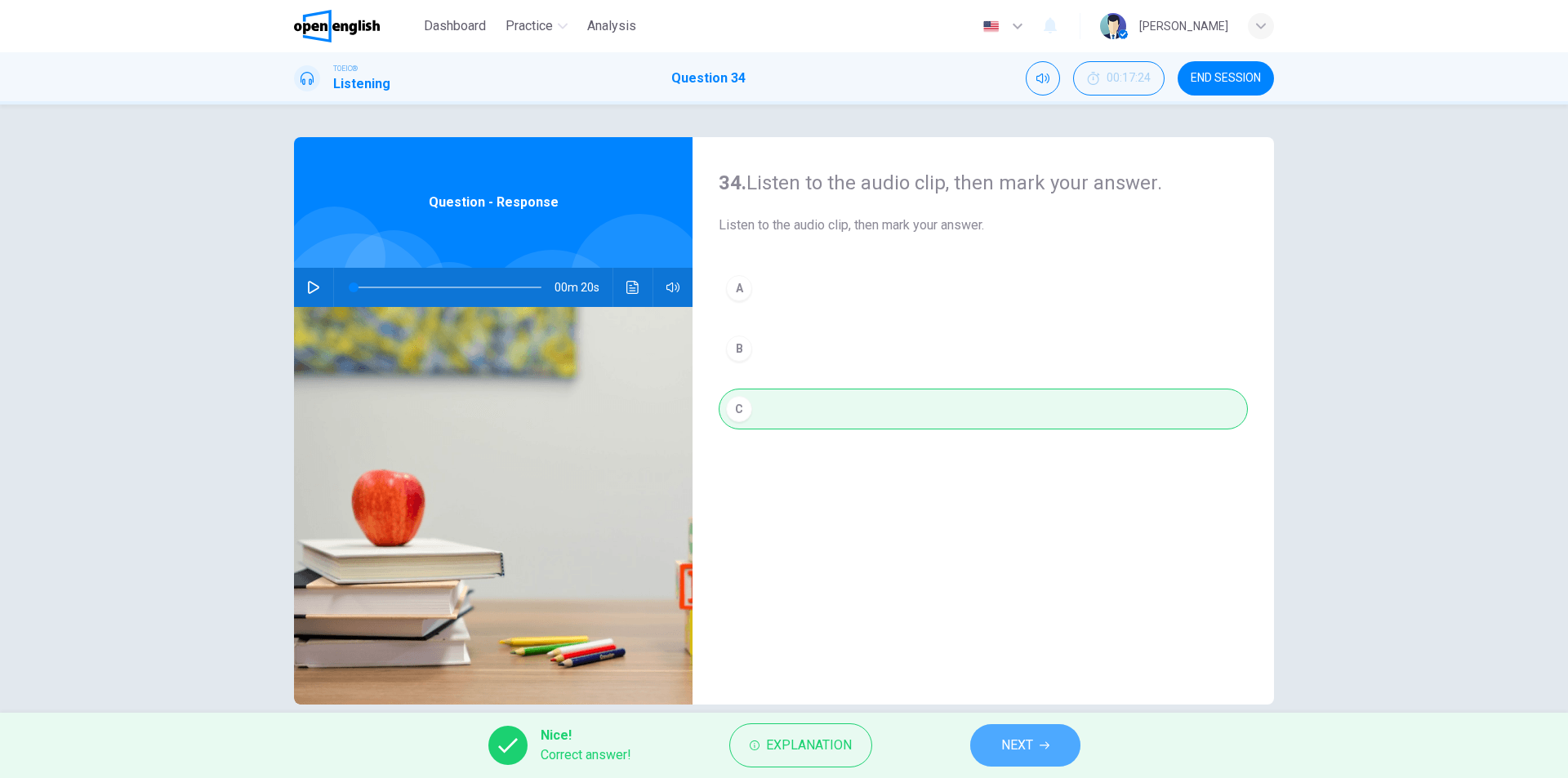
click at [1011, 742] on span "NEXT" at bounding box center [1017, 745] width 32 height 23
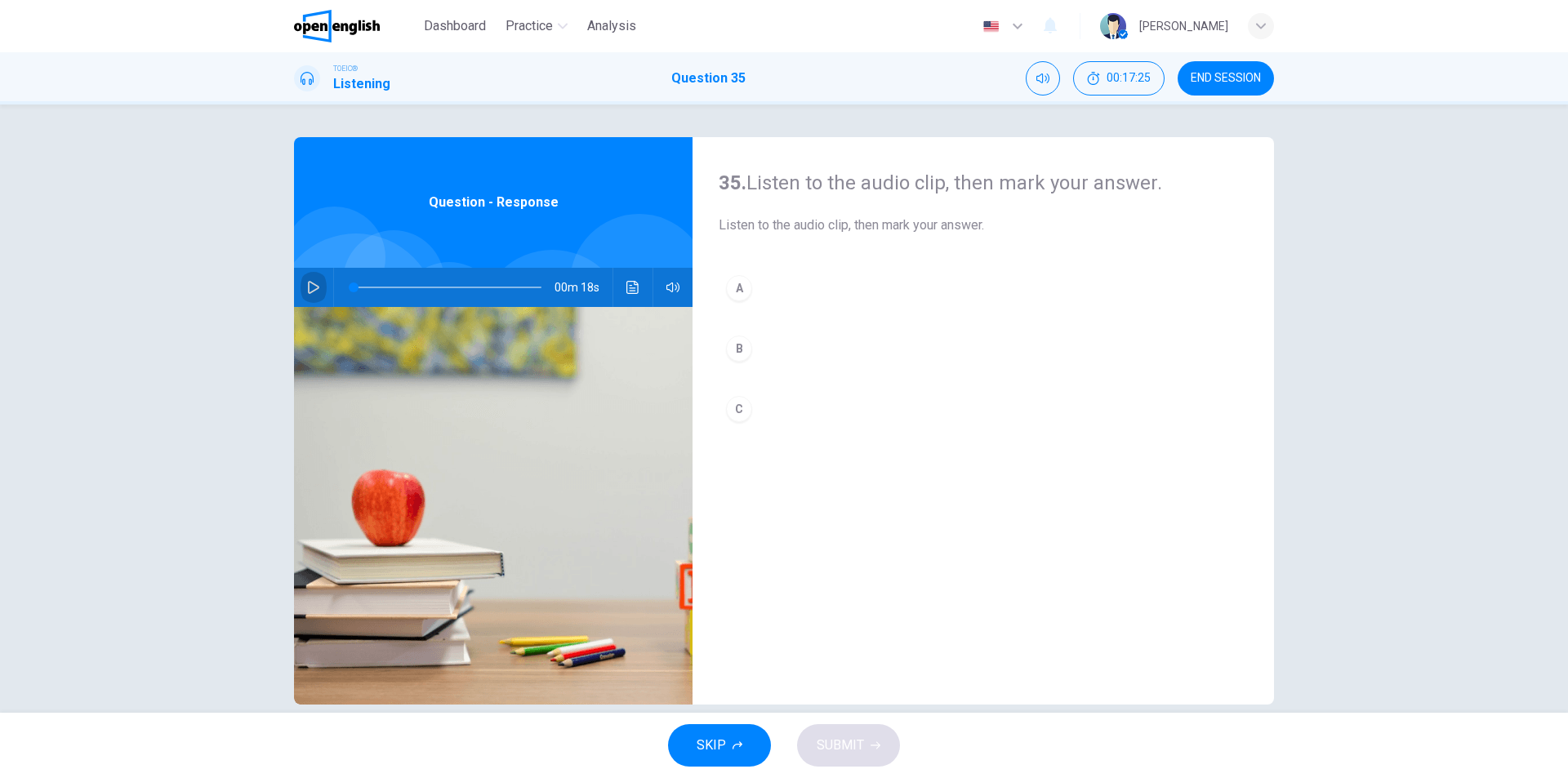
click at [300, 283] on button "button" at bounding box center [313, 288] width 26 height 39
click at [775, 355] on button "B" at bounding box center [983, 349] width 529 height 41
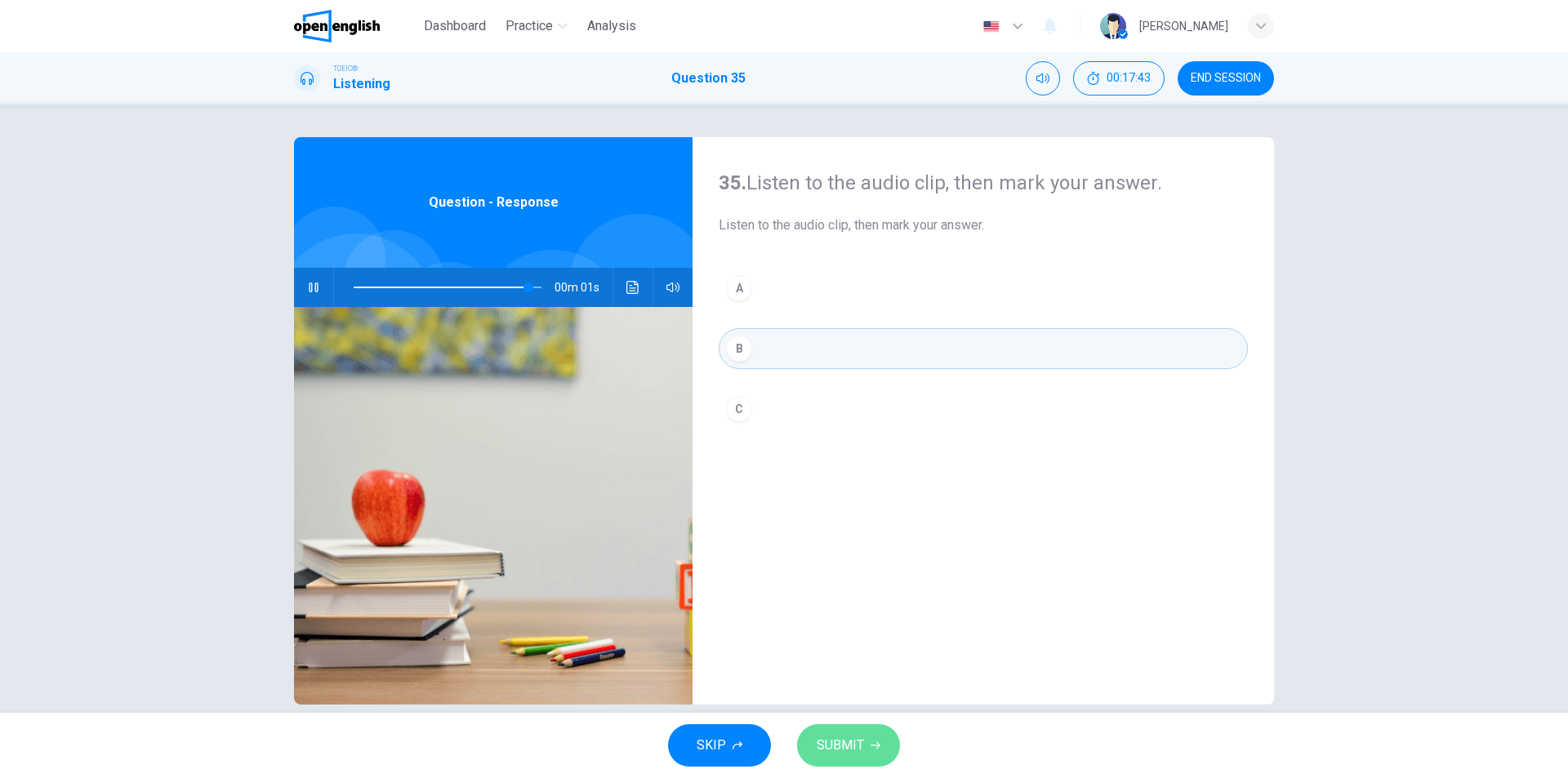
click at [851, 753] on span "SUBMIT" at bounding box center [841, 745] width 48 height 23
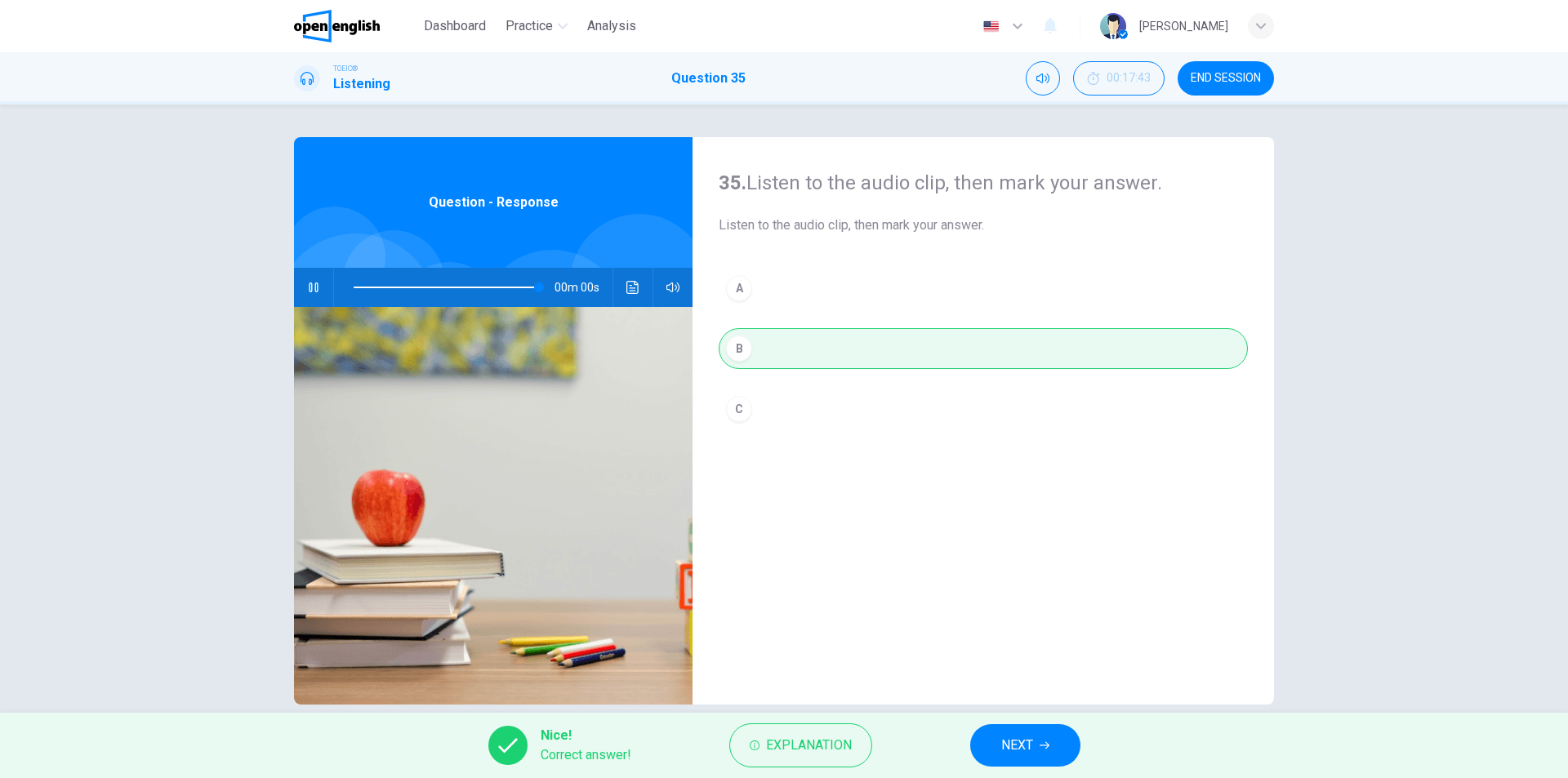
type input "*"
click at [1027, 753] on span "NEXT" at bounding box center [1017, 745] width 32 height 23
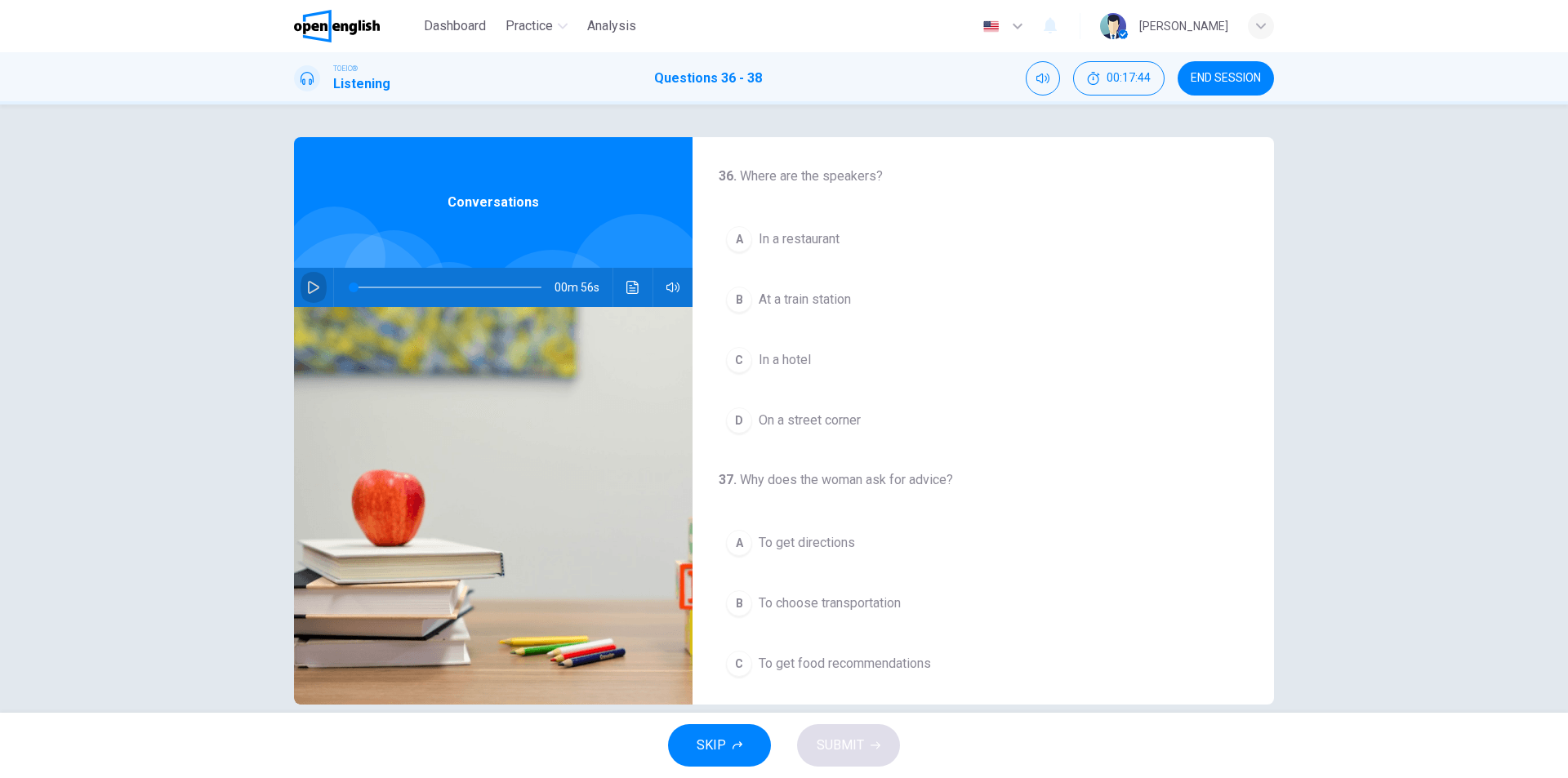
click at [307, 290] on icon "button" at bounding box center [313, 287] width 13 height 13
click at [815, 361] on button "C In a hotel" at bounding box center [983, 360] width 529 height 41
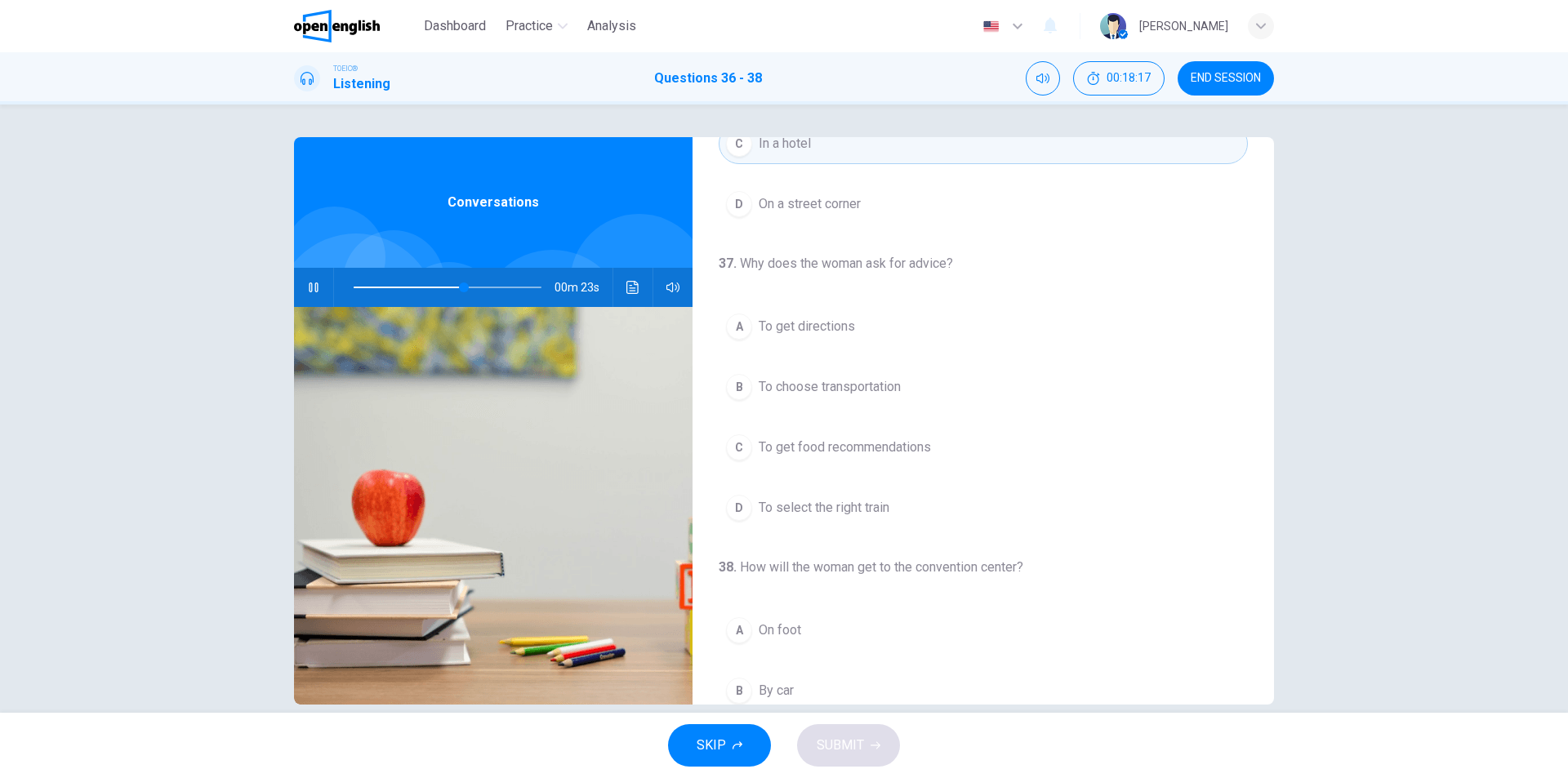
scroll to position [245, 0]
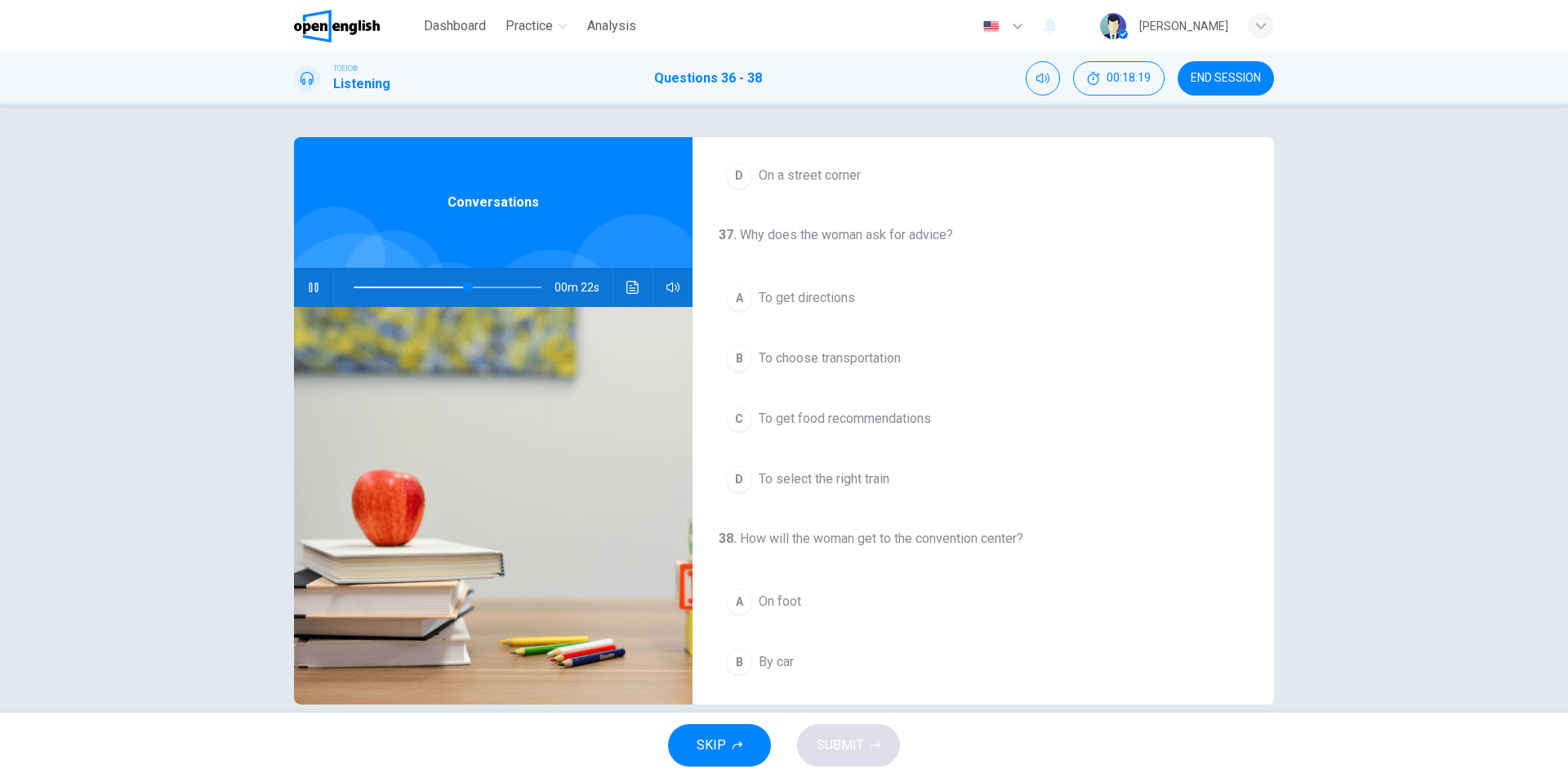
click at [309, 283] on icon "button" at bounding box center [313, 288] width 9 height 10
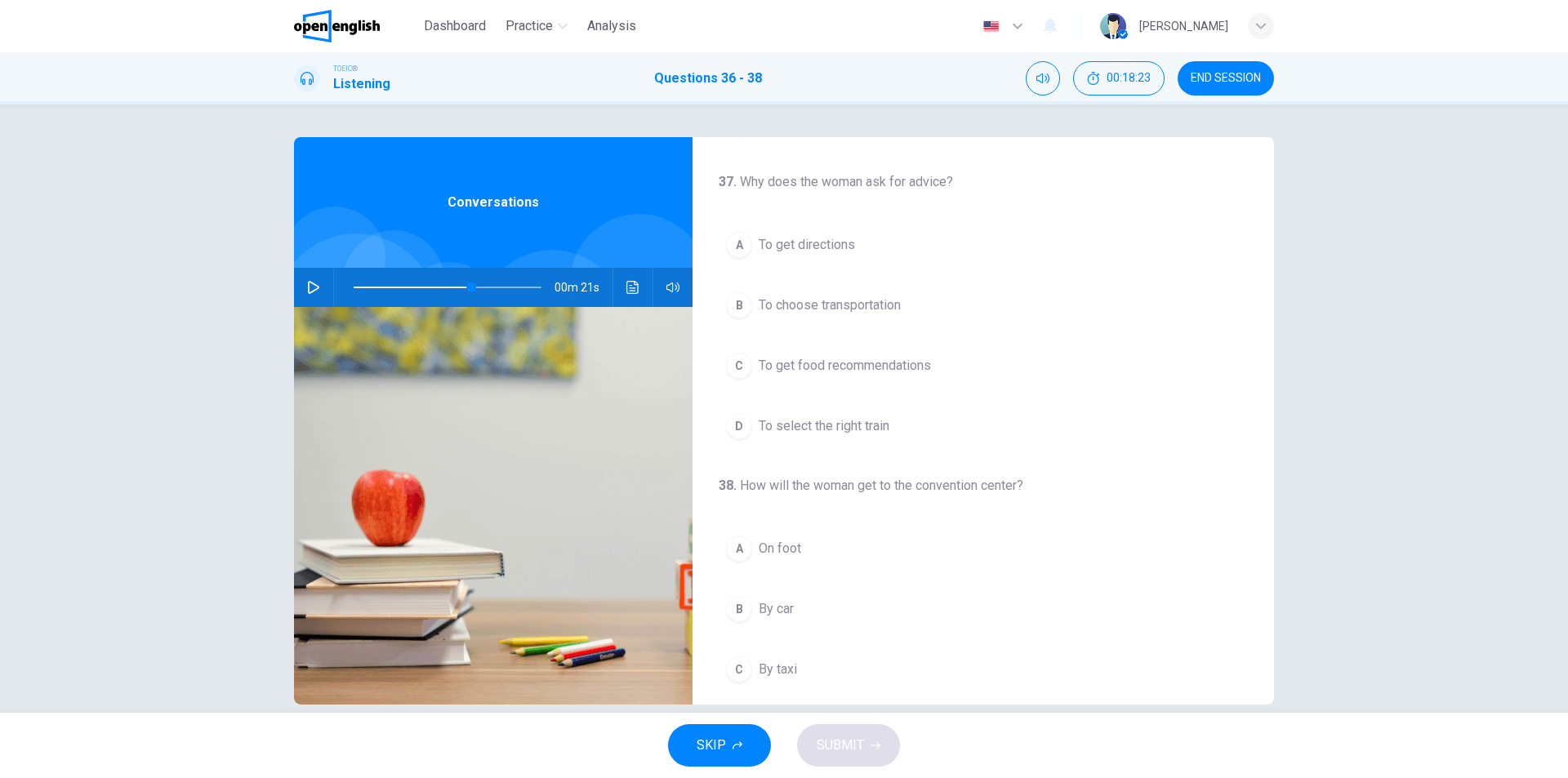
scroll to position [327, 0]
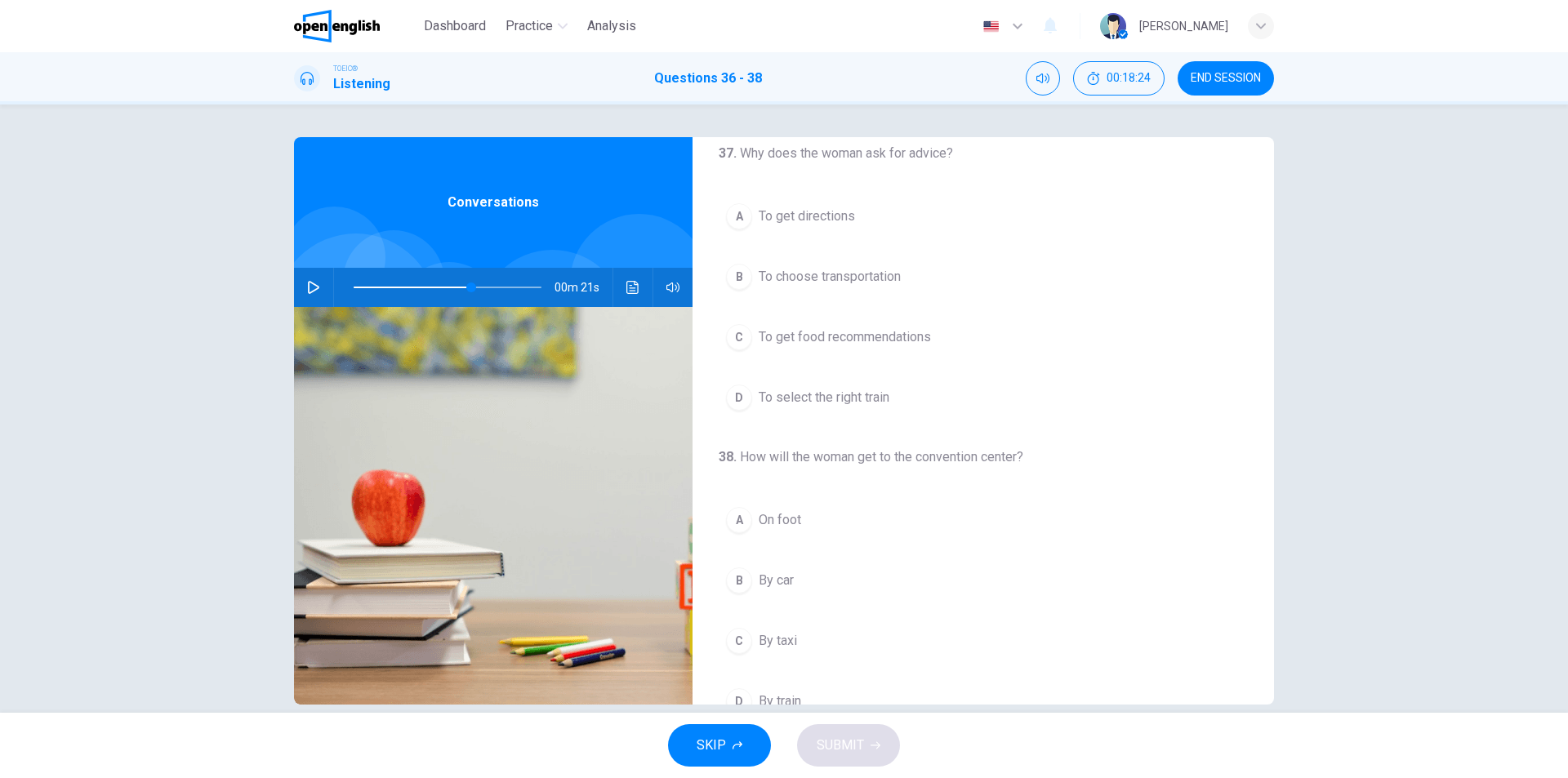
click at [822, 516] on button "A On foot" at bounding box center [983, 520] width 529 height 41
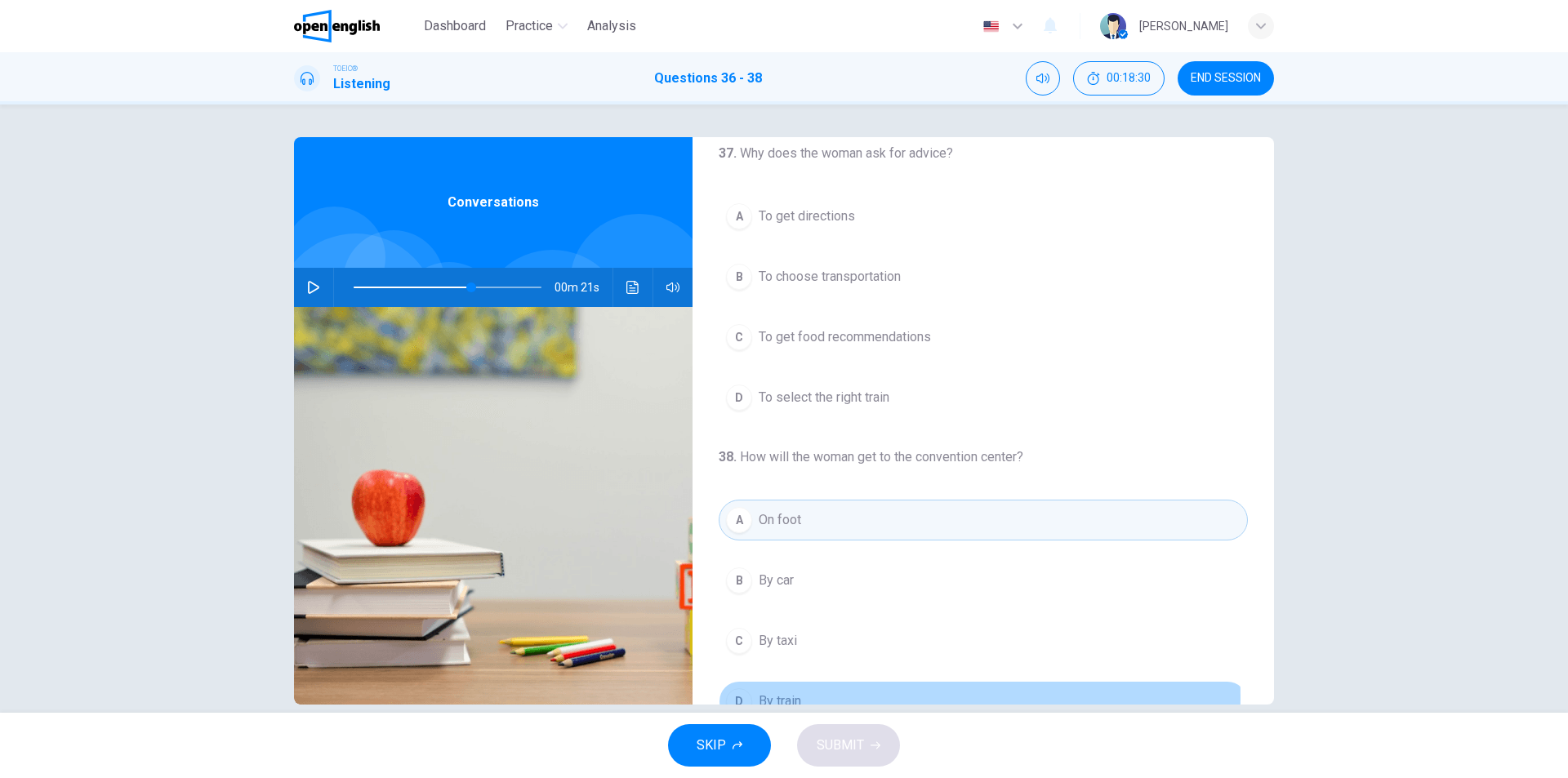
click at [805, 696] on button "D By train" at bounding box center [983, 702] width 529 height 41
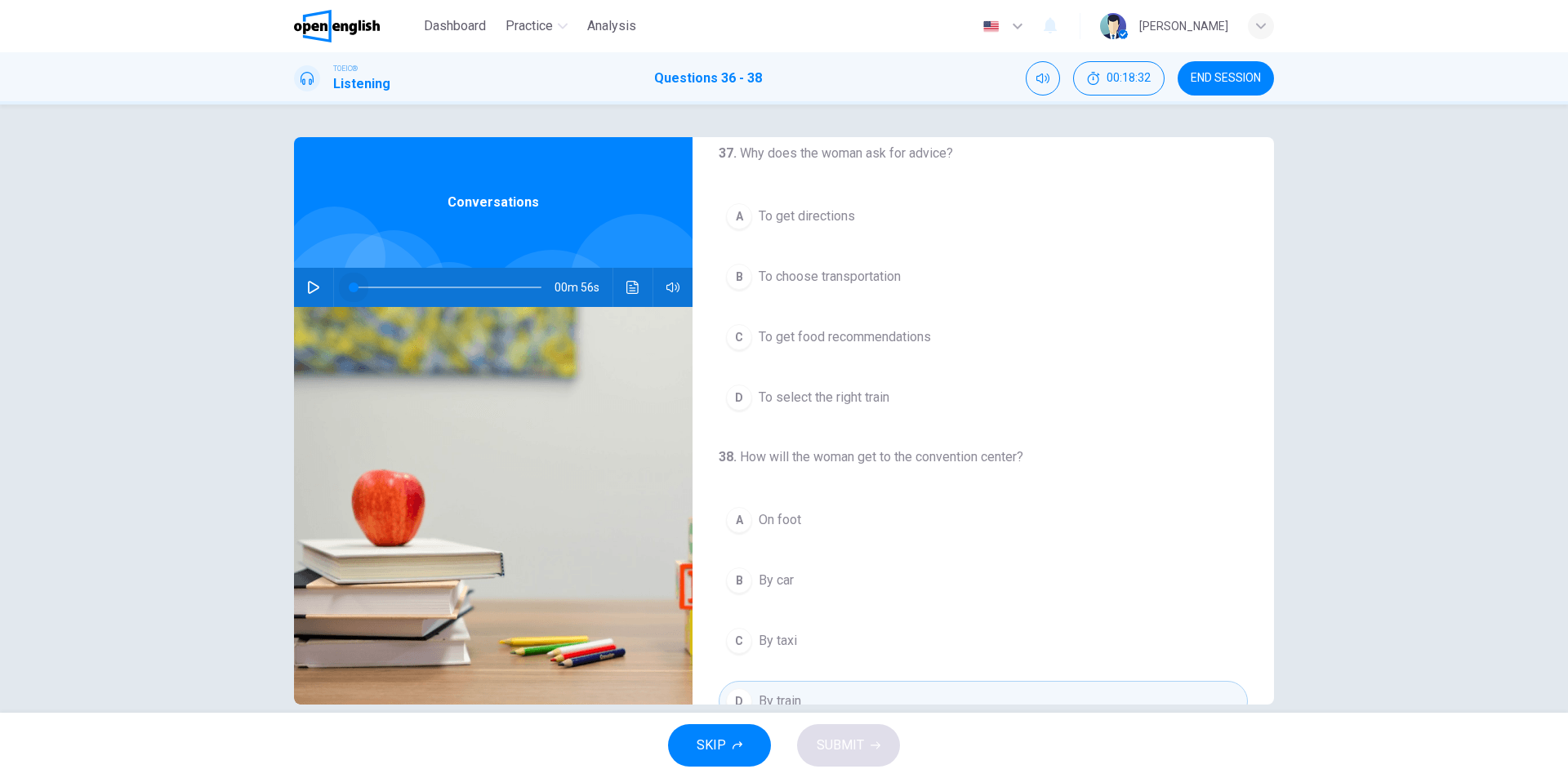
drag, startPoint x: 462, startPoint y: 288, endPoint x: 317, endPoint y: 285, distance: 145.0
click at [317, 285] on div "00m 56s" at bounding box center [494, 288] width 399 height 39
click at [314, 285] on icon "button" at bounding box center [313, 287] width 13 height 13
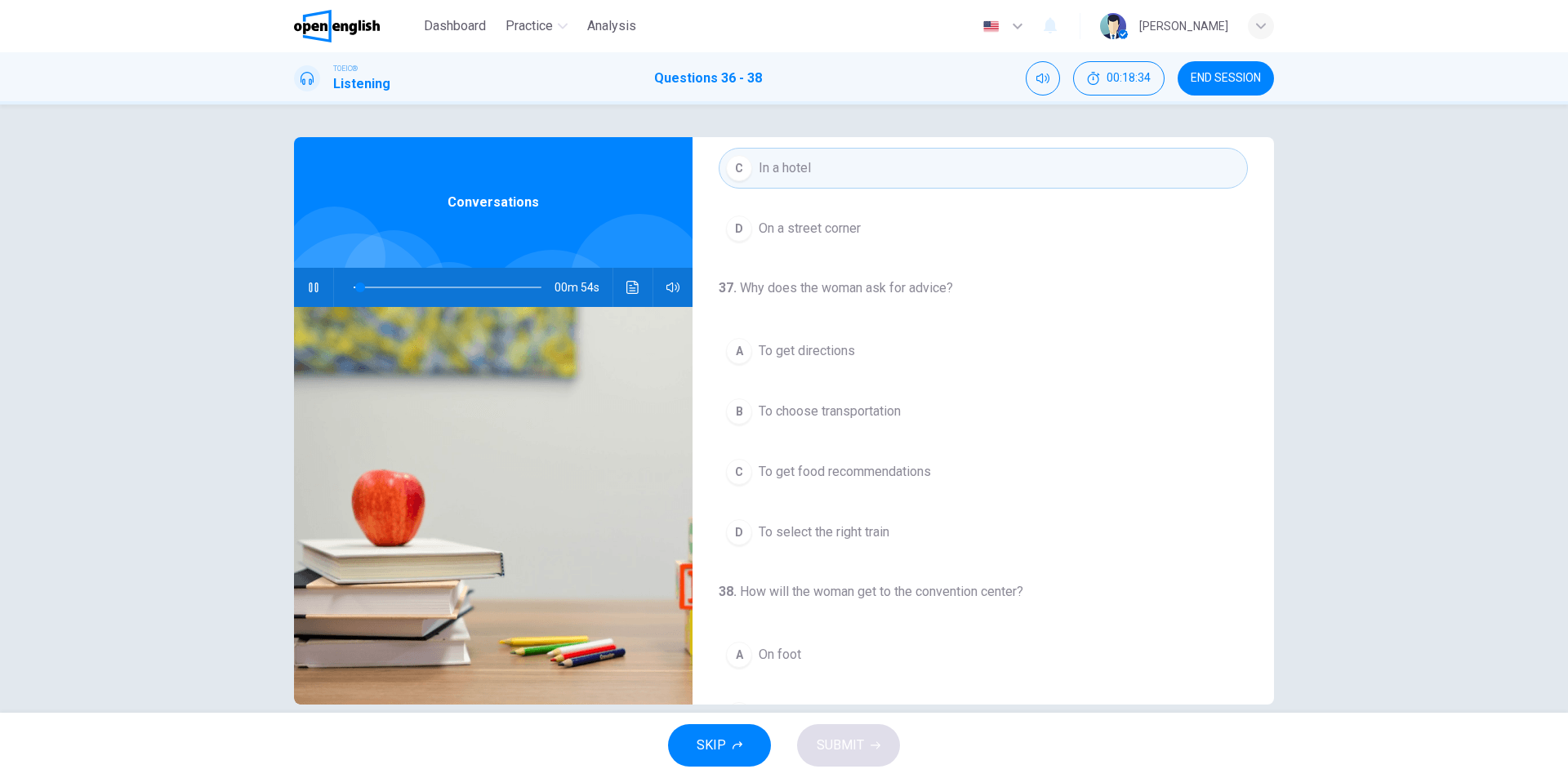
scroll to position [164, 0]
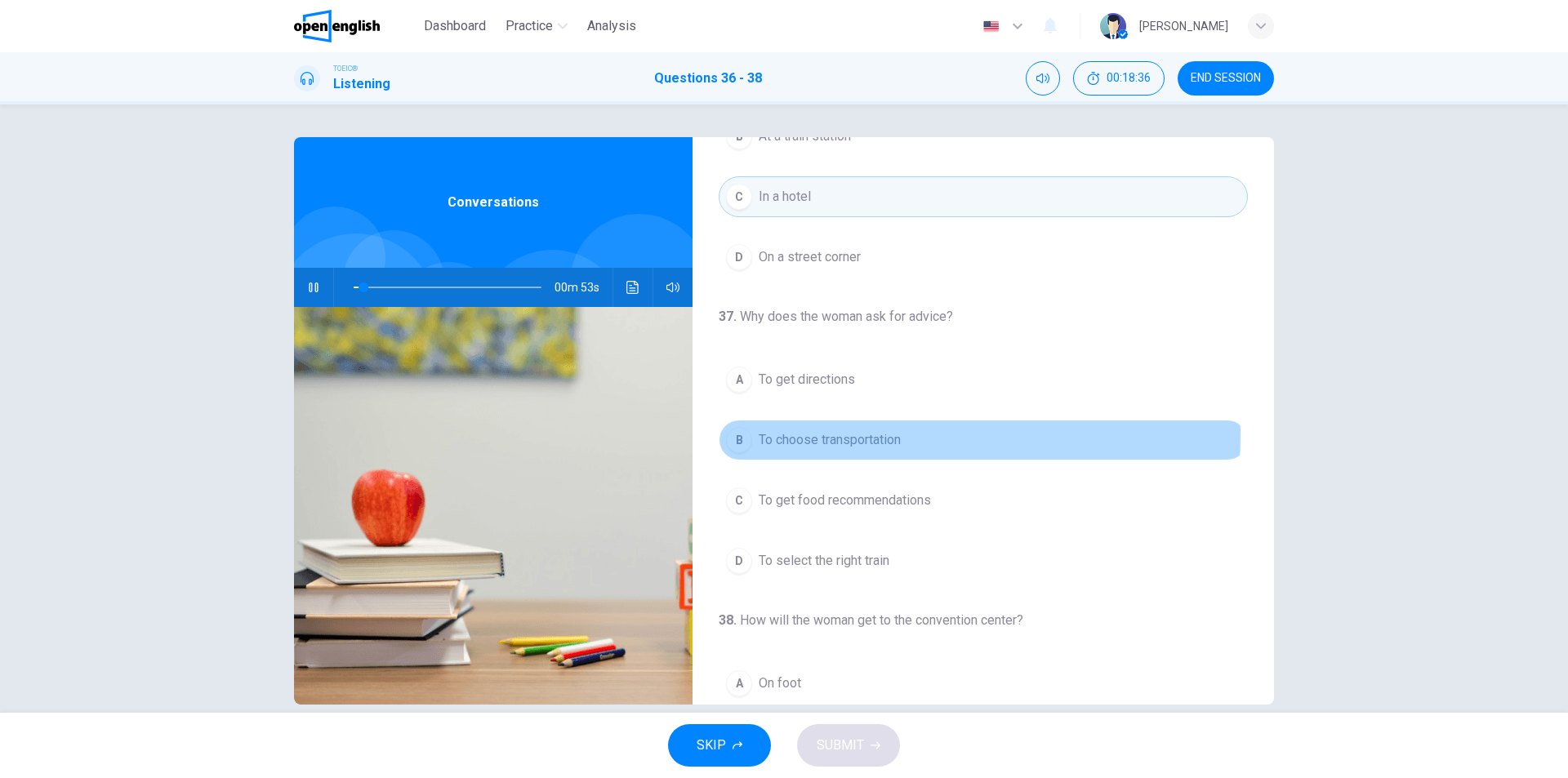
click at [890, 436] on span "To choose transportation" at bounding box center [829, 439] width 142 height 20
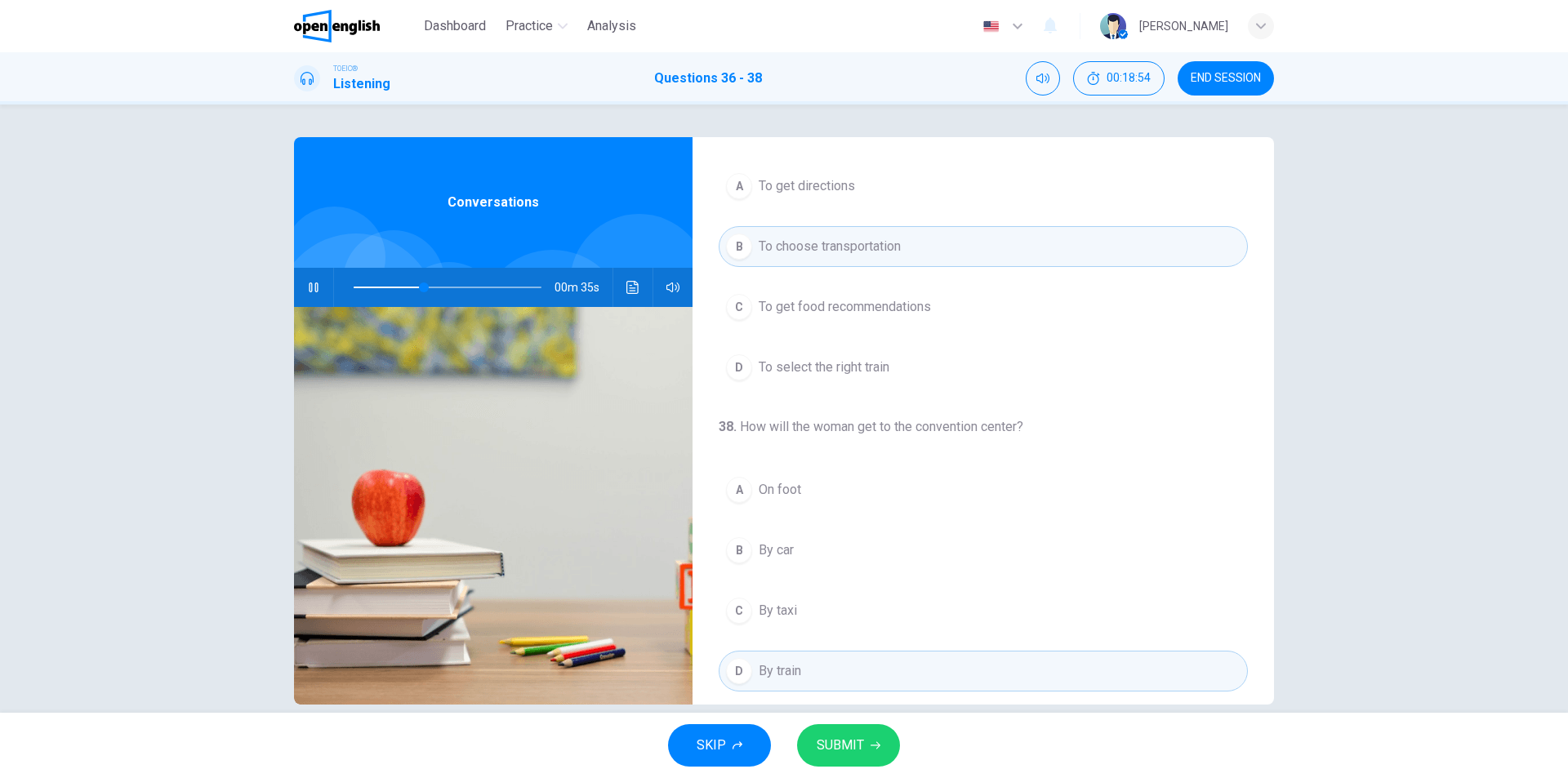
scroll to position [373, 0]
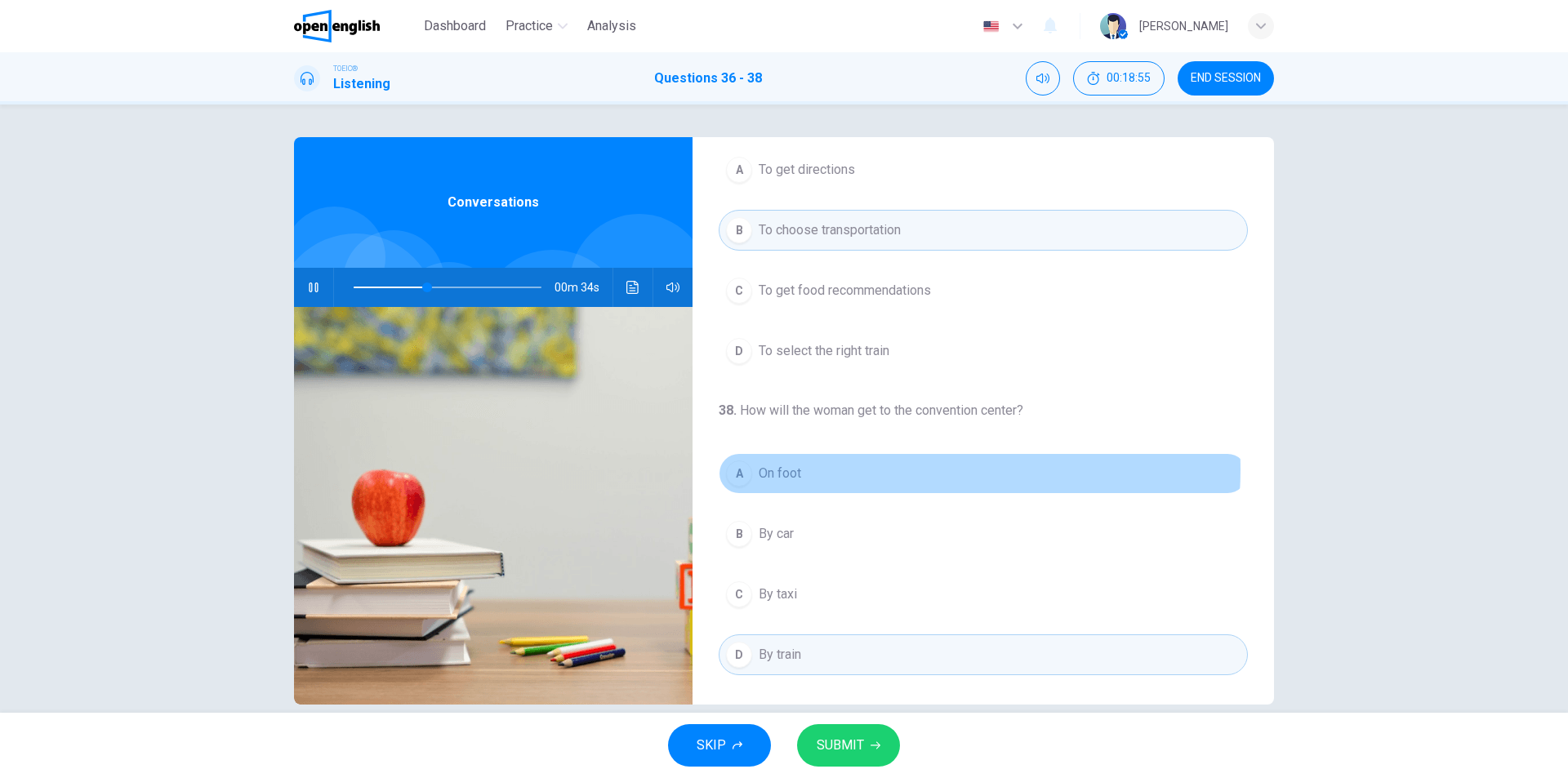
click at [884, 470] on button "A On foot" at bounding box center [983, 473] width 529 height 41
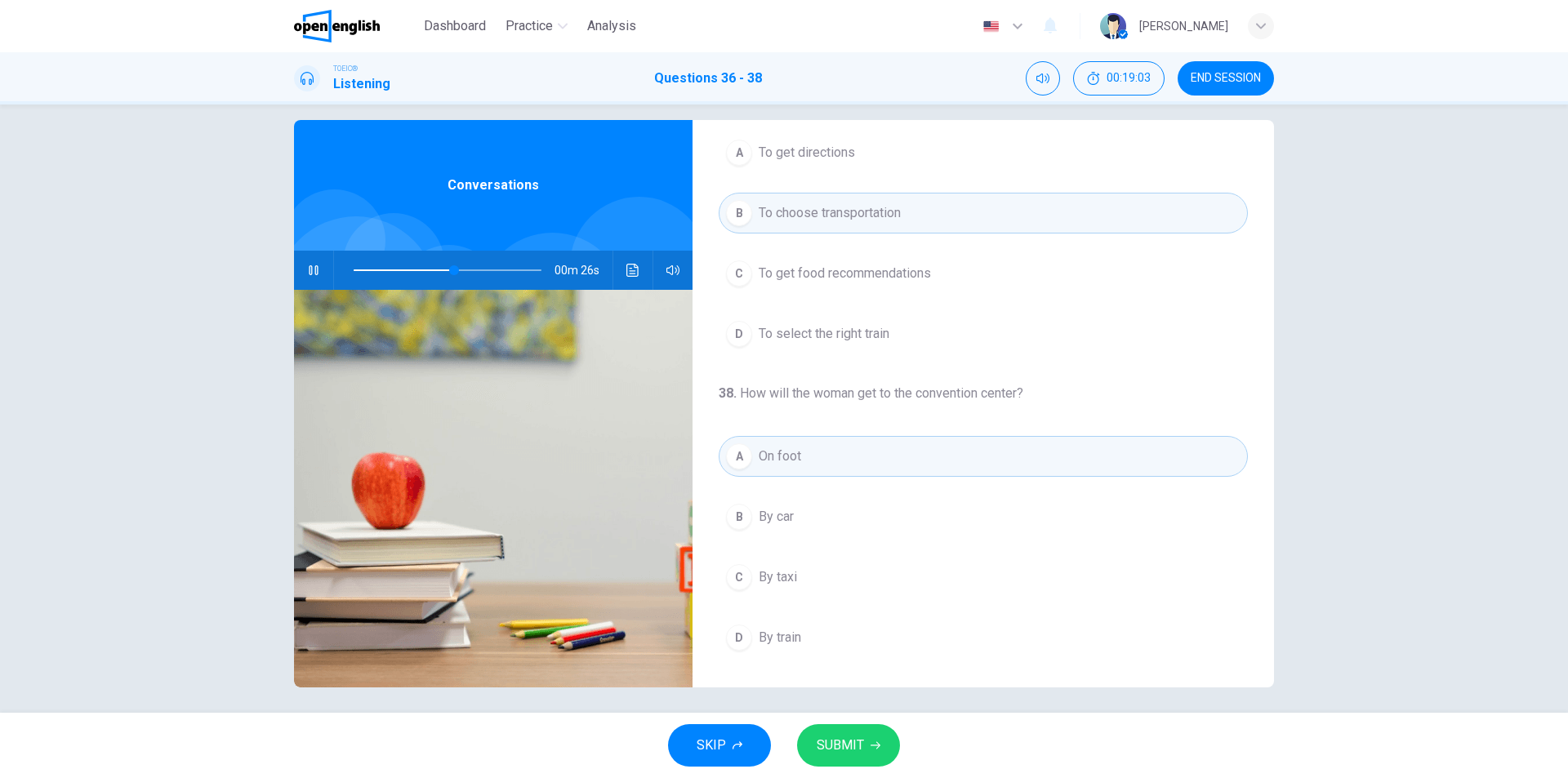
scroll to position [25, 0]
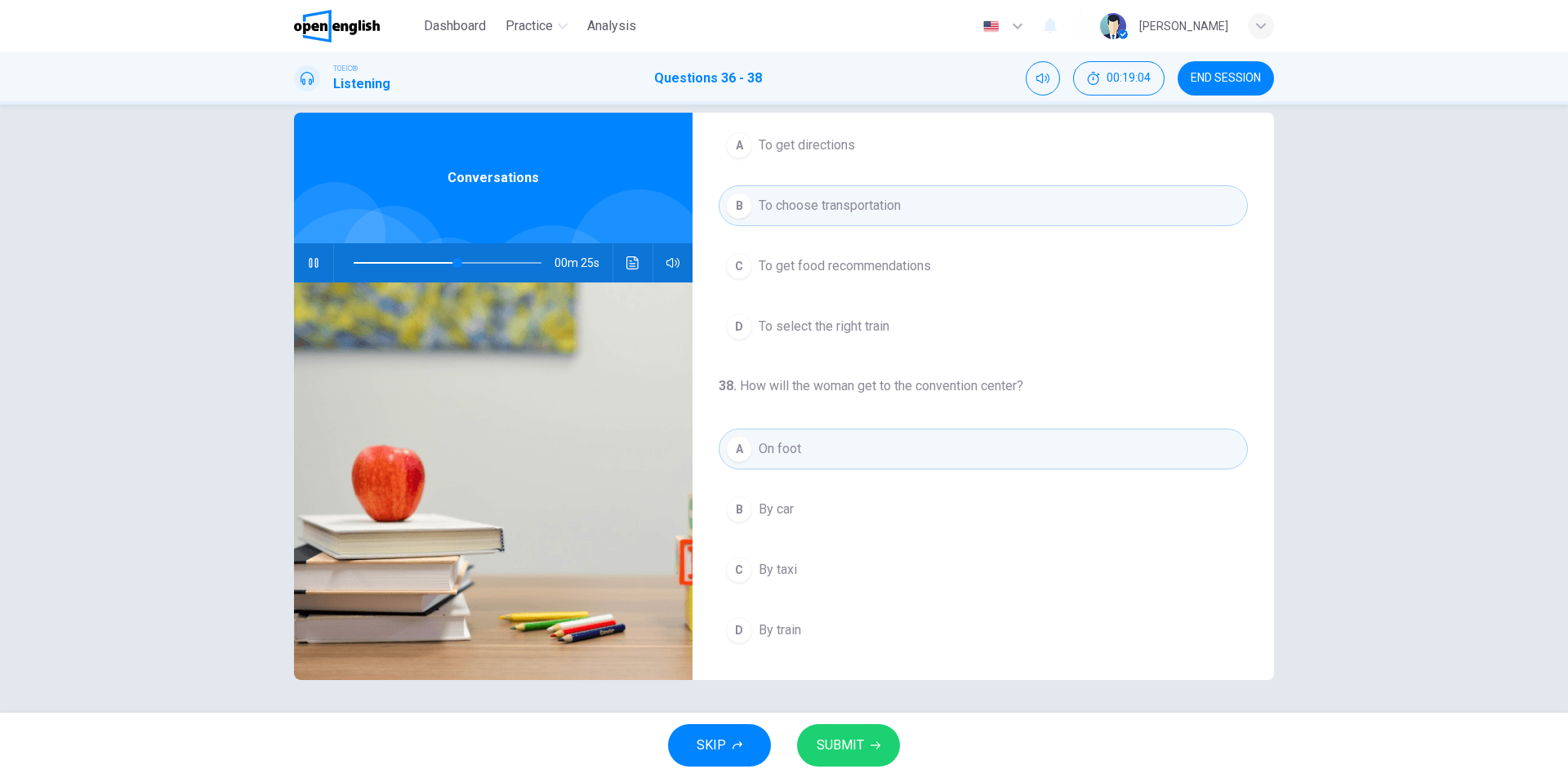
click at [311, 267] on icon "button" at bounding box center [313, 263] width 9 height 10
click at [857, 753] on span "SUBMIT" at bounding box center [841, 745] width 48 height 23
type input "**"
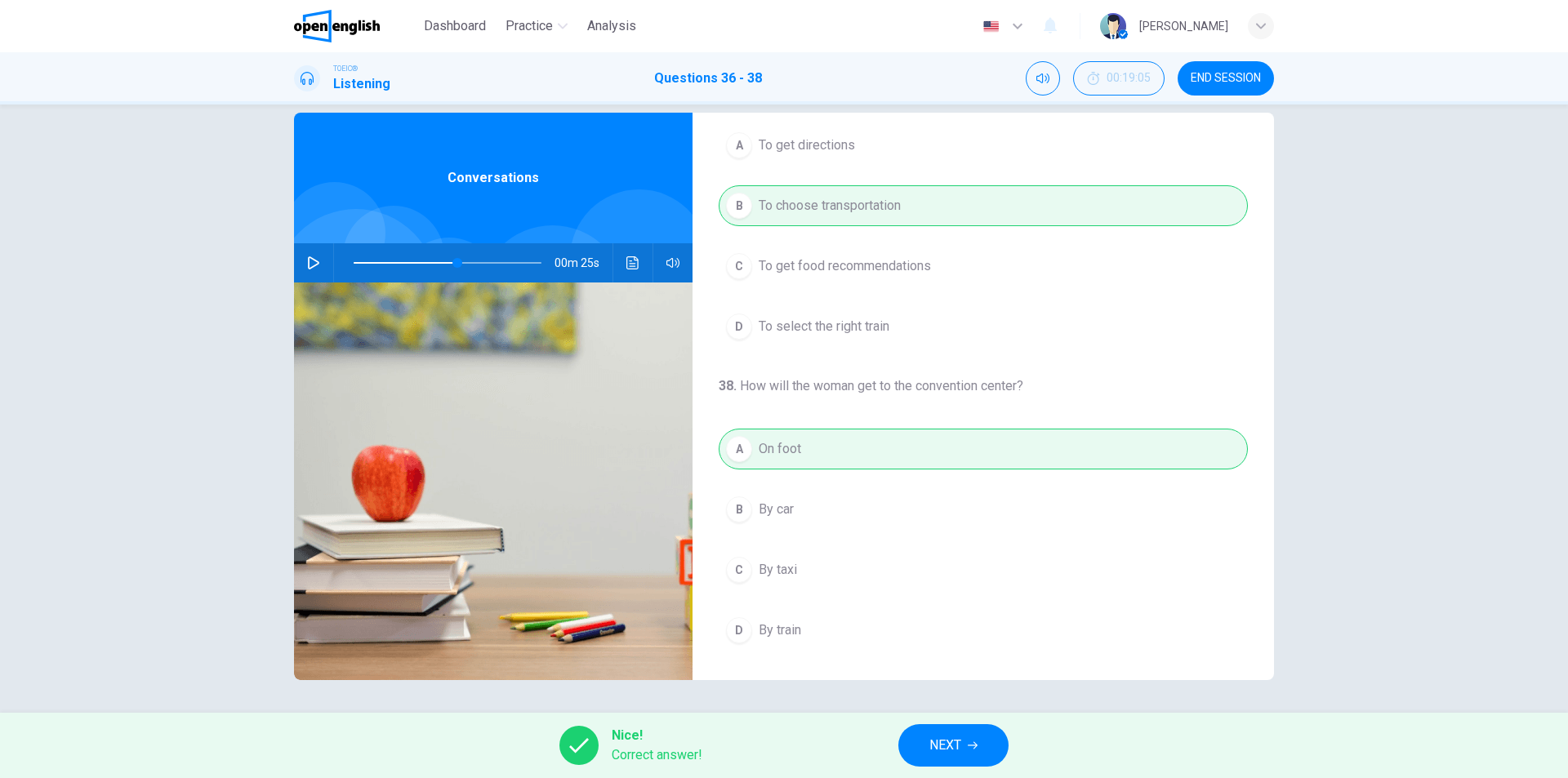
click at [955, 743] on span "NEXT" at bounding box center [945, 745] width 32 height 23
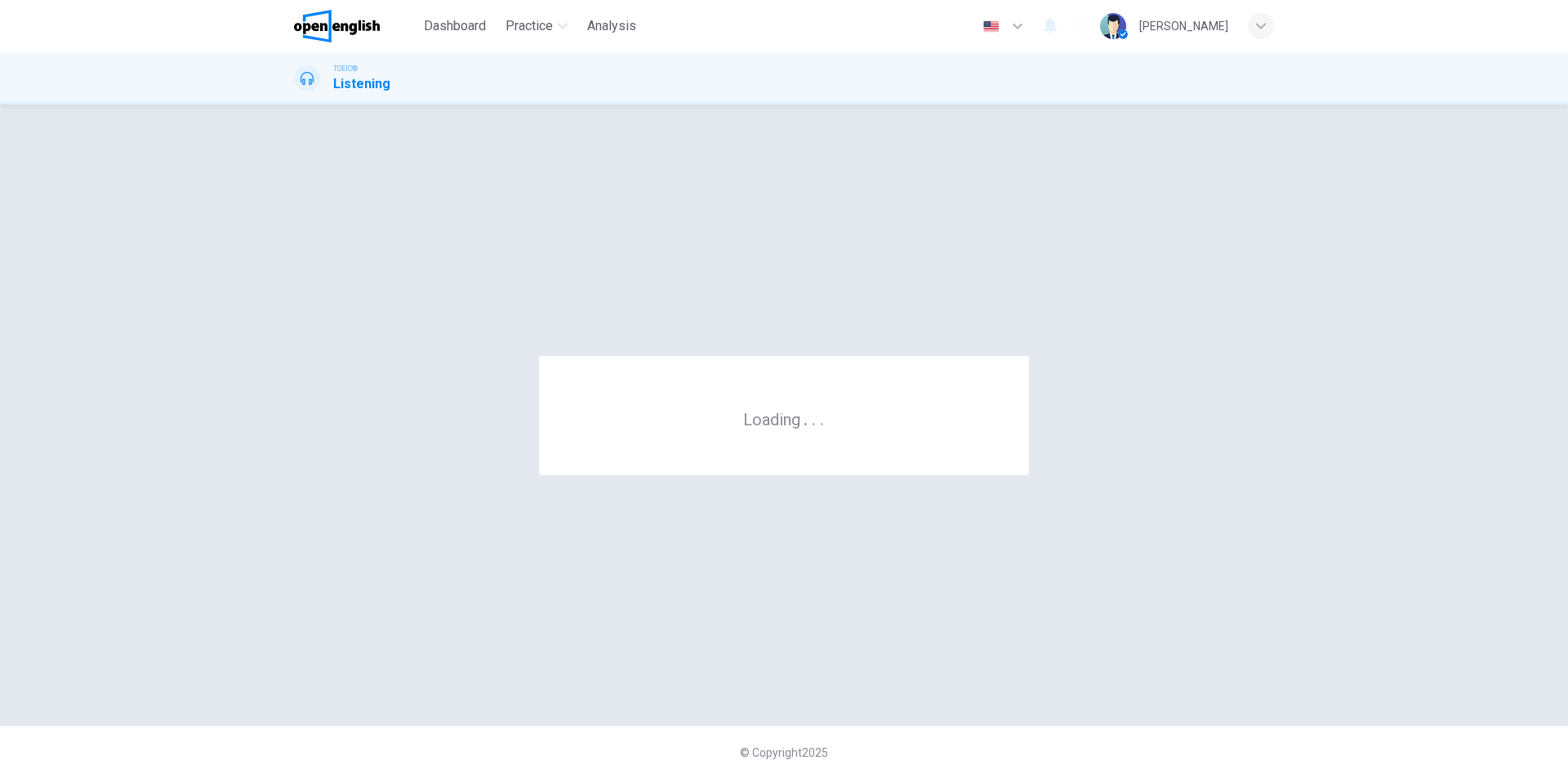
scroll to position [0, 0]
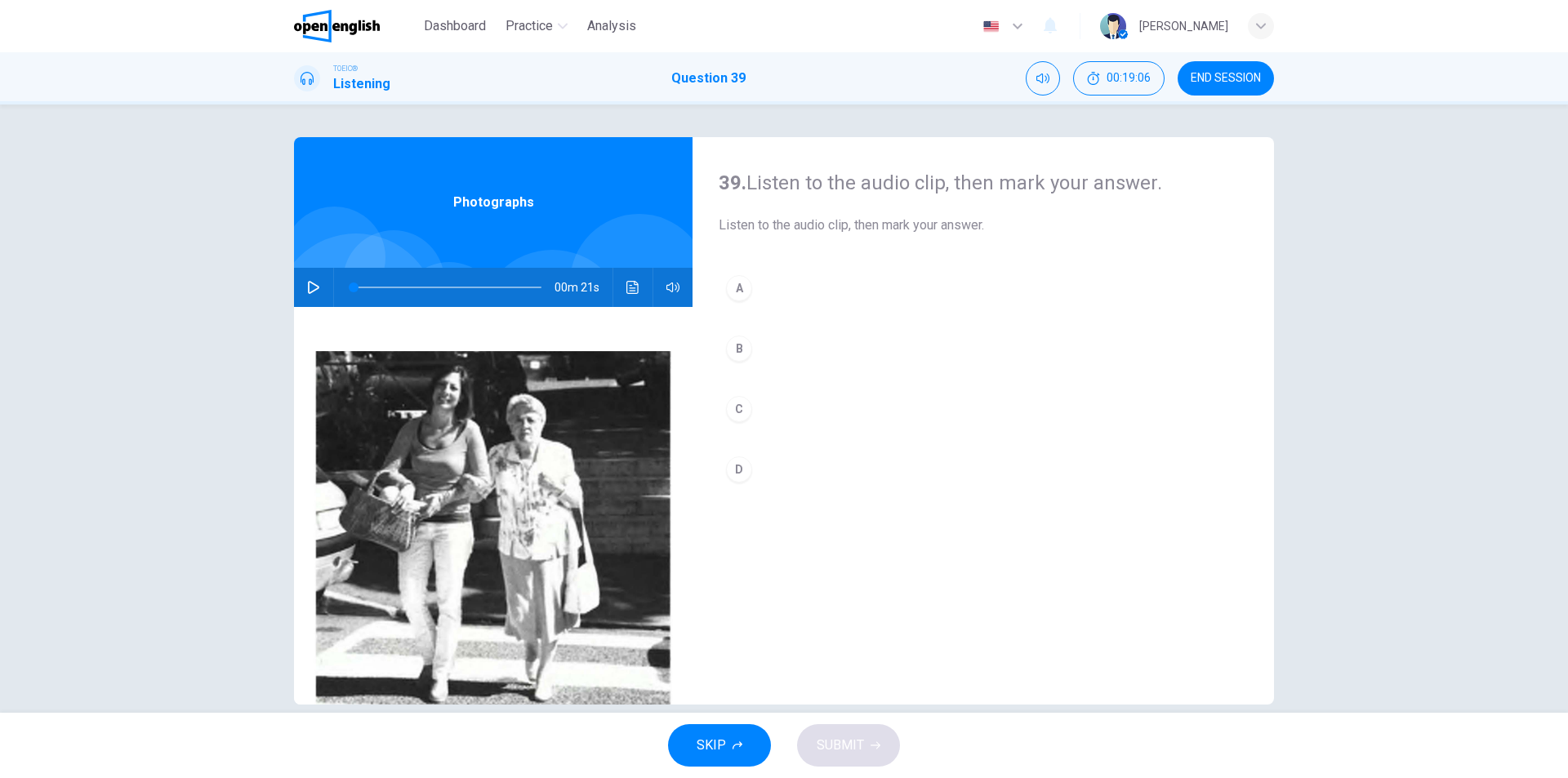
click at [301, 290] on button "button" at bounding box center [313, 288] width 26 height 39
type input "*"
click at [759, 463] on button "D" at bounding box center [983, 469] width 529 height 41
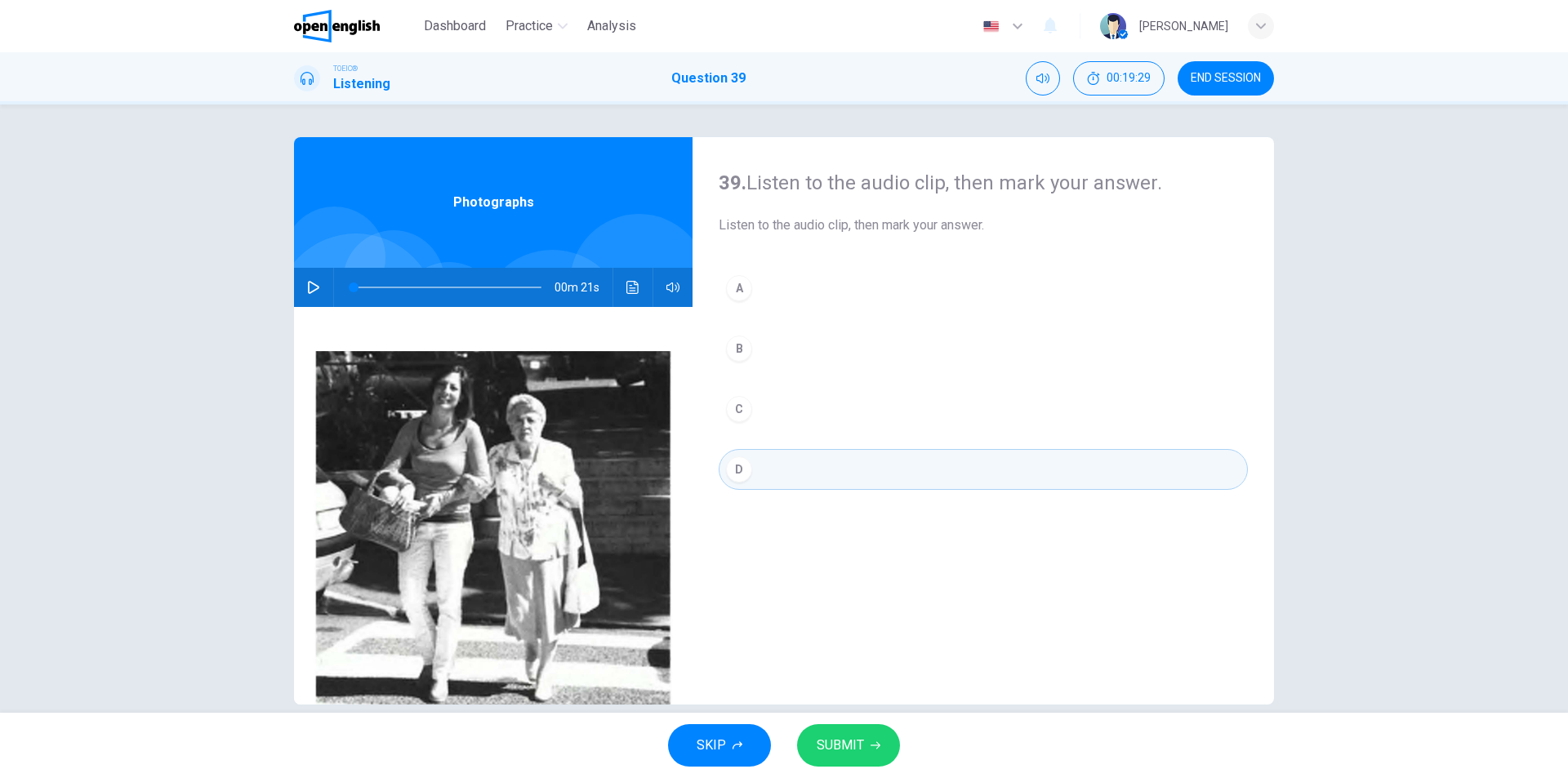
click at [847, 746] on span "SUBMIT" at bounding box center [841, 745] width 48 height 23
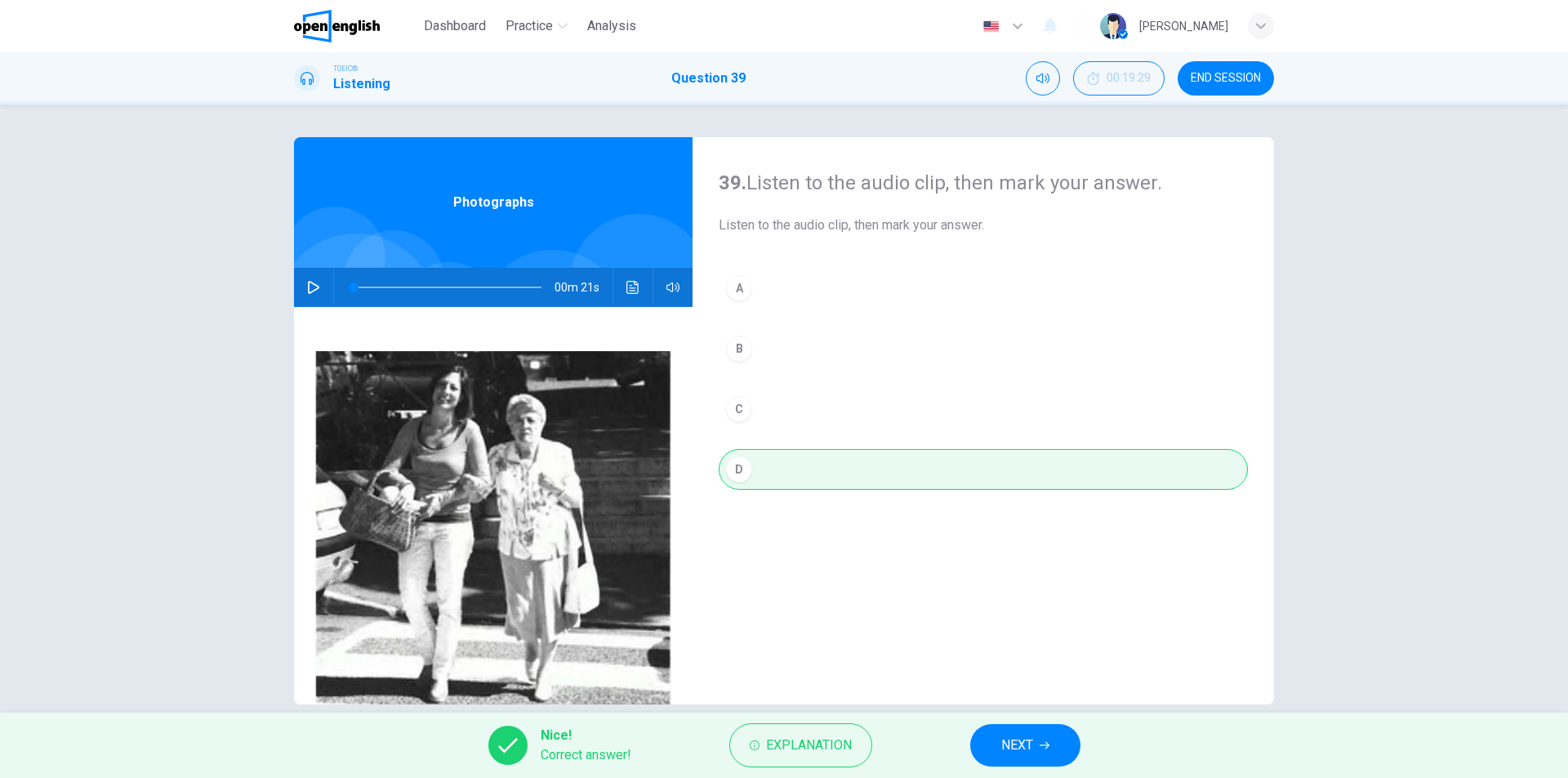
click at [1020, 756] on span "NEXT" at bounding box center [1017, 745] width 32 height 23
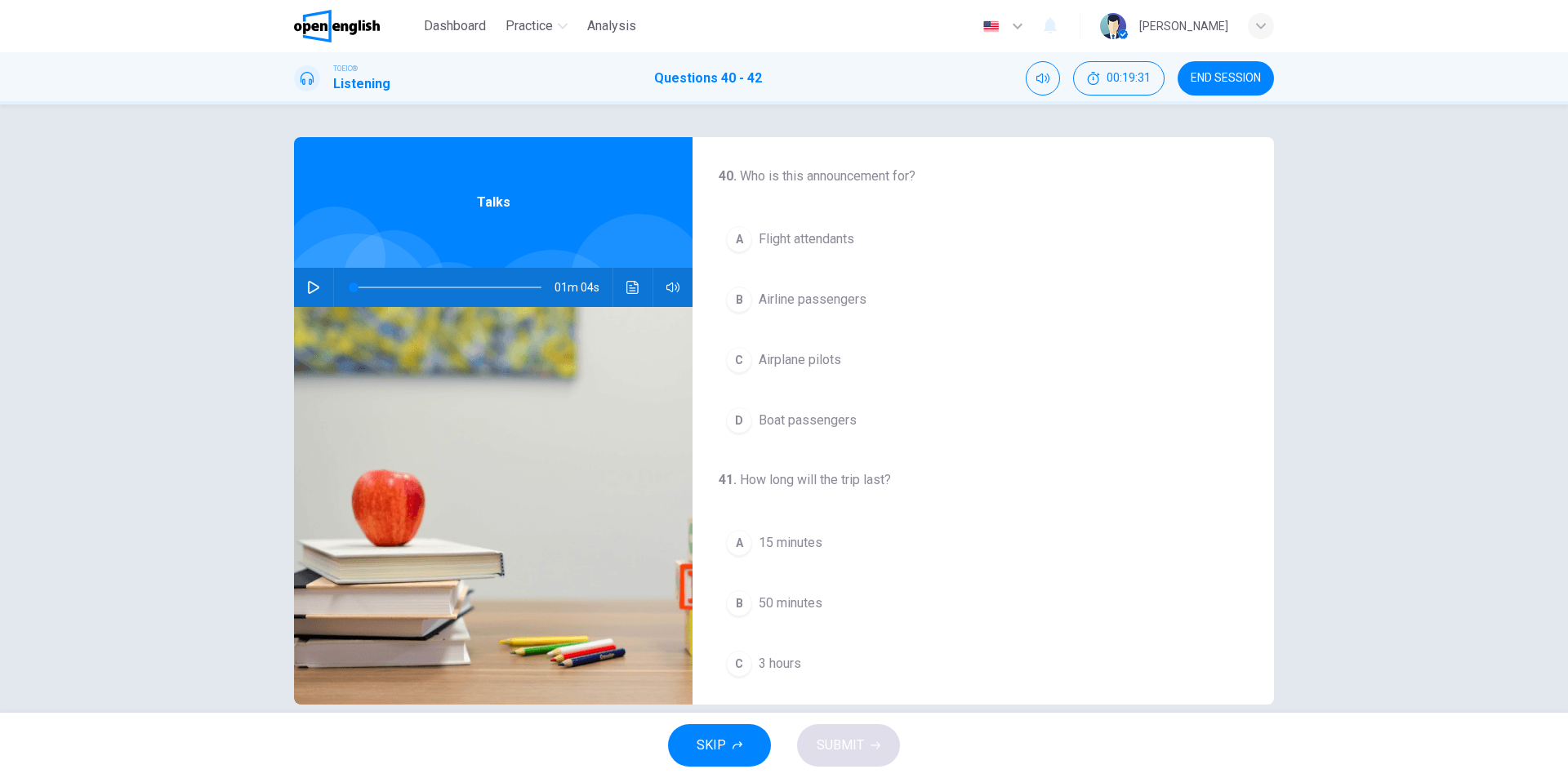
click at [309, 288] on icon "button" at bounding box center [313, 287] width 13 height 13
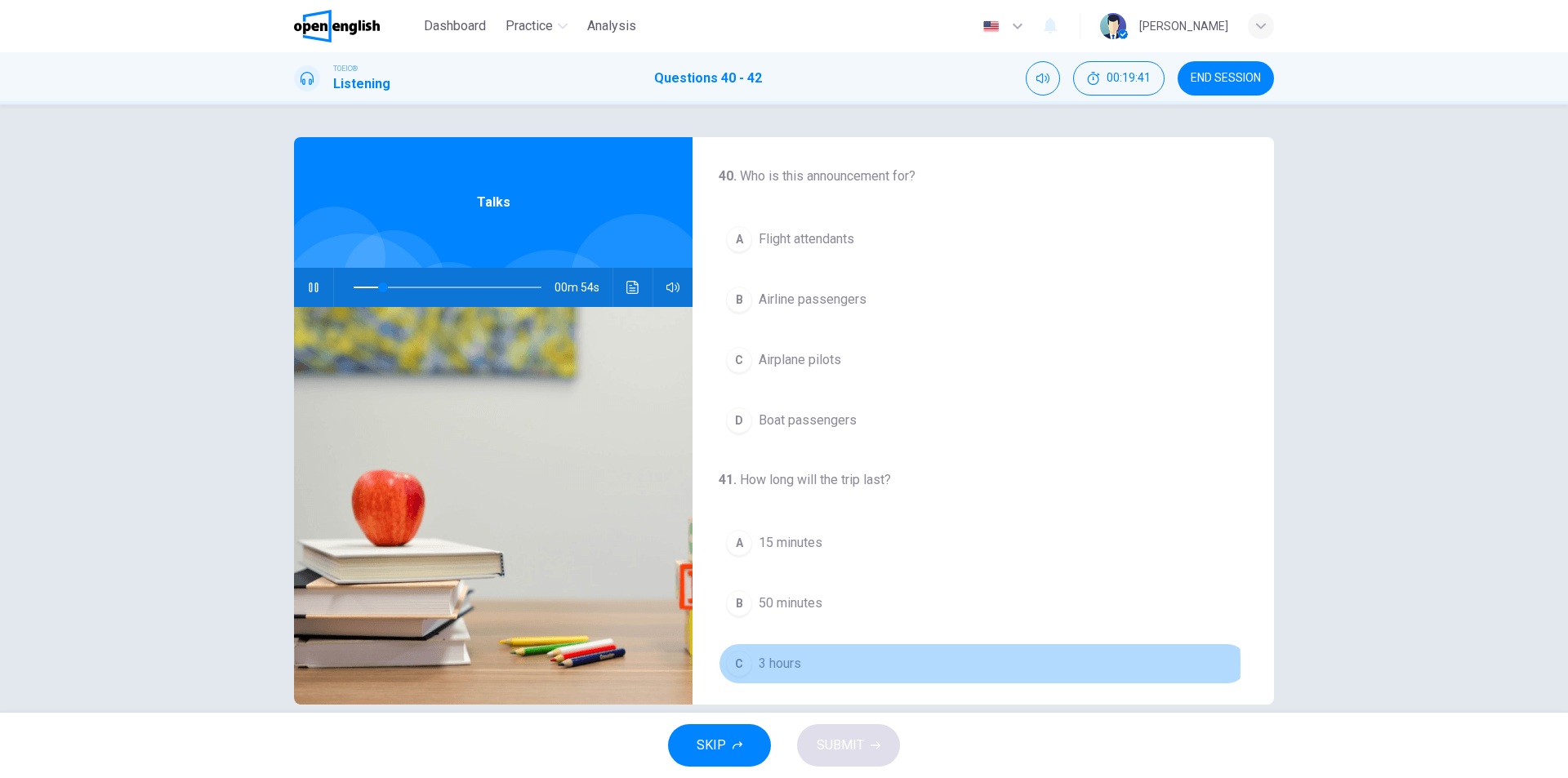
click at [782, 667] on span "3 hours" at bounding box center [780, 663] width 42 height 20
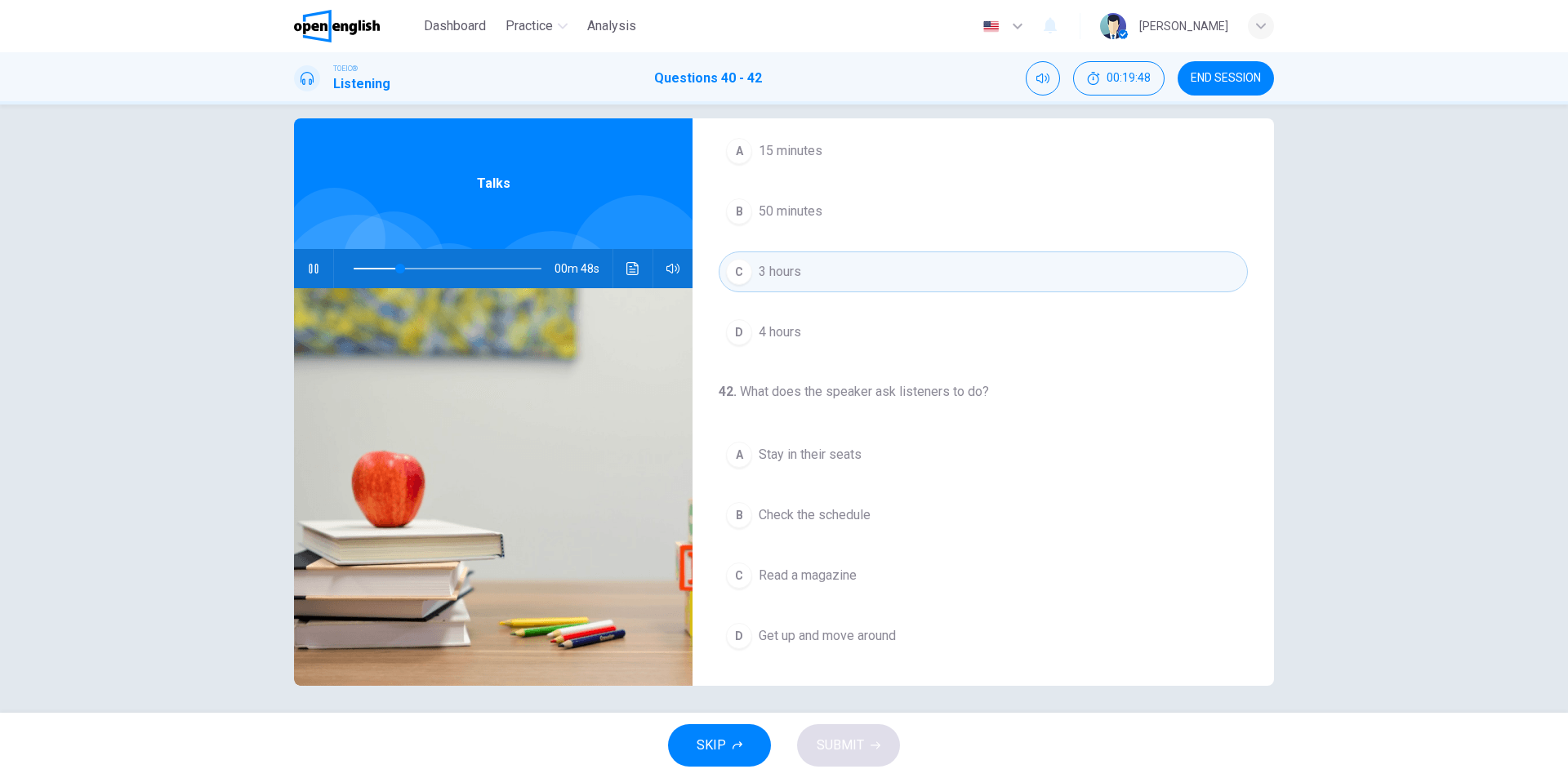
scroll to position [25, 0]
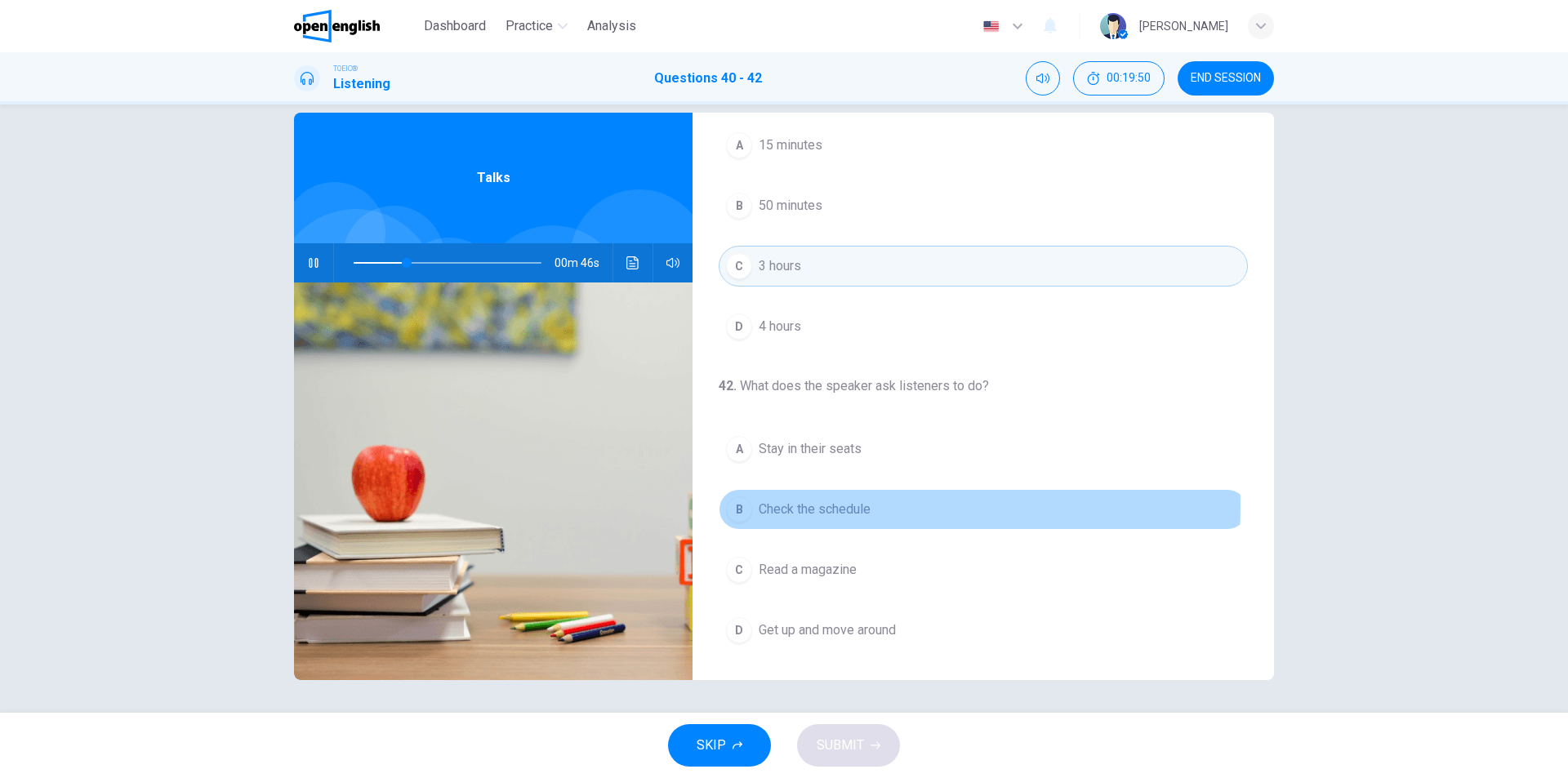
click at [792, 506] on span "Check the schedule" at bounding box center [815, 509] width 112 height 20
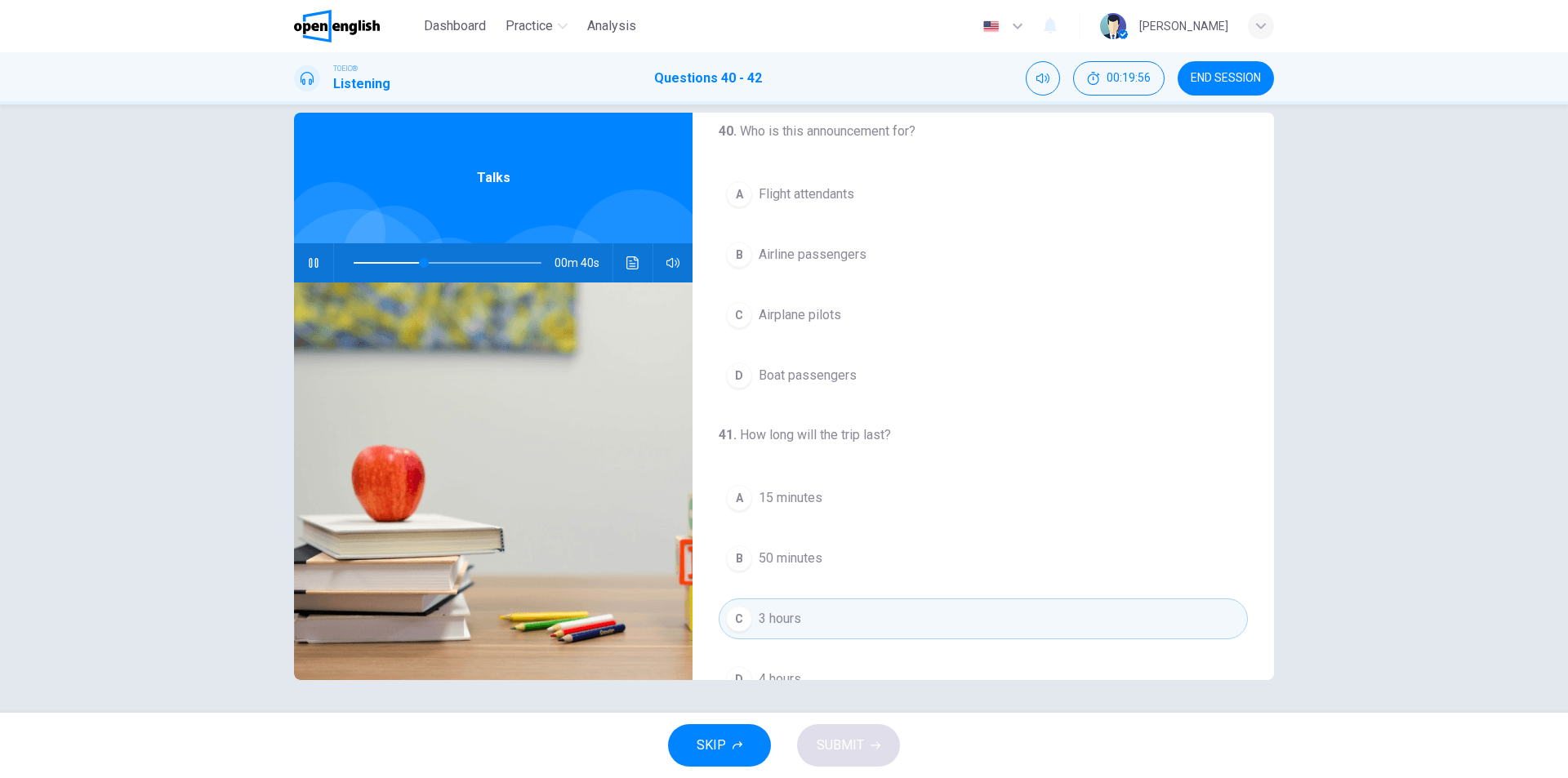
scroll to position [0, 0]
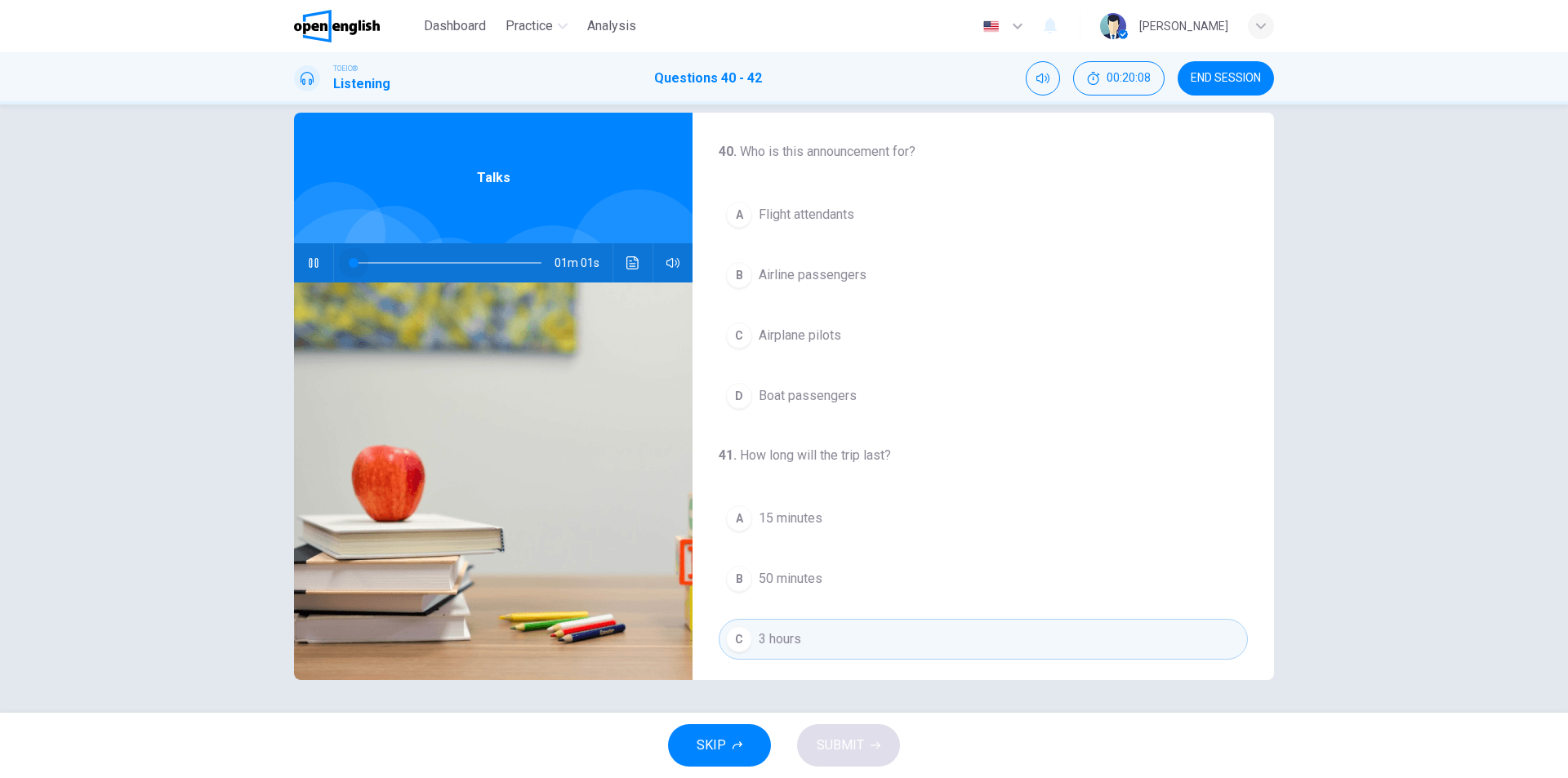
drag, startPoint x: 433, startPoint y: 263, endPoint x: 304, endPoint y: 260, distance: 129.0
click at [304, 260] on div "01m 01s" at bounding box center [494, 263] width 399 height 39
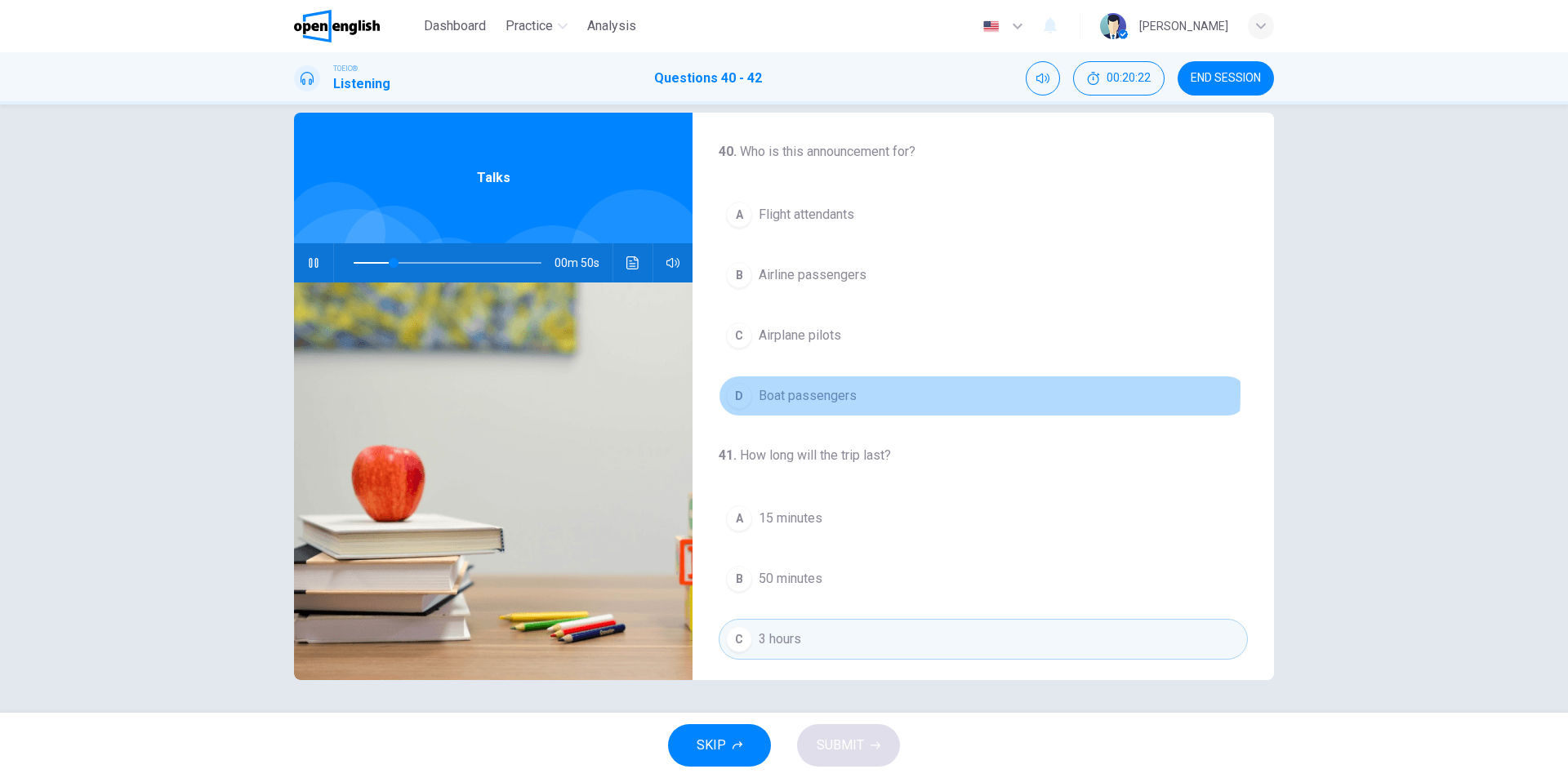
click at [823, 391] on span "Boat passengers" at bounding box center [808, 395] width 98 height 20
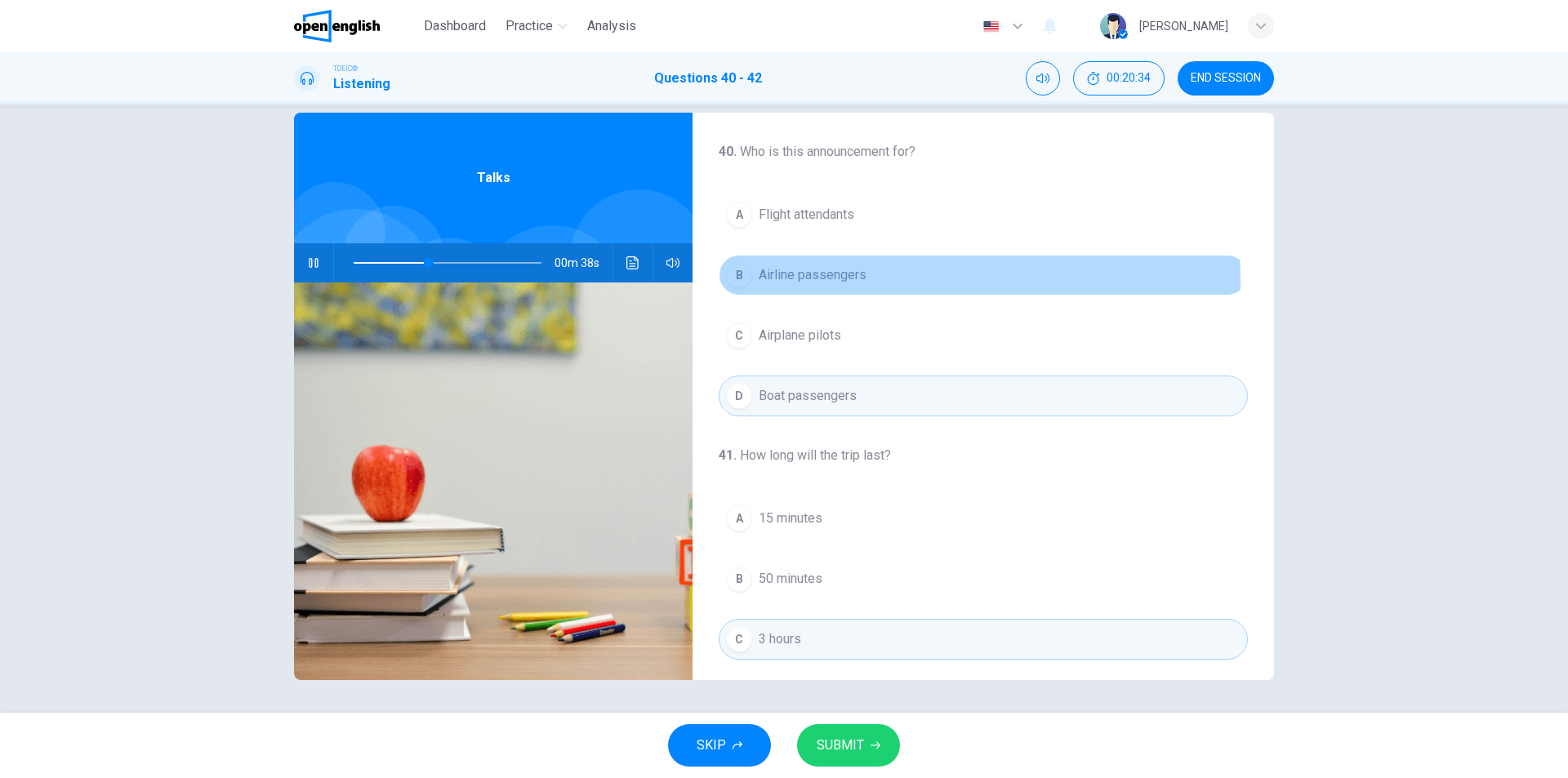
click at [846, 279] on span "Airline passengers" at bounding box center [812, 275] width 108 height 20
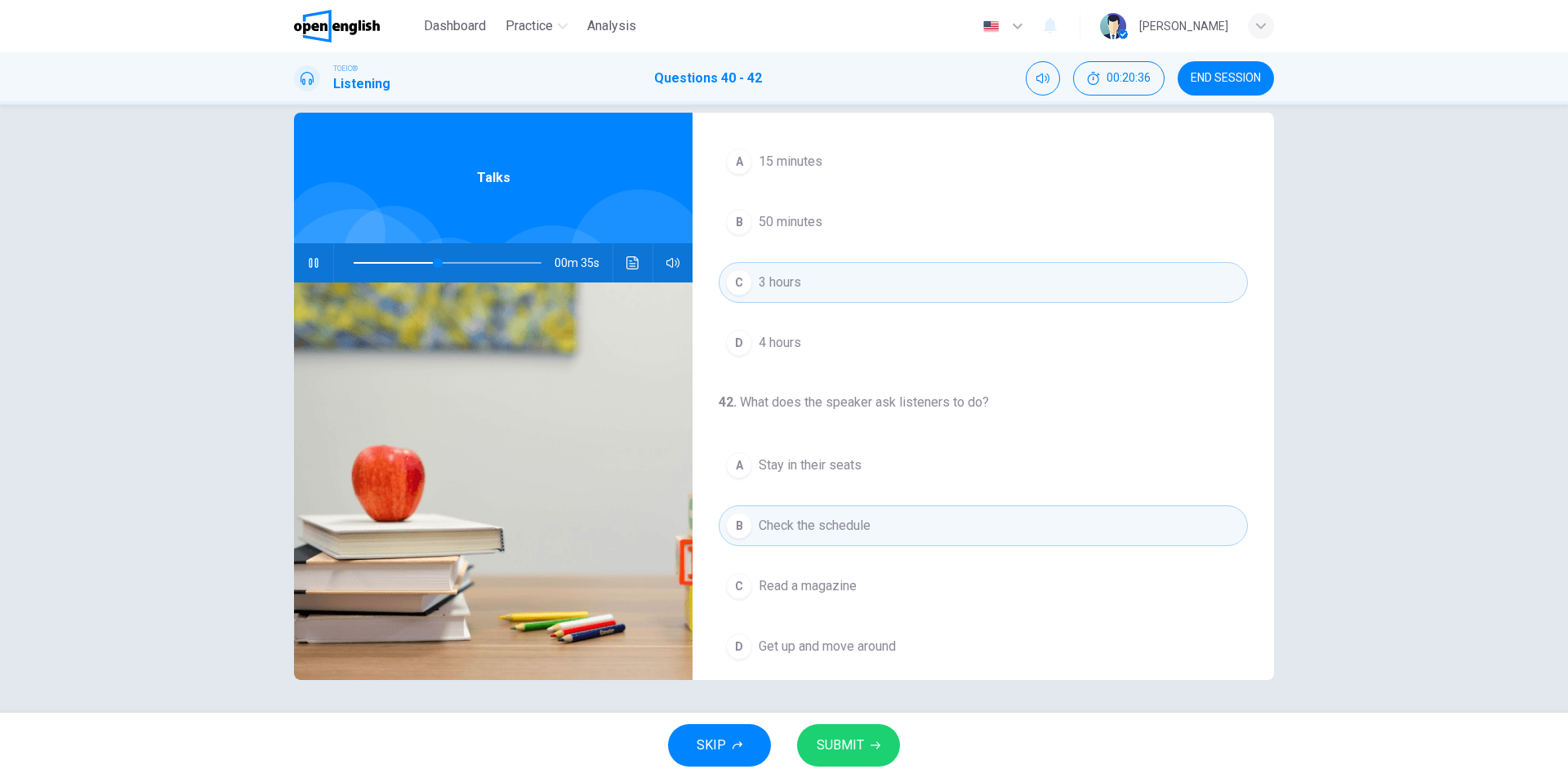
scroll to position [373, 0]
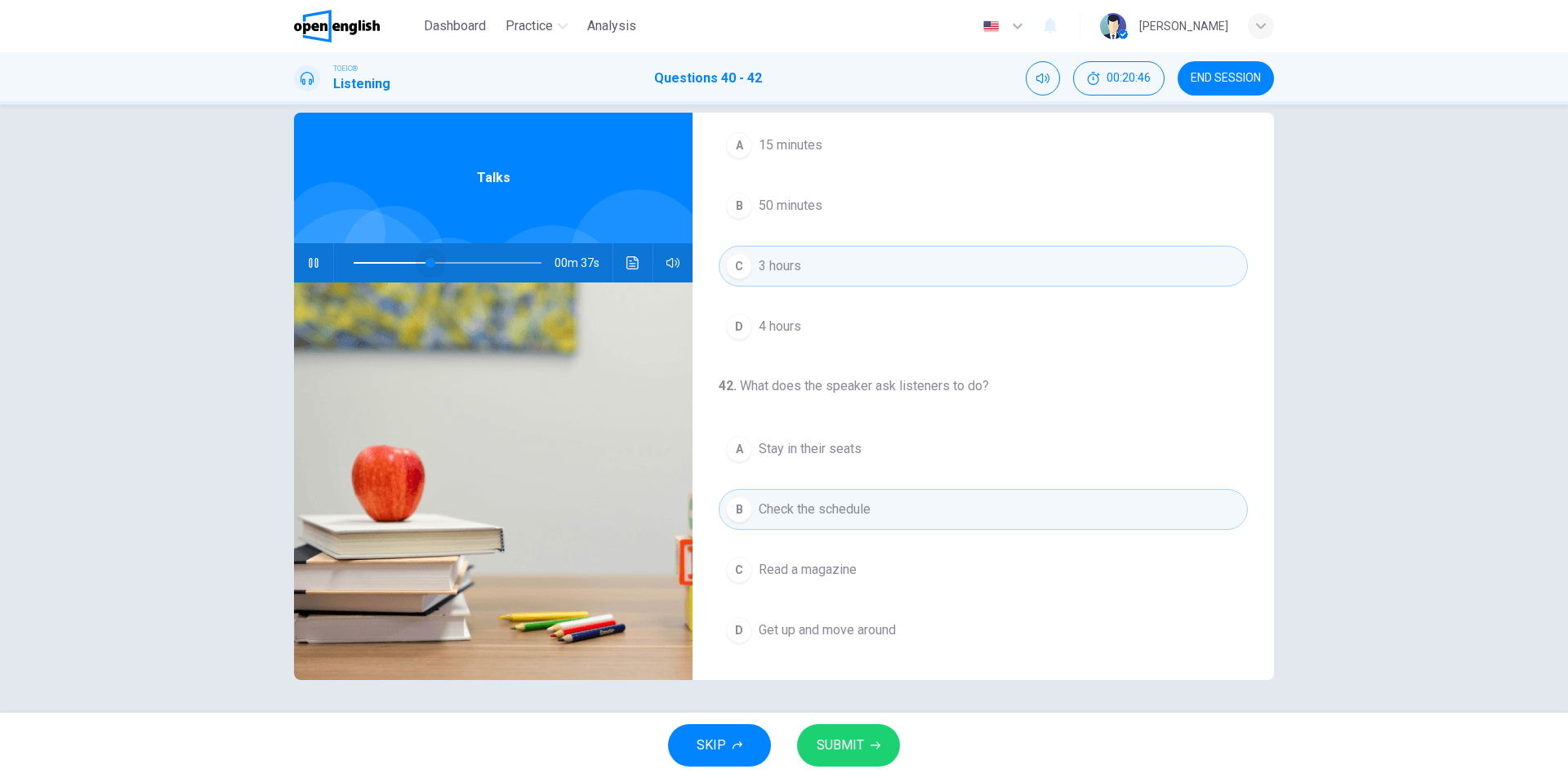
click at [427, 263] on span at bounding box center [447, 262] width 188 height 23
click at [391, 264] on span at bounding box center [447, 262] width 188 height 23
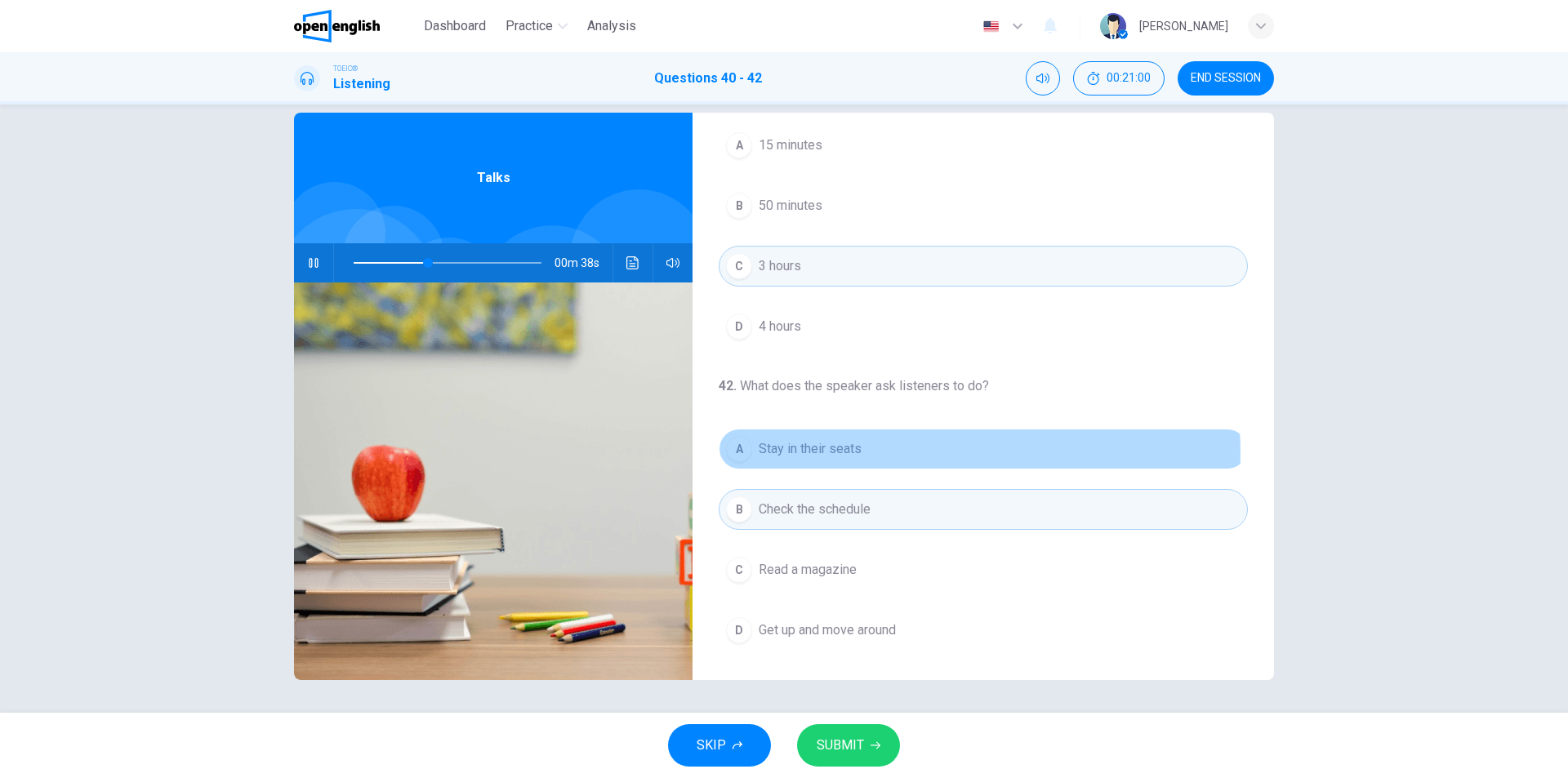
click at [874, 454] on button "A Stay in their seats" at bounding box center [983, 449] width 529 height 41
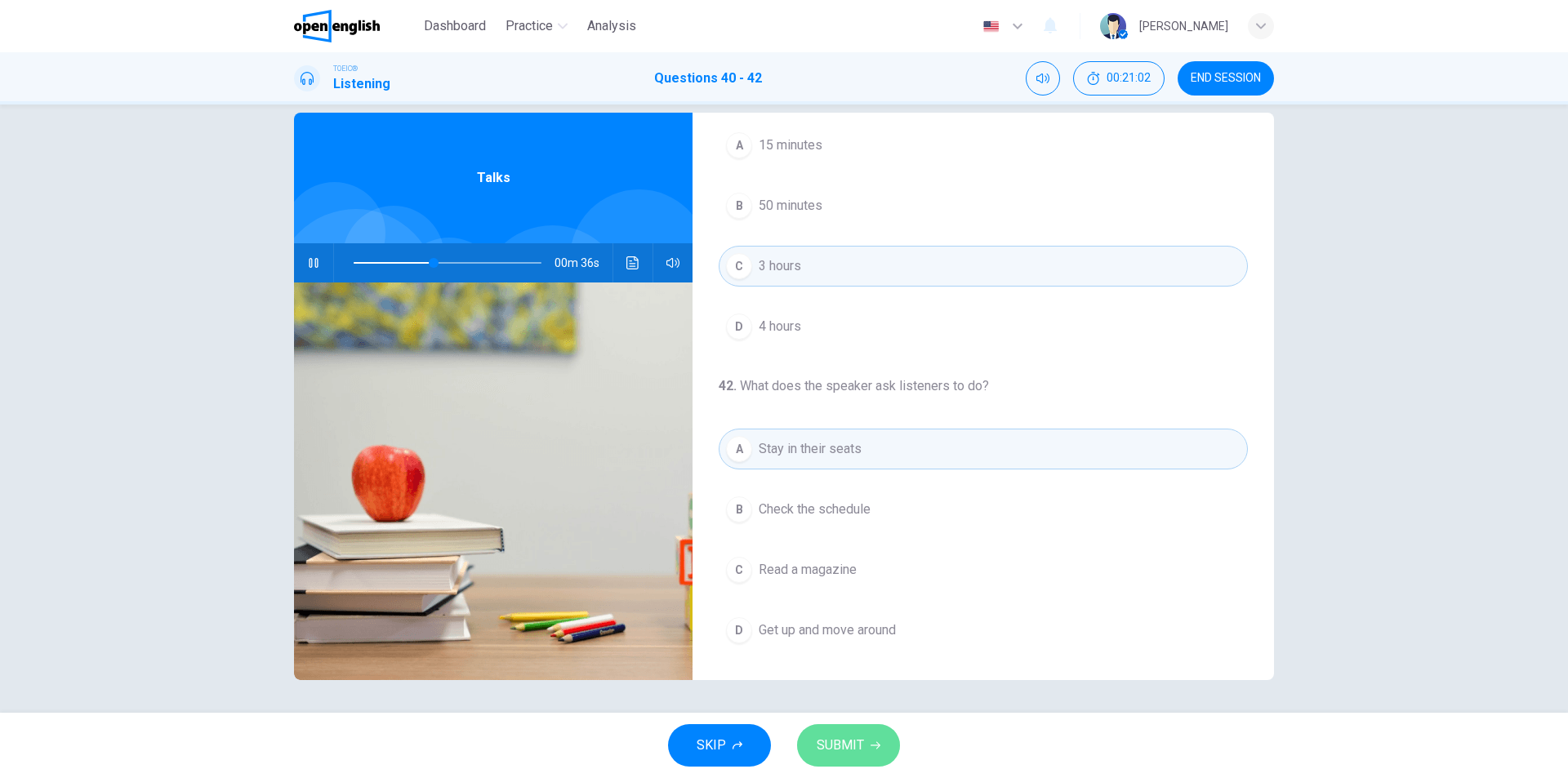
click at [854, 742] on span "SUBMIT" at bounding box center [841, 745] width 48 height 23
type input "**"
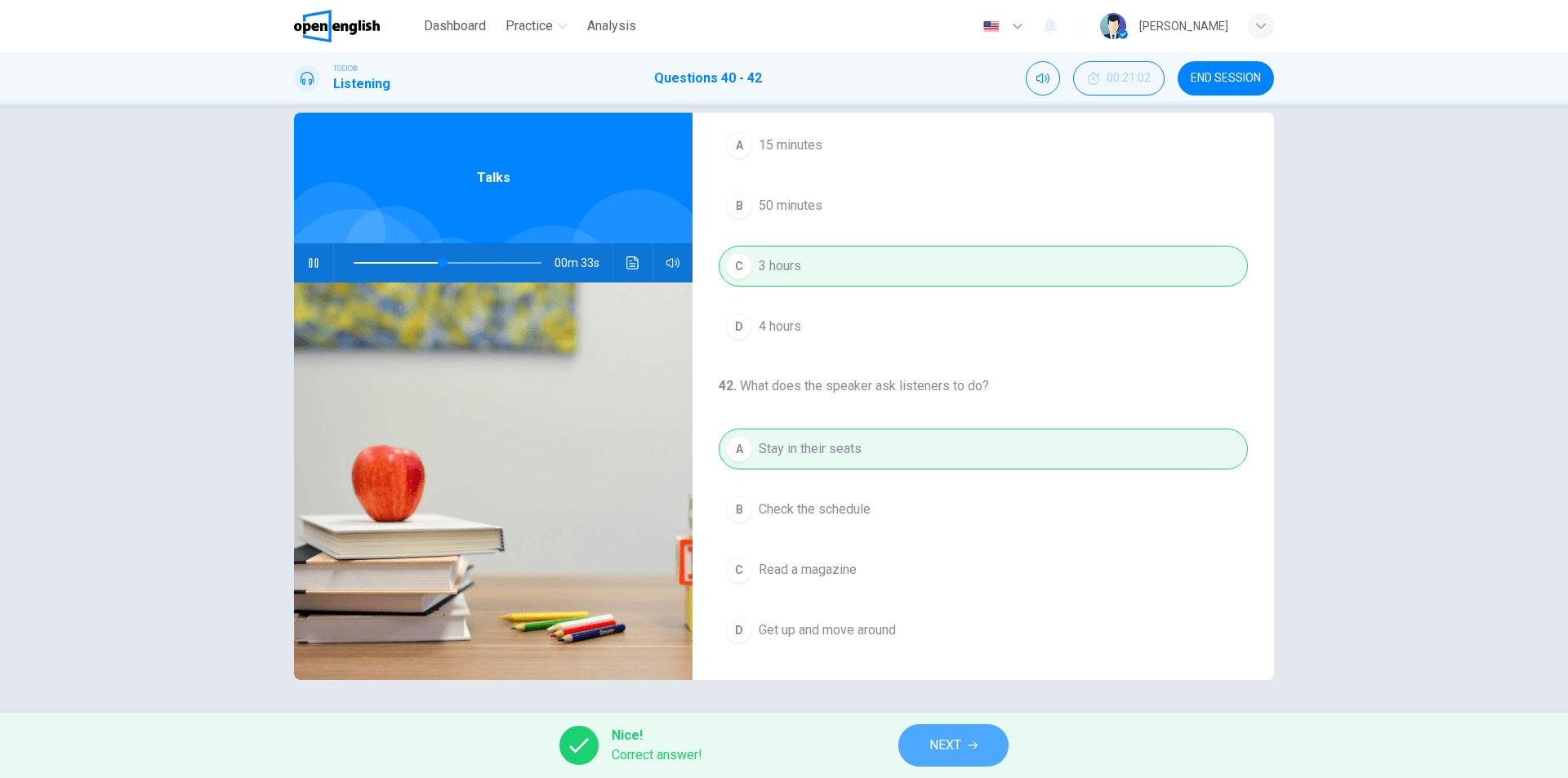
click at [950, 743] on span "NEXT" at bounding box center [945, 745] width 32 height 23
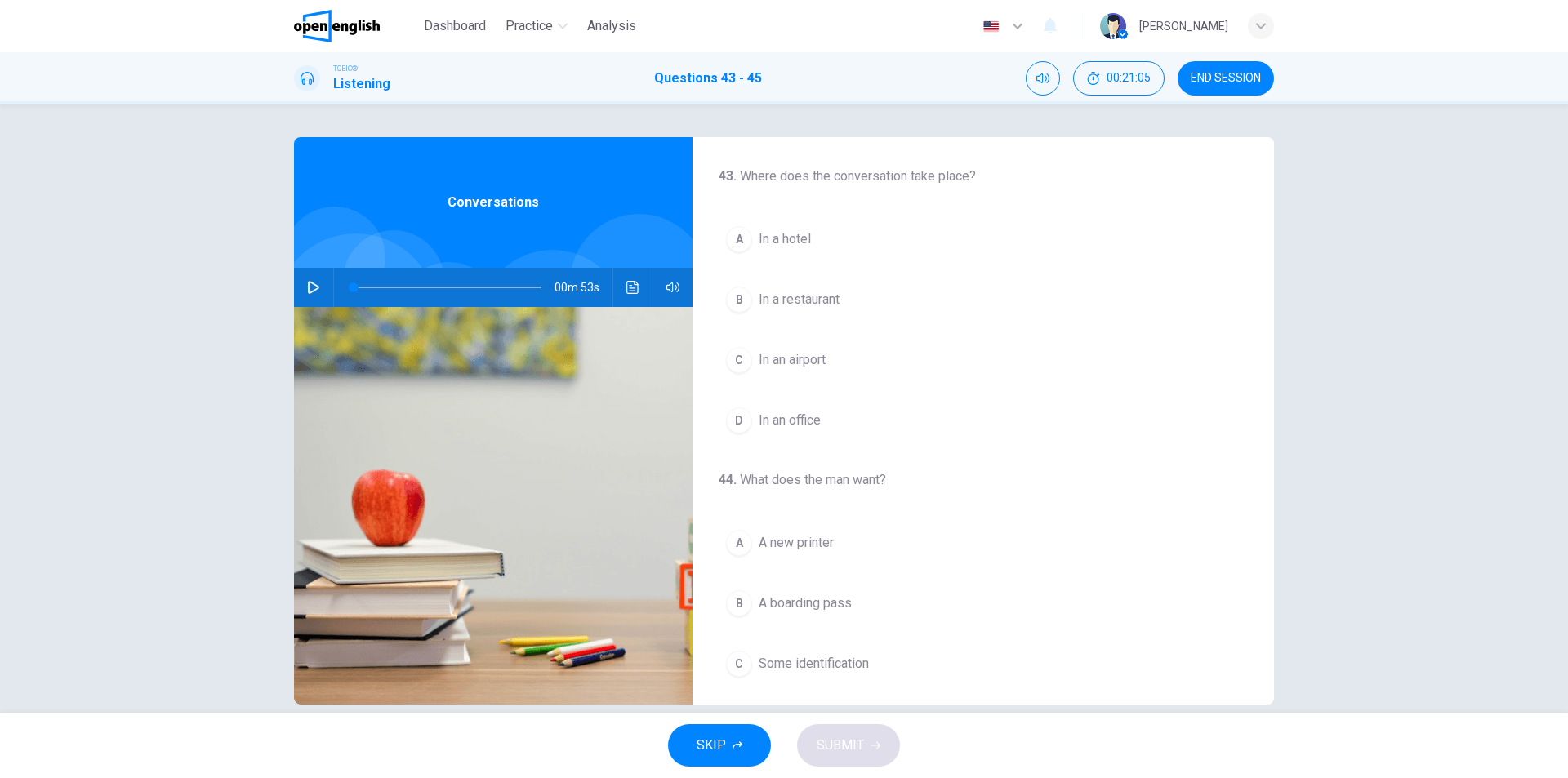
click at [307, 289] on icon "button" at bounding box center [313, 287] width 13 height 13
drag, startPoint x: 395, startPoint y: 290, endPoint x: 339, endPoint y: 289, distance: 56.0
click at [349, 289] on span at bounding box center [354, 288] width 10 height 10
click at [315, 288] on icon "button" at bounding box center [313, 287] width 13 height 13
drag, startPoint x: 761, startPoint y: 362, endPoint x: 776, endPoint y: 365, distance: 15.3
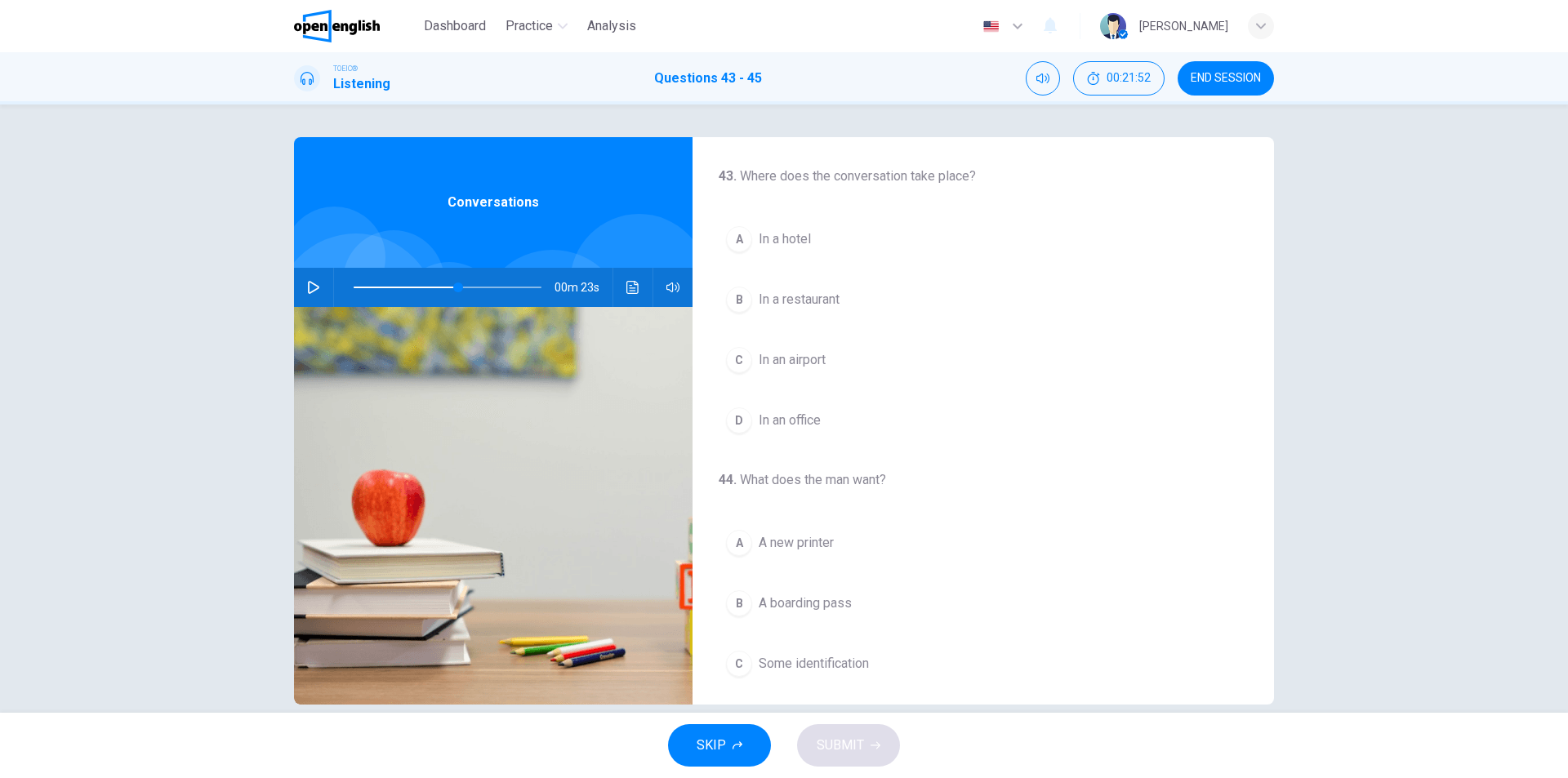
click at [761, 361] on span "In an airport" at bounding box center [792, 360] width 67 height 20
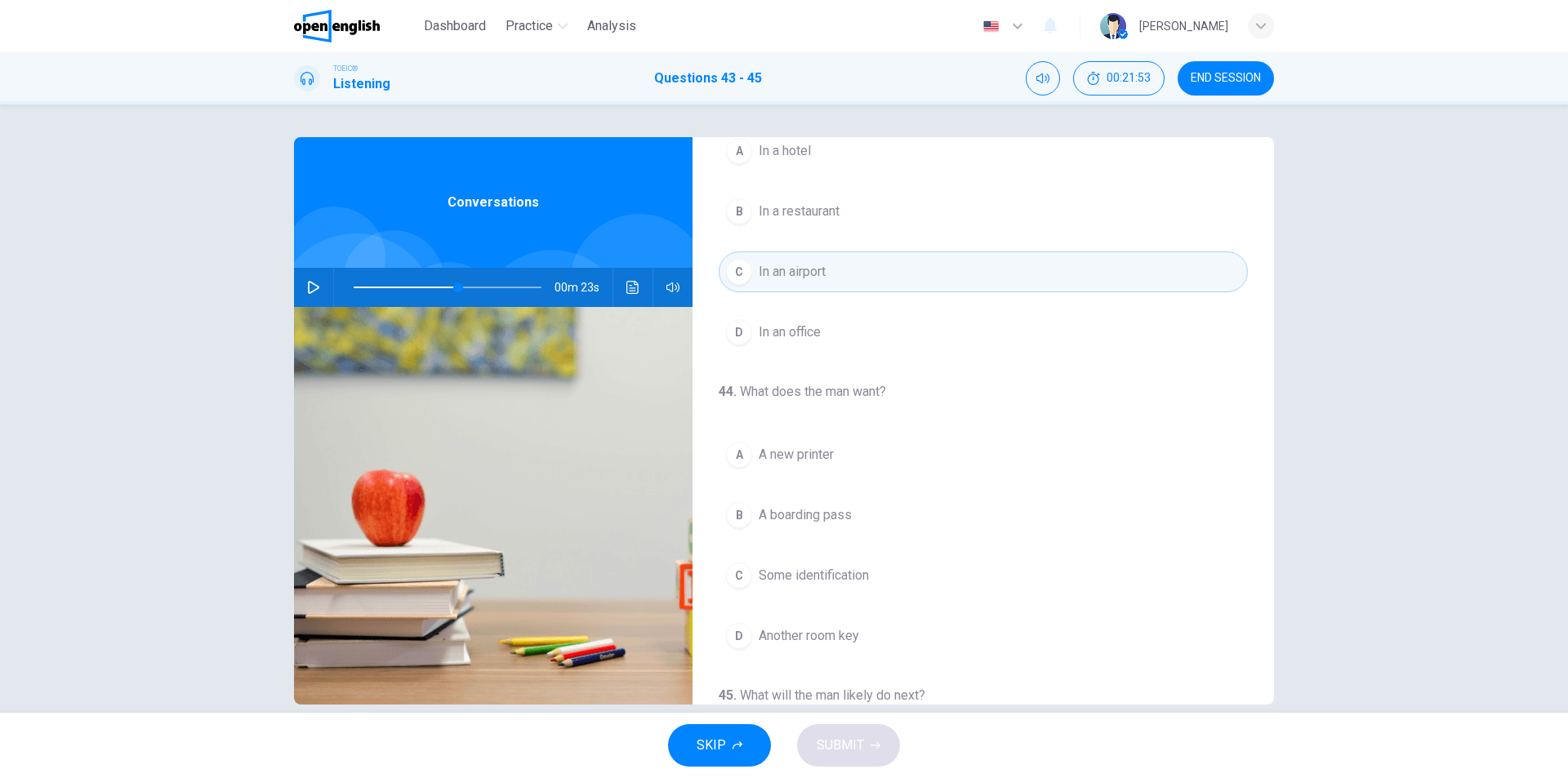
scroll to position [164, 0]
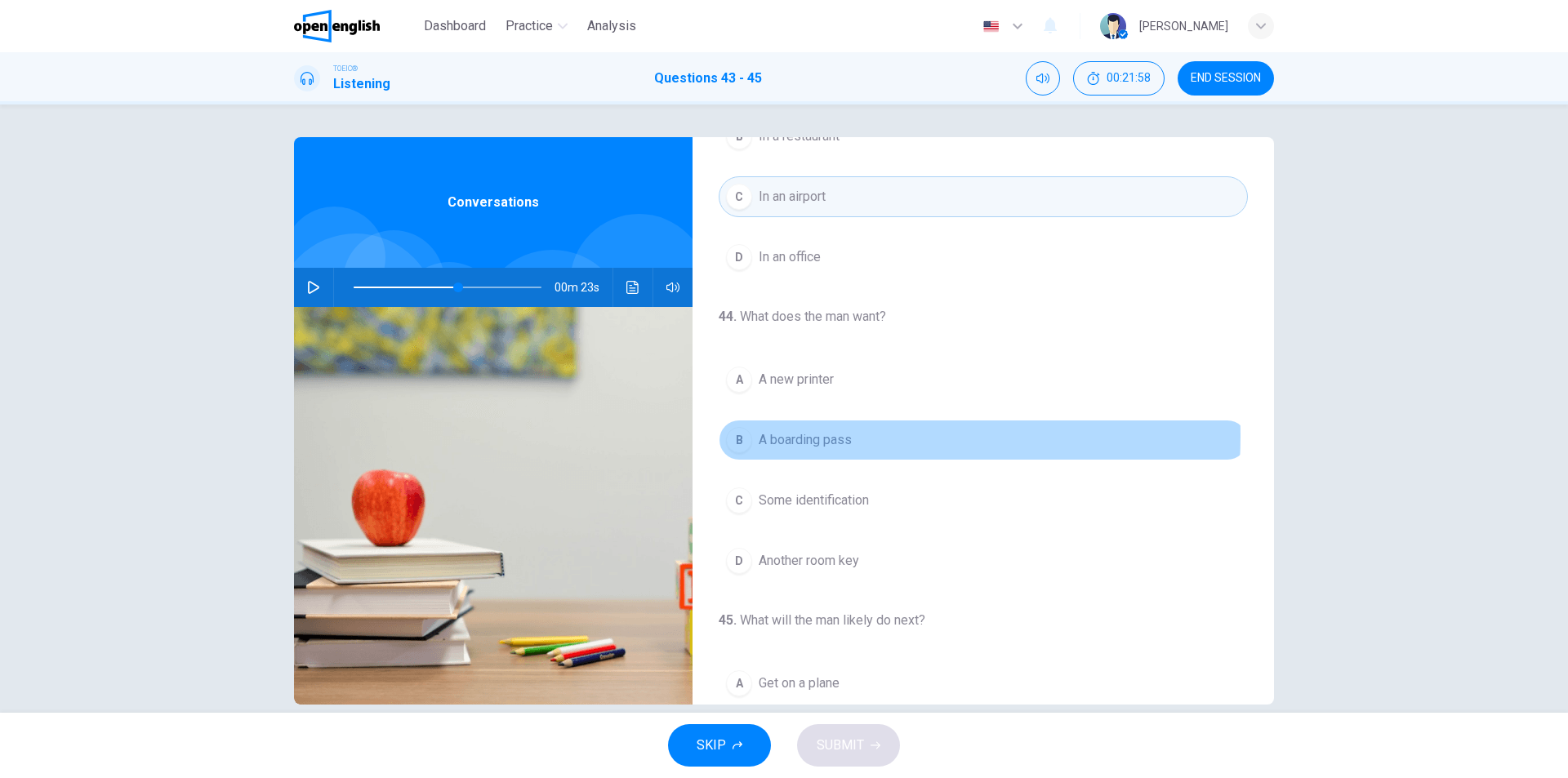
click at [807, 436] on span "A boarding pass" at bounding box center [805, 439] width 93 height 20
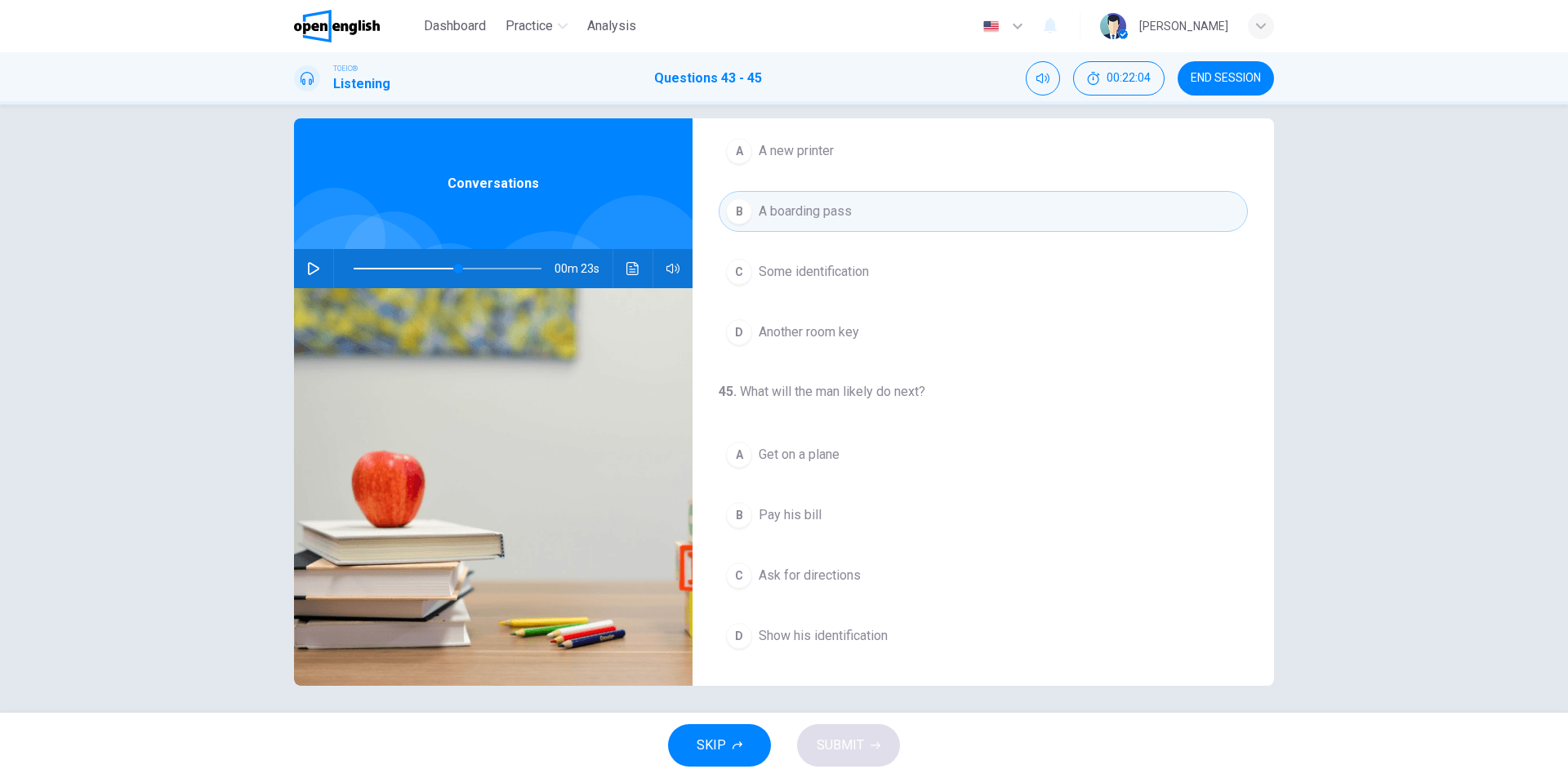
scroll to position [25, 0]
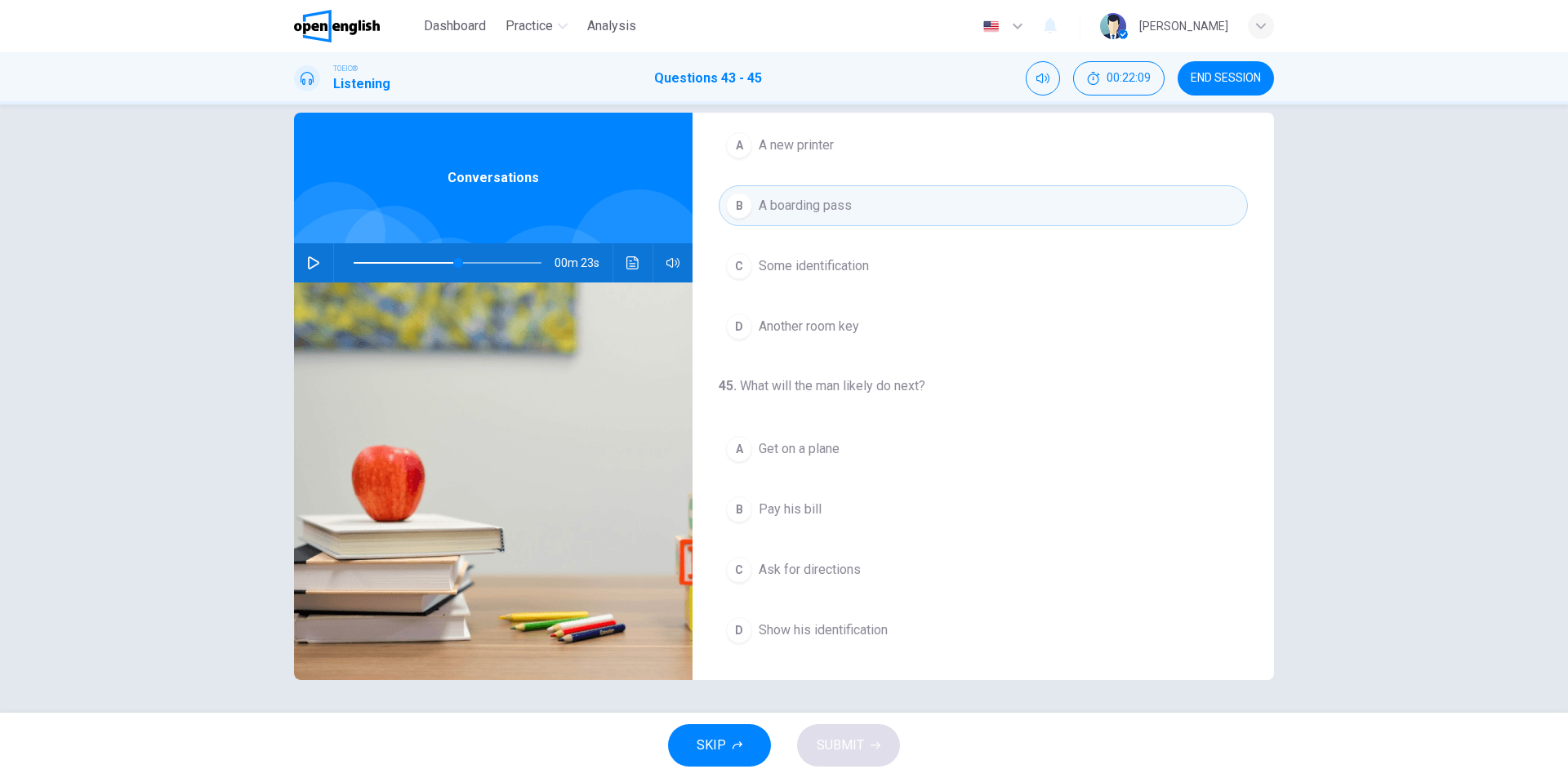
click at [860, 456] on button "A Get on a plane" at bounding box center [983, 449] width 529 height 41
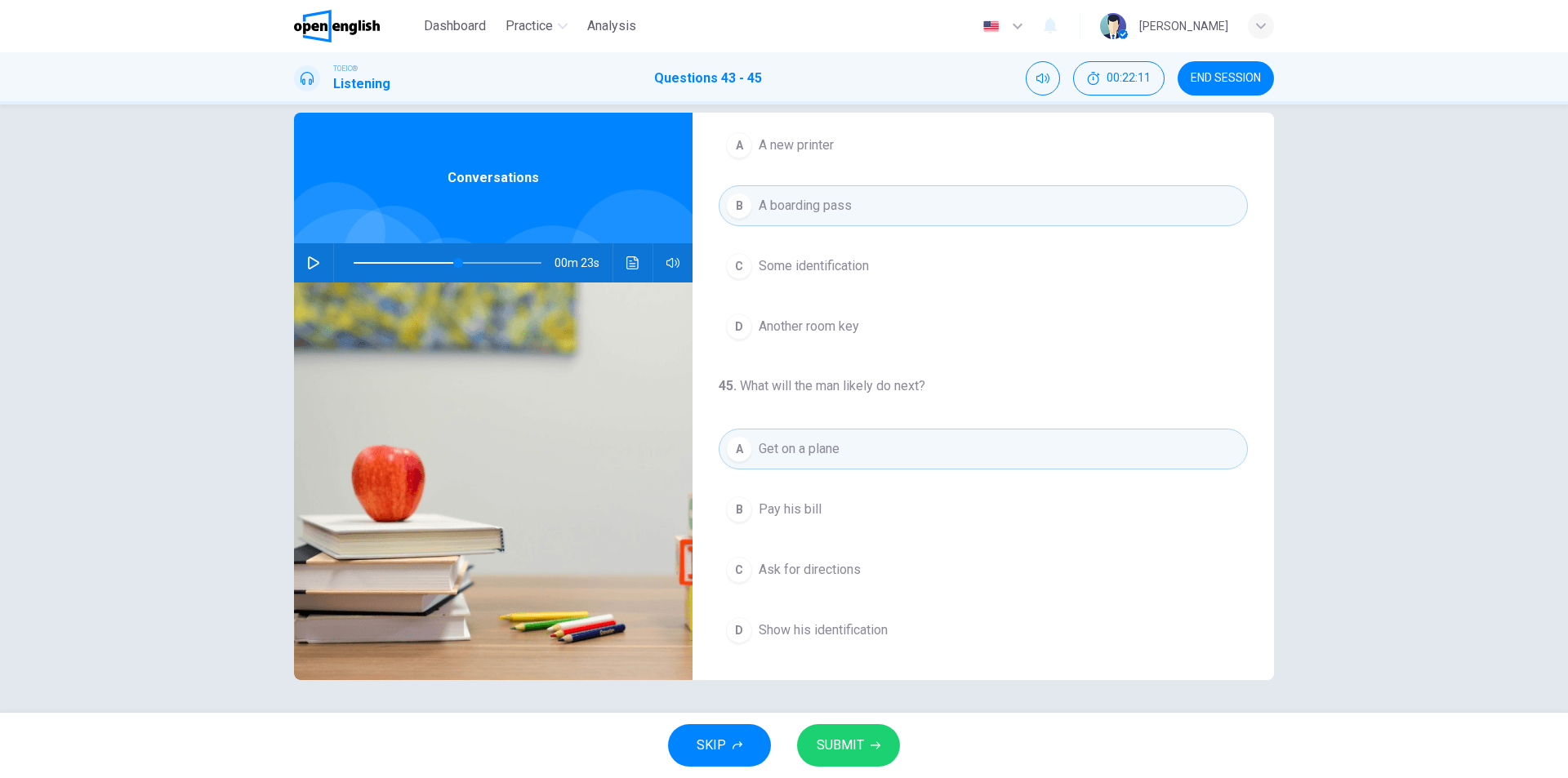
click at [849, 747] on span "SUBMIT" at bounding box center [841, 745] width 48 height 23
type input "**"
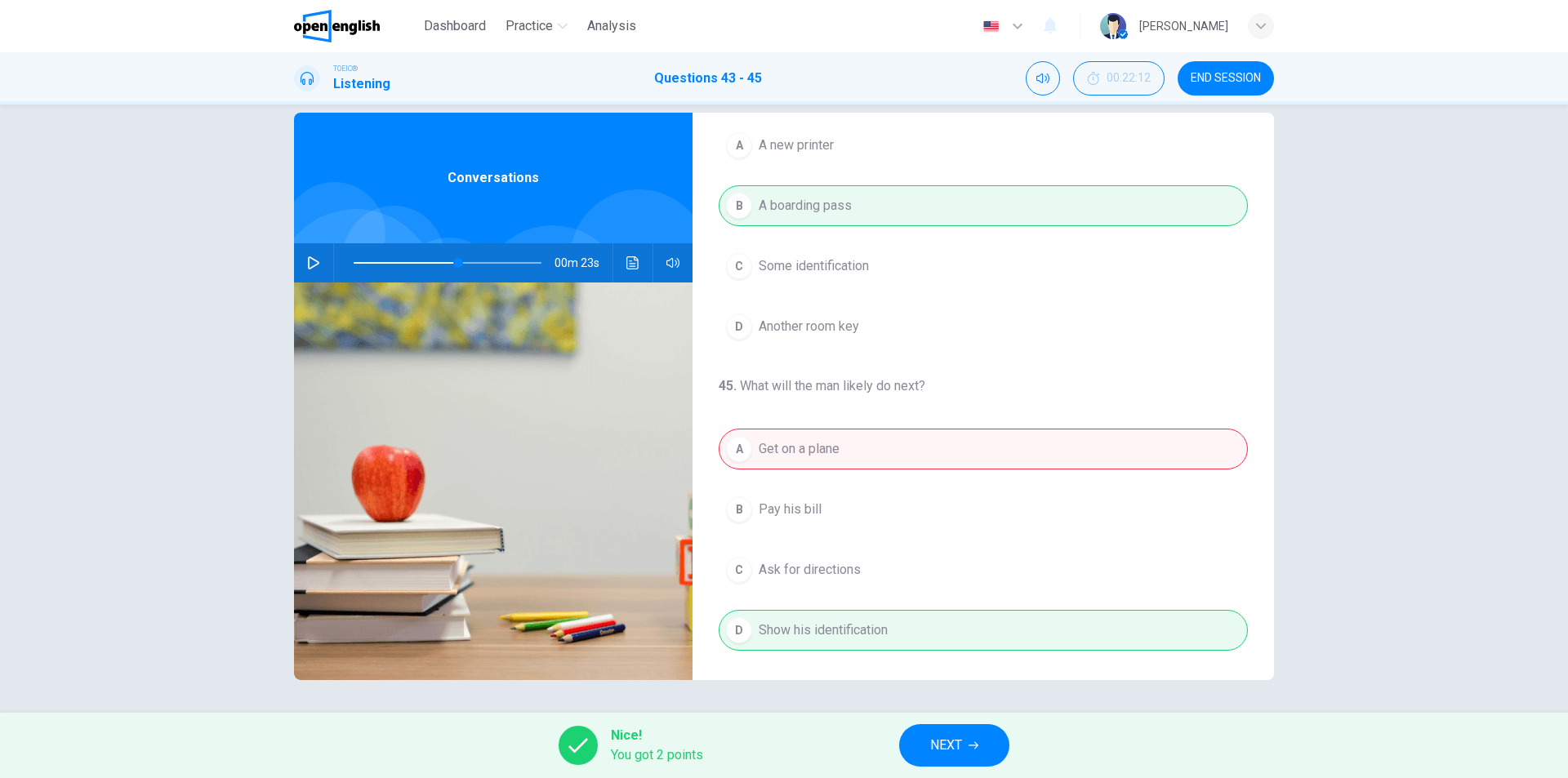
drag, startPoint x: 737, startPoint y: 384, endPoint x: 907, endPoint y: 385, distance: 170.0
click at [907, 385] on h4 "45 . What will the man likely do next?" at bounding box center [983, 386] width 529 height 20
drag, startPoint x: 922, startPoint y: 385, endPoint x: 742, endPoint y: 383, distance: 180.0
click at [742, 383] on h4 "45 . What will the man likely do next?" at bounding box center [983, 386] width 529 height 20
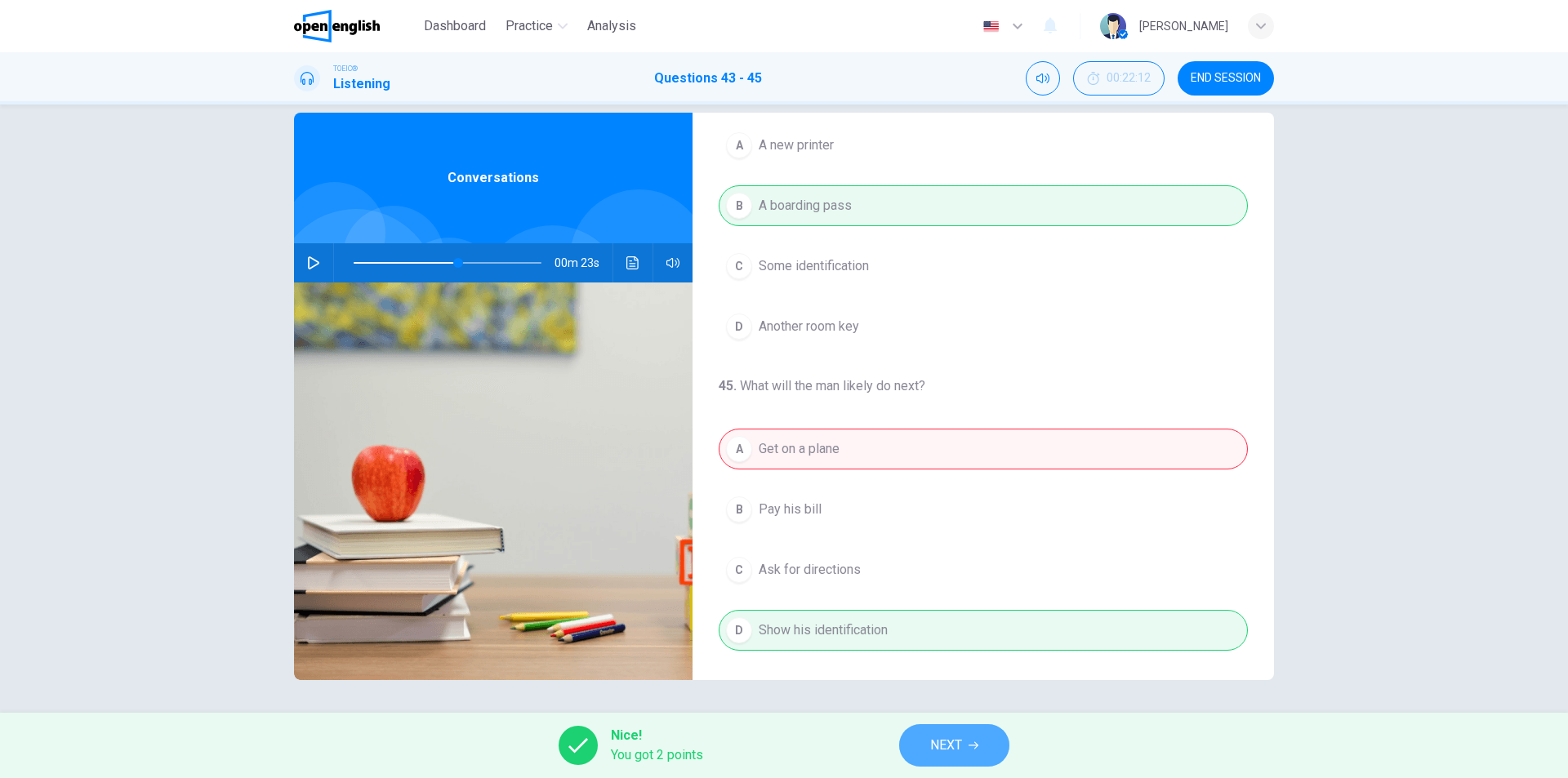
click at [949, 747] on span "NEXT" at bounding box center [946, 745] width 32 height 23
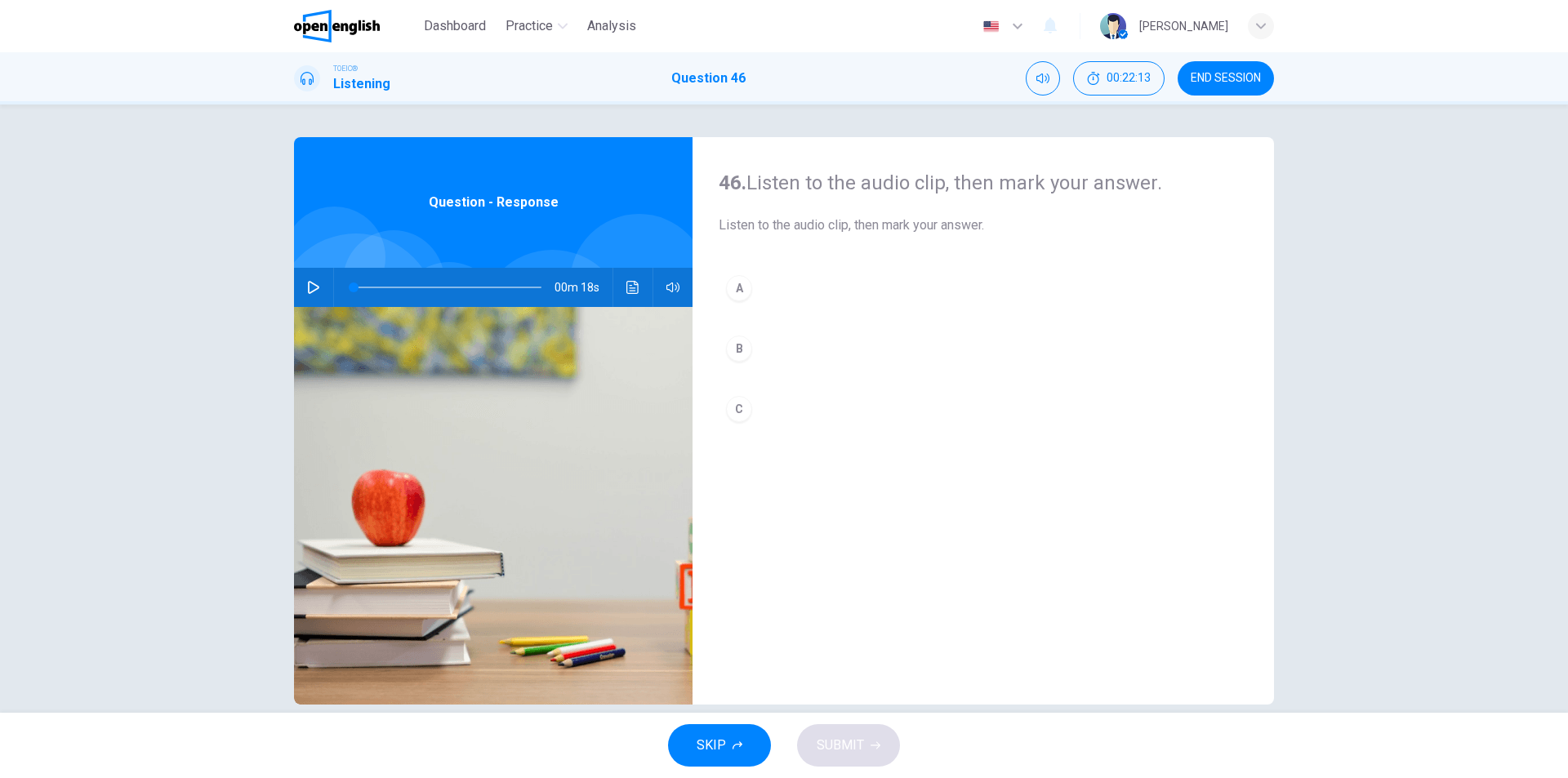
click at [1234, 82] on span "END SESSION" at bounding box center [1226, 78] width 70 height 13
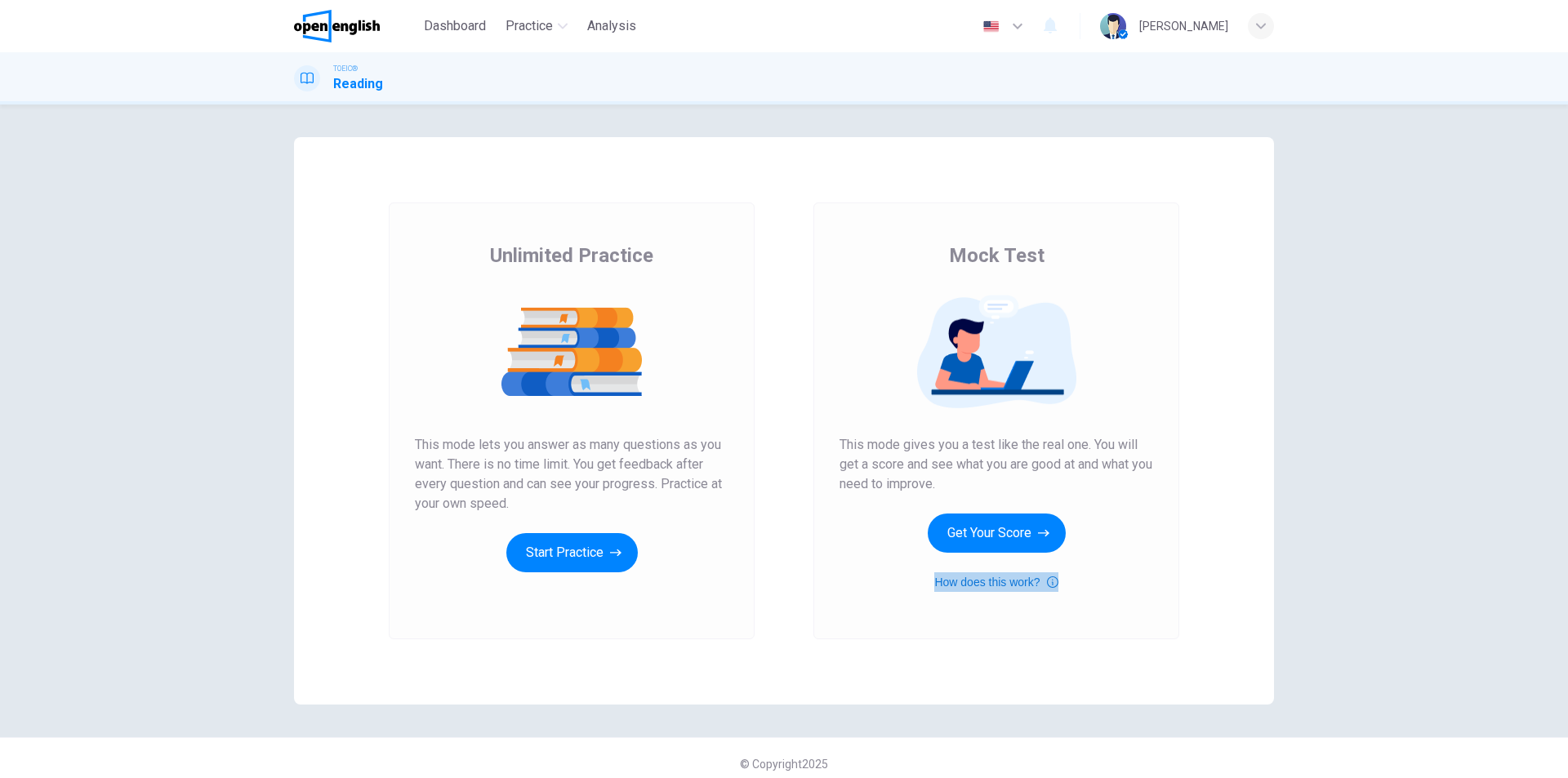
click at [994, 583] on button "How does this work?" at bounding box center [995, 582] width 123 height 20
click at [2, 777] on icon "button" at bounding box center [2, 792] width 0 height 0
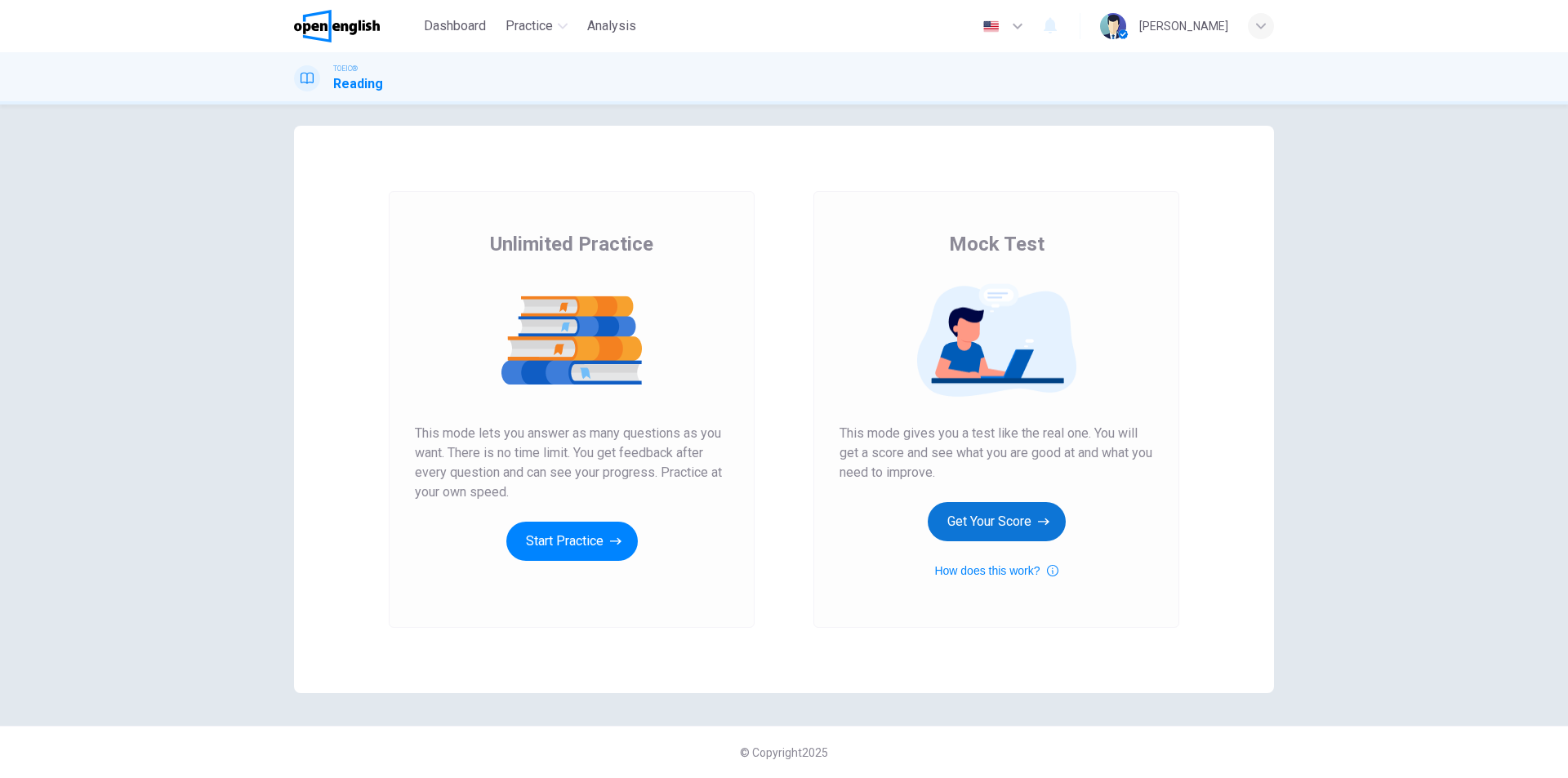
click at [1011, 533] on button "Get Your Score" at bounding box center [997, 522] width 138 height 39
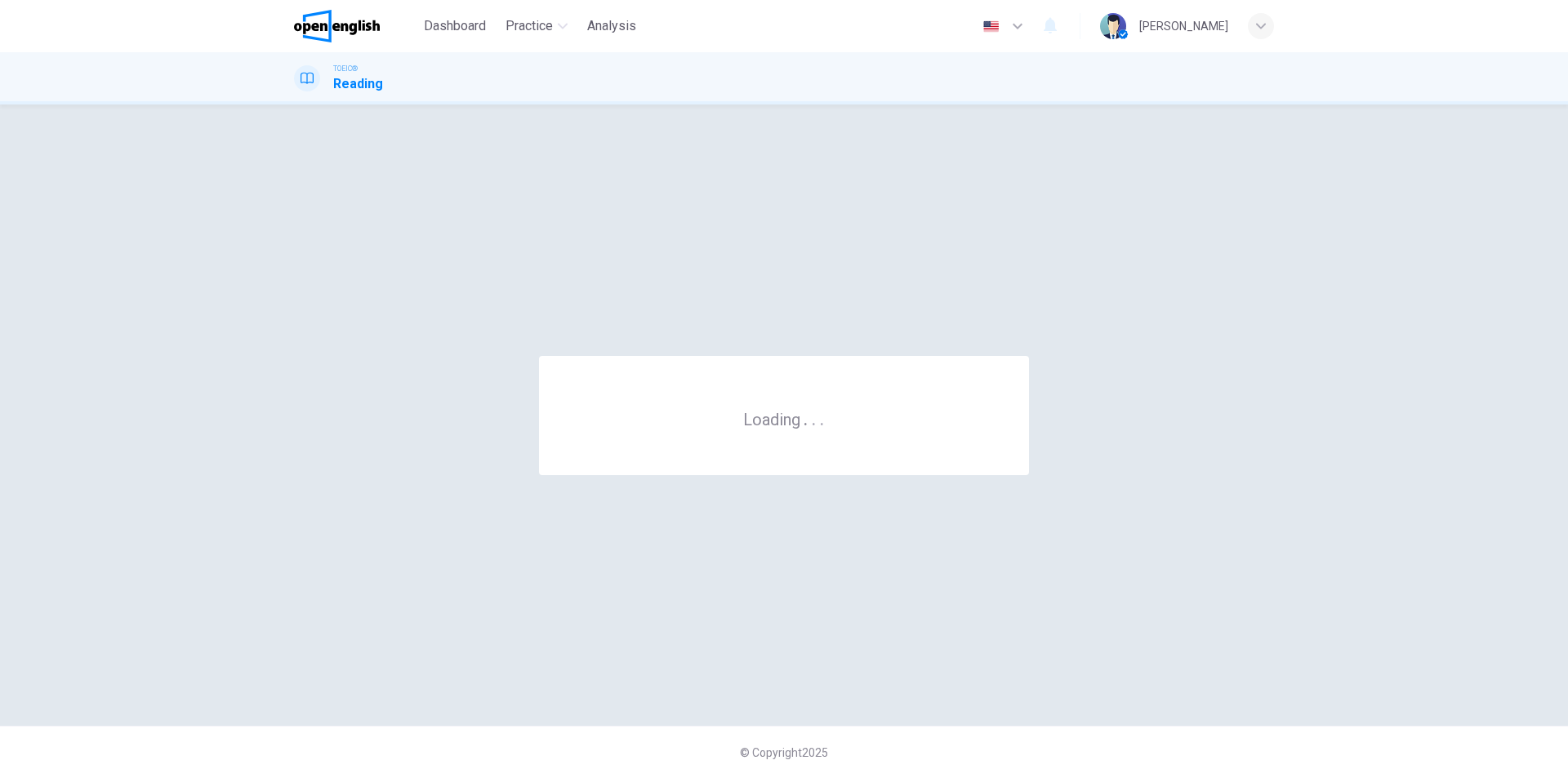
scroll to position [0, 0]
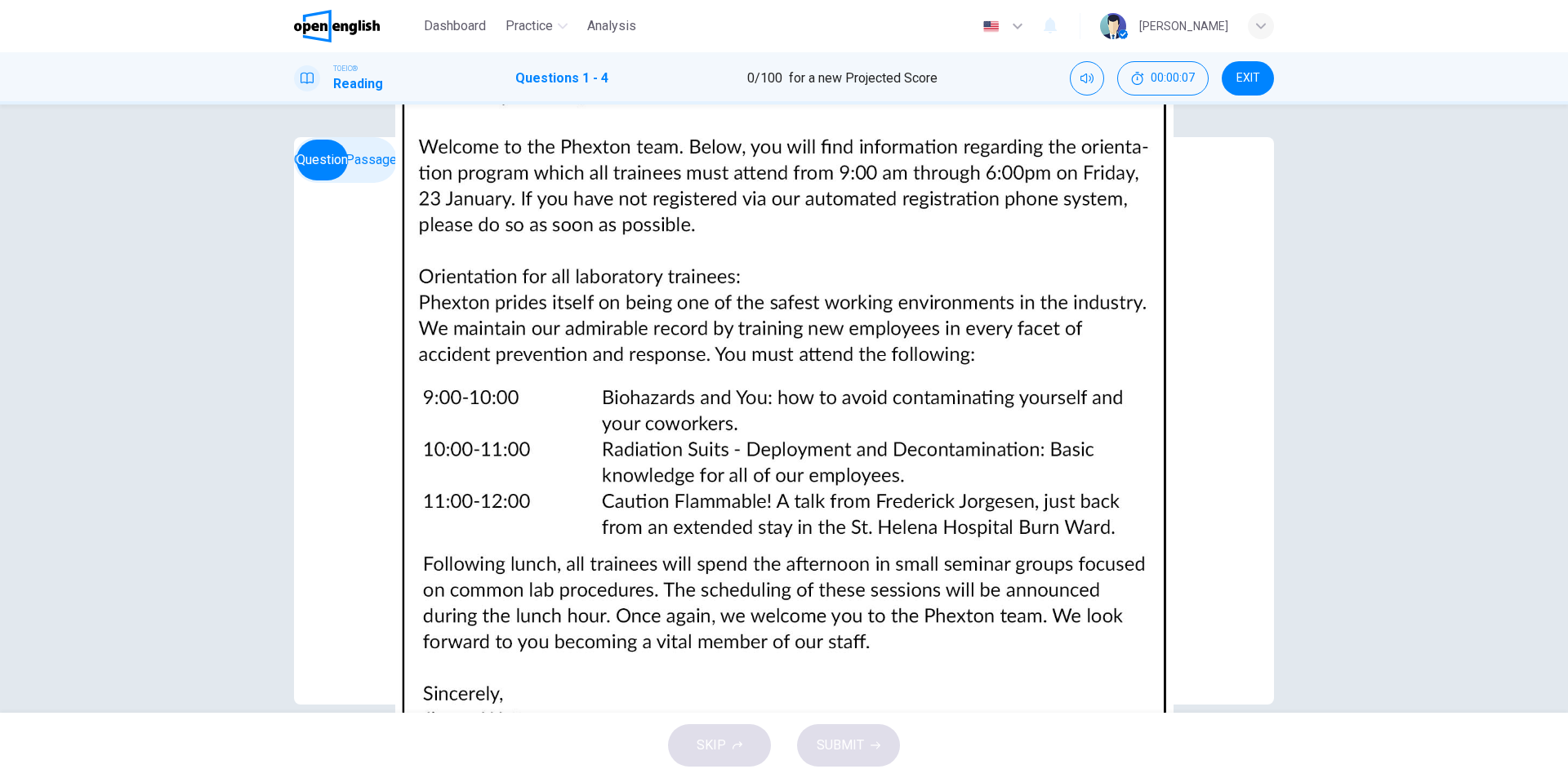
click at [977, 294] on img at bounding box center [784, 389] width 1568 height 778
click at [478, 310] on span "He has recently been hired" at bounding box center [513, 299] width 153 height 20
click at [437, 492] on span "After 12:00" at bounding box center [468, 482] width 64 height 20
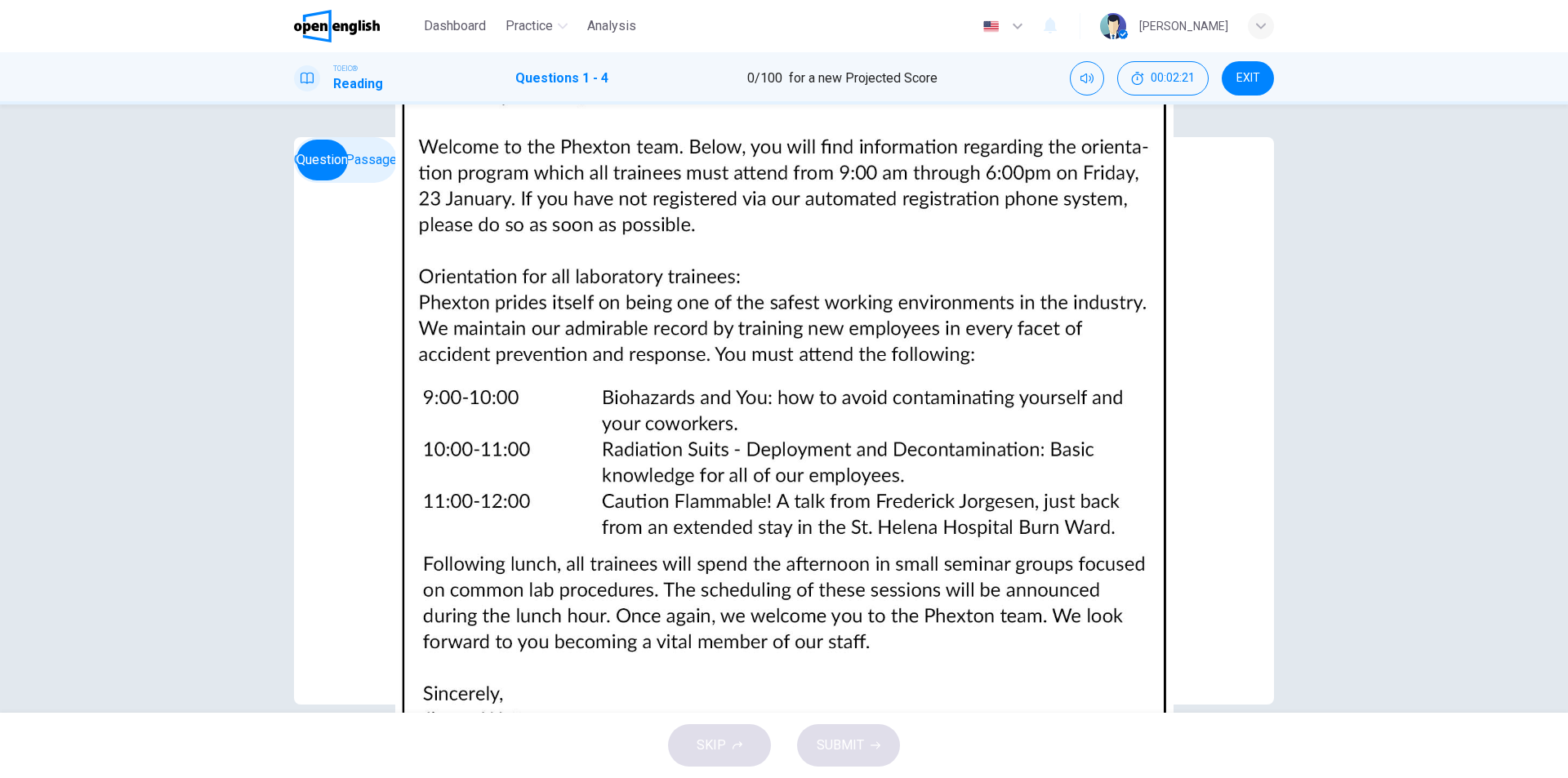
click at [439, 534] on span "Preventing accidents" at bounding box center [497, 543] width 120 height 20
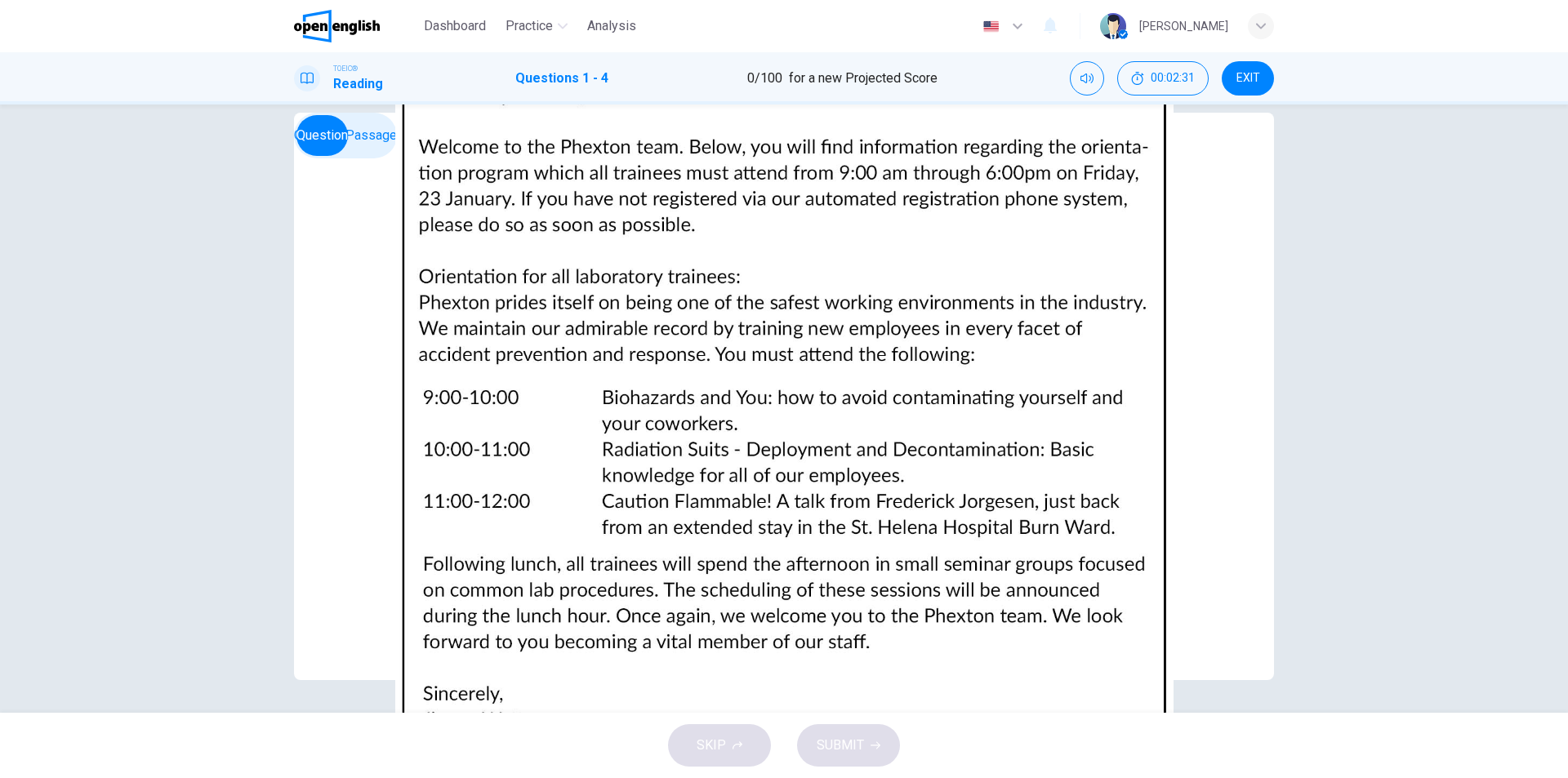
click at [993, 400] on img at bounding box center [784, 389] width 1568 height 778
click at [454, 691] on span "A Phexton employee" at bounding box center [496, 701] width 120 height 20
click at [837, 741] on span "SUBMIT" at bounding box center [841, 745] width 48 height 23
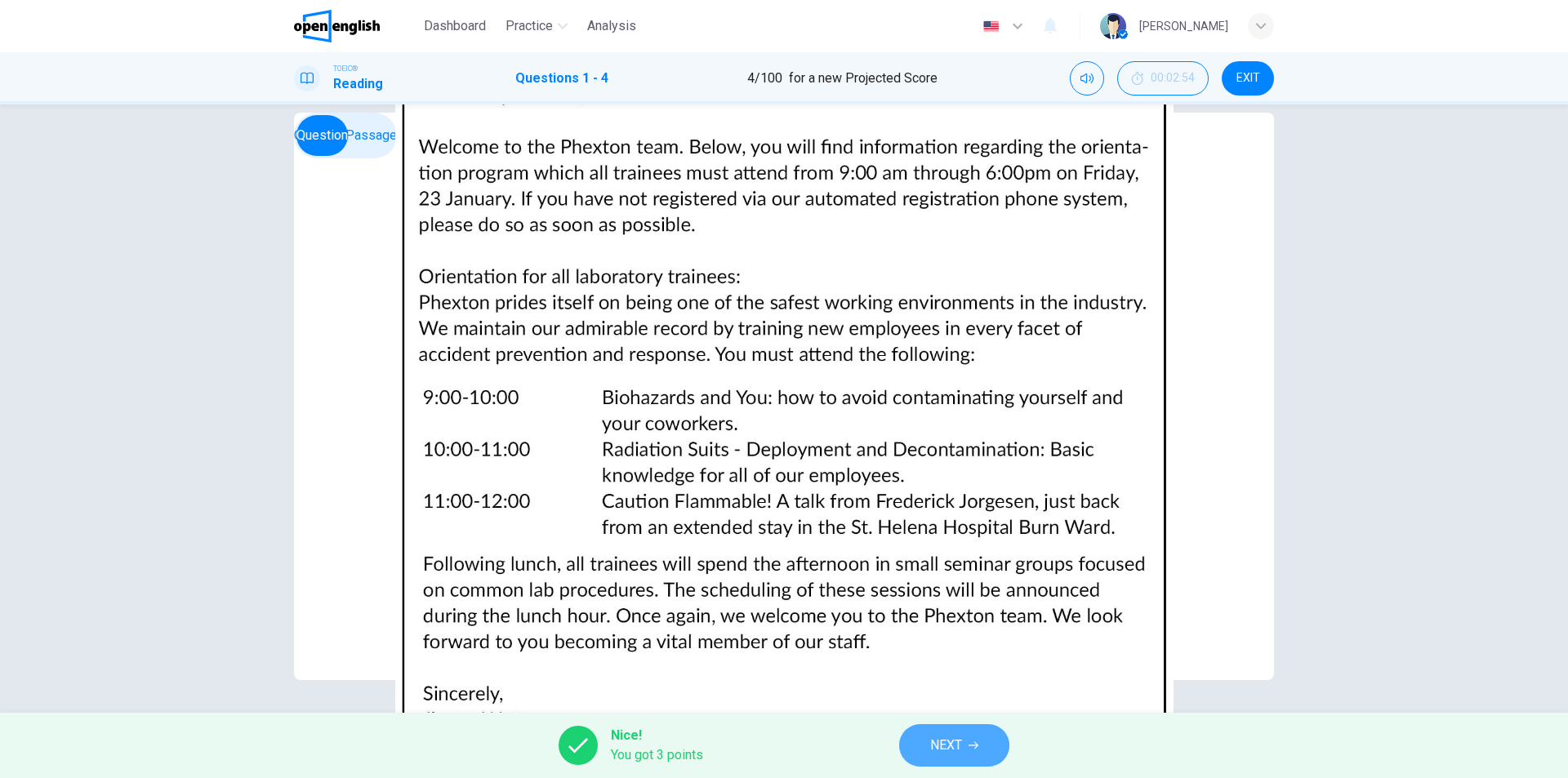
click at [975, 752] on button "NEXT" at bounding box center [955, 746] width 110 height 42
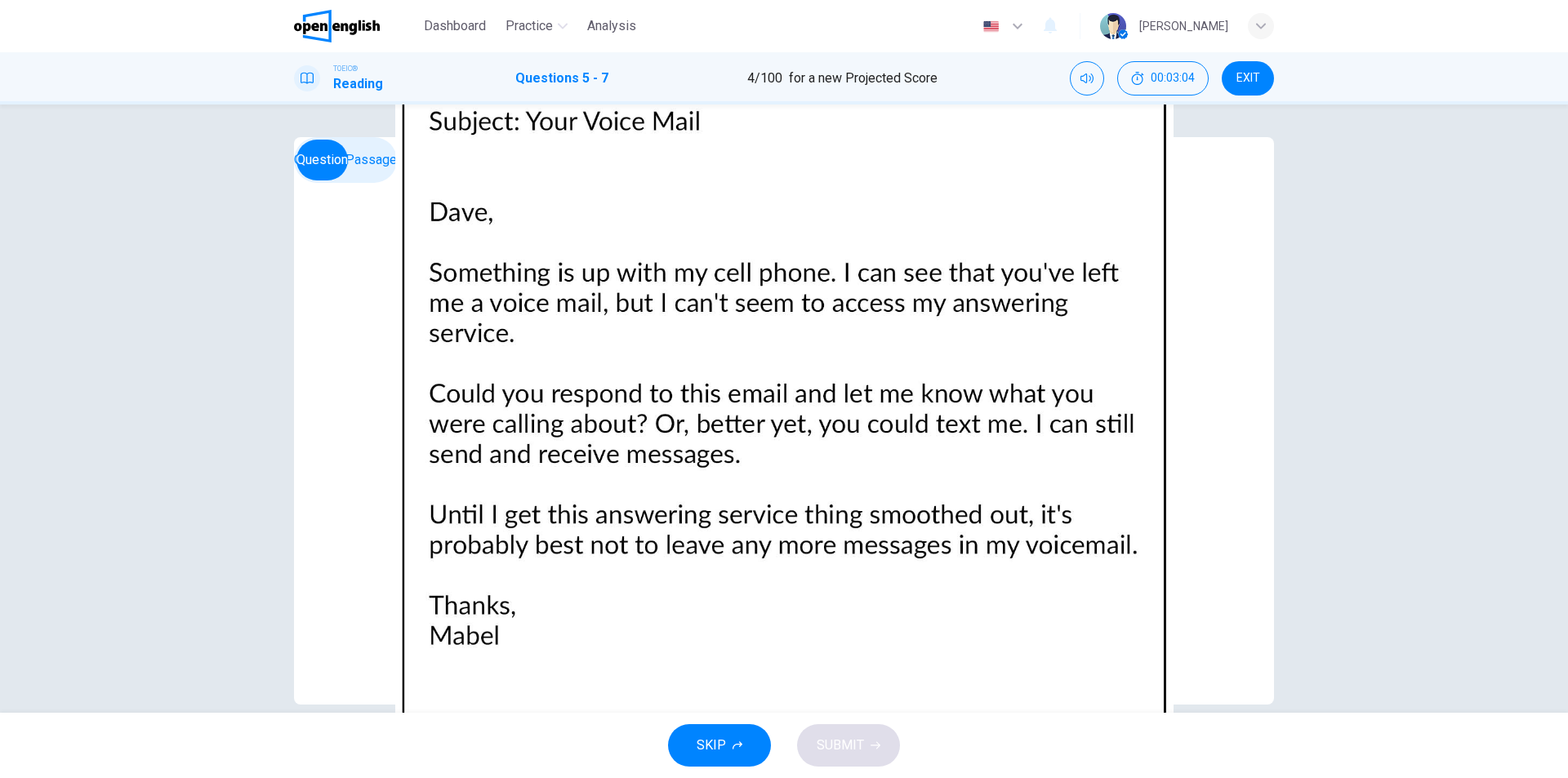
click at [1246, 72] on span "EXIT" at bounding box center [1248, 78] width 24 height 13
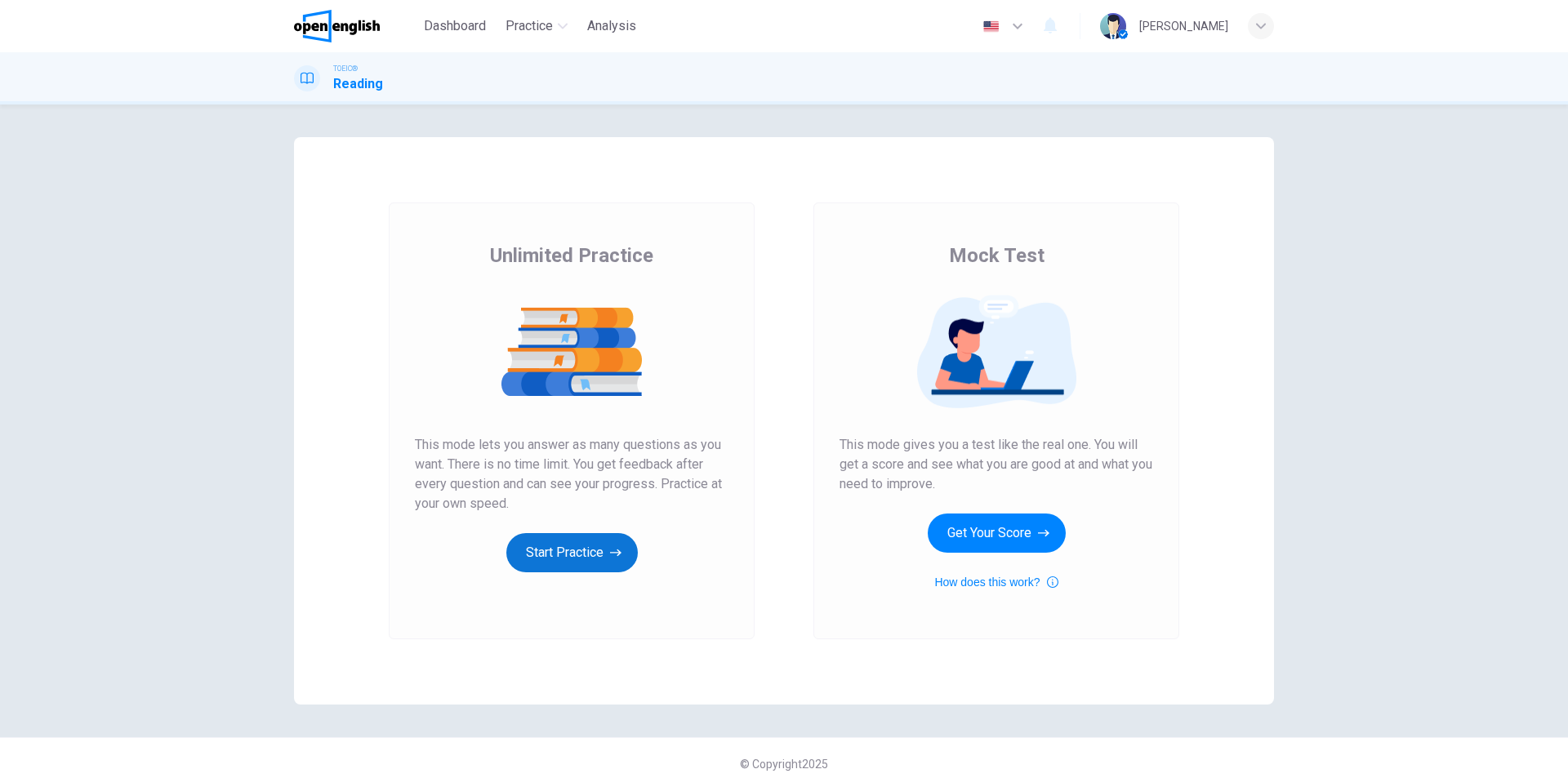
click at [568, 554] on button "Start Practice" at bounding box center [572, 553] width 132 height 39
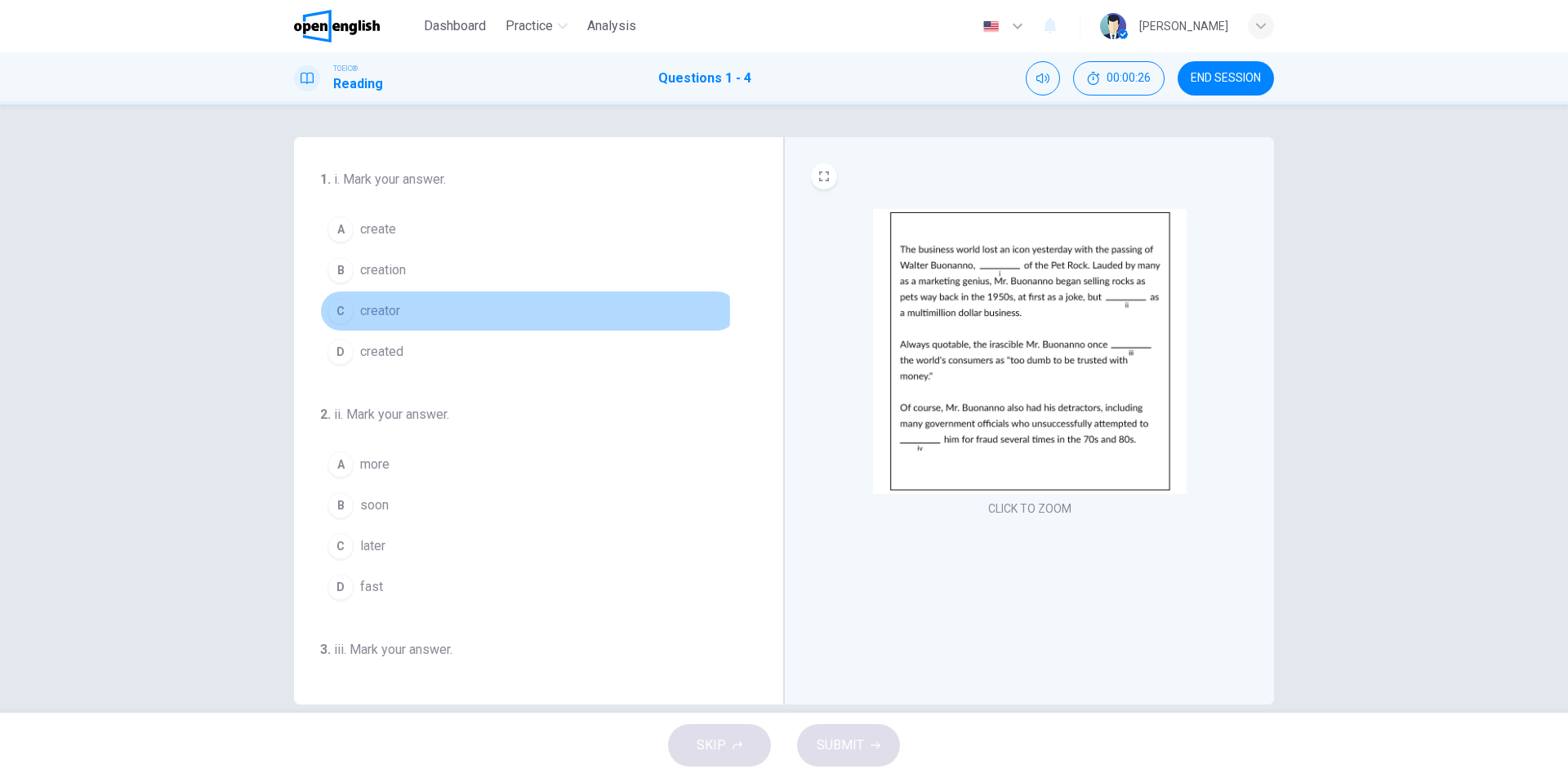
click at [397, 312] on span "creator" at bounding box center [380, 311] width 40 height 20
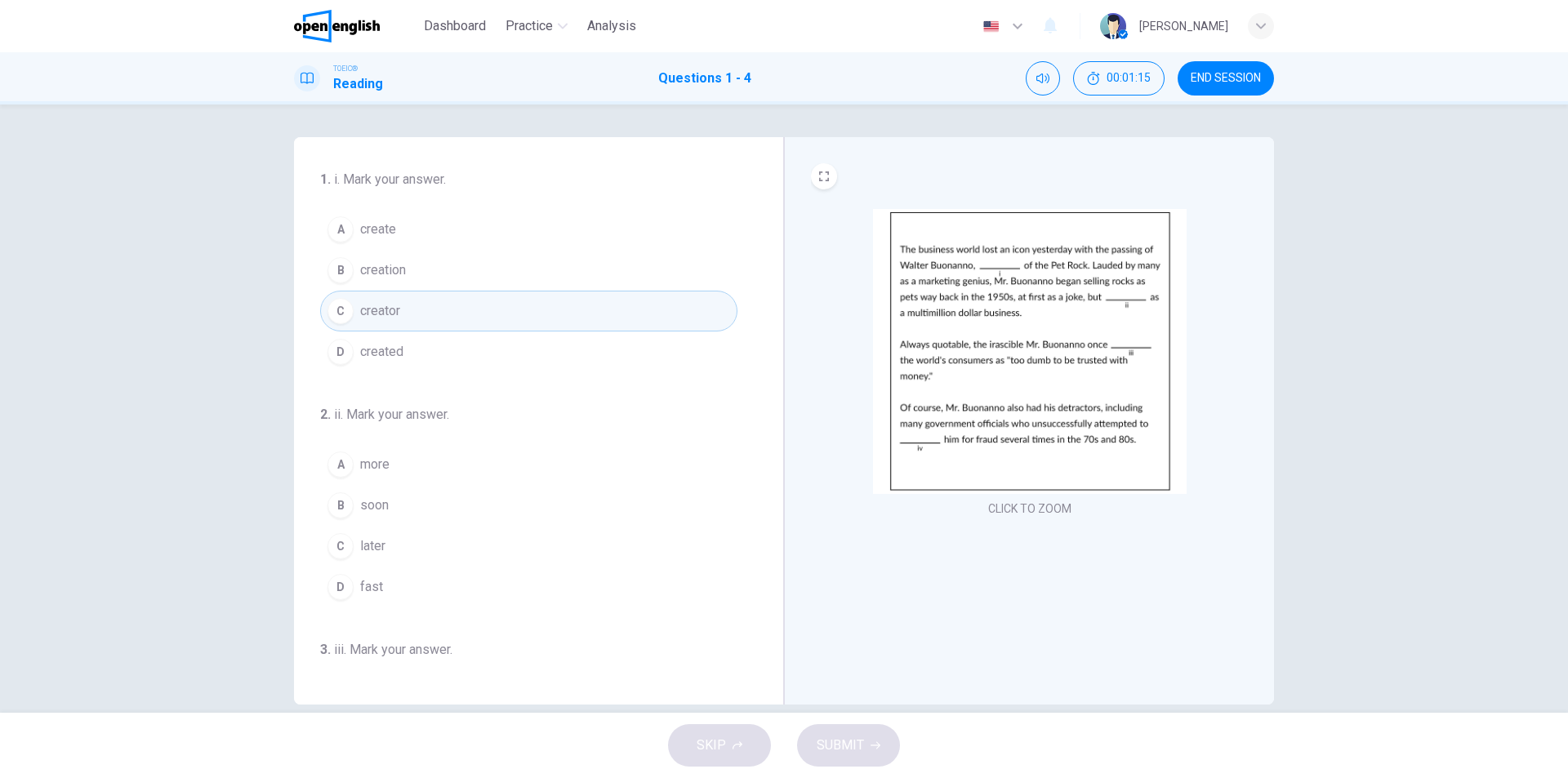
click at [402, 507] on button "B soon" at bounding box center [529, 506] width 417 height 41
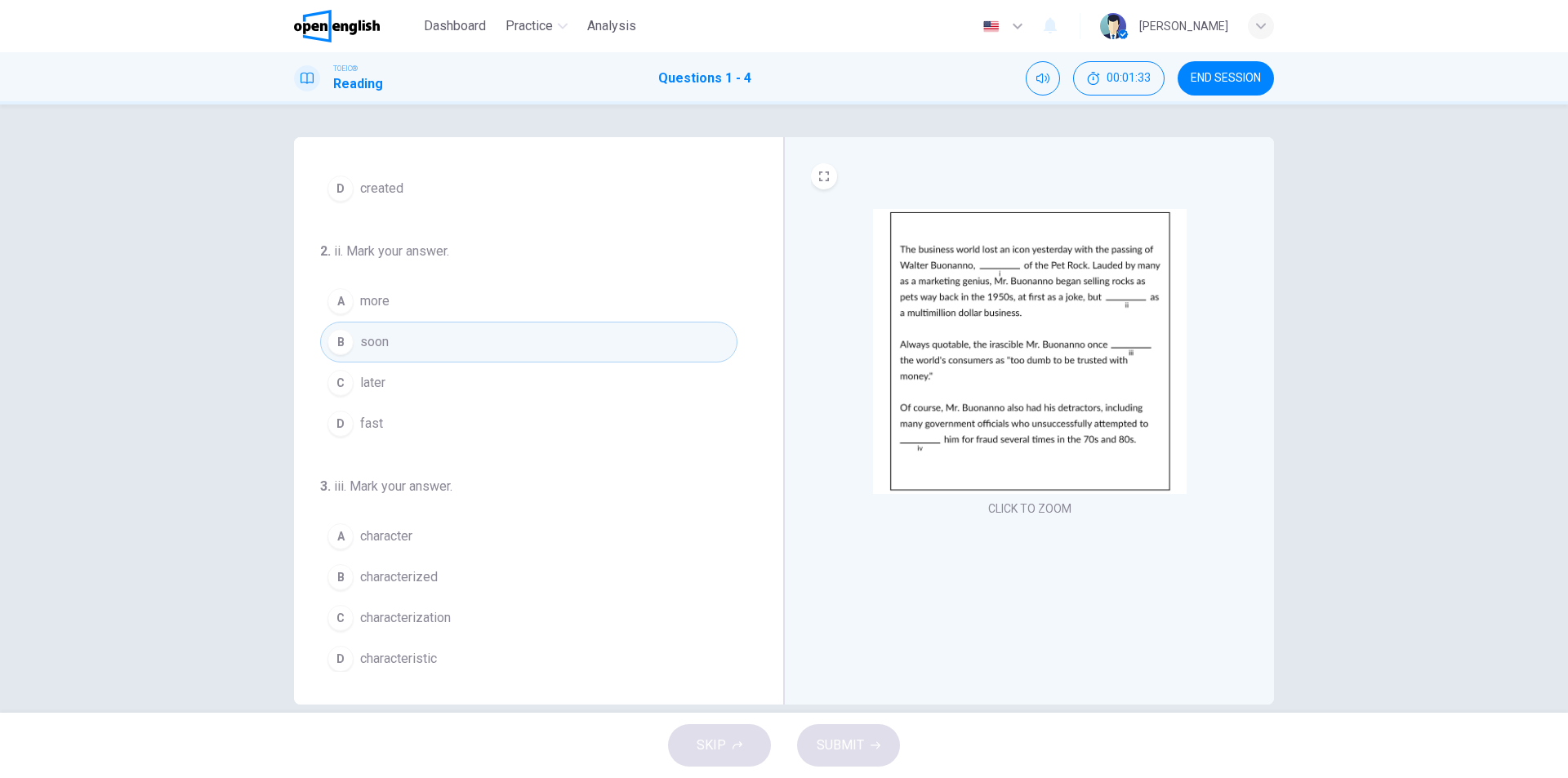
scroll to position [245, 0]
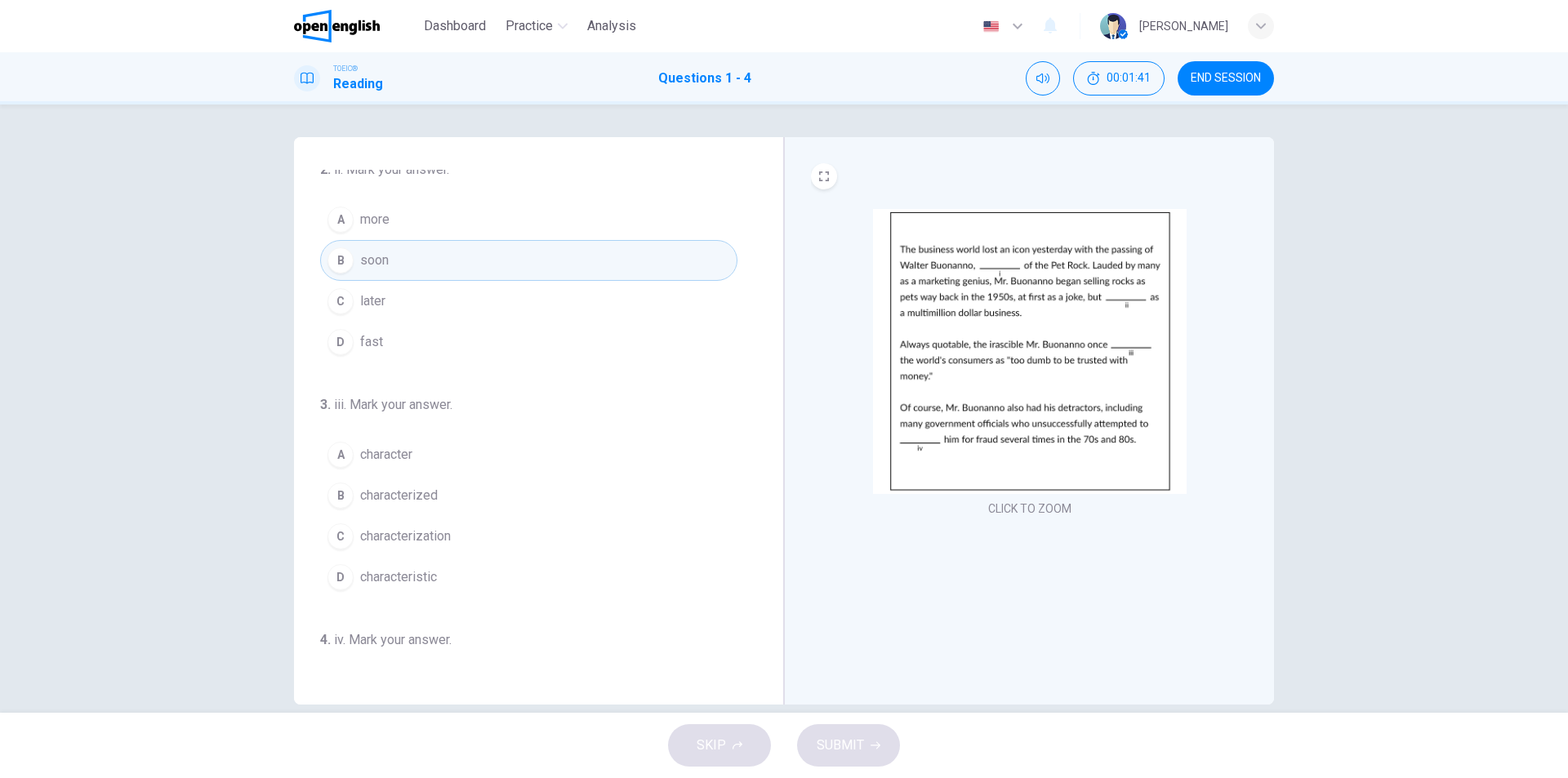
click at [453, 500] on button "B characterized" at bounding box center [529, 495] width 417 height 41
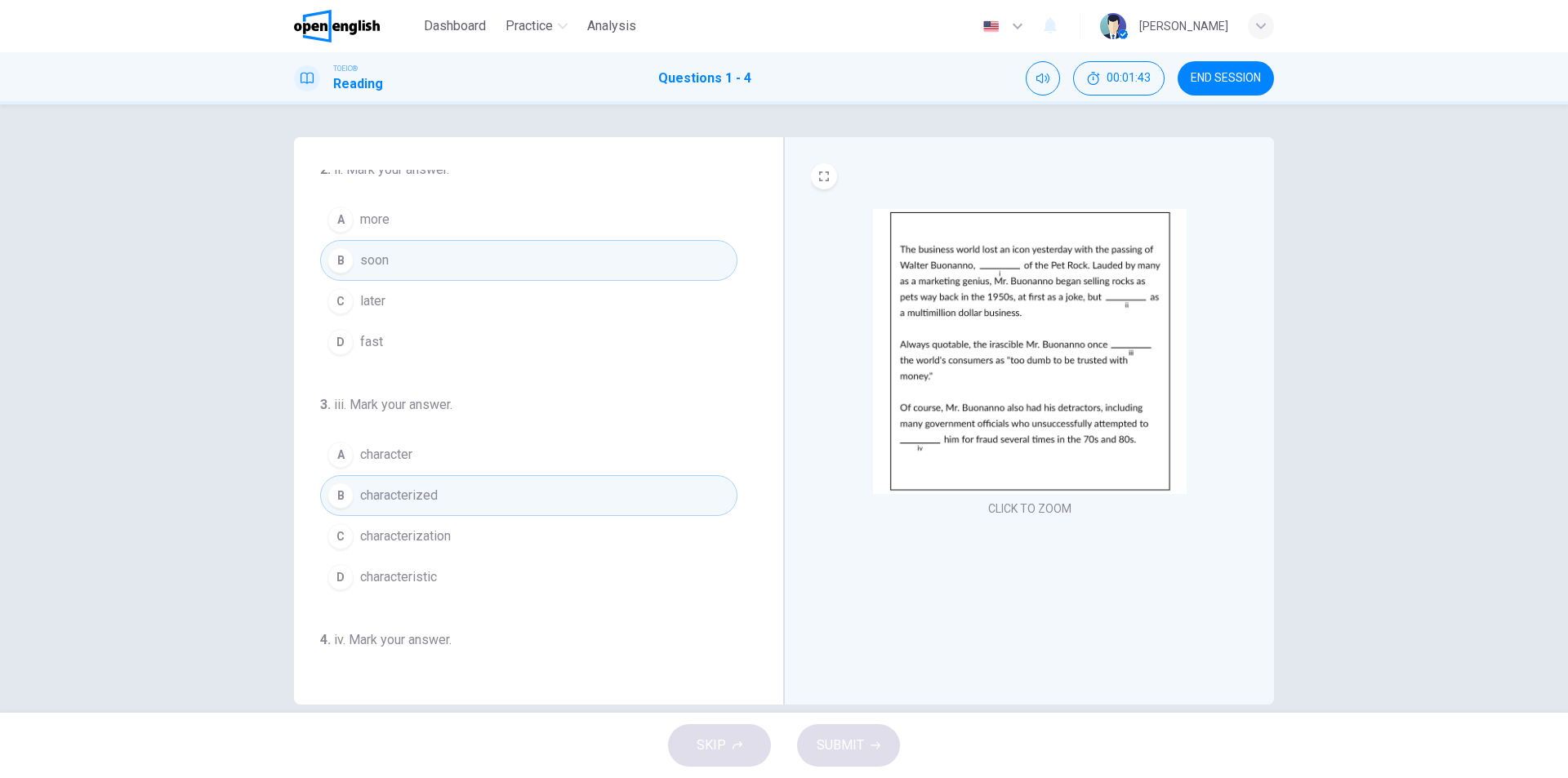
scroll to position [327, 0]
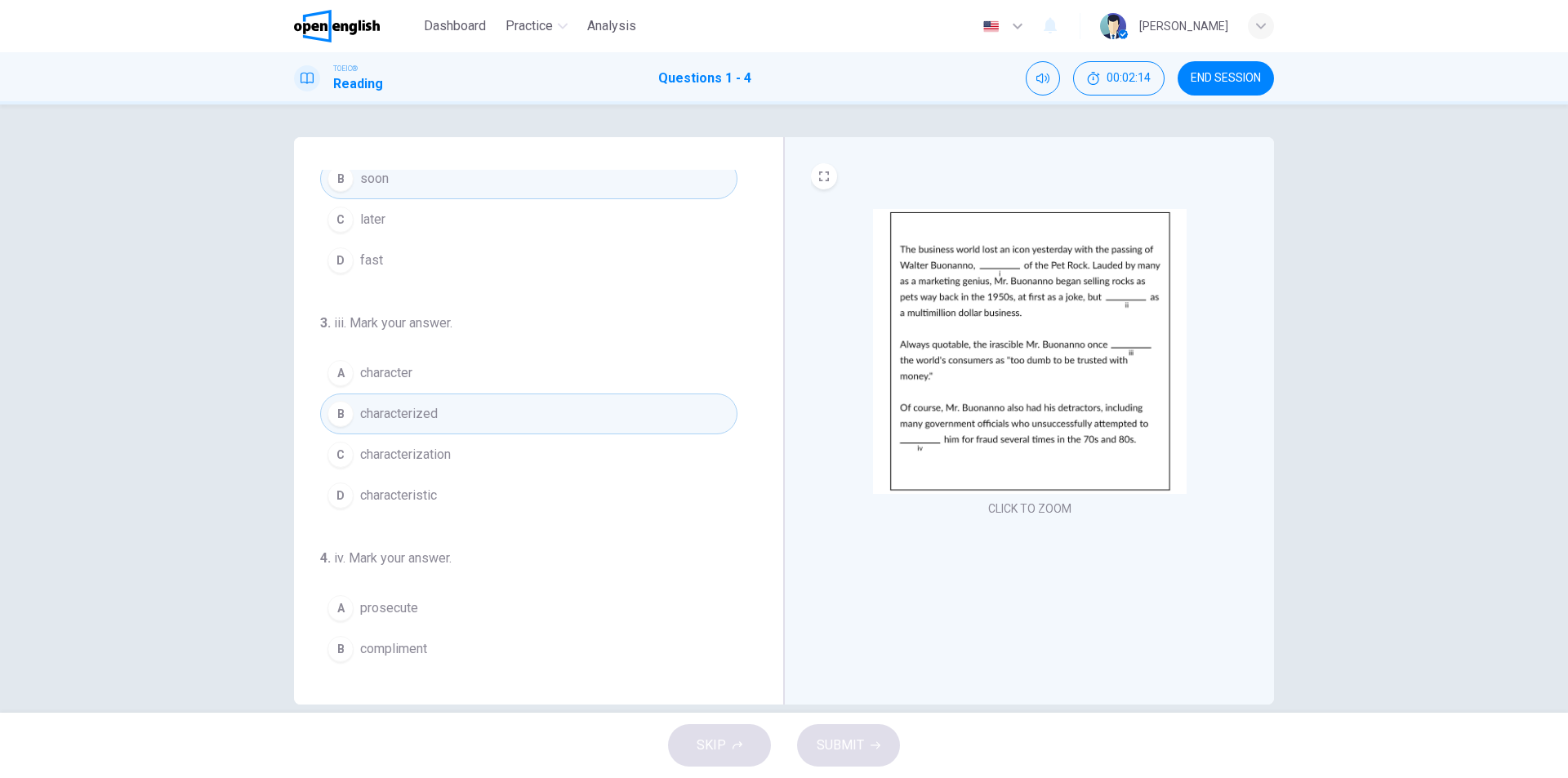
click at [389, 215] on button "C later" at bounding box center [529, 220] width 417 height 41
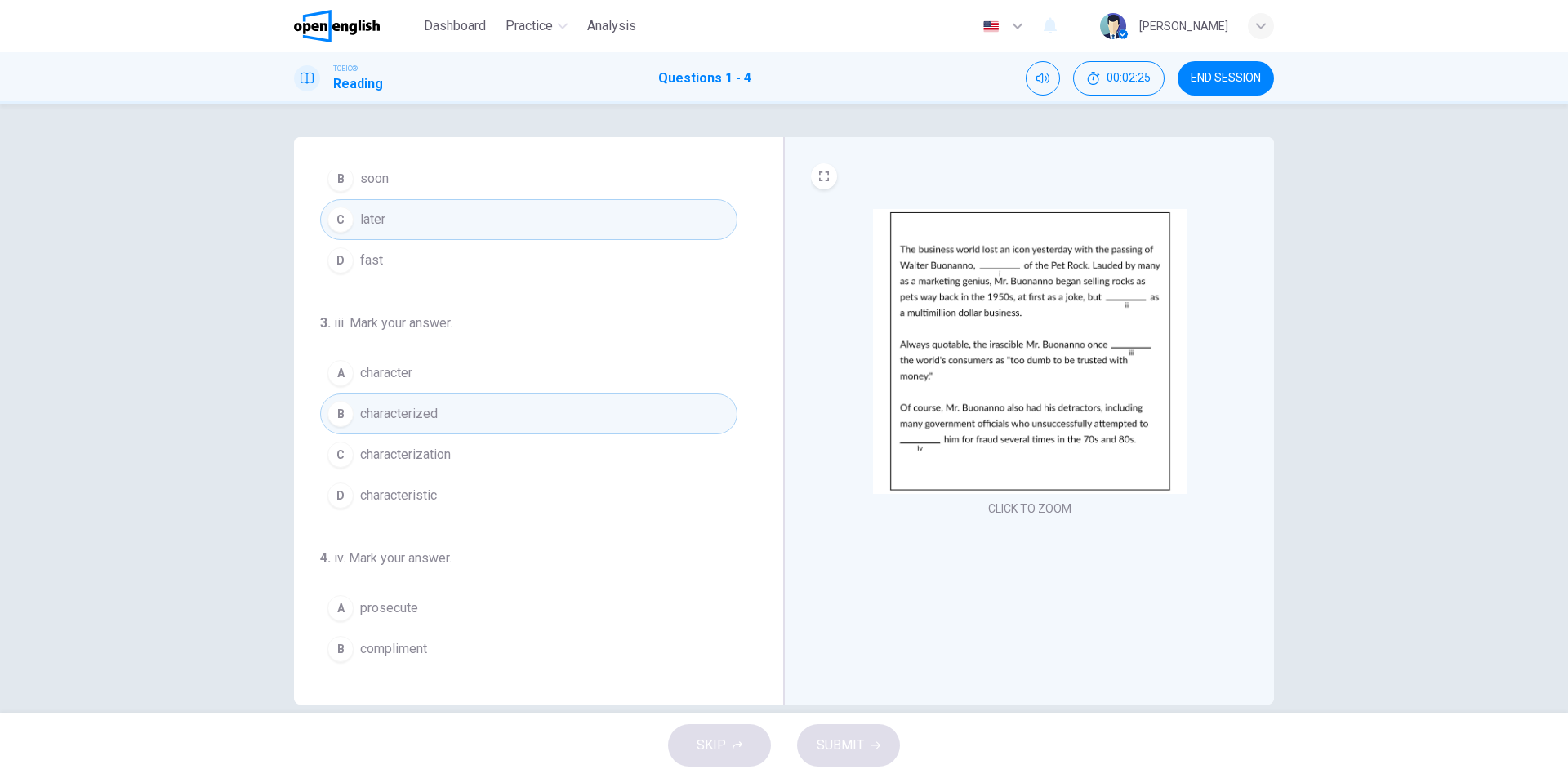
scroll to position [406, 0]
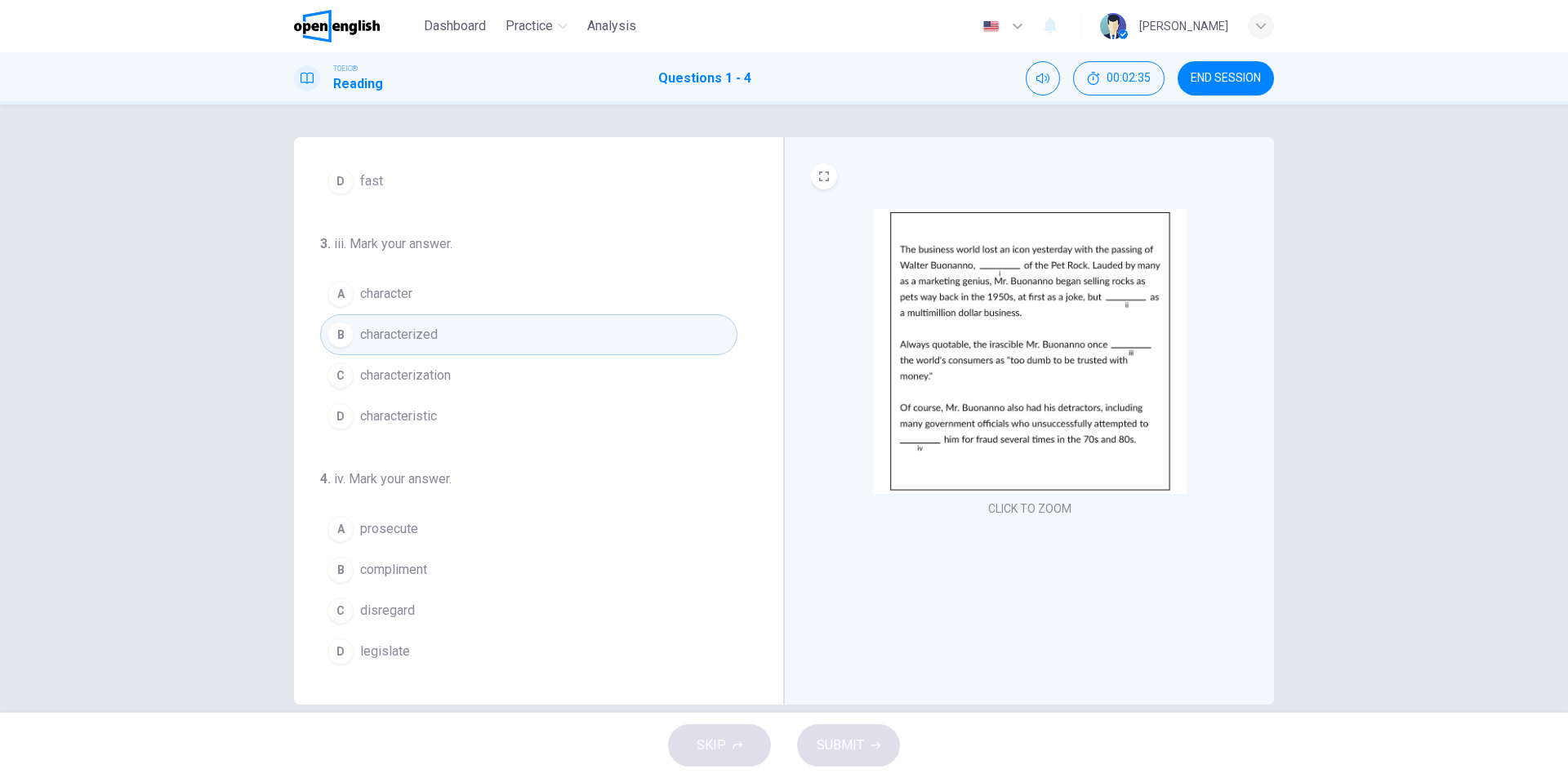
click at [417, 524] on button "A prosecute" at bounding box center [529, 529] width 417 height 41
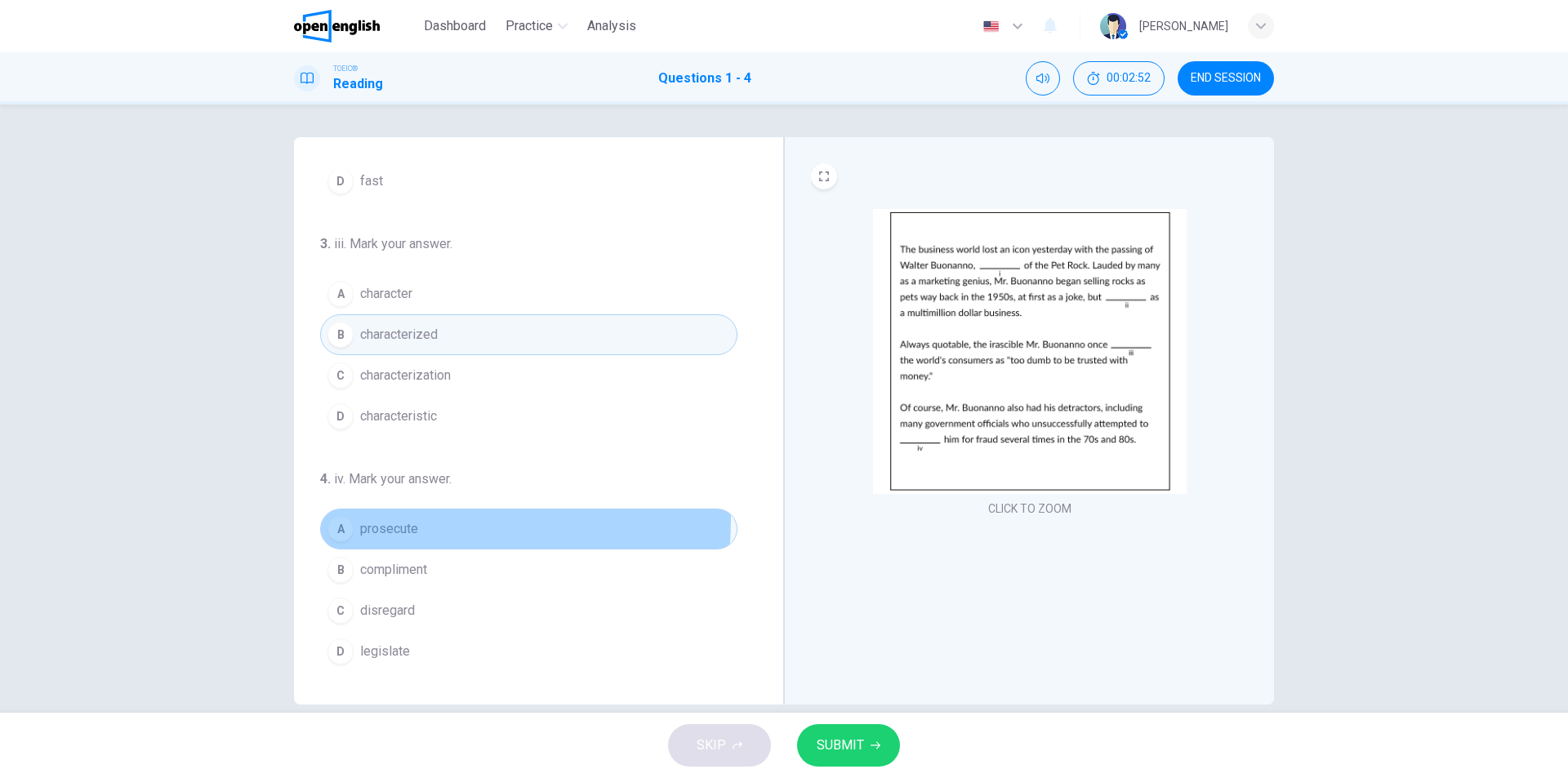
click at [412, 519] on span "prosecute" at bounding box center [389, 529] width 58 height 20
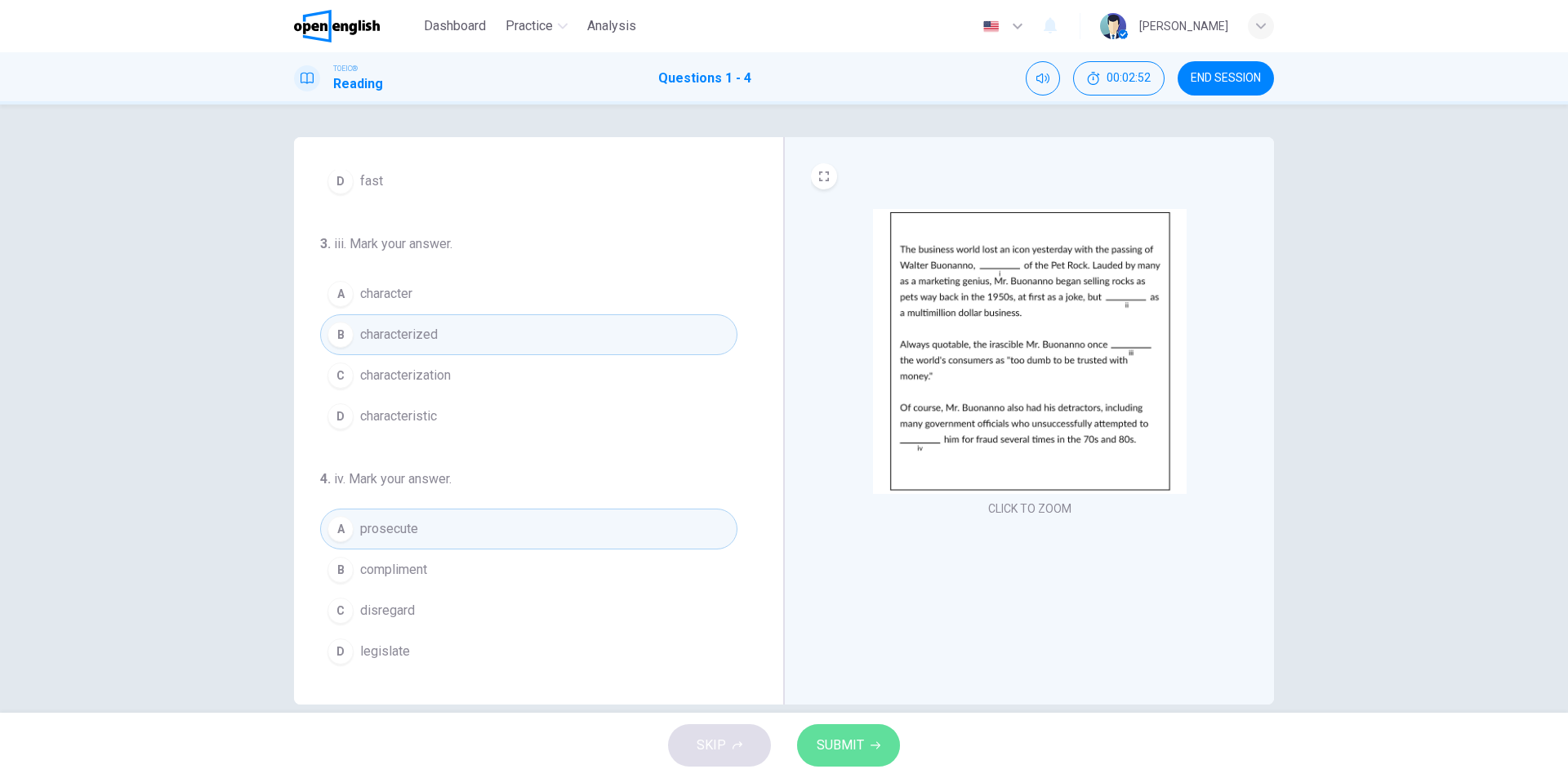
click at [858, 753] on span "SUBMIT" at bounding box center [841, 745] width 48 height 23
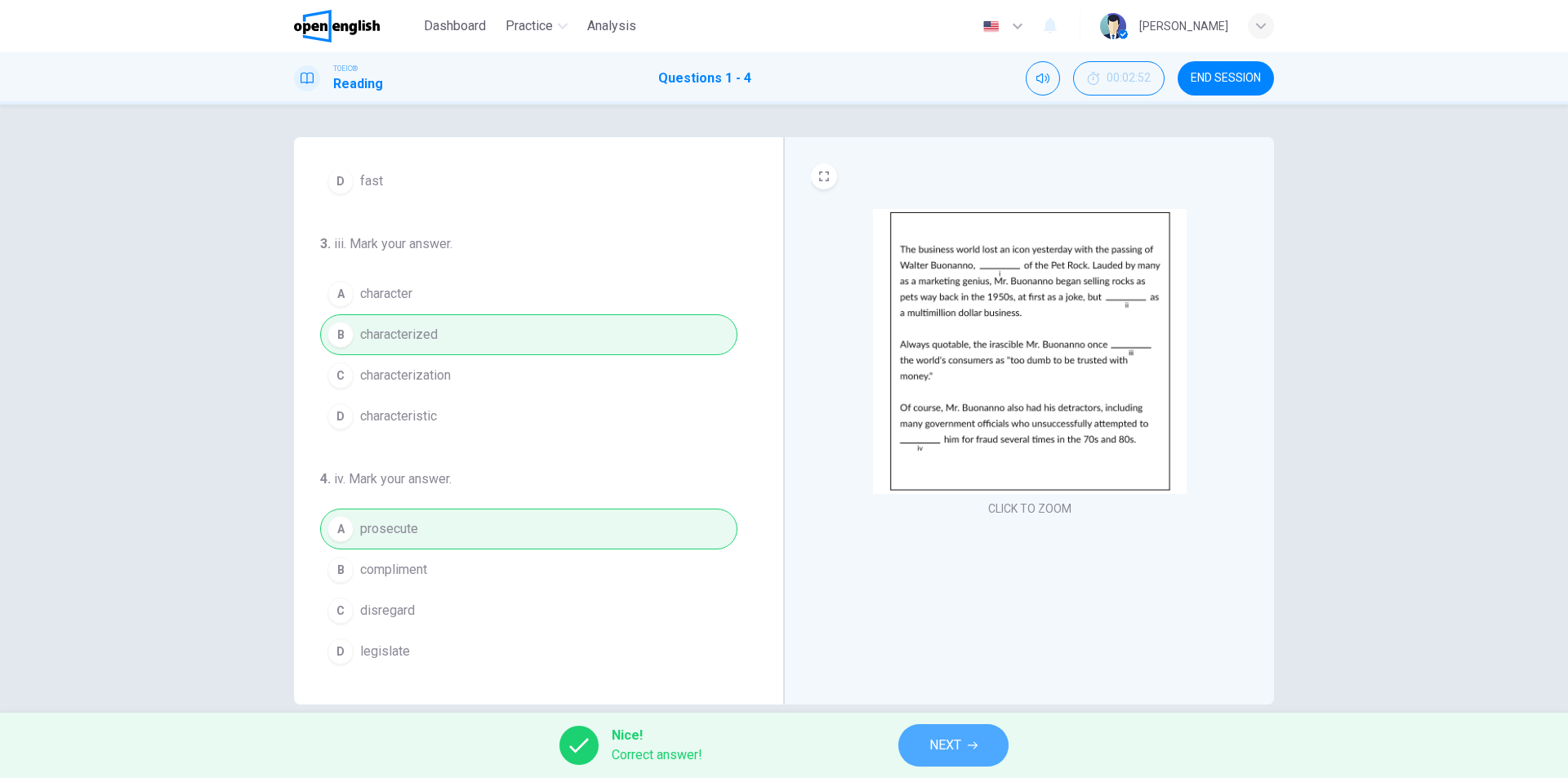
click at [935, 747] on span "NEXT" at bounding box center [945, 745] width 32 height 23
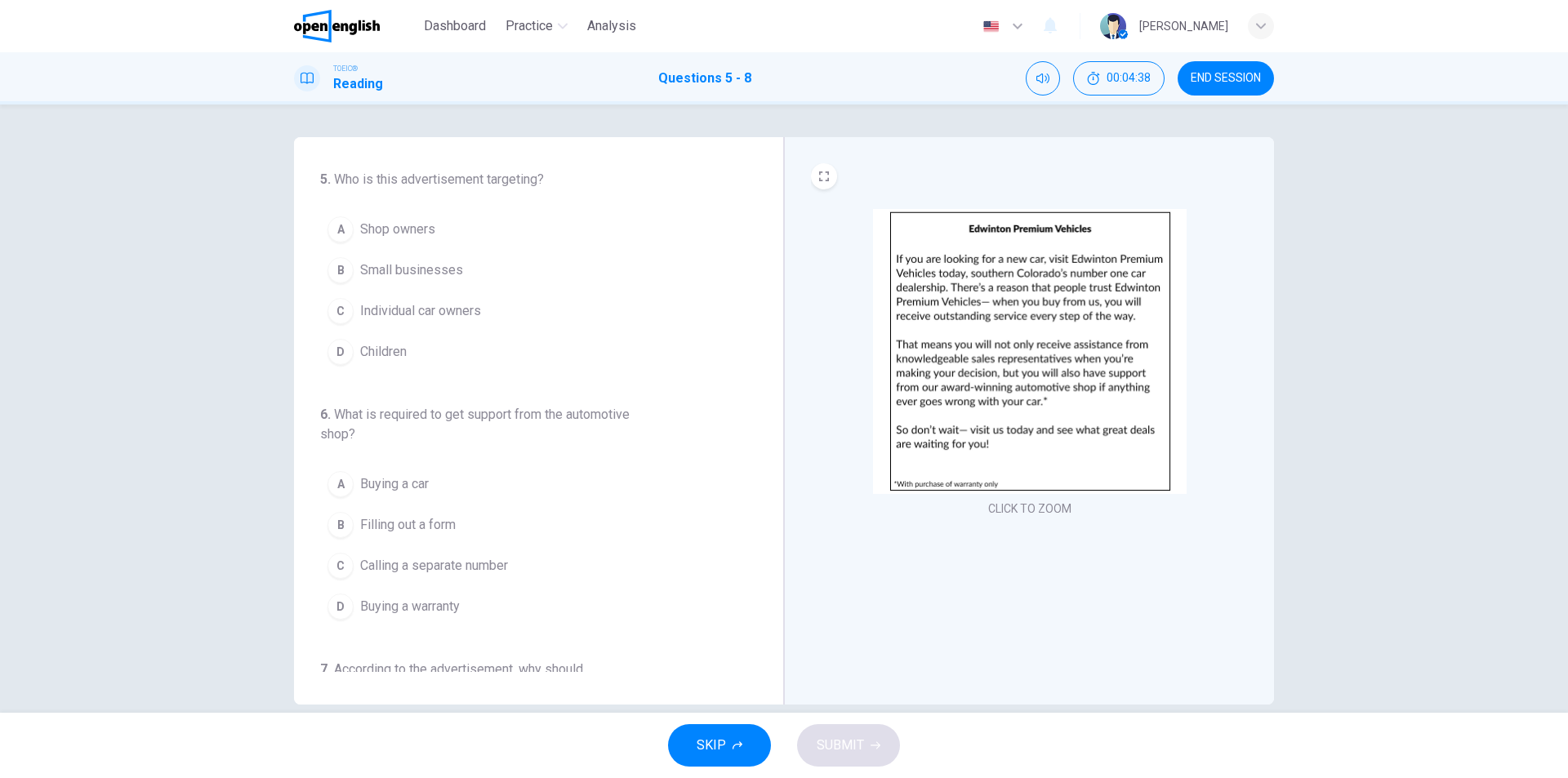
click at [446, 311] on span "Individual car owners" at bounding box center [421, 311] width 120 height 20
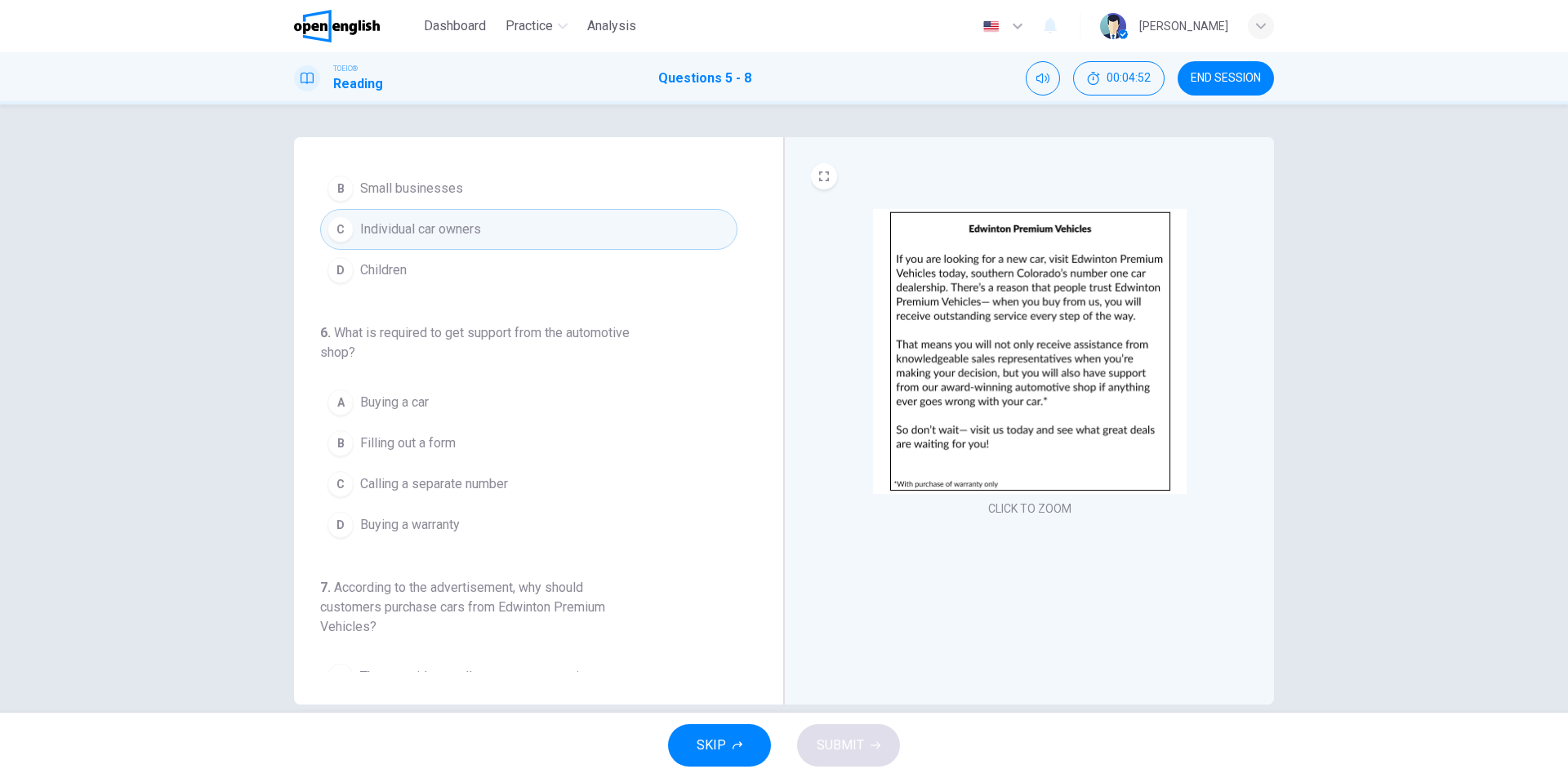
scroll to position [164, 0]
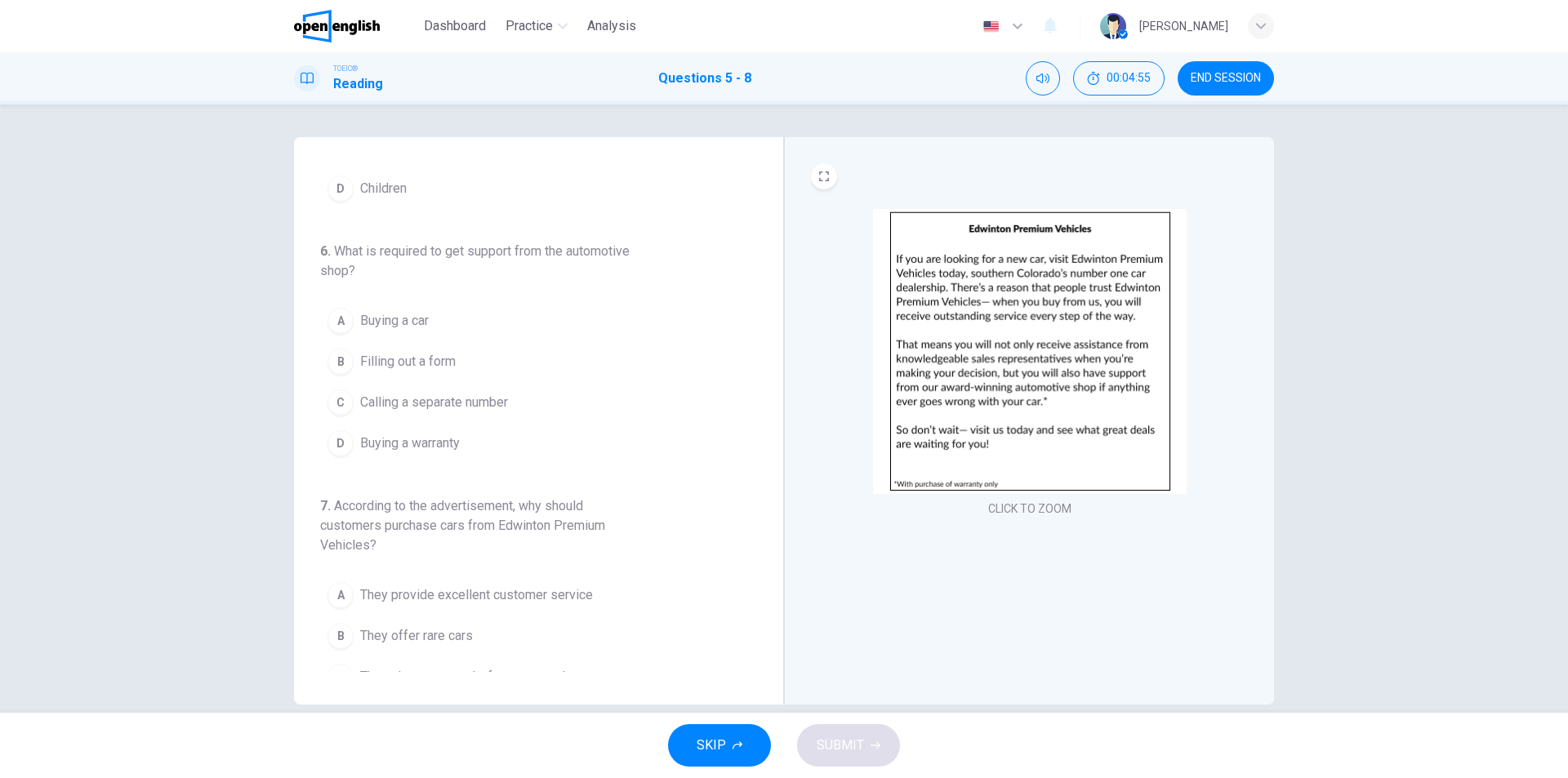
click at [406, 321] on span "Buying a car" at bounding box center [395, 321] width 69 height 20
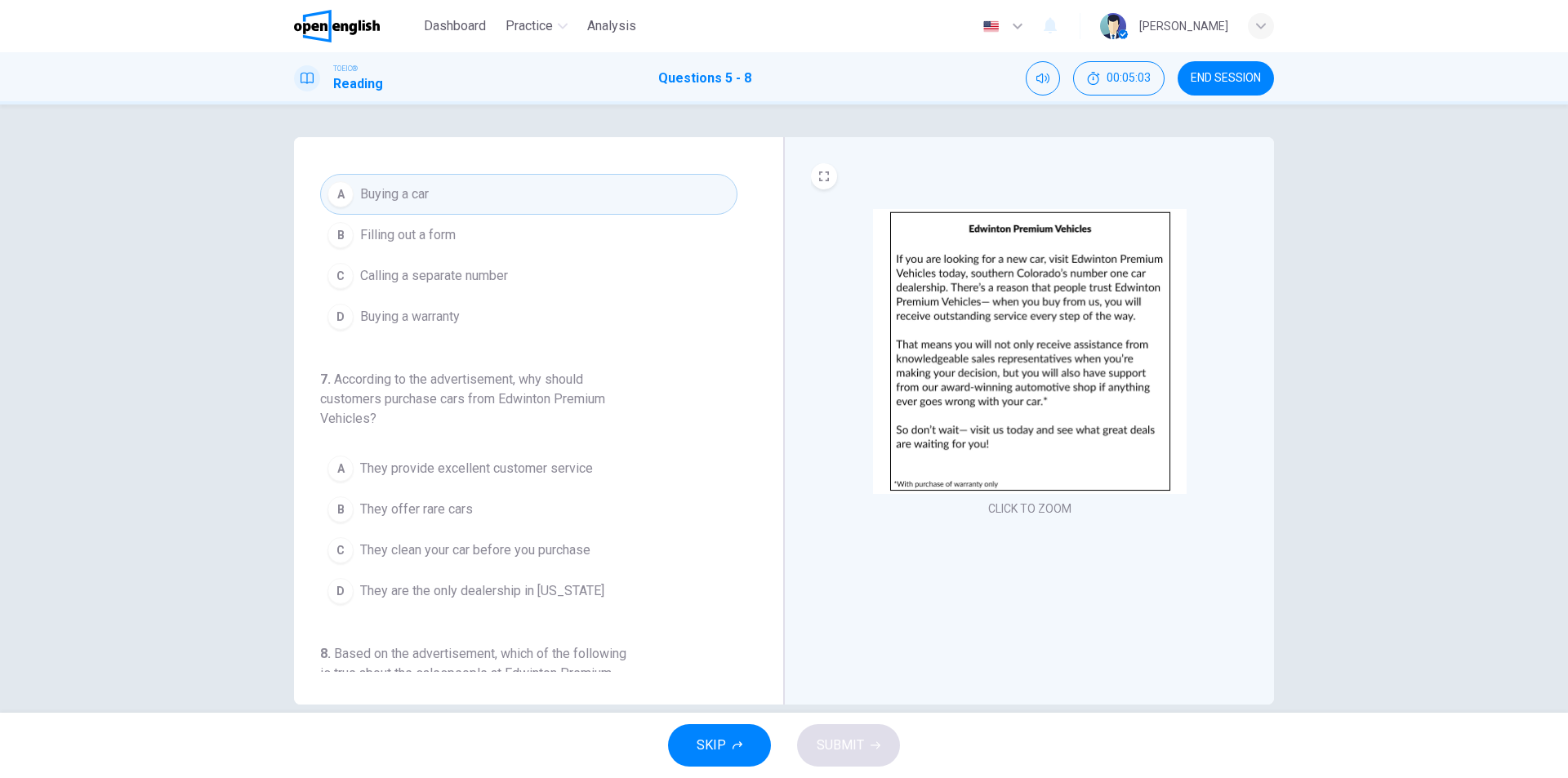
scroll to position [327, 0]
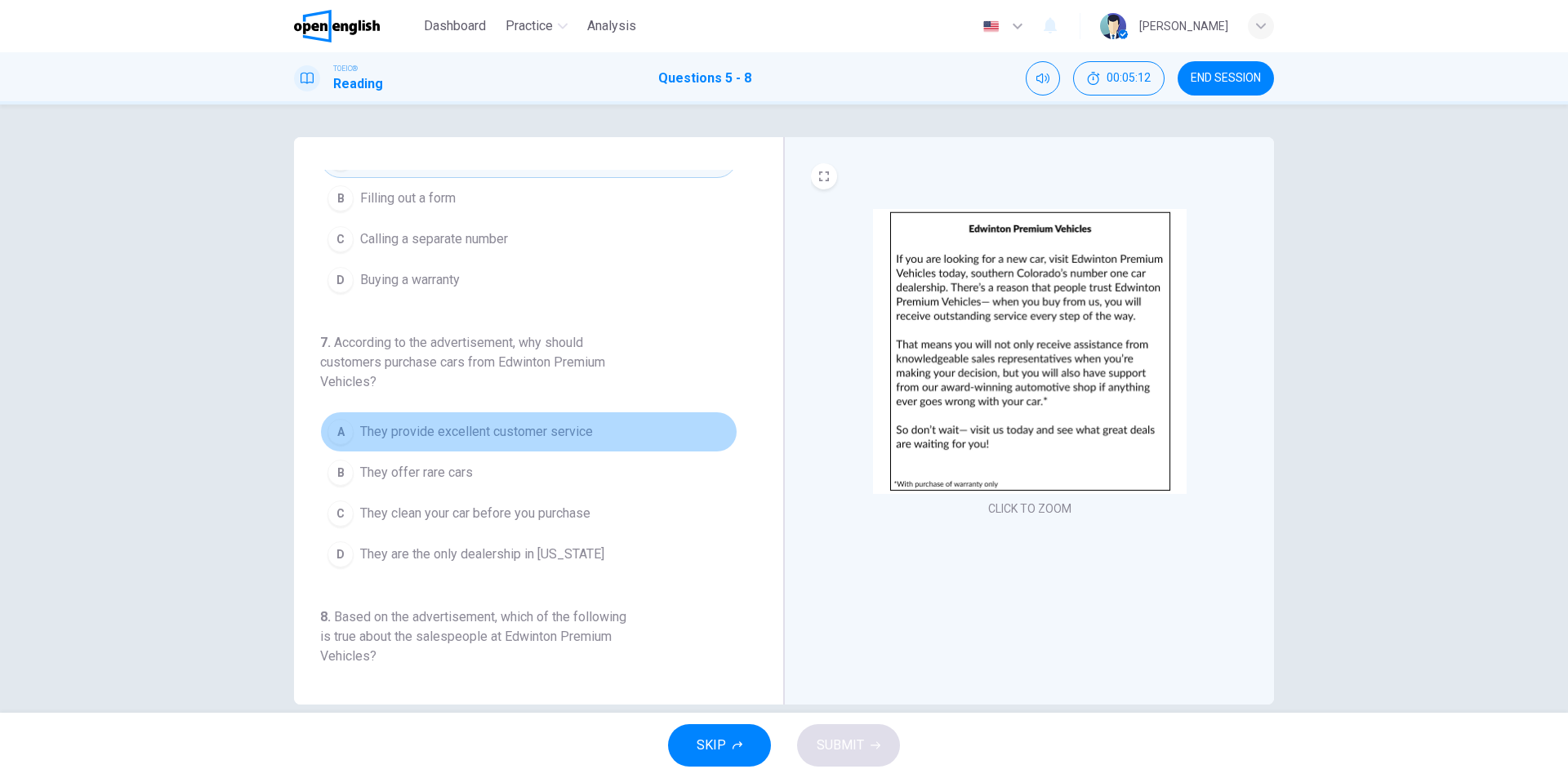
click at [554, 431] on span "They provide excellent customer service" at bounding box center [477, 432] width 232 height 20
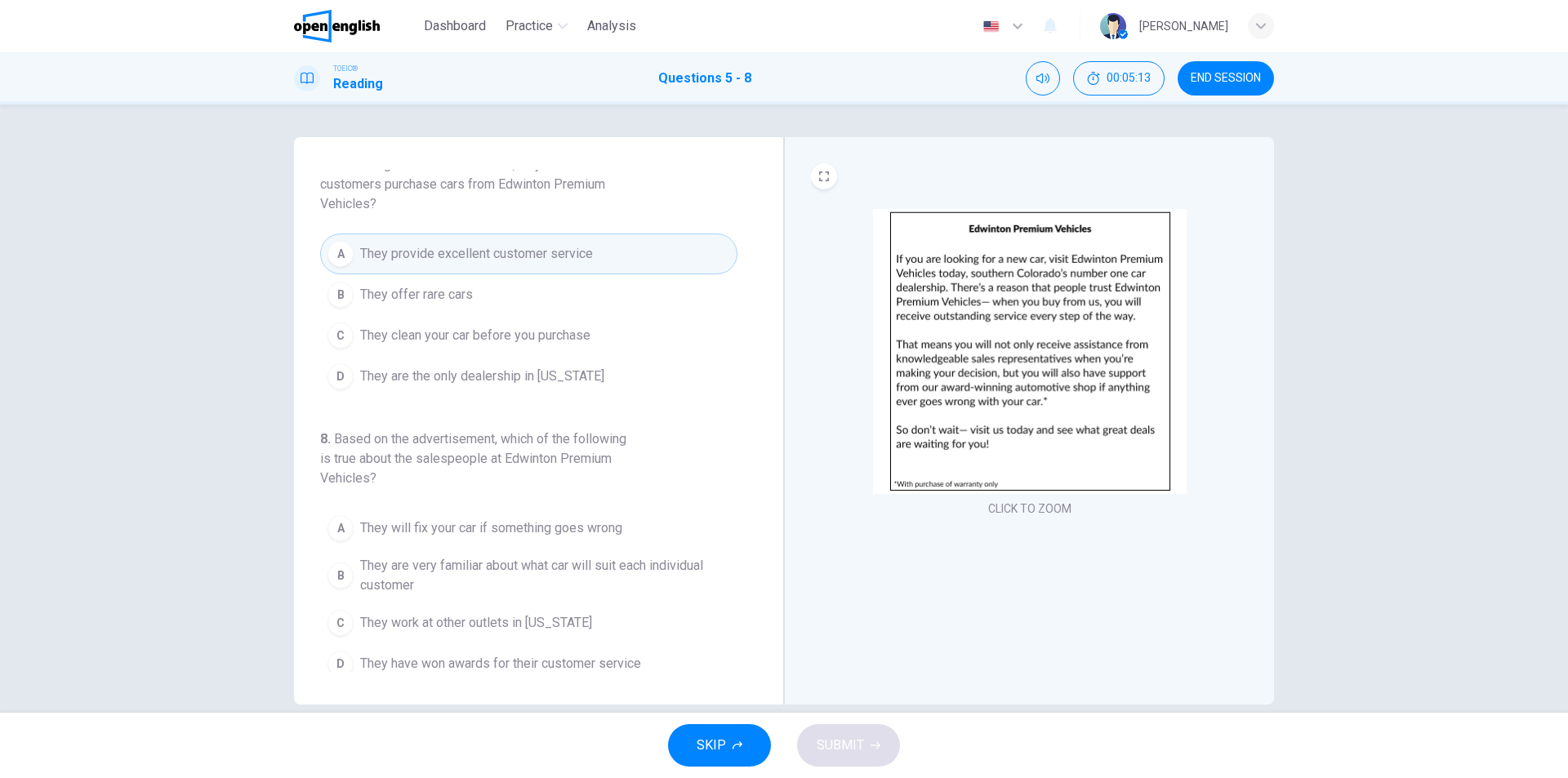
scroll to position [517, 0]
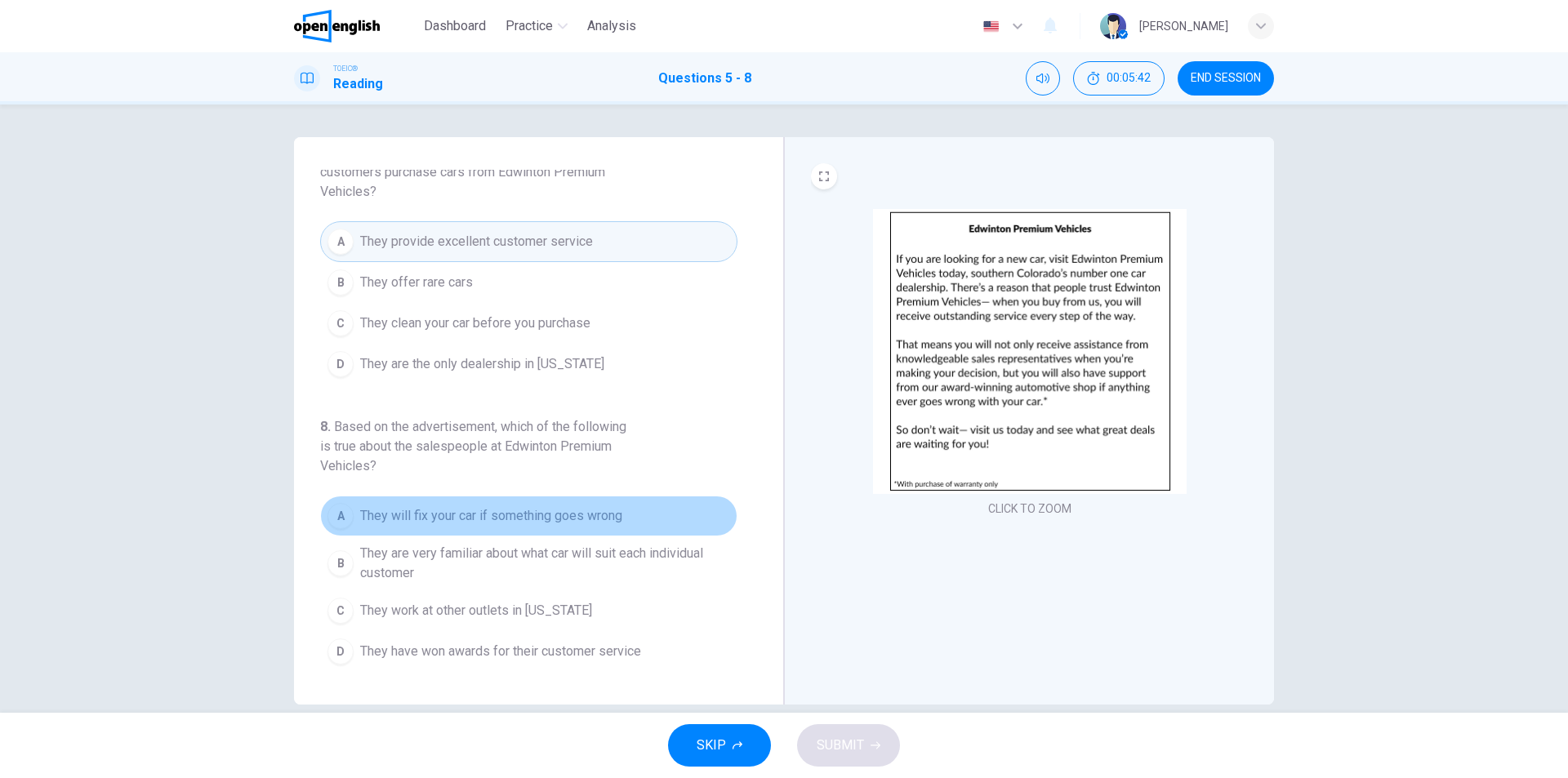
click at [603, 518] on span "They will fix your car if something goes wrong" at bounding box center [491, 516] width 262 height 20
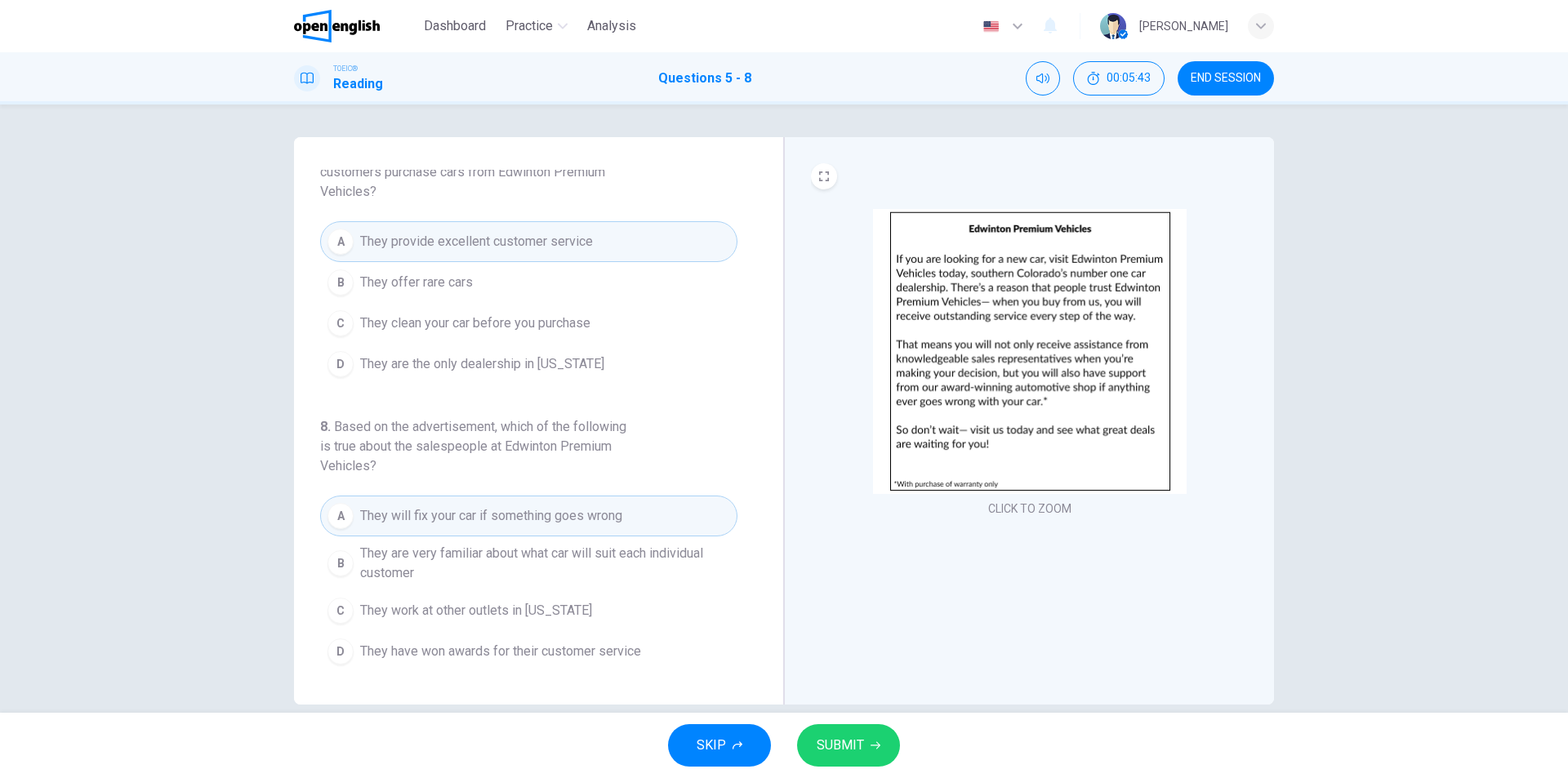
click at [848, 754] on span "SUBMIT" at bounding box center [841, 745] width 48 height 23
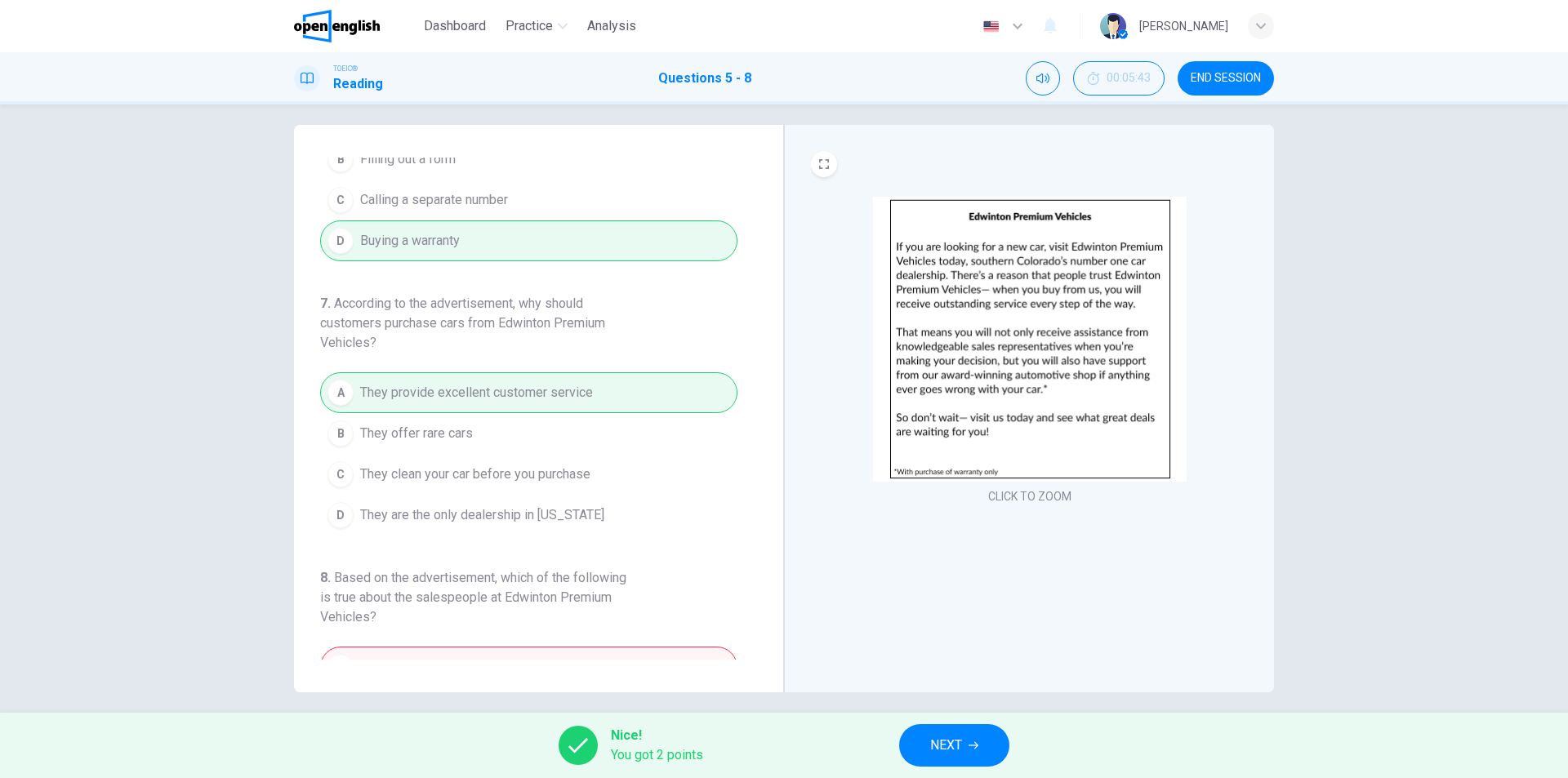
scroll to position [25, 0]
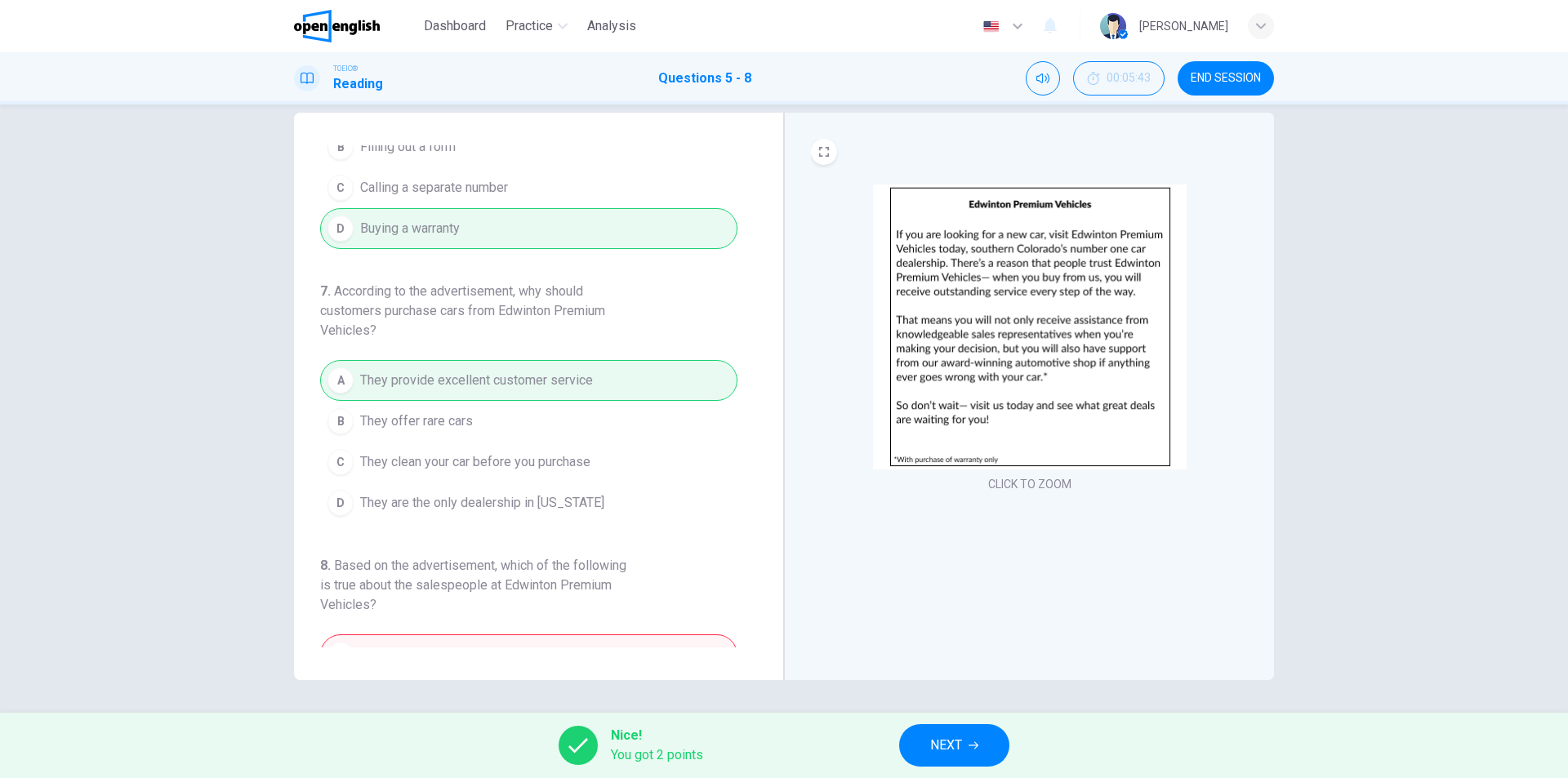
click at [954, 744] on span "NEXT" at bounding box center [946, 745] width 32 height 23
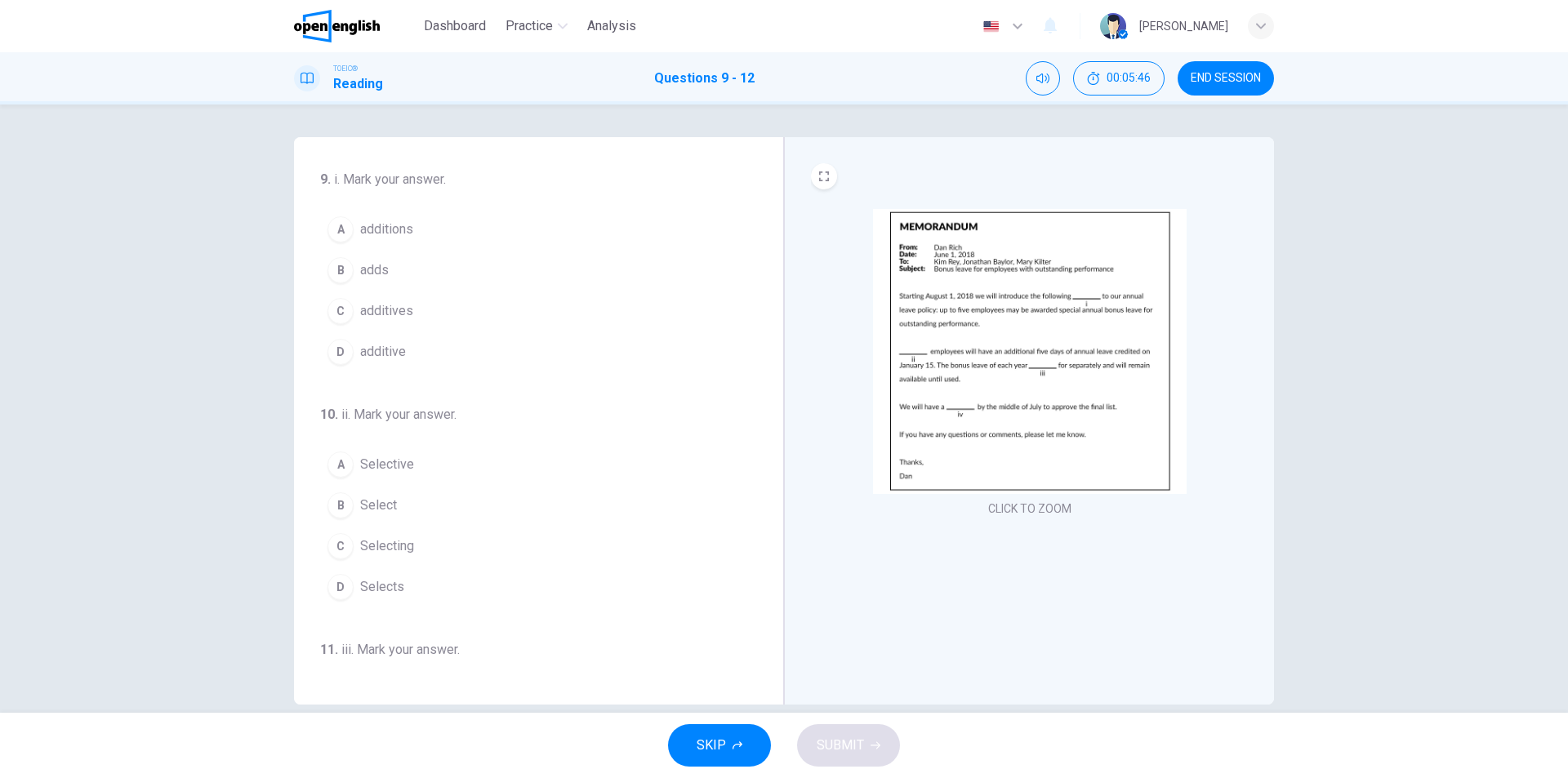
click at [1031, 367] on img at bounding box center [1030, 351] width 314 height 285
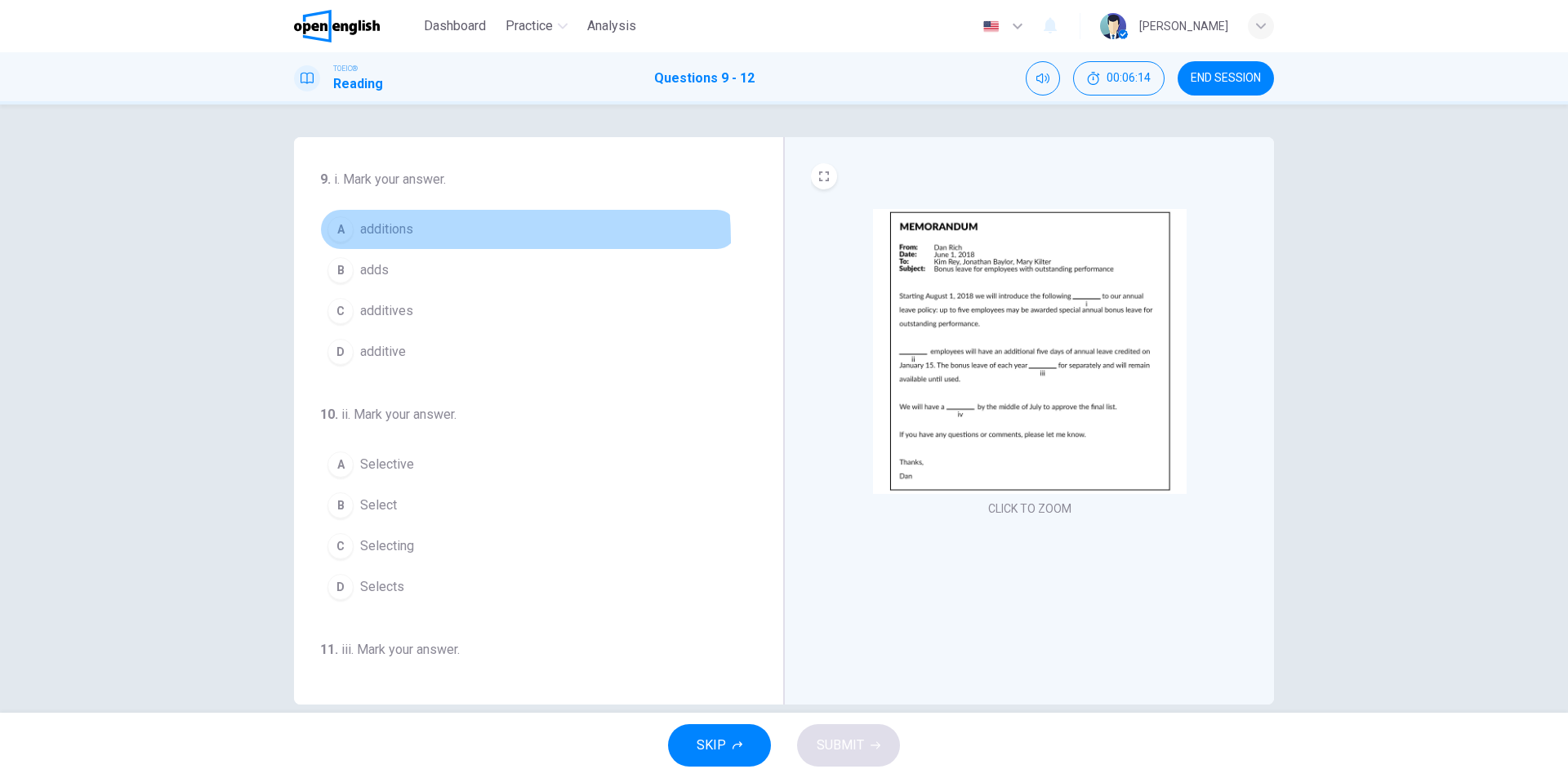
click at [389, 241] on button "A additions" at bounding box center [529, 229] width 417 height 41
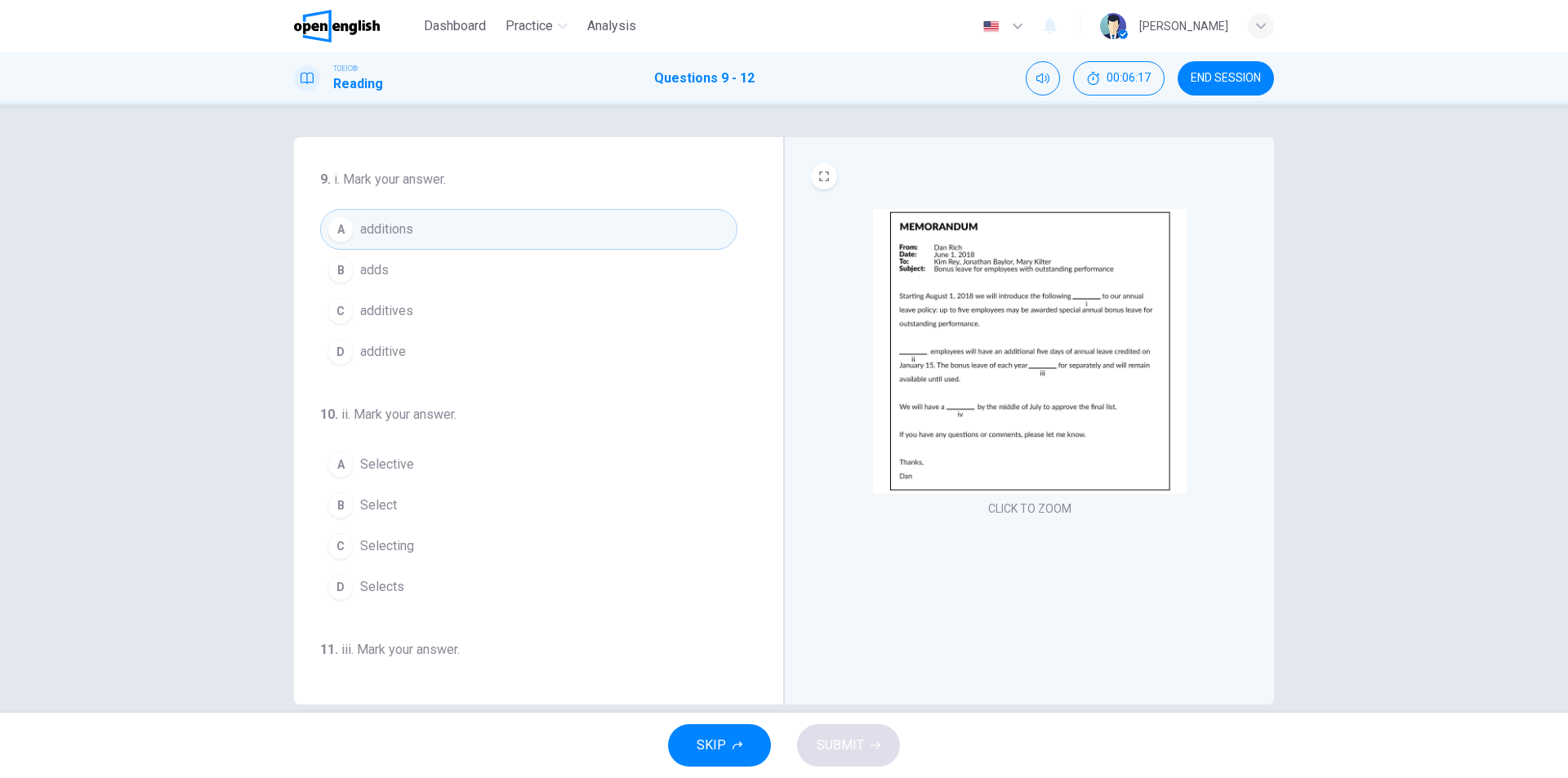
click at [1034, 378] on img at bounding box center [1030, 351] width 314 height 285
drag, startPoint x: 365, startPoint y: 501, endPoint x: 390, endPoint y: 498, distance: 25.2
click at [367, 501] on span "Select" at bounding box center [378, 505] width 36 height 20
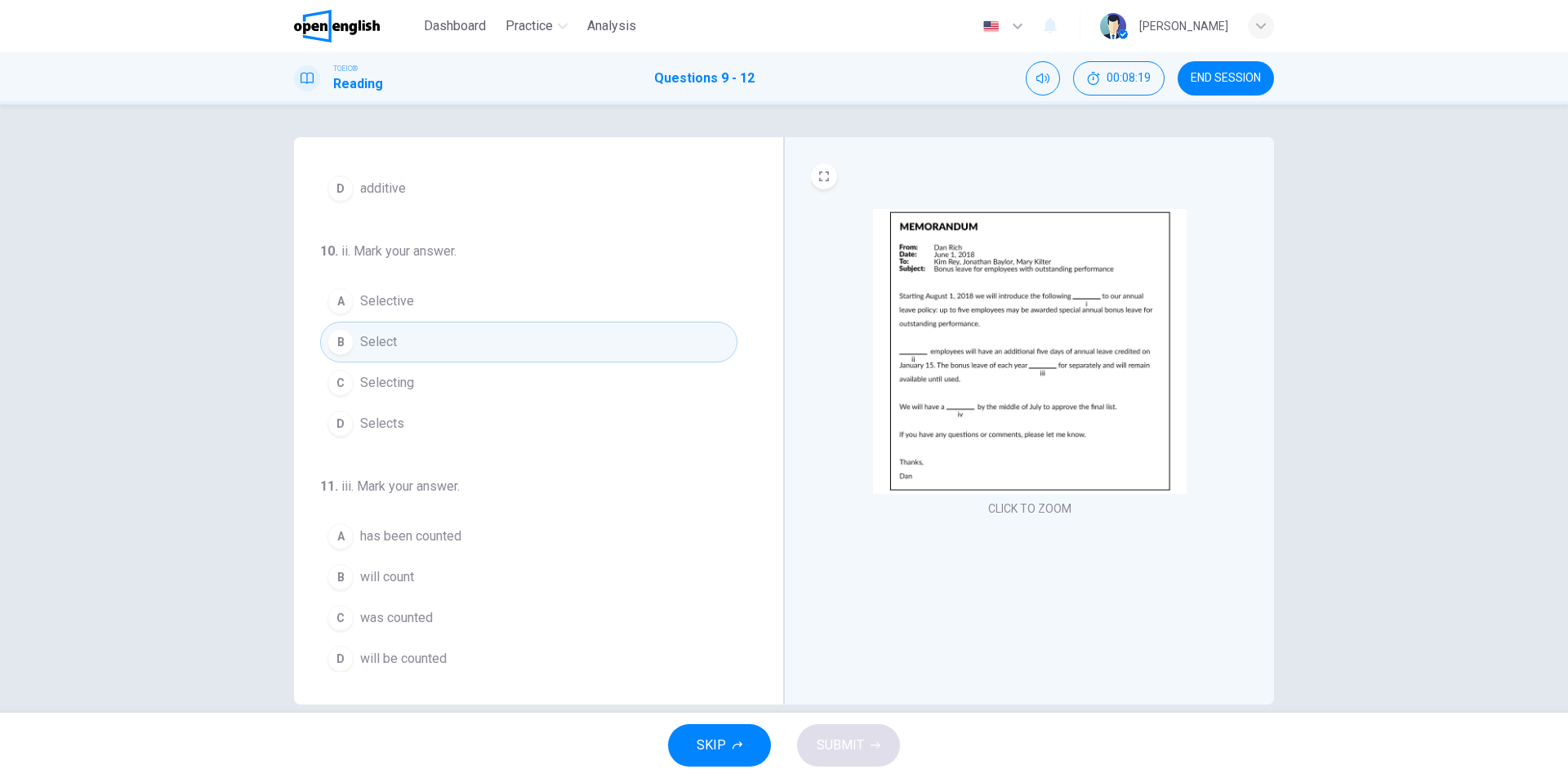
click at [381, 660] on span "will be counted" at bounding box center [404, 658] width 87 height 20
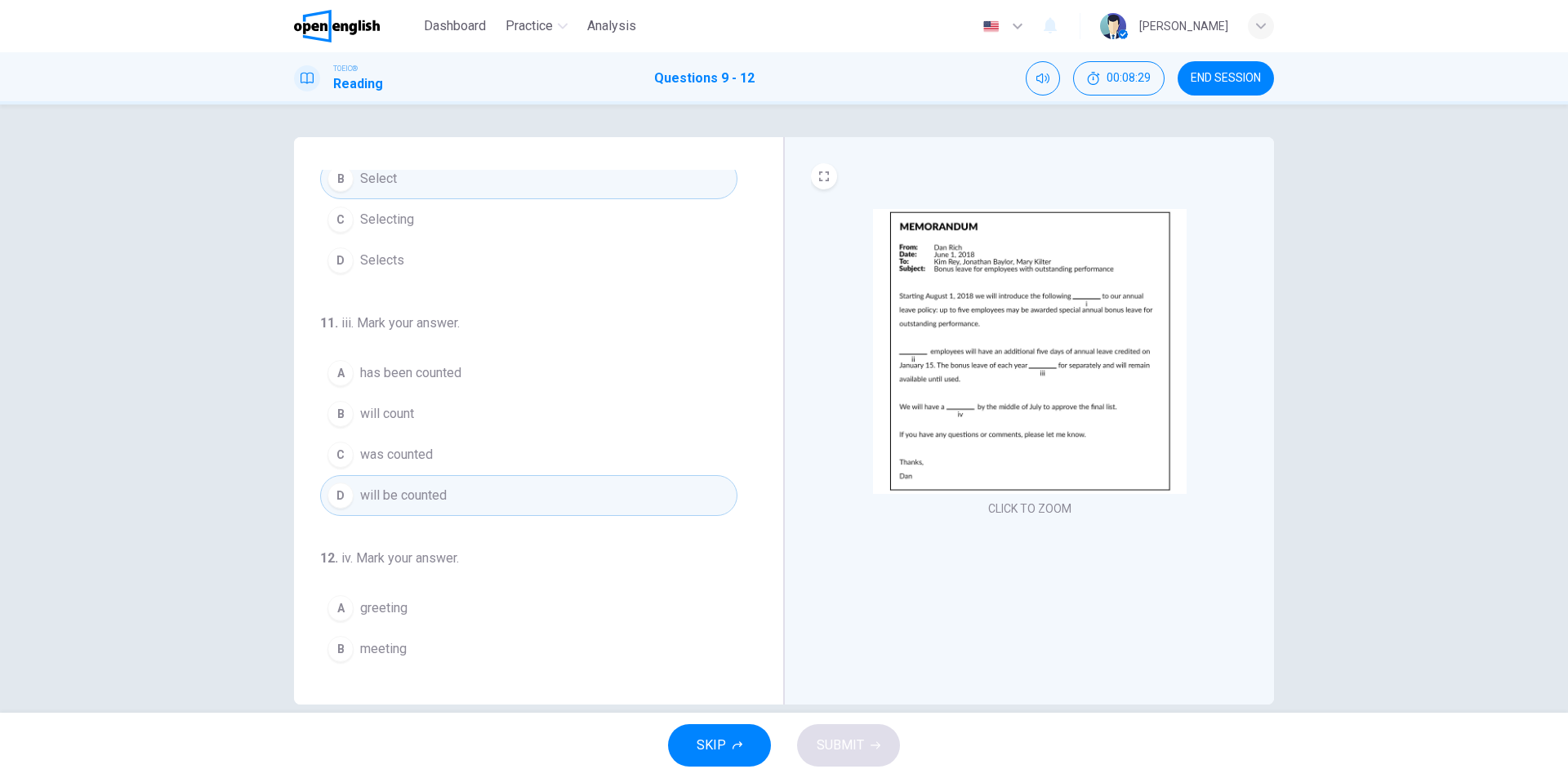
scroll to position [406, 0]
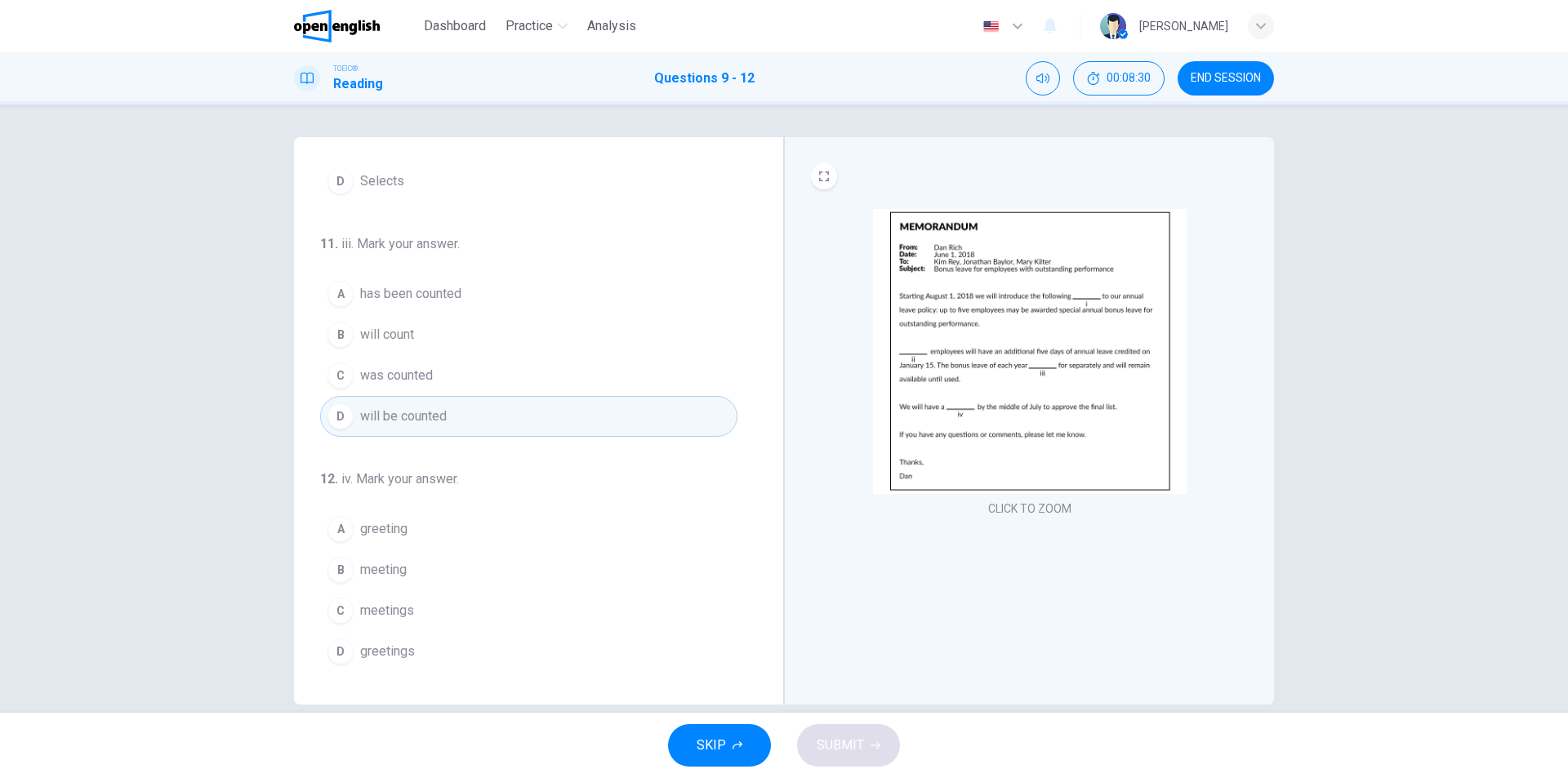
click at [430, 568] on button "B meeting" at bounding box center [529, 570] width 417 height 41
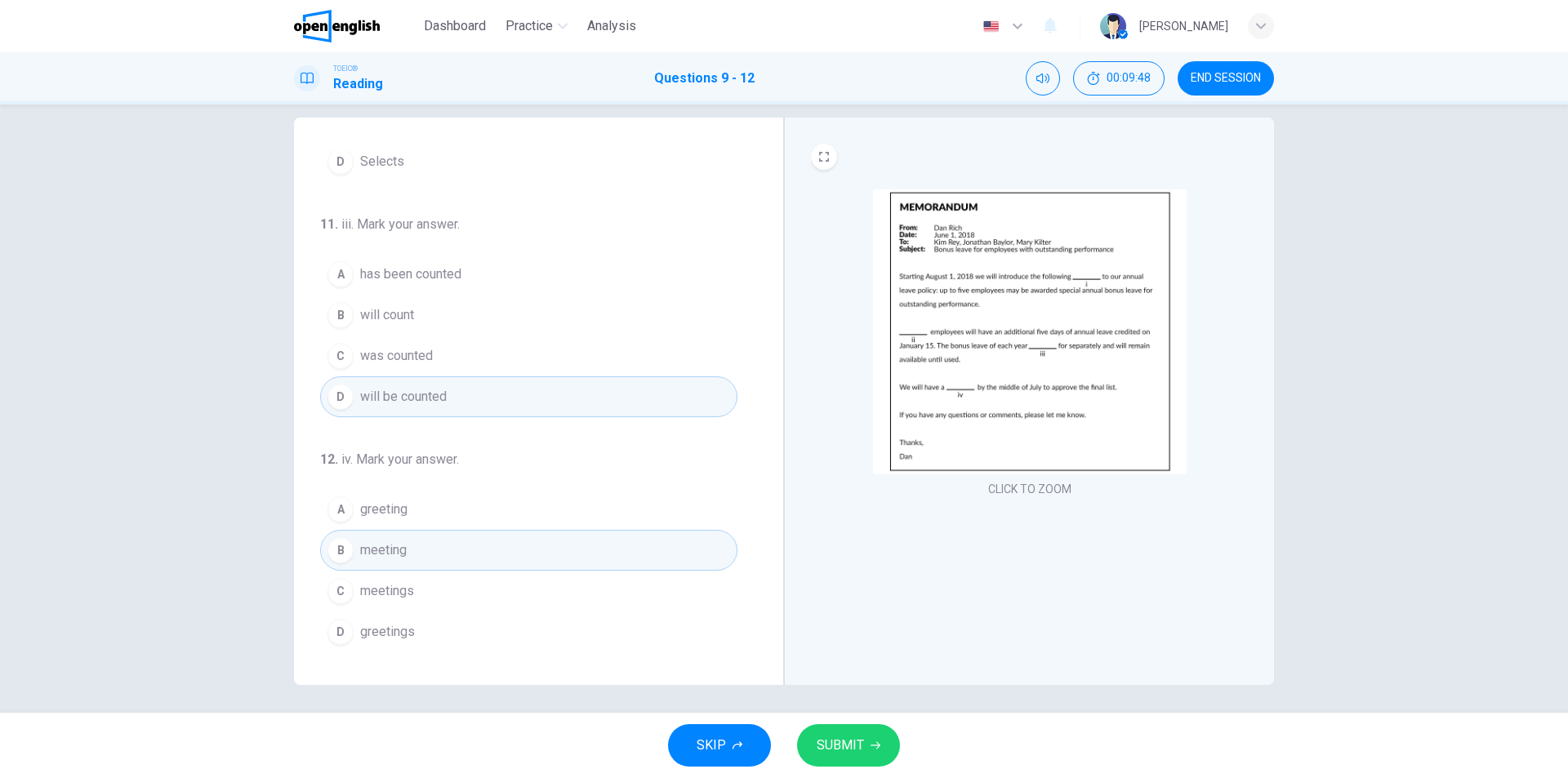
scroll to position [25, 0]
click at [858, 740] on span "SUBMIT" at bounding box center [841, 745] width 48 height 23
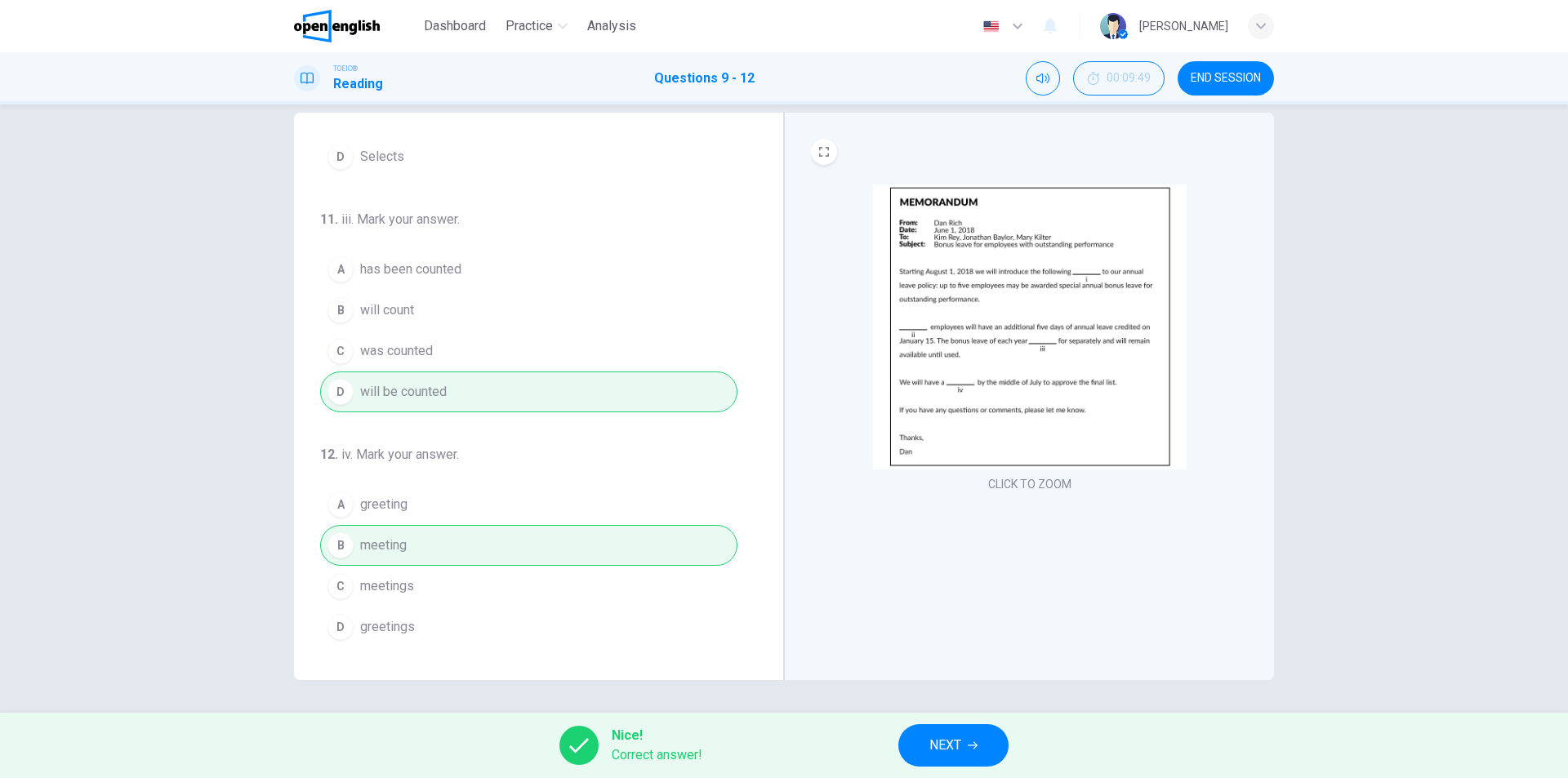
click at [927, 743] on button "NEXT" at bounding box center [954, 746] width 110 height 42
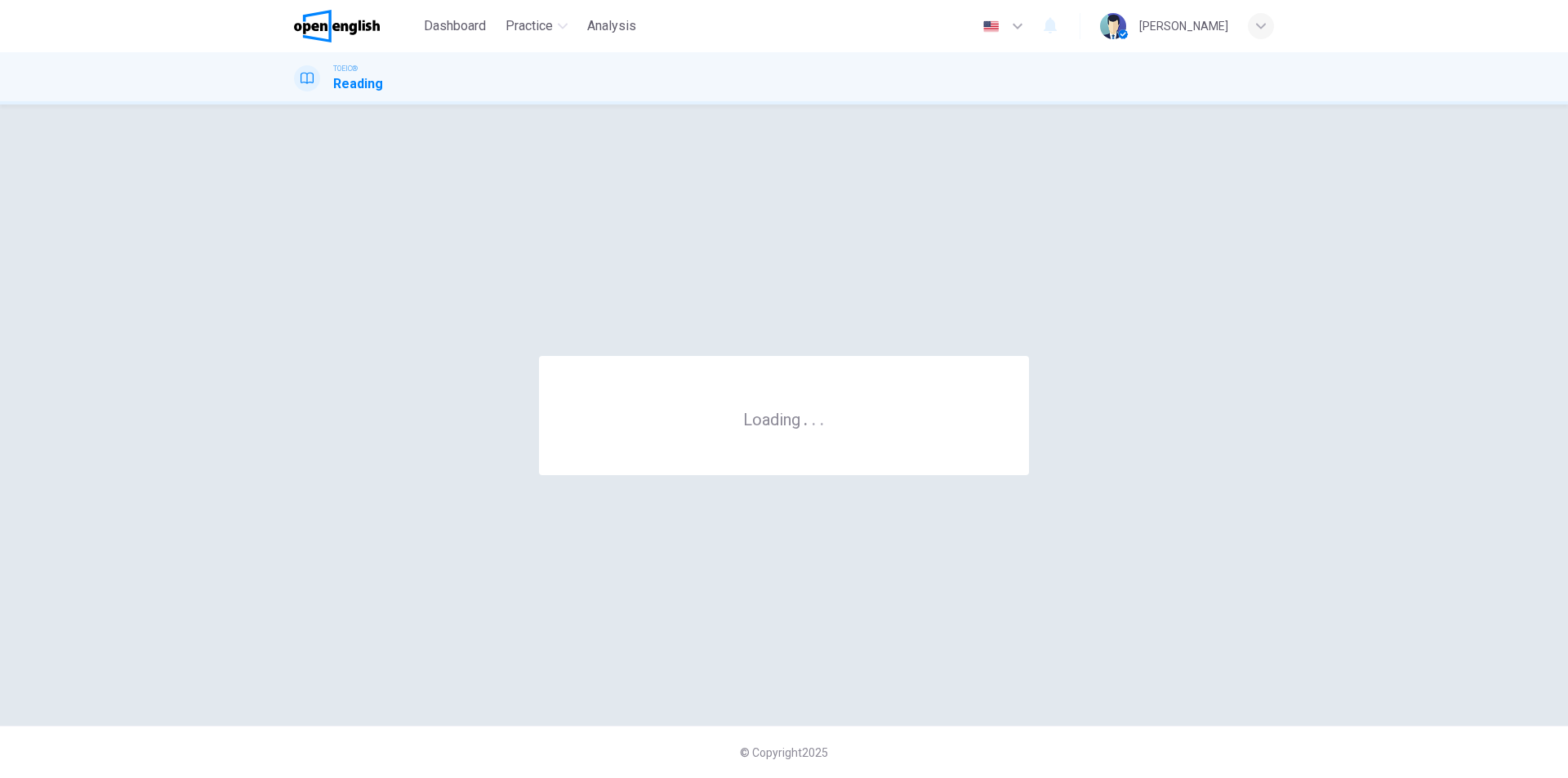
scroll to position [0, 0]
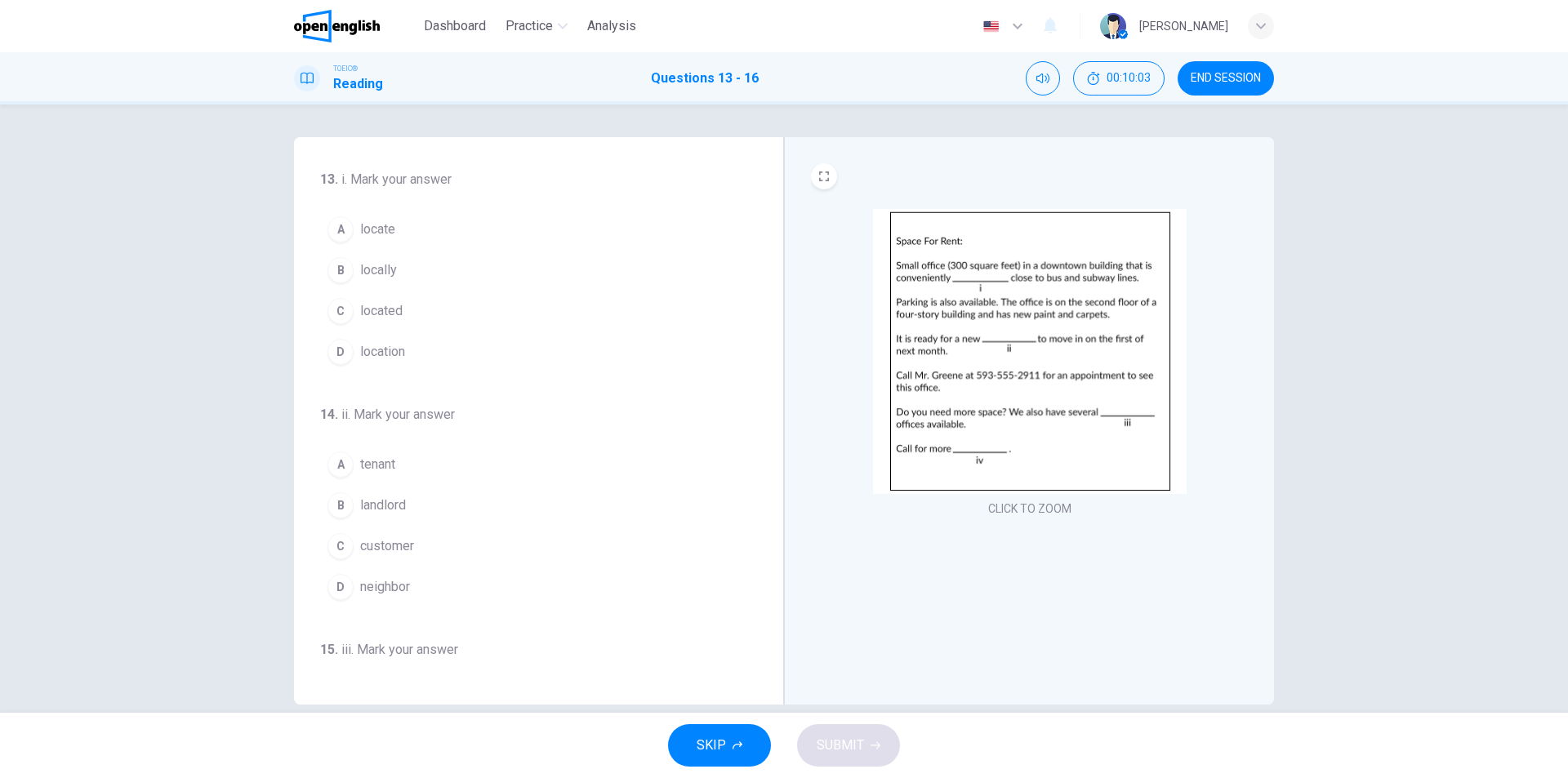
click at [404, 305] on button "C located" at bounding box center [529, 311] width 417 height 41
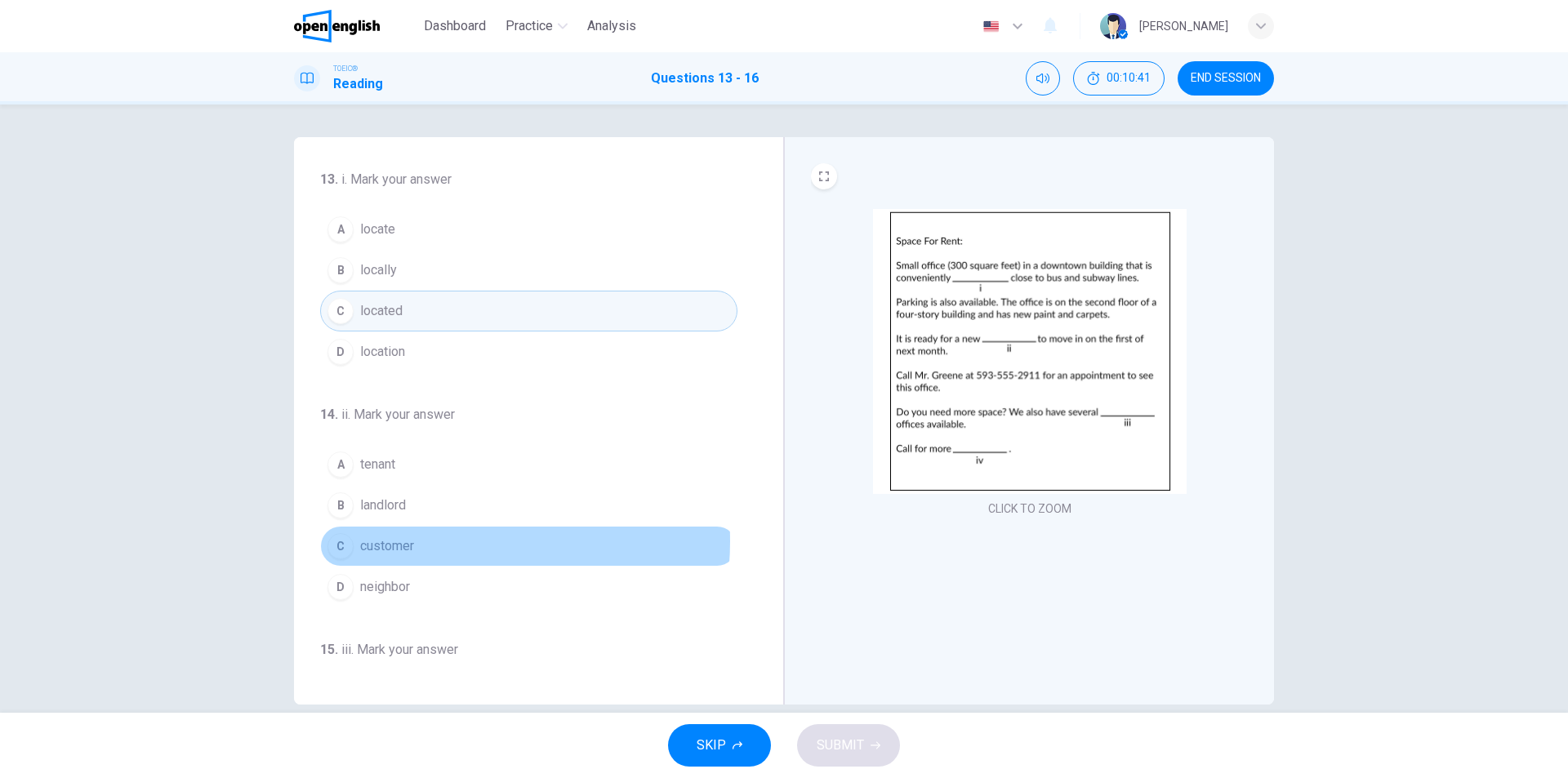
click at [423, 541] on button "C customer" at bounding box center [529, 546] width 417 height 41
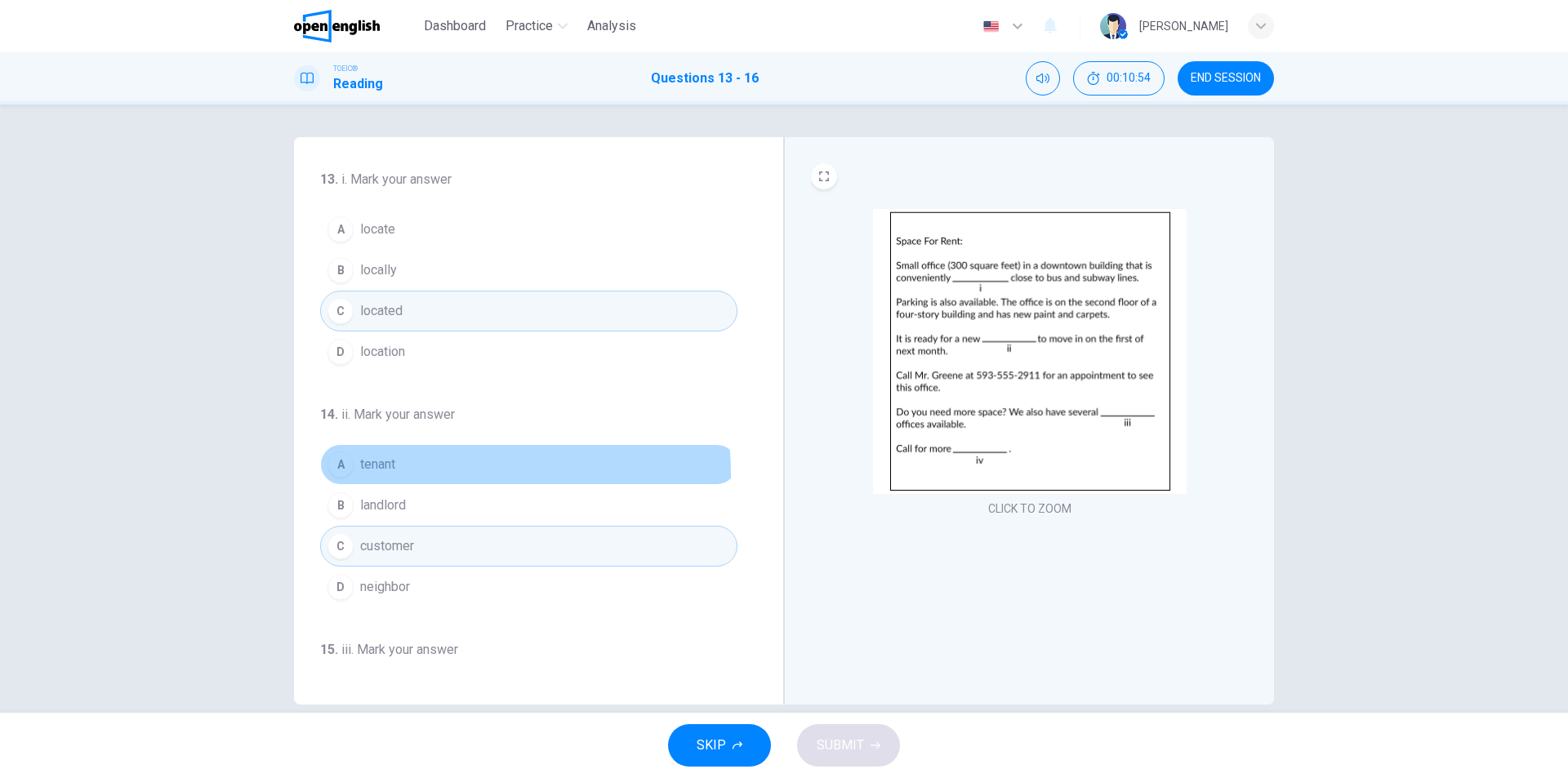
click at [394, 474] on button "A tenant" at bounding box center [529, 465] width 417 height 41
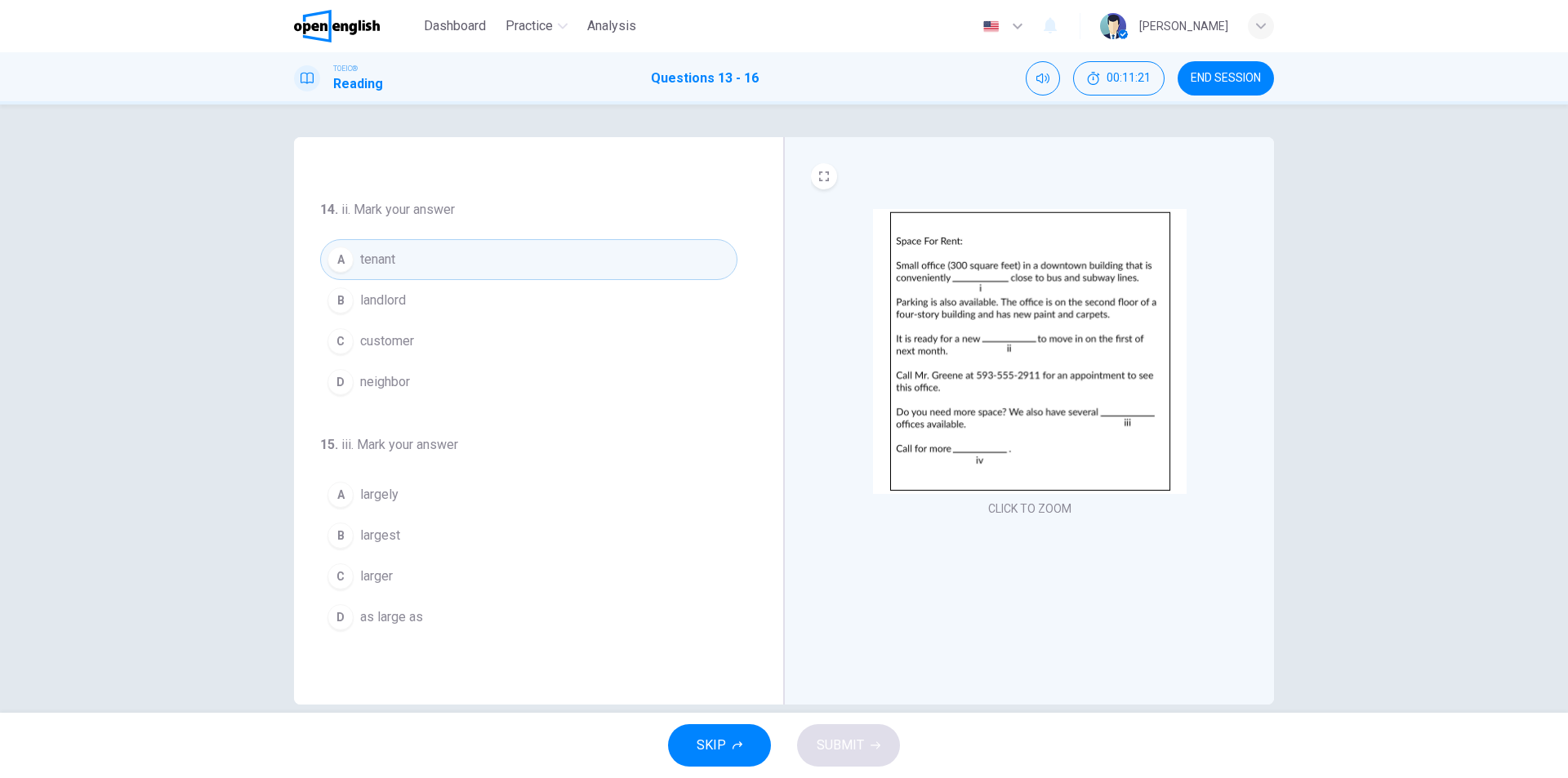
scroll to position [245, 0]
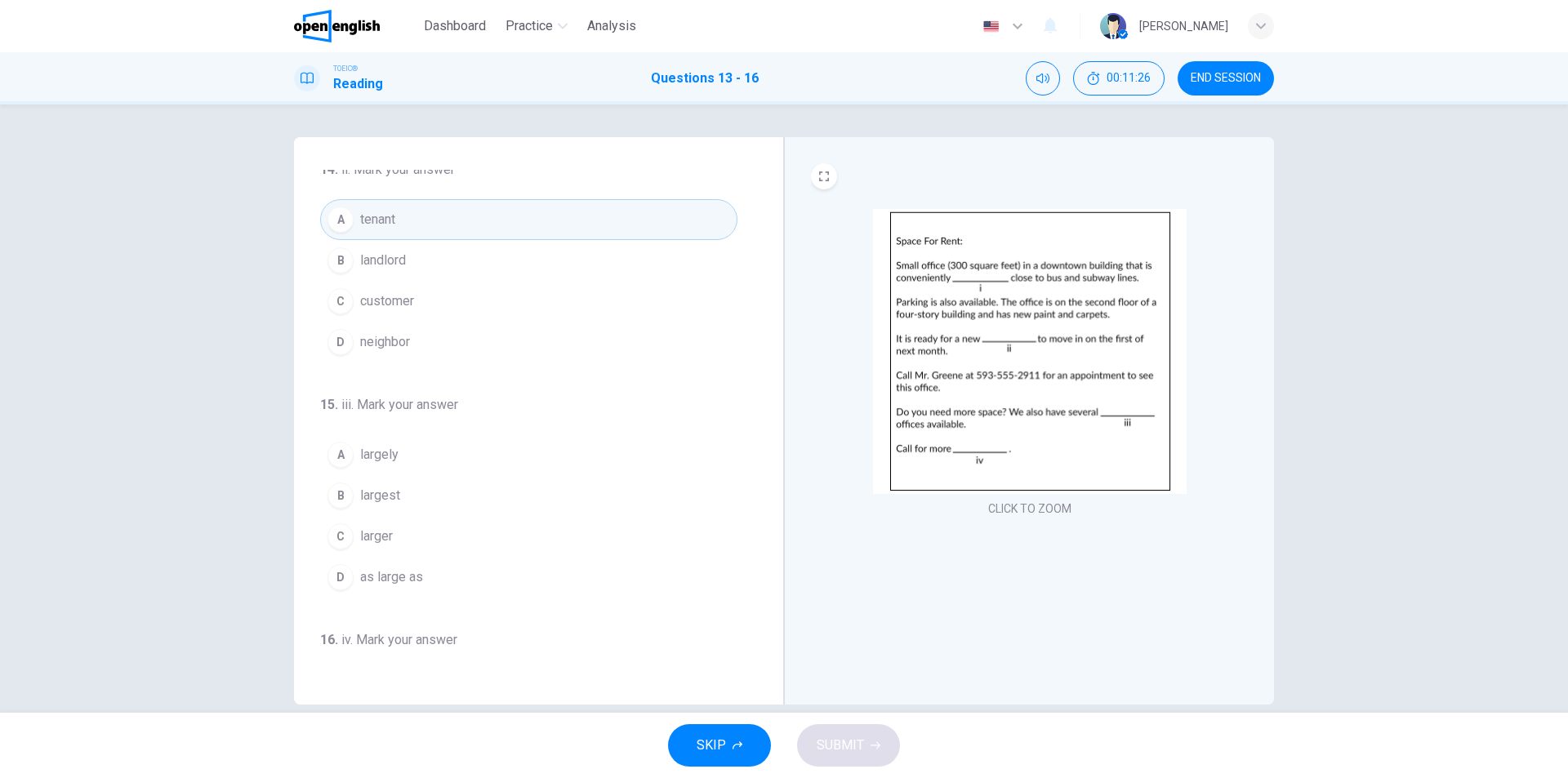
click at [407, 527] on button "C larger" at bounding box center [529, 536] width 417 height 41
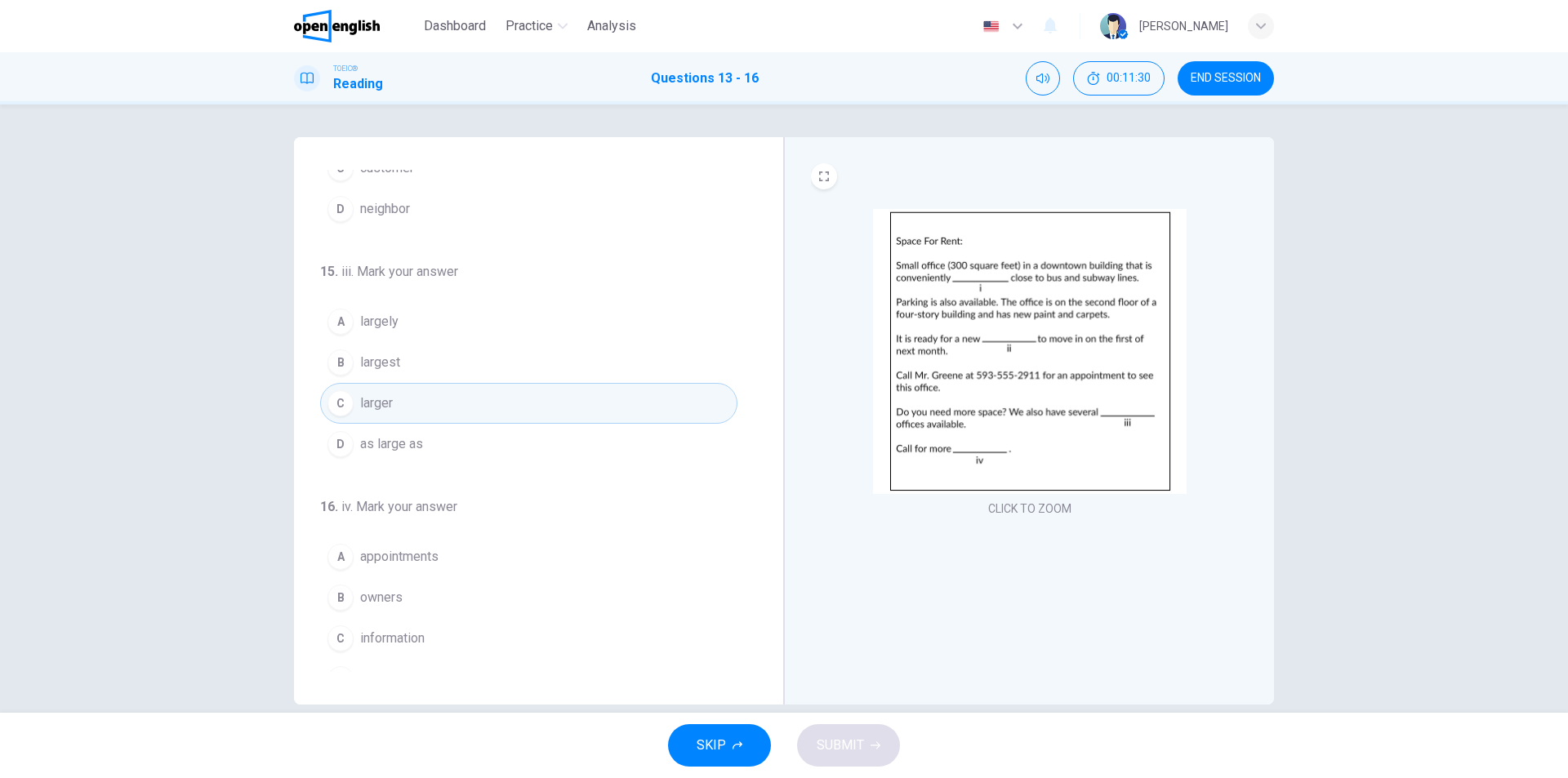
scroll to position [406, 0]
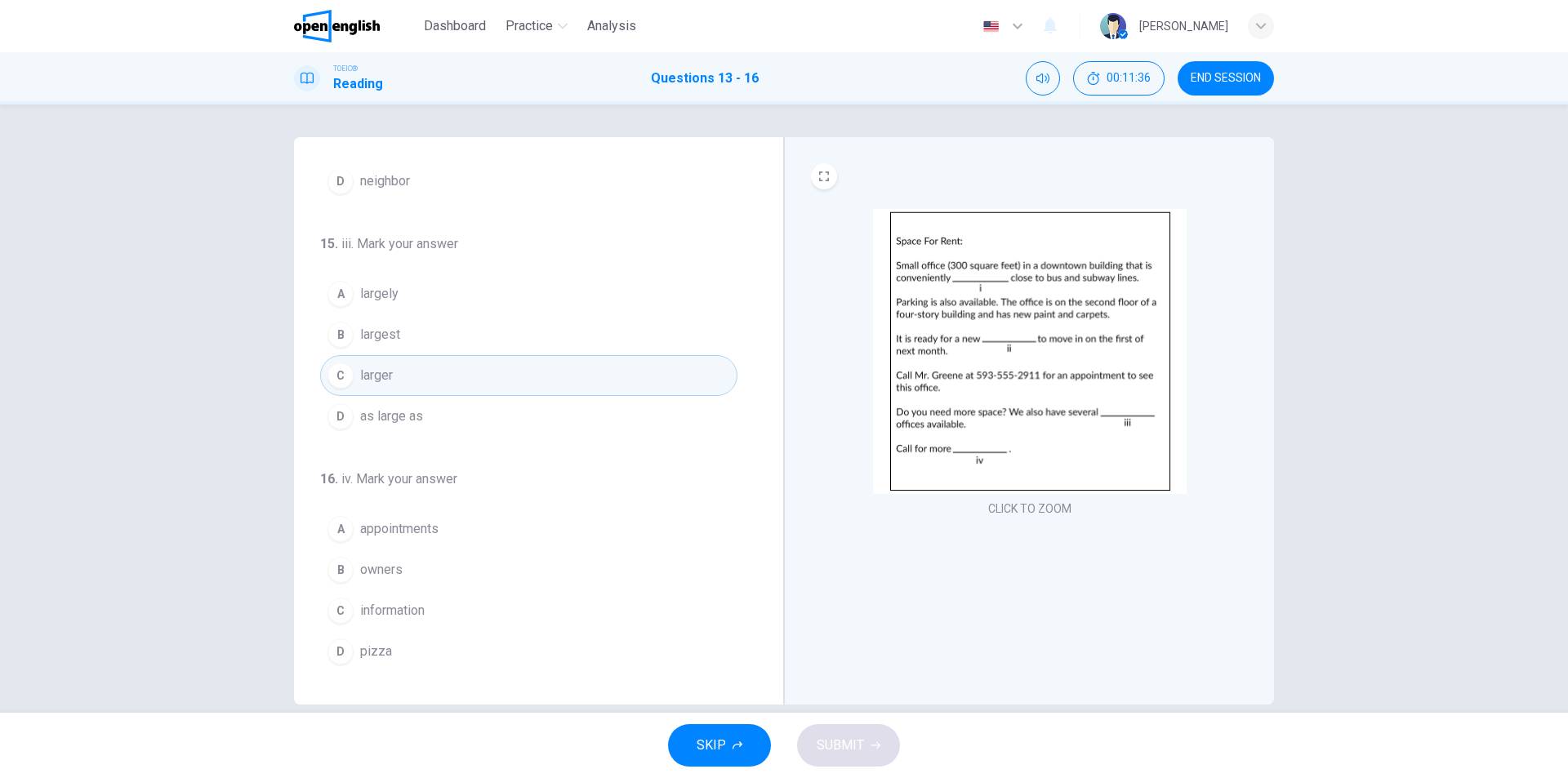
drag, startPoint x: 400, startPoint y: 616, endPoint x: 414, endPoint y: 609, distance: 15.7
click at [400, 615] on span "information" at bounding box center [393, 610] width 64 height 20
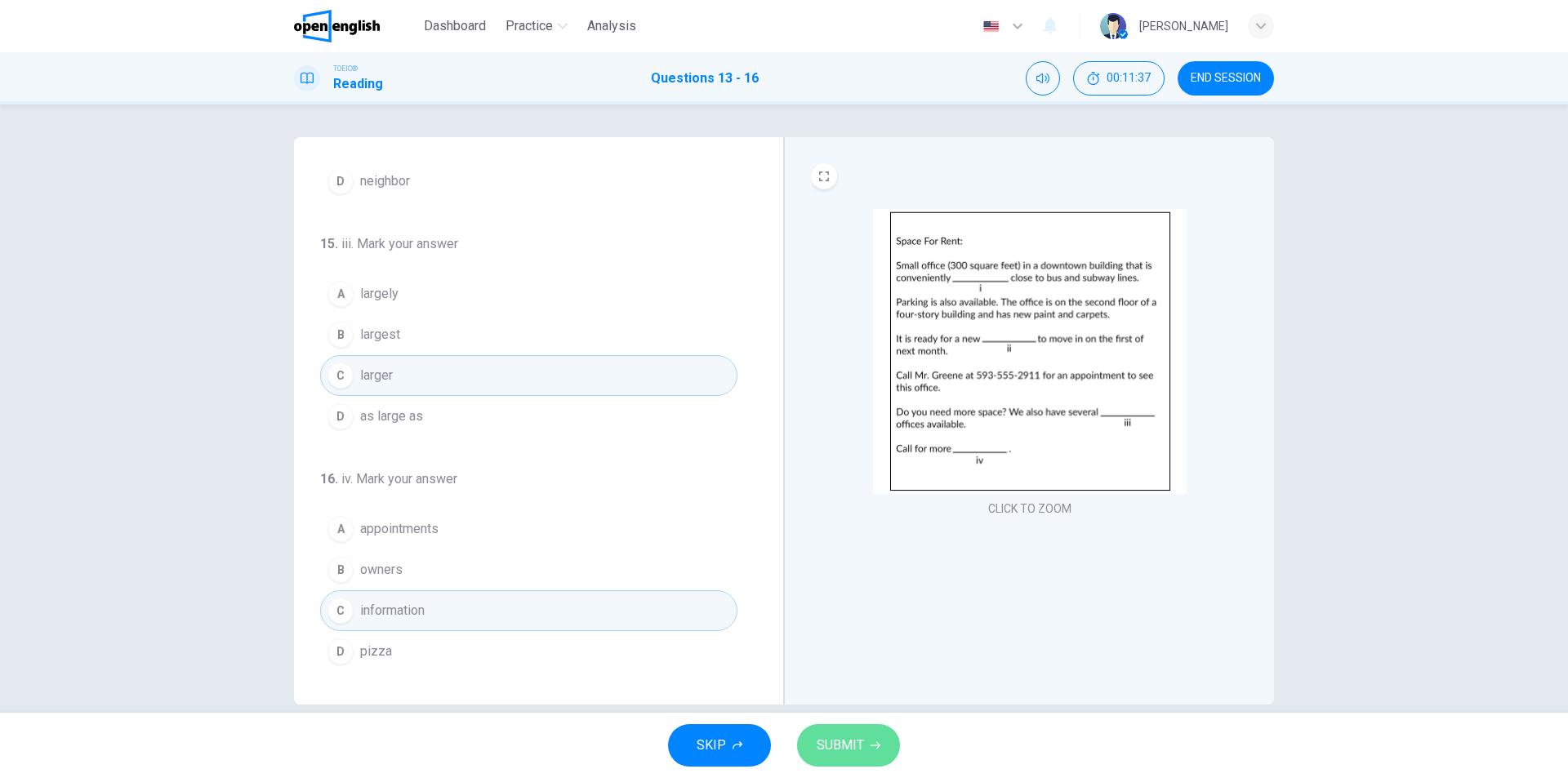
click at [854, 752] on span "SUBMIT" at bounding box center [841, 745] width 48 height 23
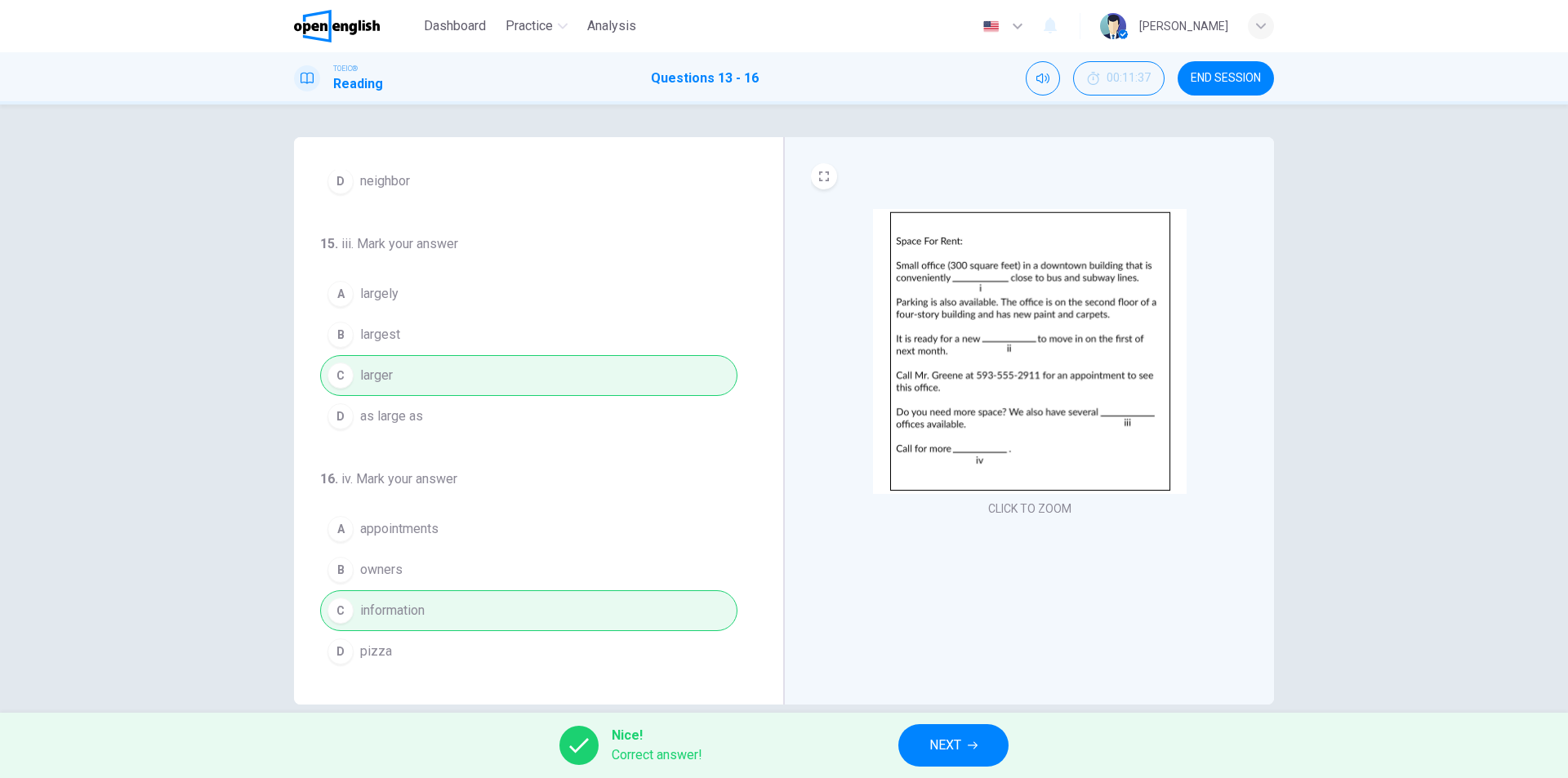
click at [956, 750] on span "NEXT" at bounding box center [945, 745] width 32 height 23
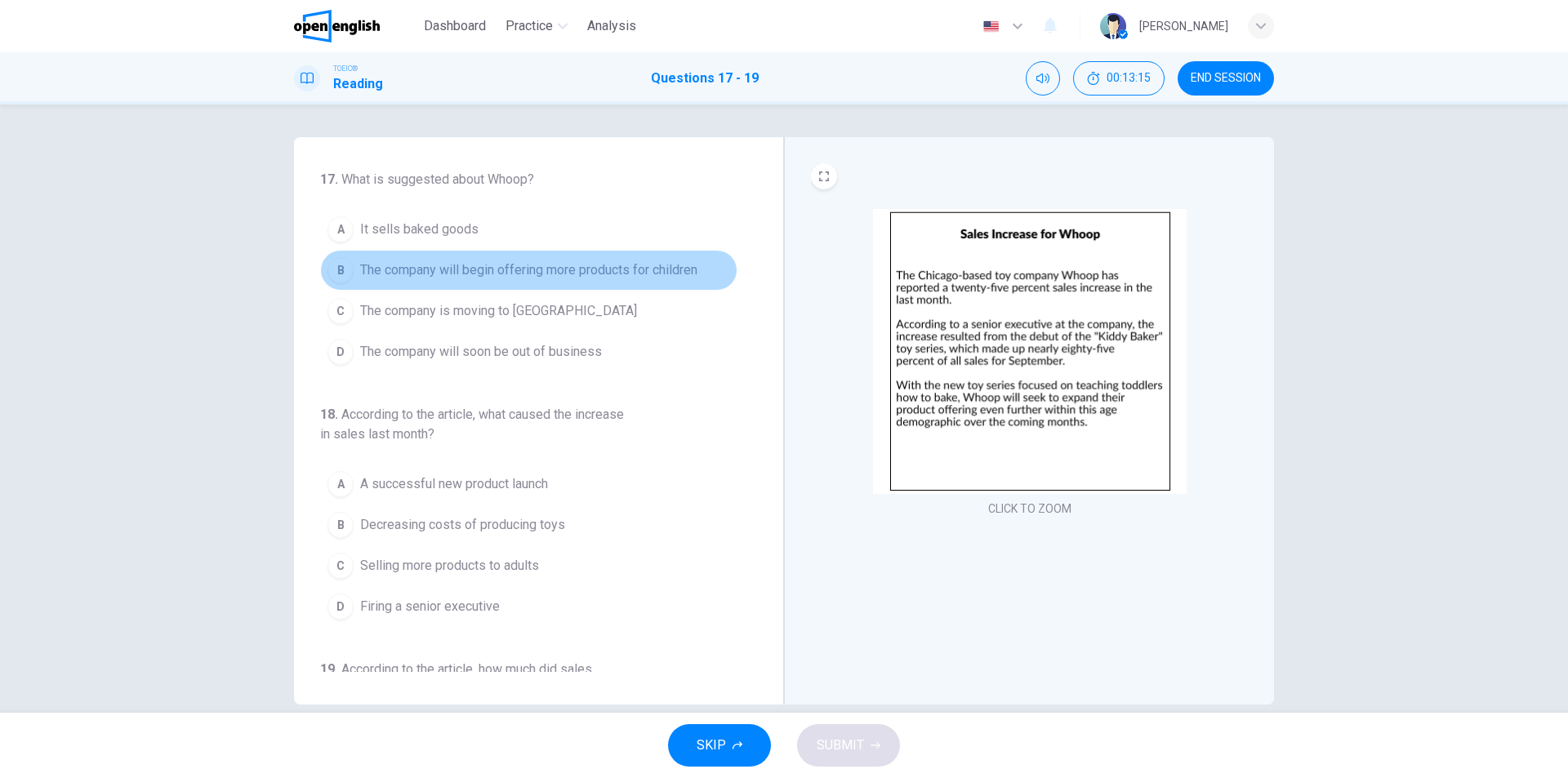
click at [596, 275] on span "The company will begin offering more products for children" at bounding box center [529, 270] width 338 height 20
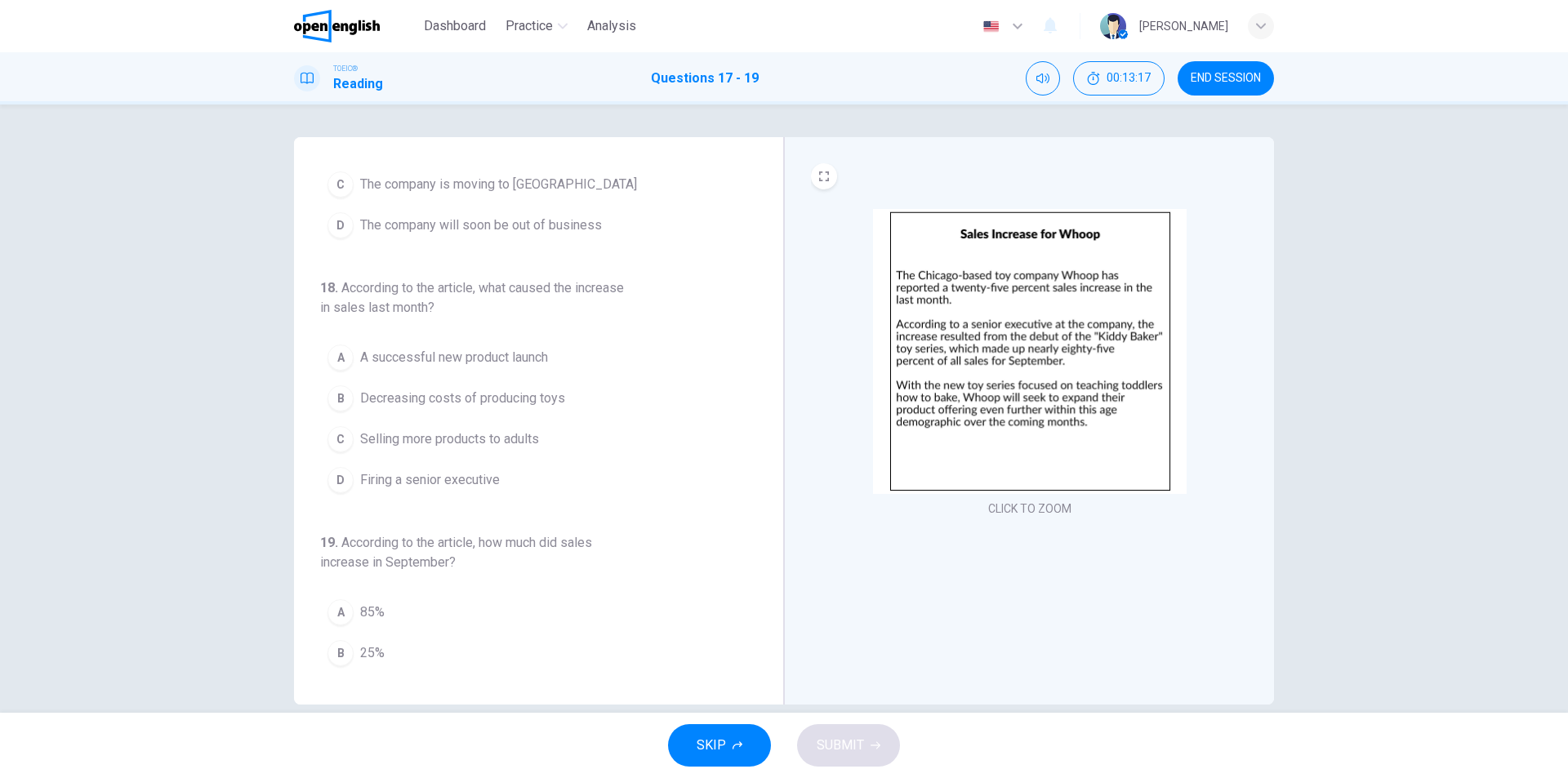
scroll to position [164, 0]
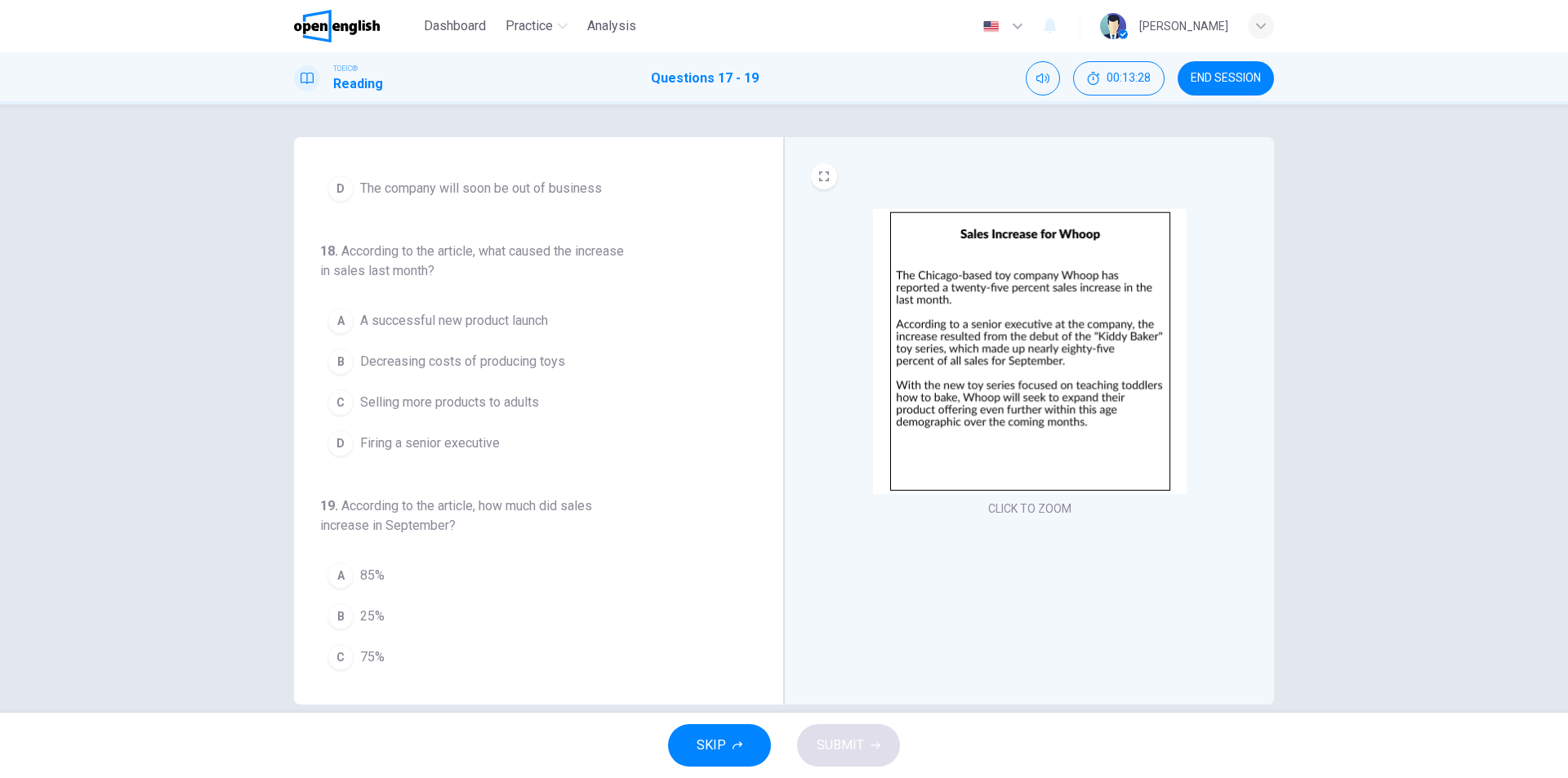
click at [501, 318] on span "A successful new product launch" at bounding box center [454, 321] width 188 height 20
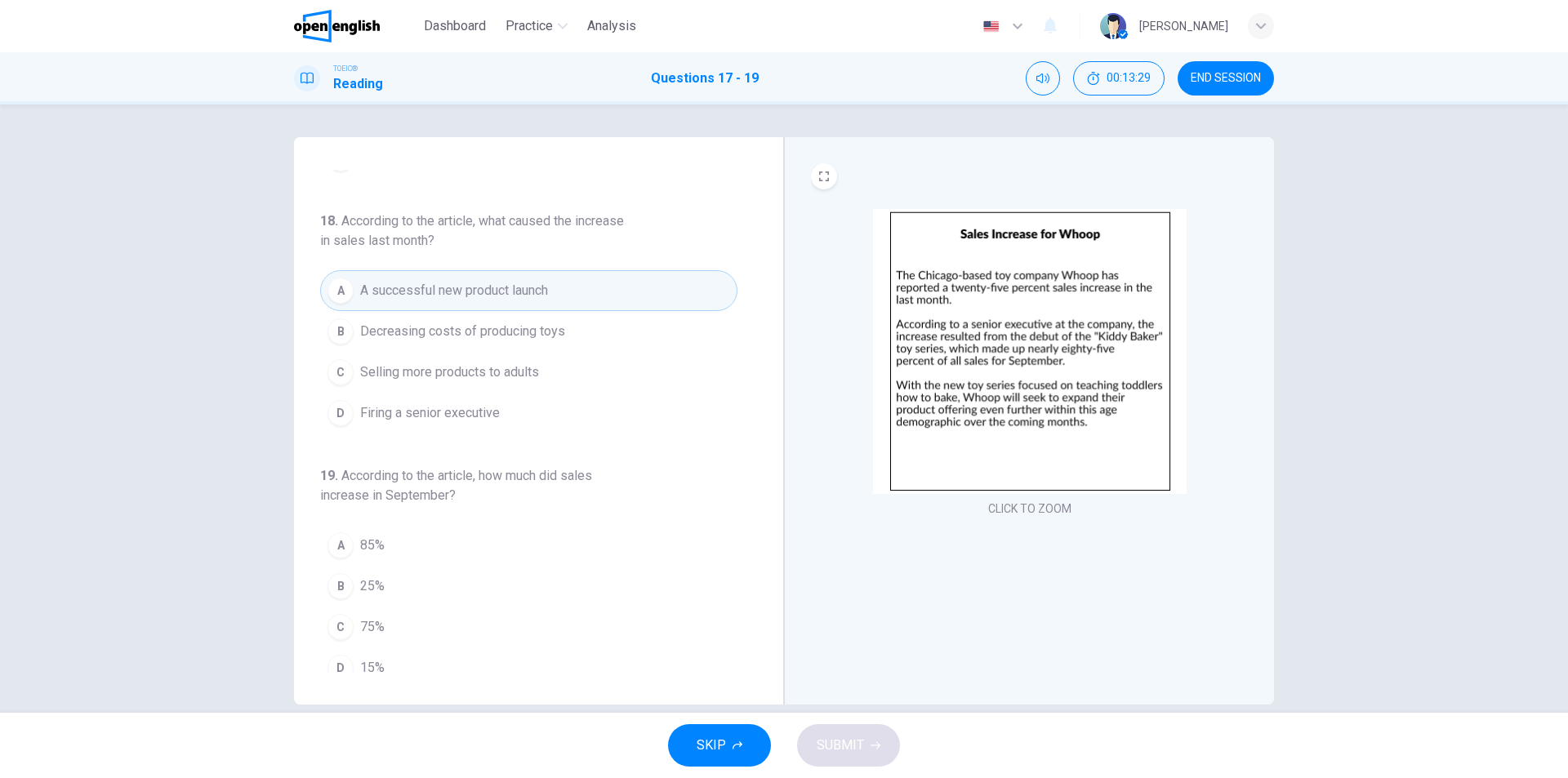
scroll to position [210, 0]
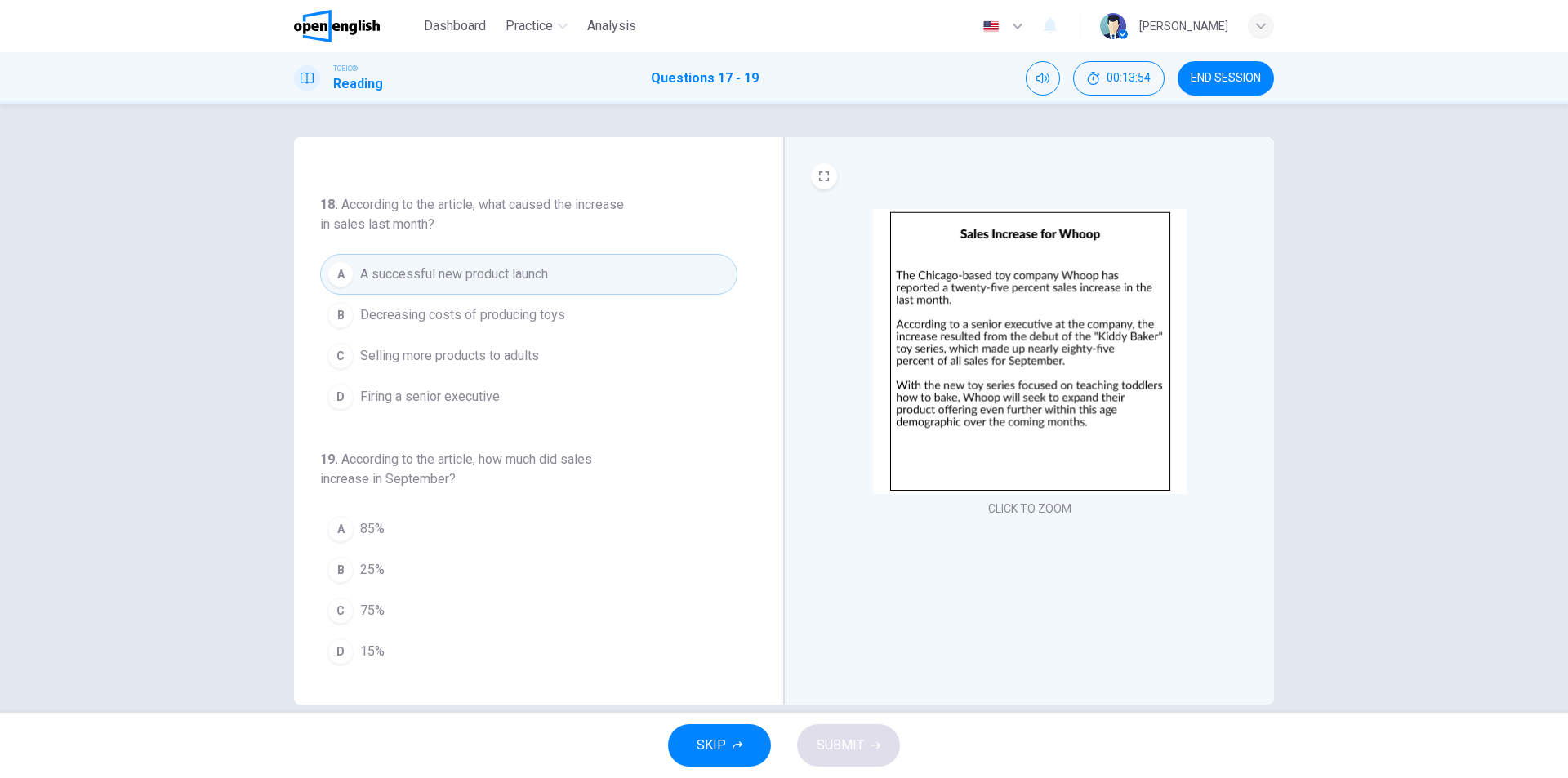
click at [406, 528] on button "A 85%" at bounding box center [529, 529] width 417 height 41
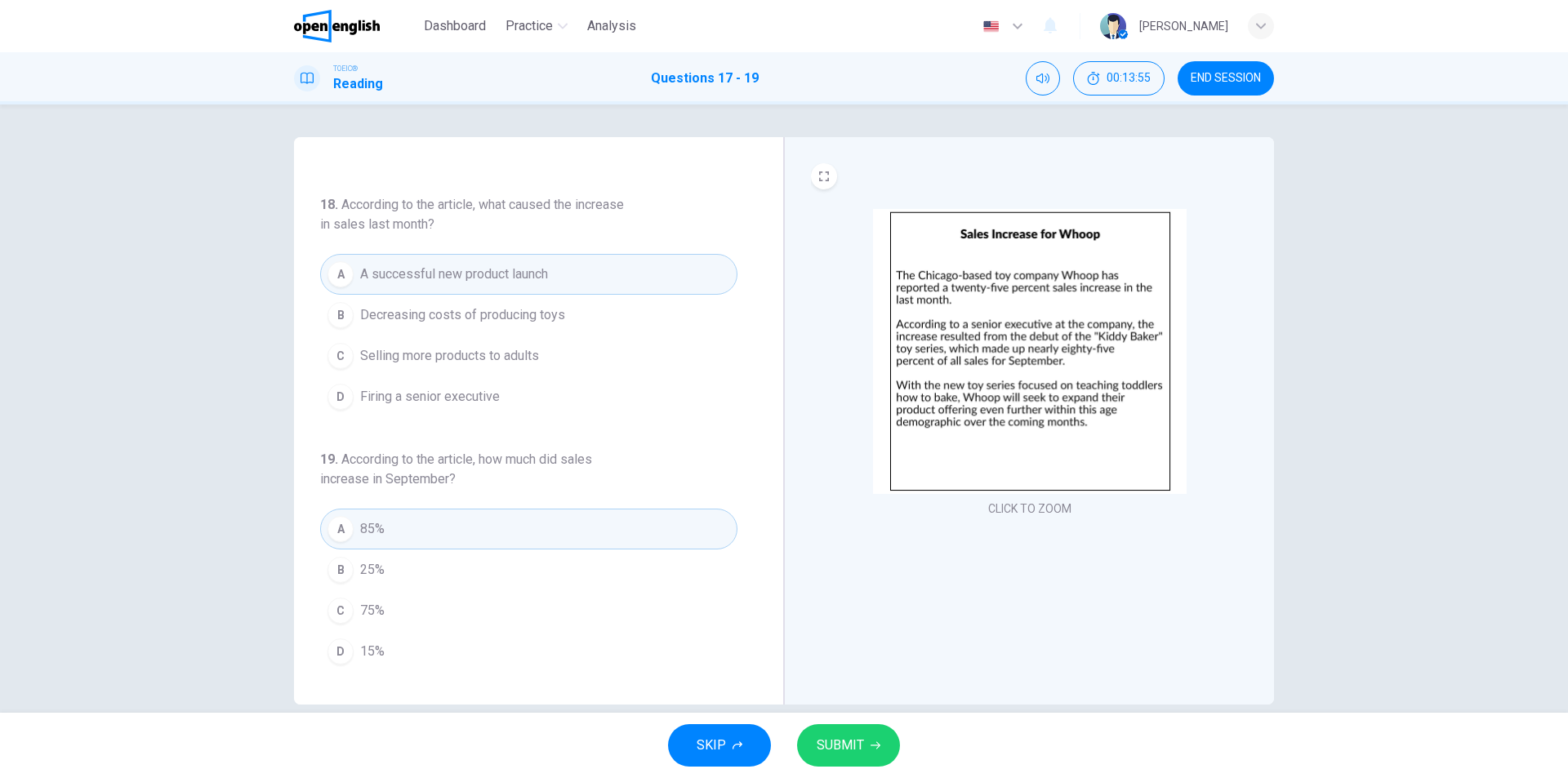
scroll to position [25, 0]
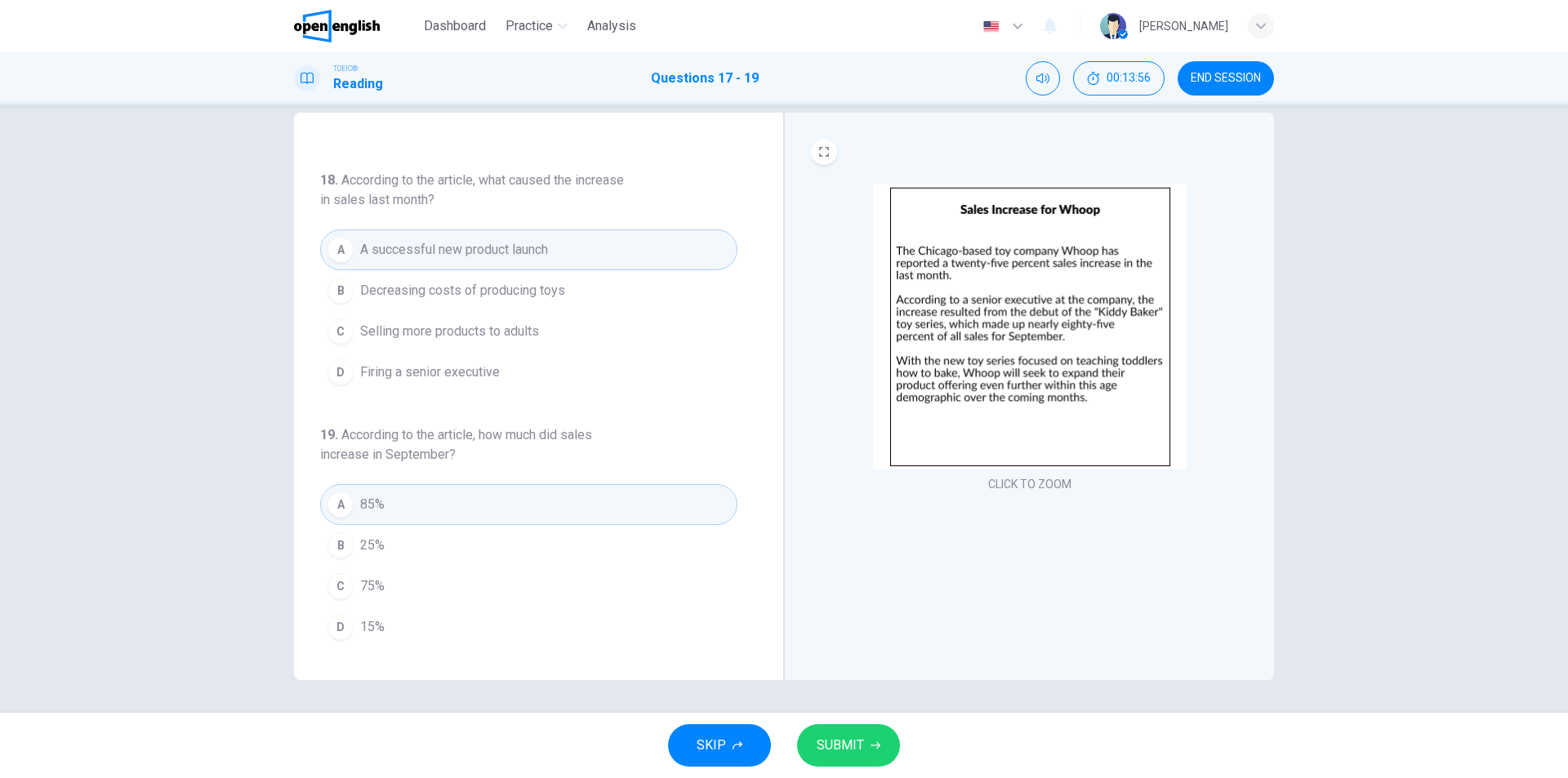
click at [853, 743] on span "SUBMIT" at bounding box center [841, 745] width 48 height 23
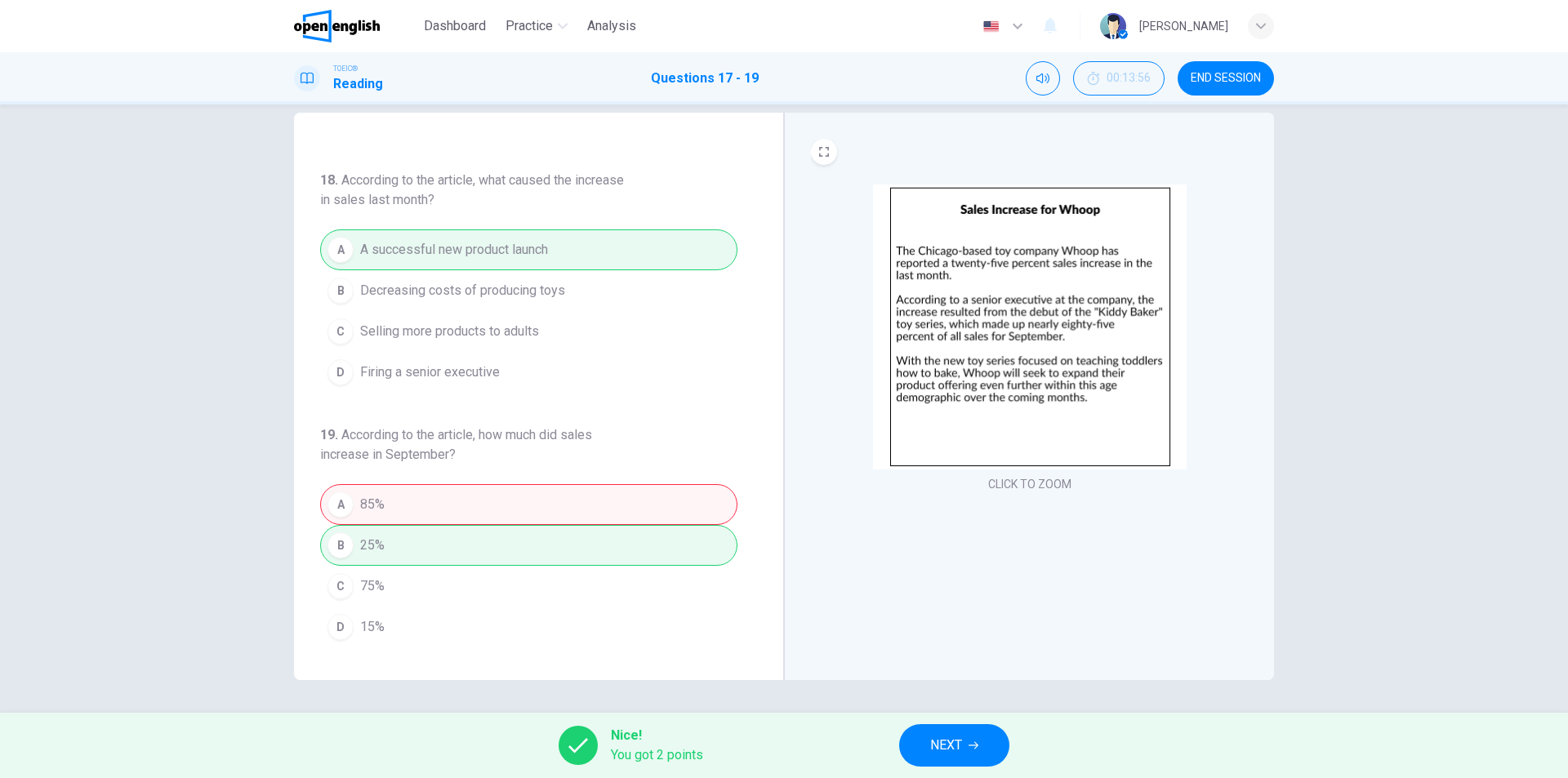
click at [1240, 77] on span "END SESSION" at bounding box center [1226, 78] width 70 height 13
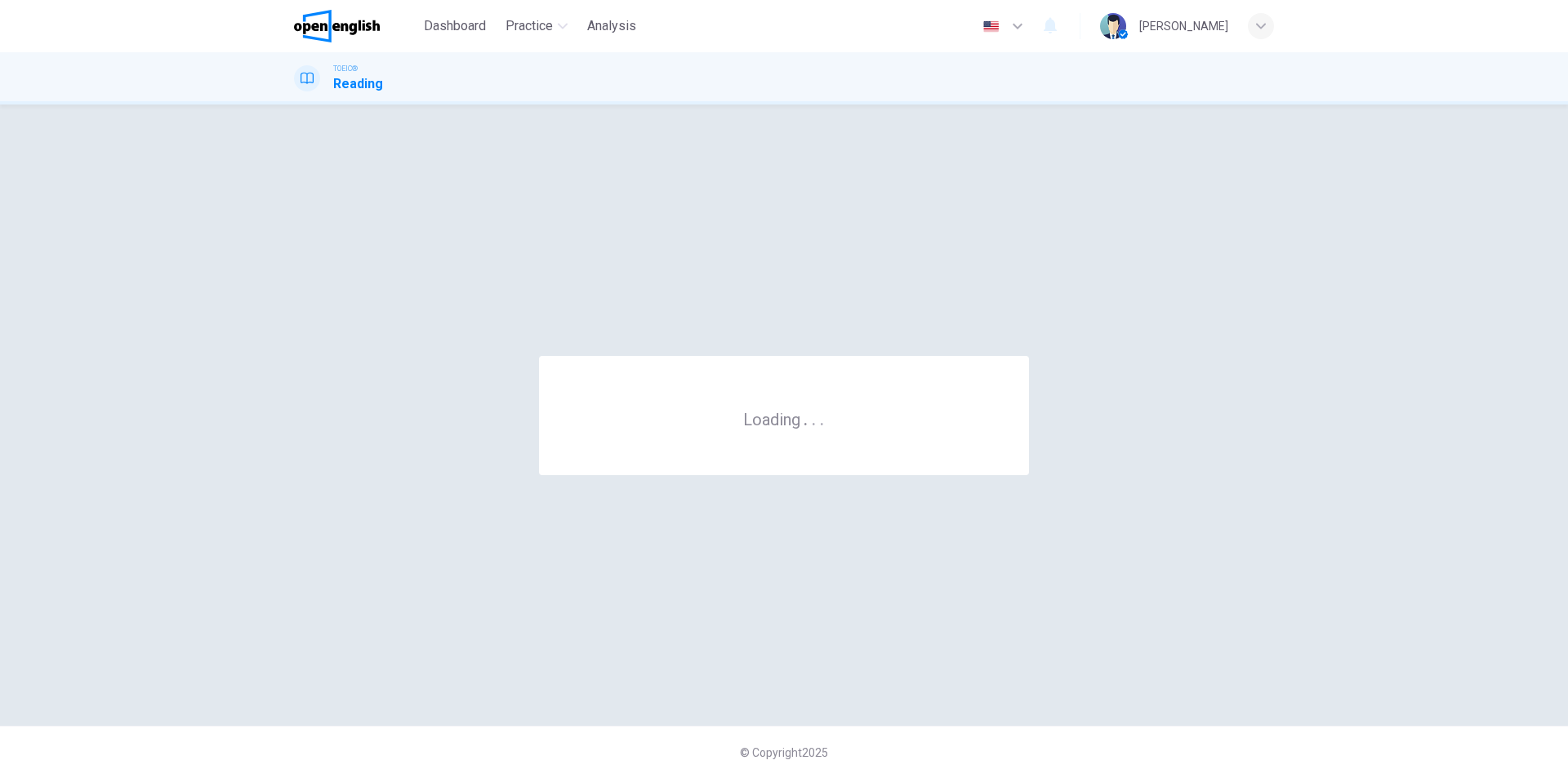
scroll to position [0, 0]
